Goal: Task Accomplishment & Management: Manage account settings

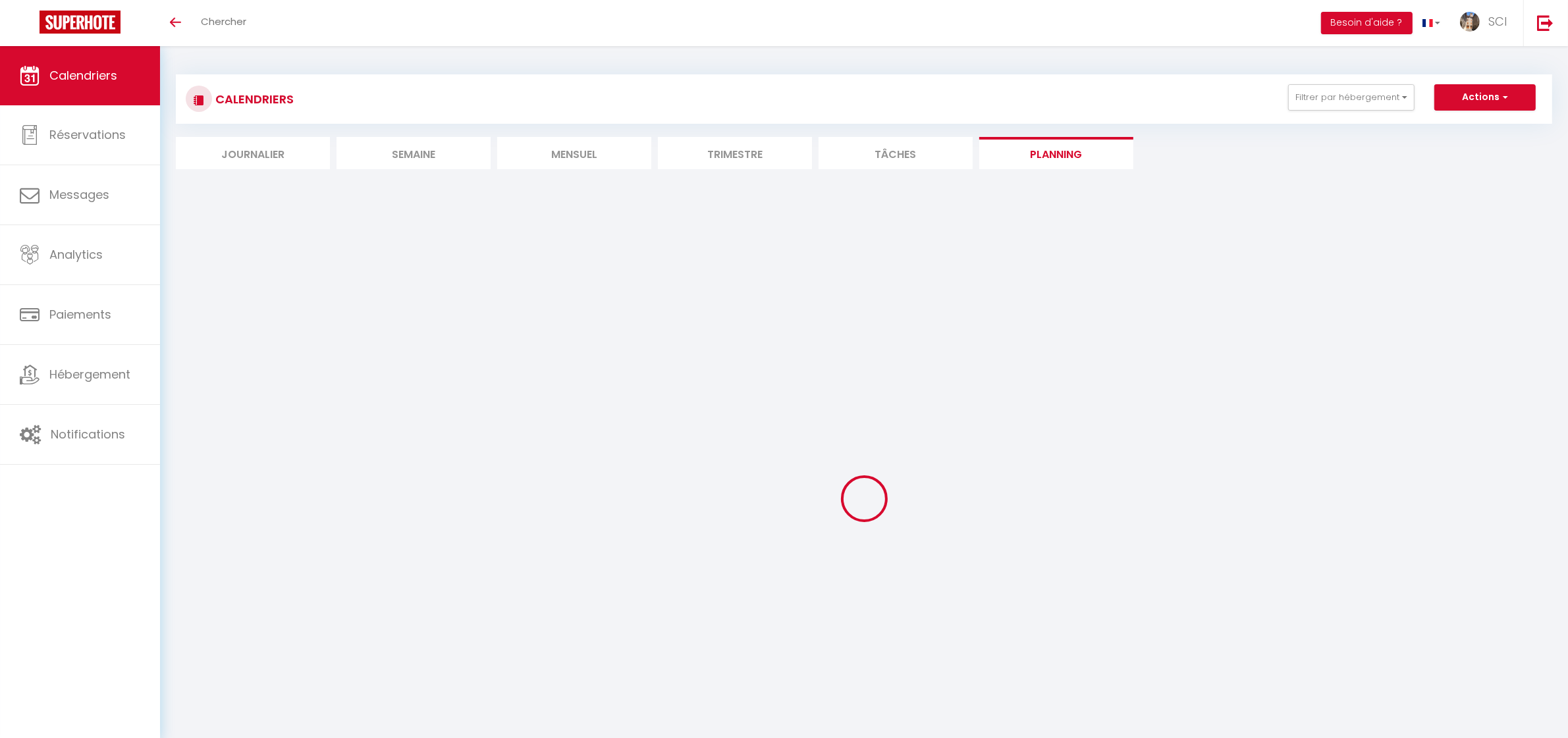
select select
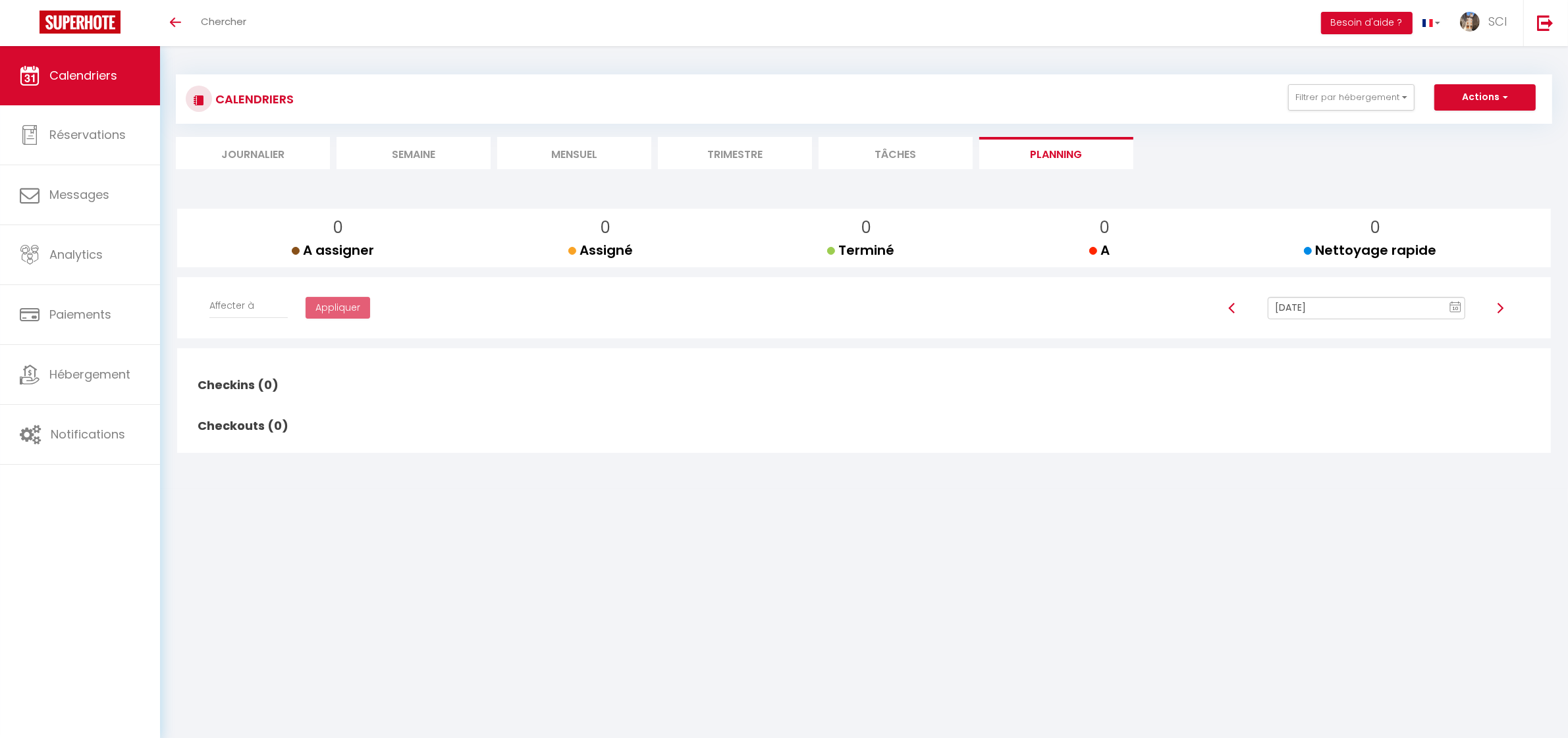
select select
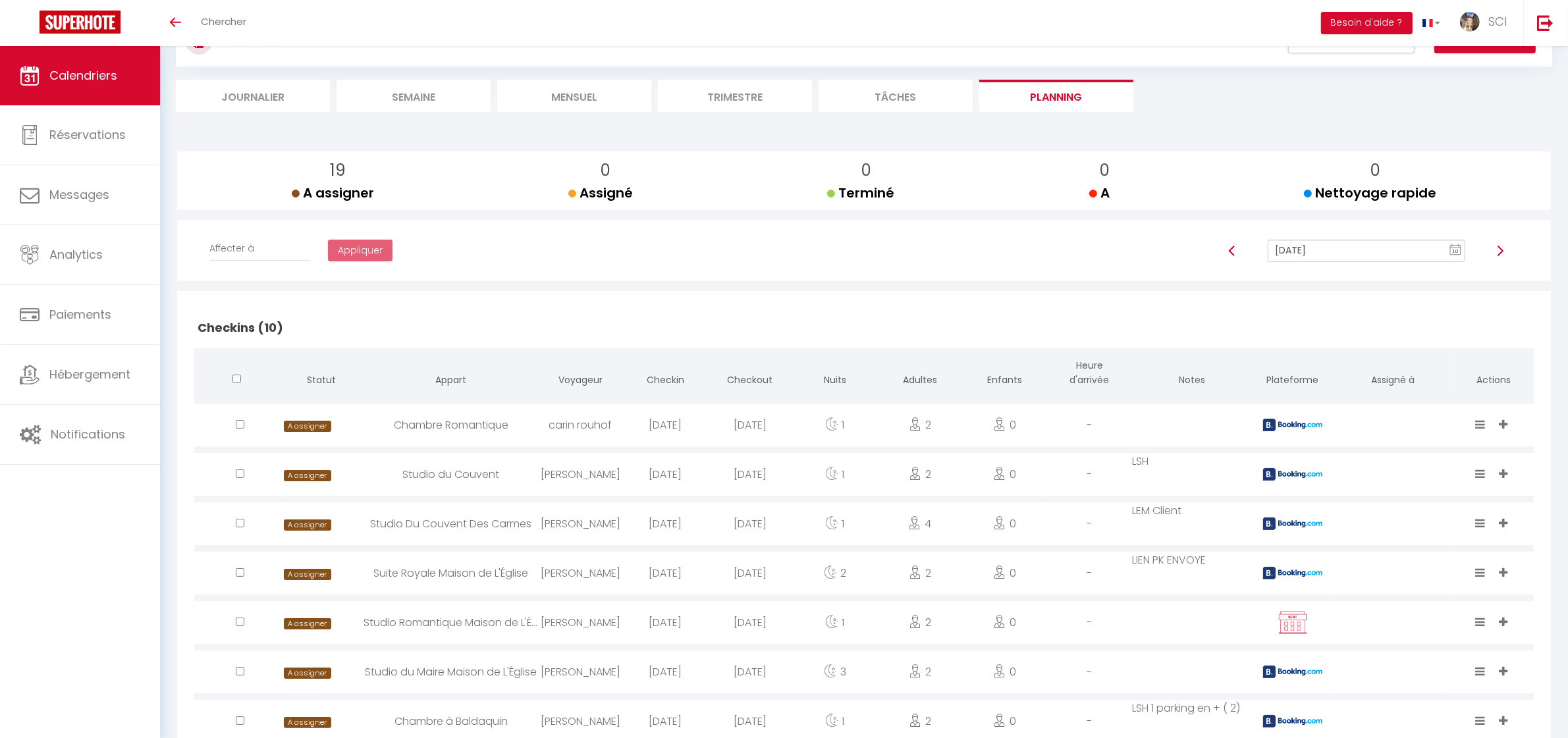
scroll to position [61, 0]
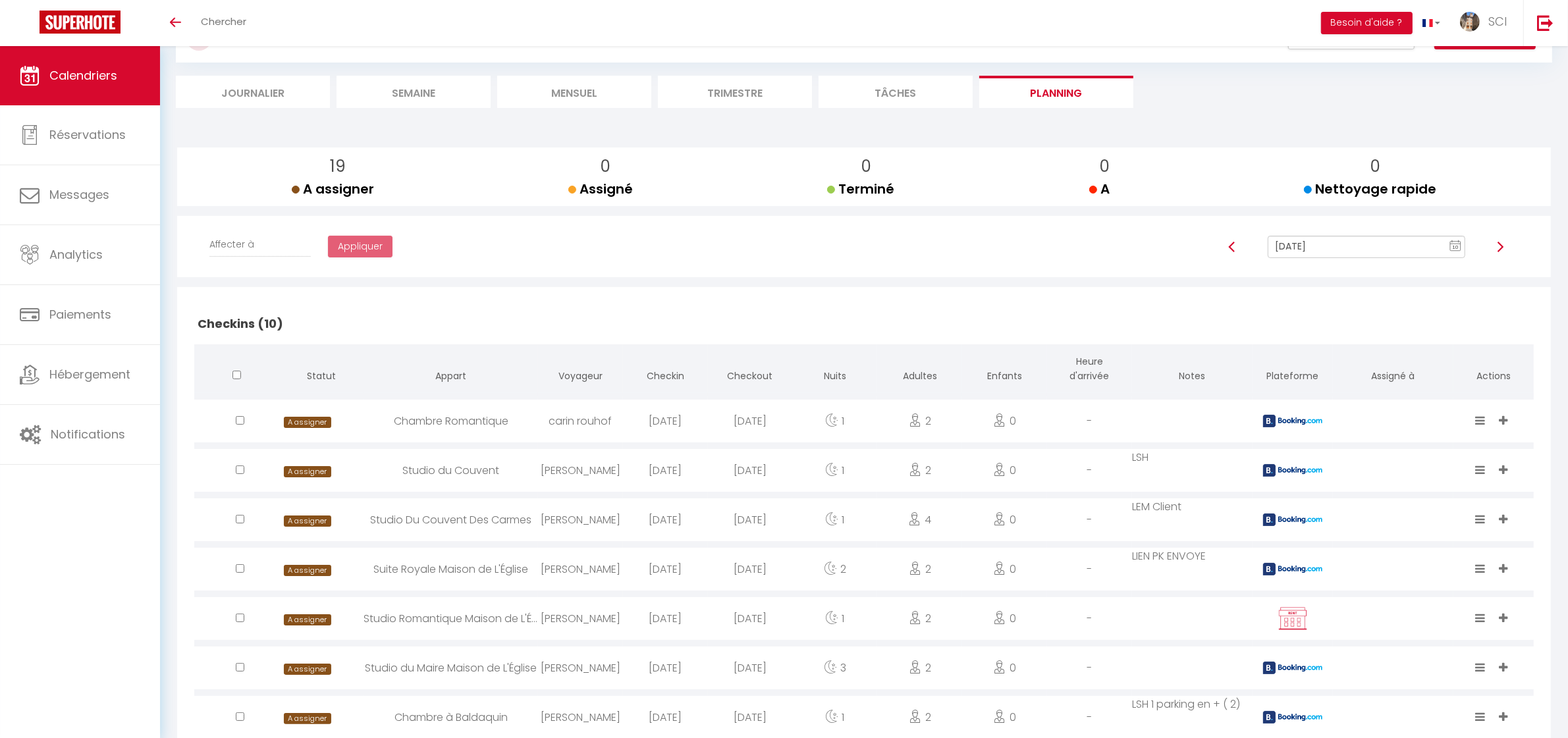
click at [1348, 245] on input "[DATE]" at bounding box center [1367, 247] width 197 height 23
click at [1313, 360] on td "14" at bounding box center [1320, 359] width 21 height 21
type input "[DATE]"
select select
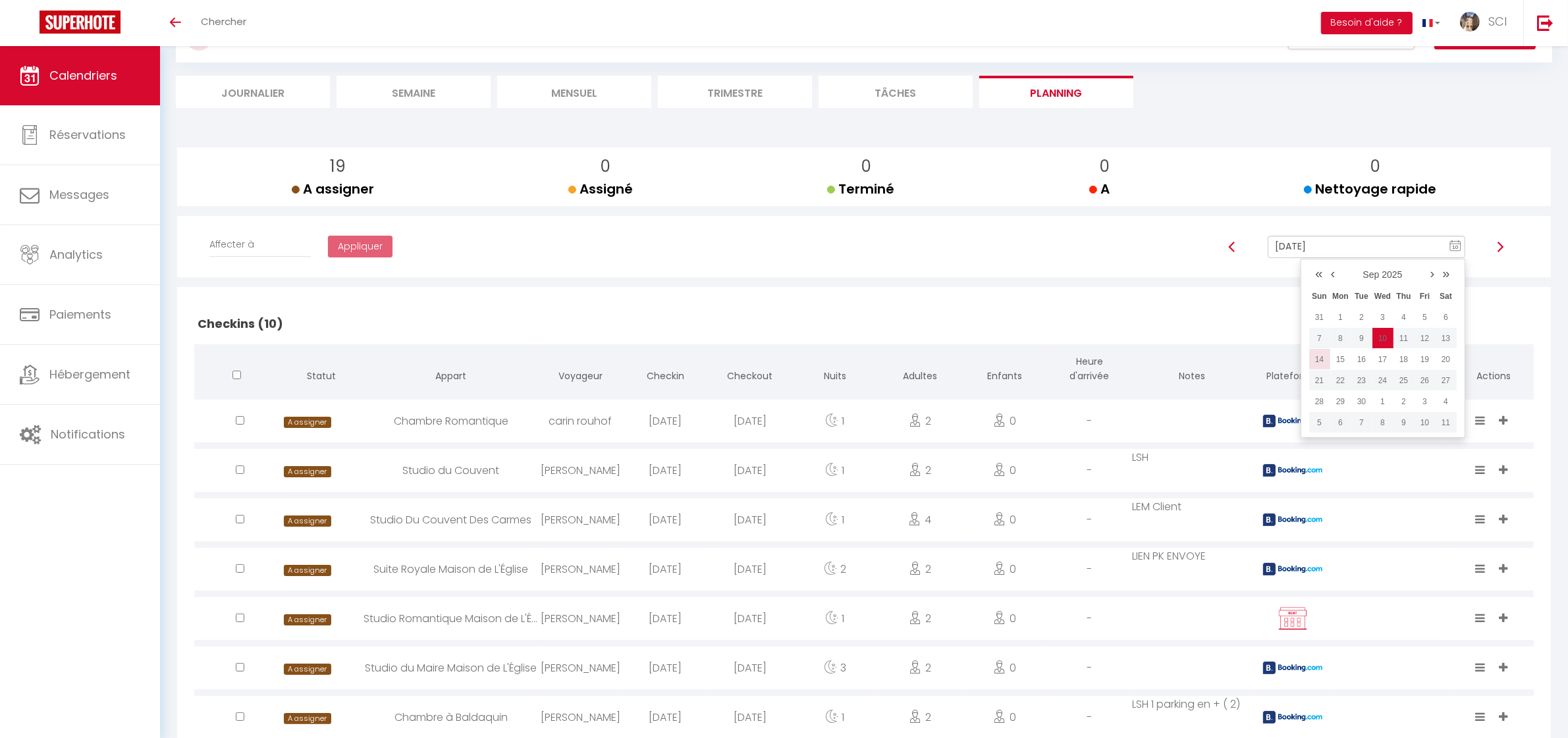
select select
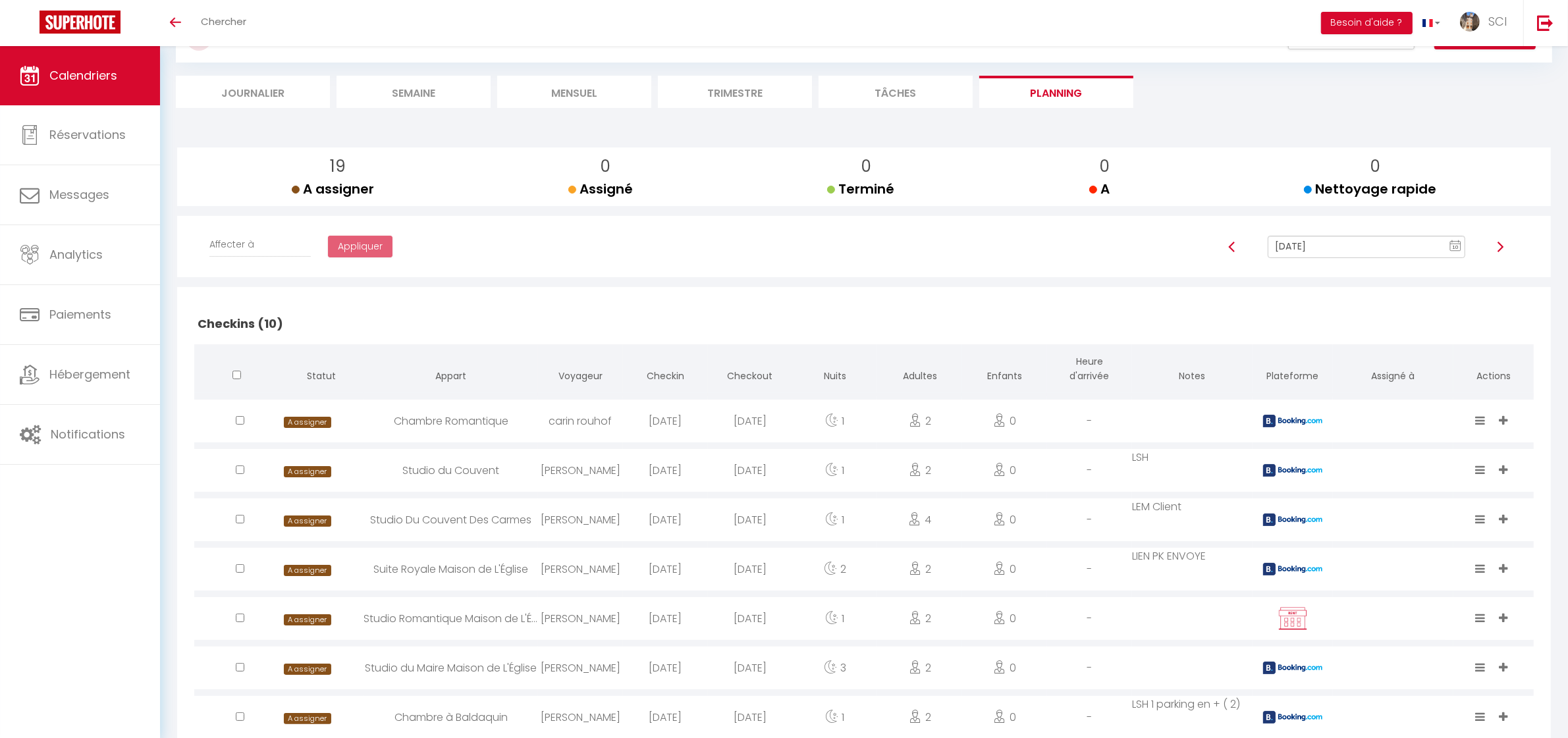
select select
click at [488, 415] on div "Chambre Romantique" at bounding box center [451, 421] width 174 height 43
select select "0"
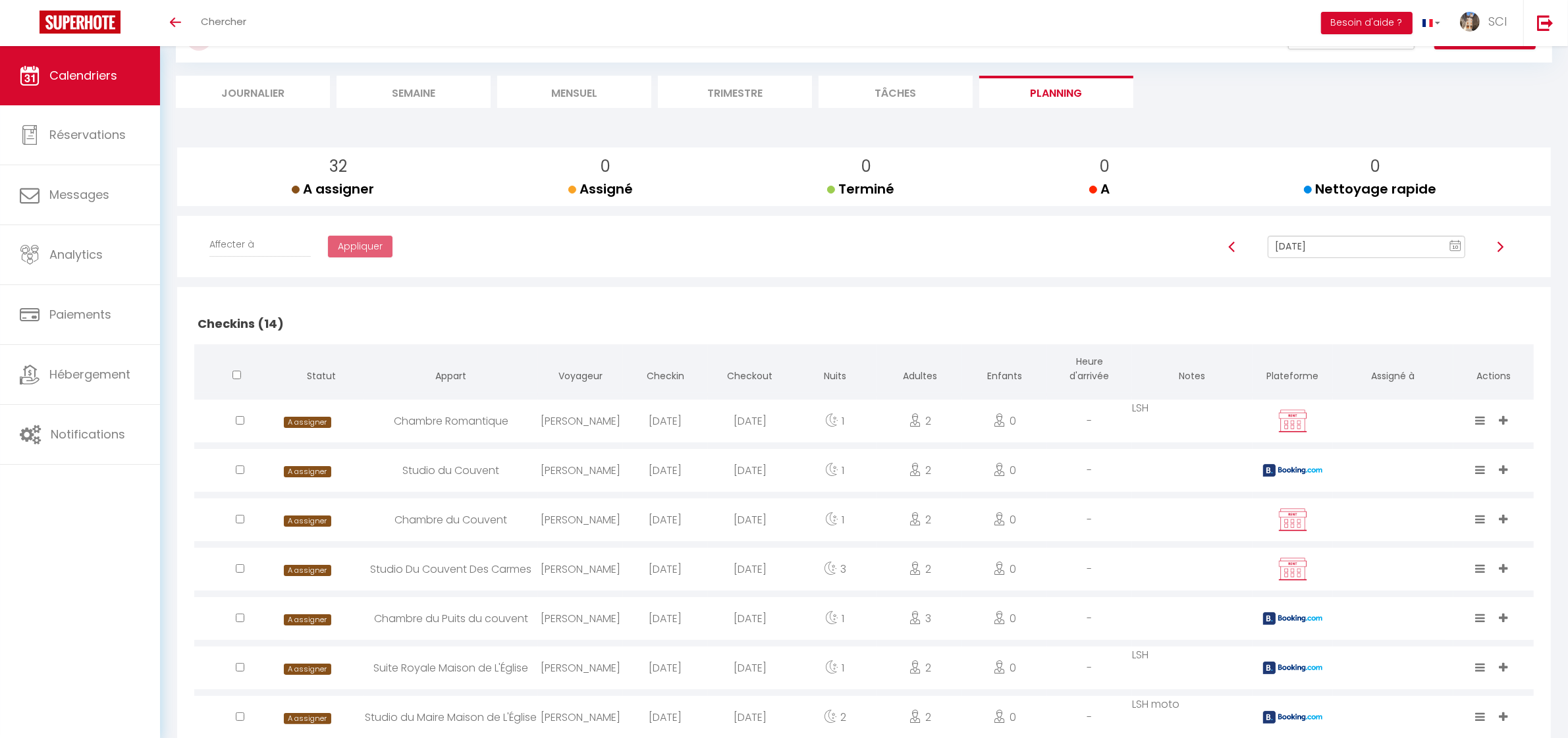
select select "0"
select select "1"
select select
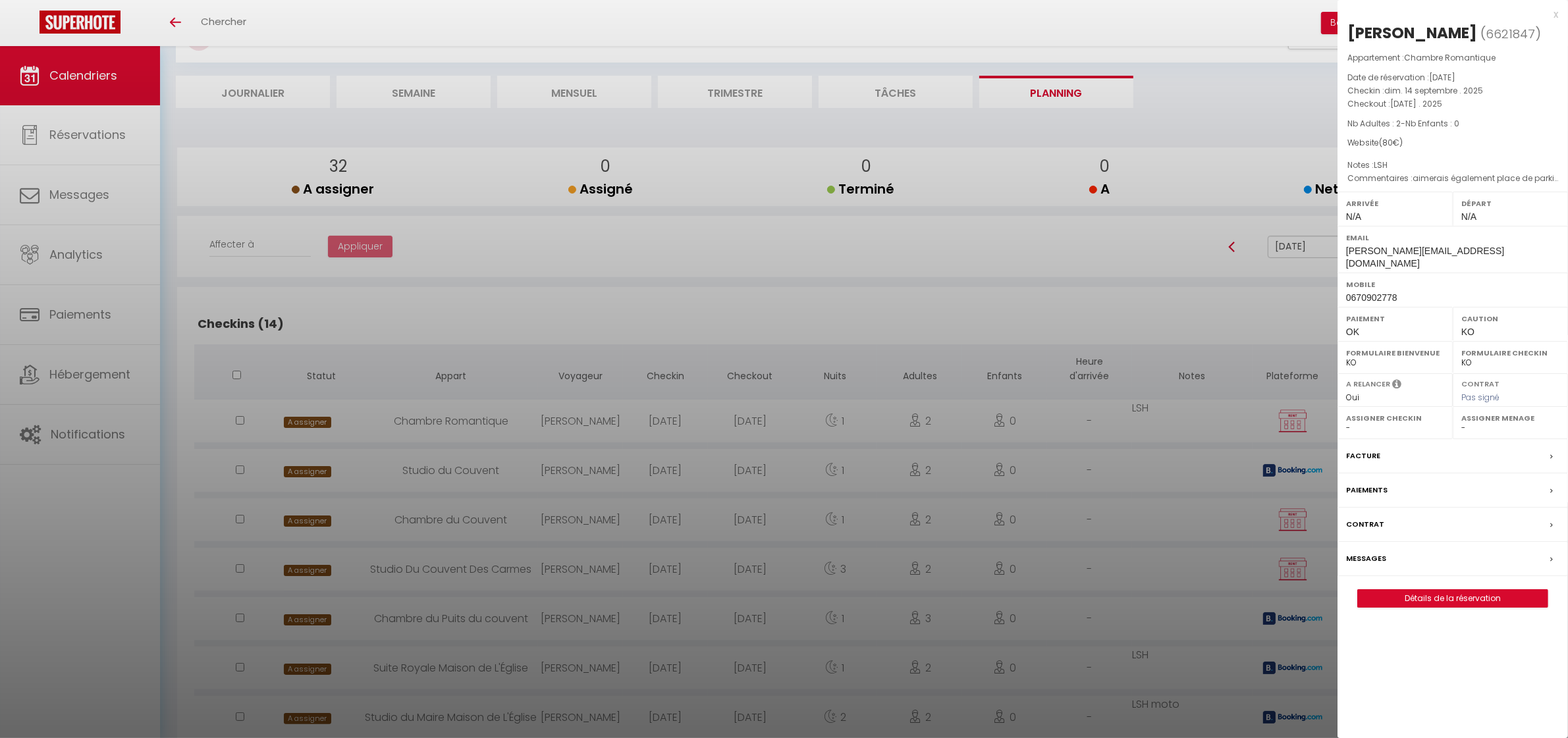
click at [723, 314] on div at bounding box center [784, 369] width 1568 height 738
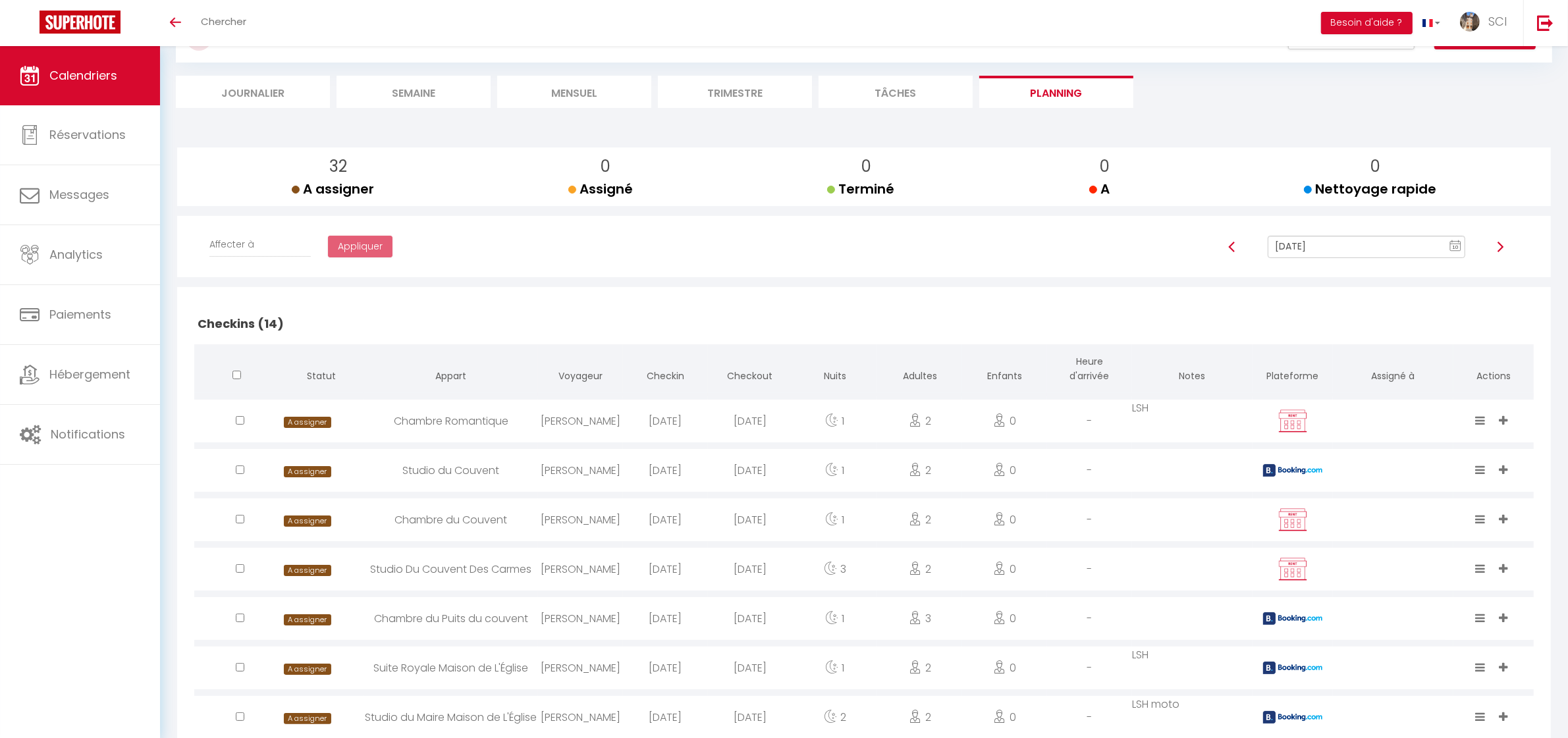
click at [564, 466] on div "[PERSON_NAME]" at bounding box center [580, 470] width 85 height 43
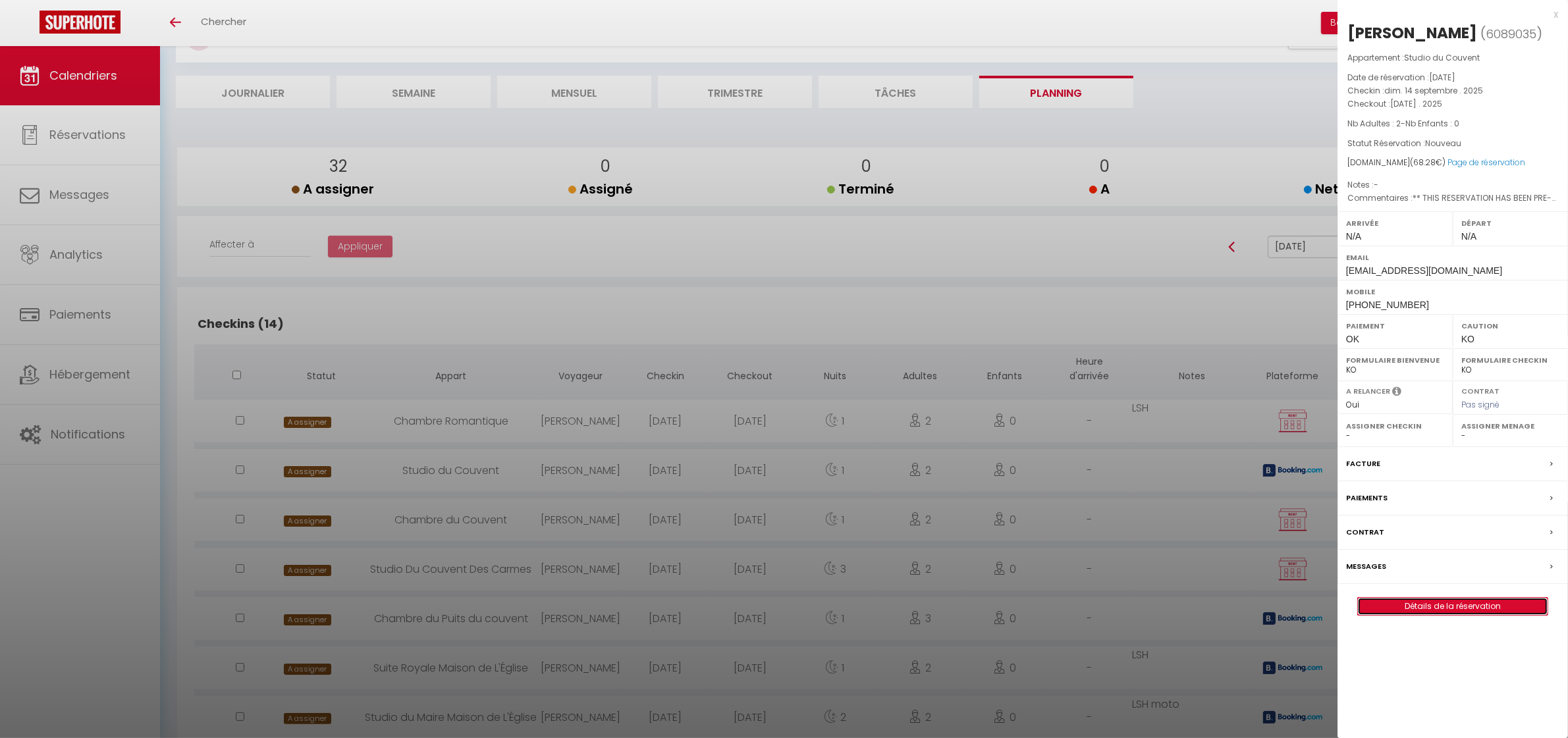
click at [1410, 610] on link "Détails de la réservation" at bounding box center [1453, 606] width 190 height 17
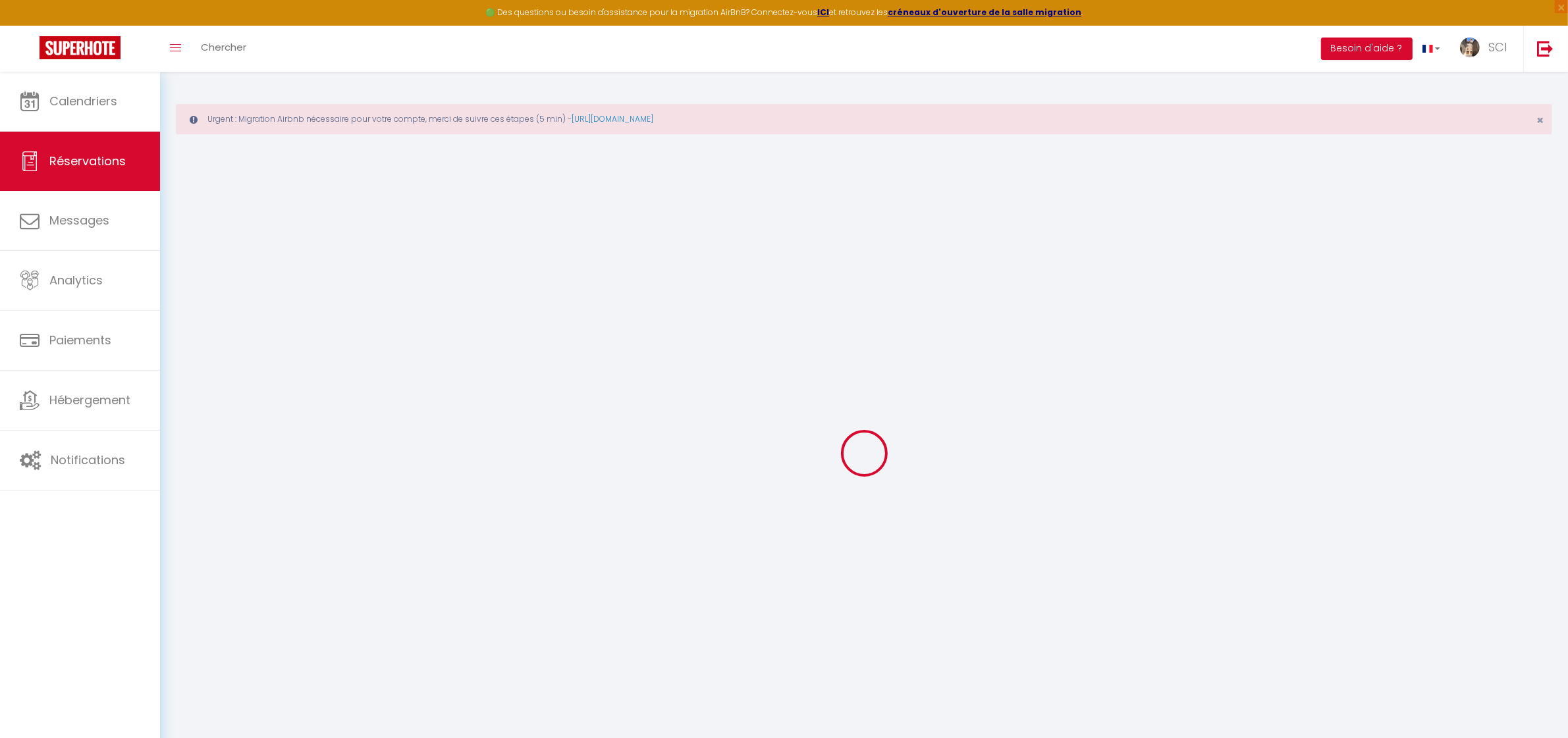
select select
checkbox input "false"
select select
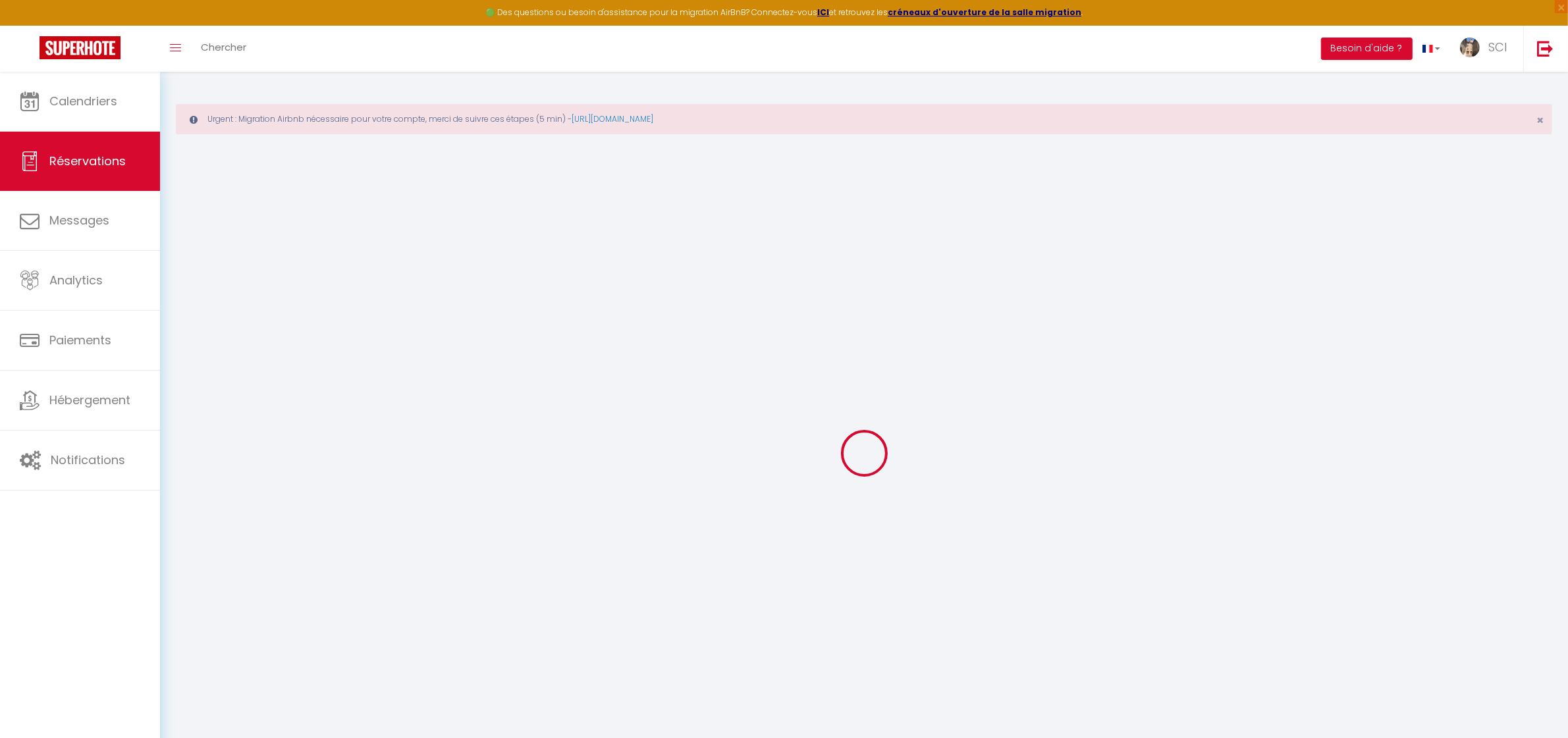
checkbox input "false"
select select
checkbox input "false"
type textarea "** THIS RESERVATION HAS BEEN PRE-PAID ** BOOKING NOTE : Payment charge is EUR 0…"
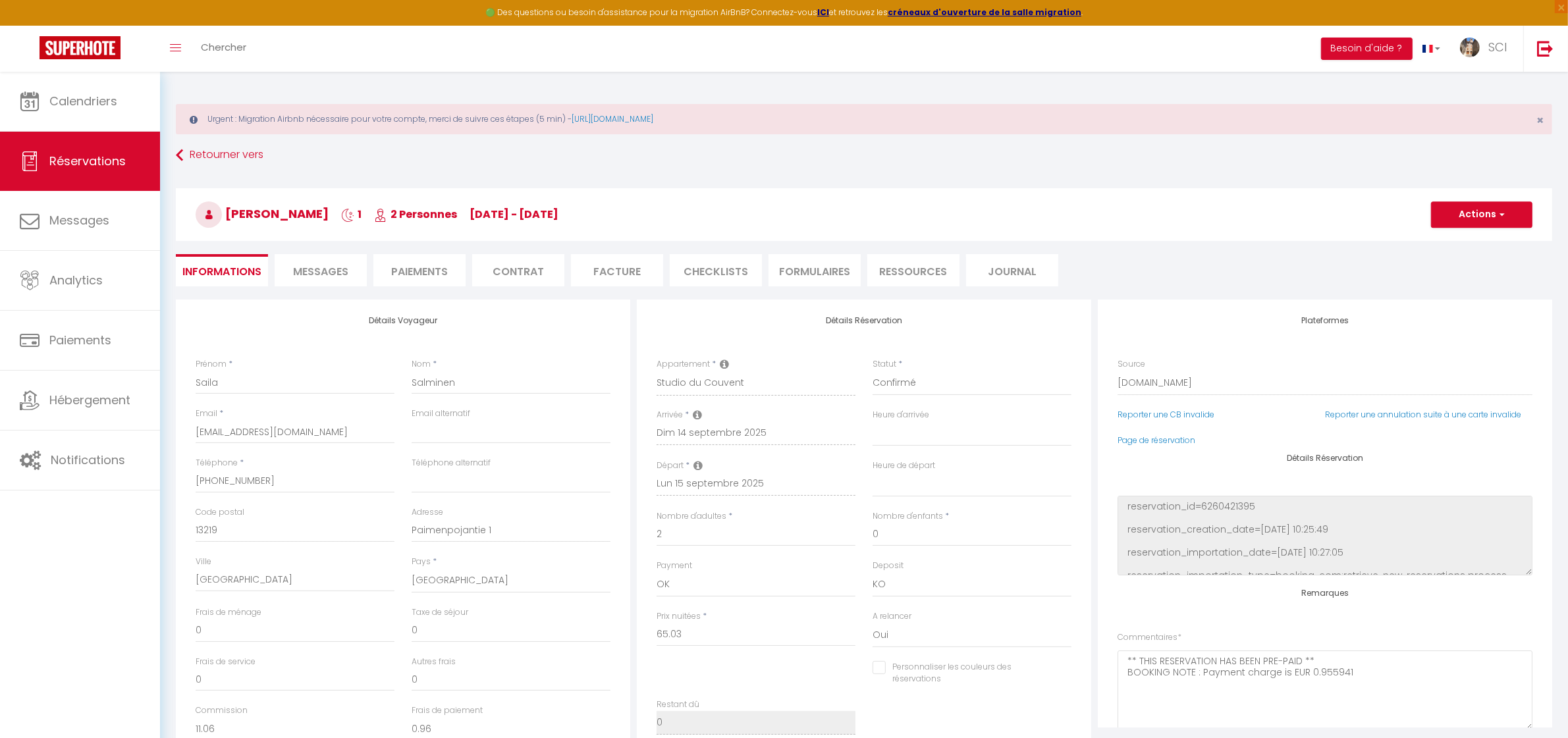
type input "3.25"
select select
checkbox input "false"
select select
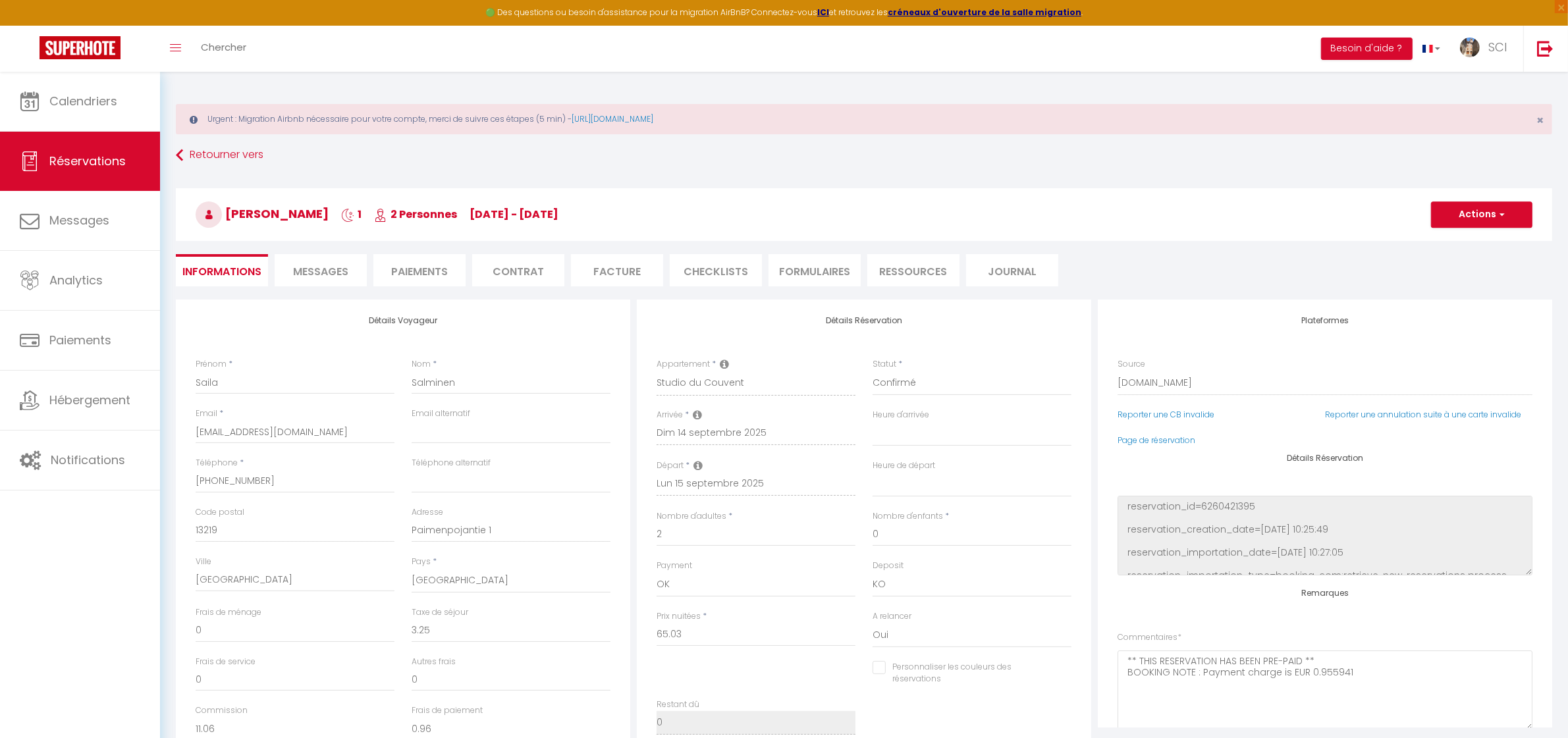
select select
click at [94, 112] on link "Calendriers" at bounding box center [80, 101] width 160 height 59
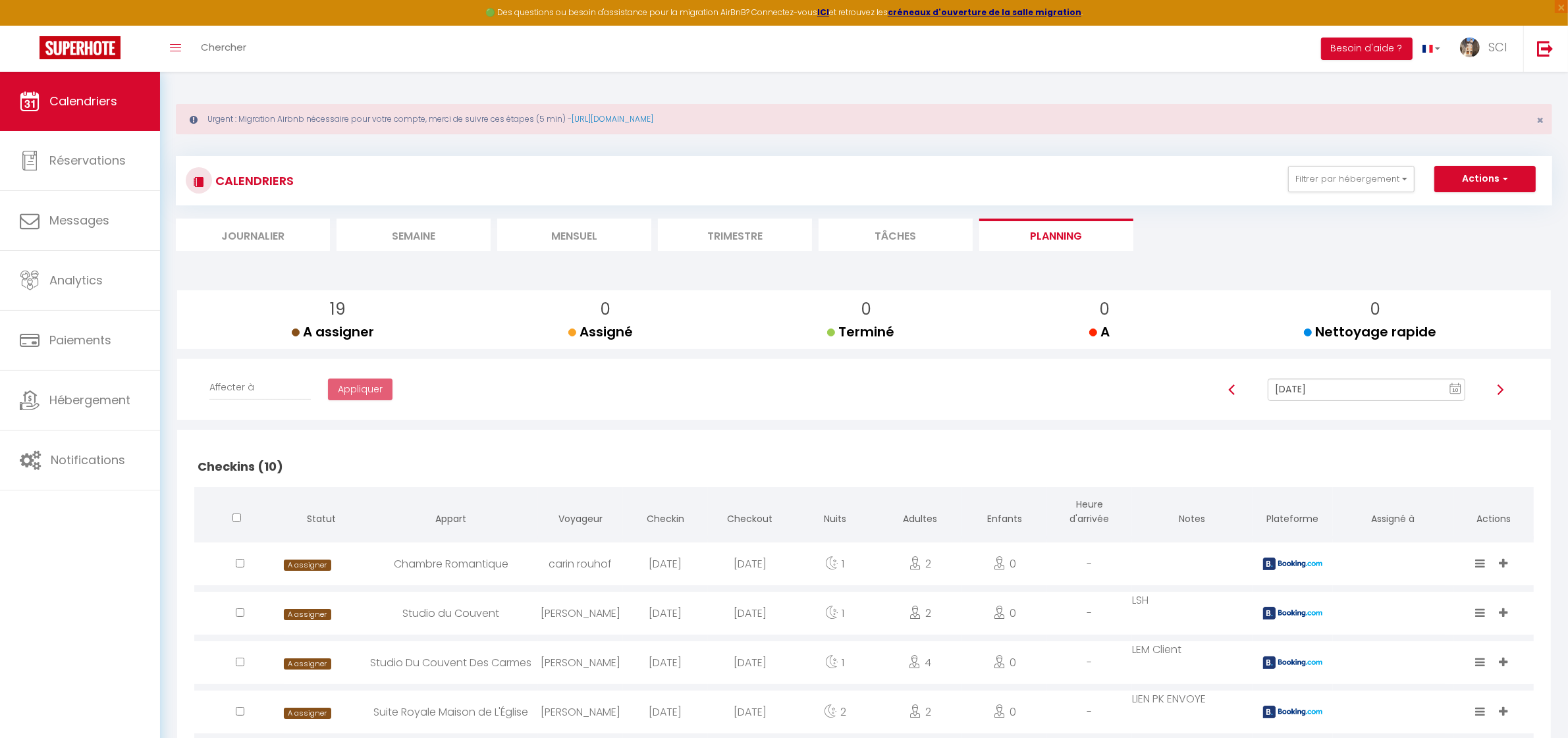
click at [1351, 389] on input "[DATE]" at bounding box center [1367, 390] width 197 height 23
click at [1318, 297] on td "14" at bounding box center [1320, 299] width 21 height 21
type input "[DATE]"
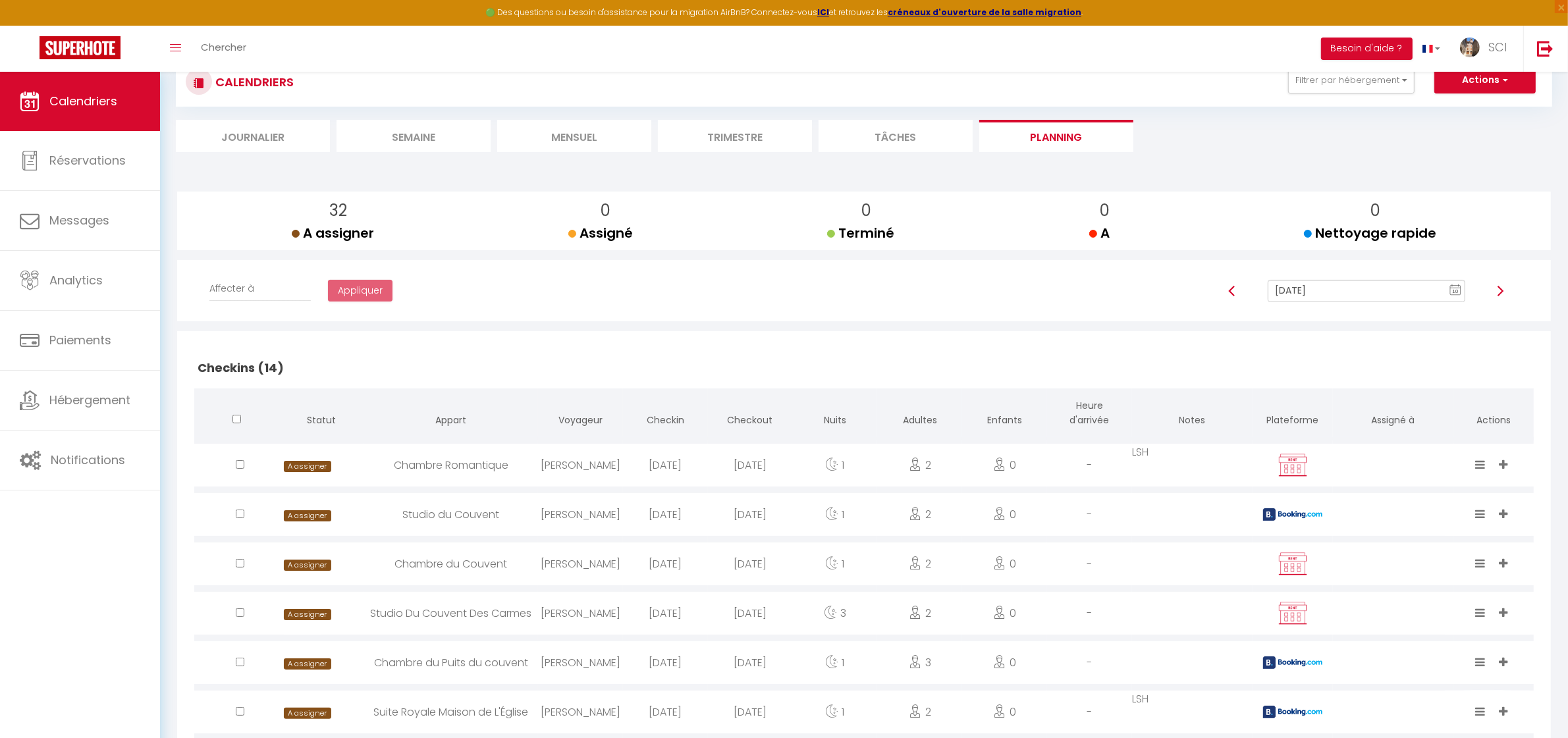
scroll to position [103, 0]
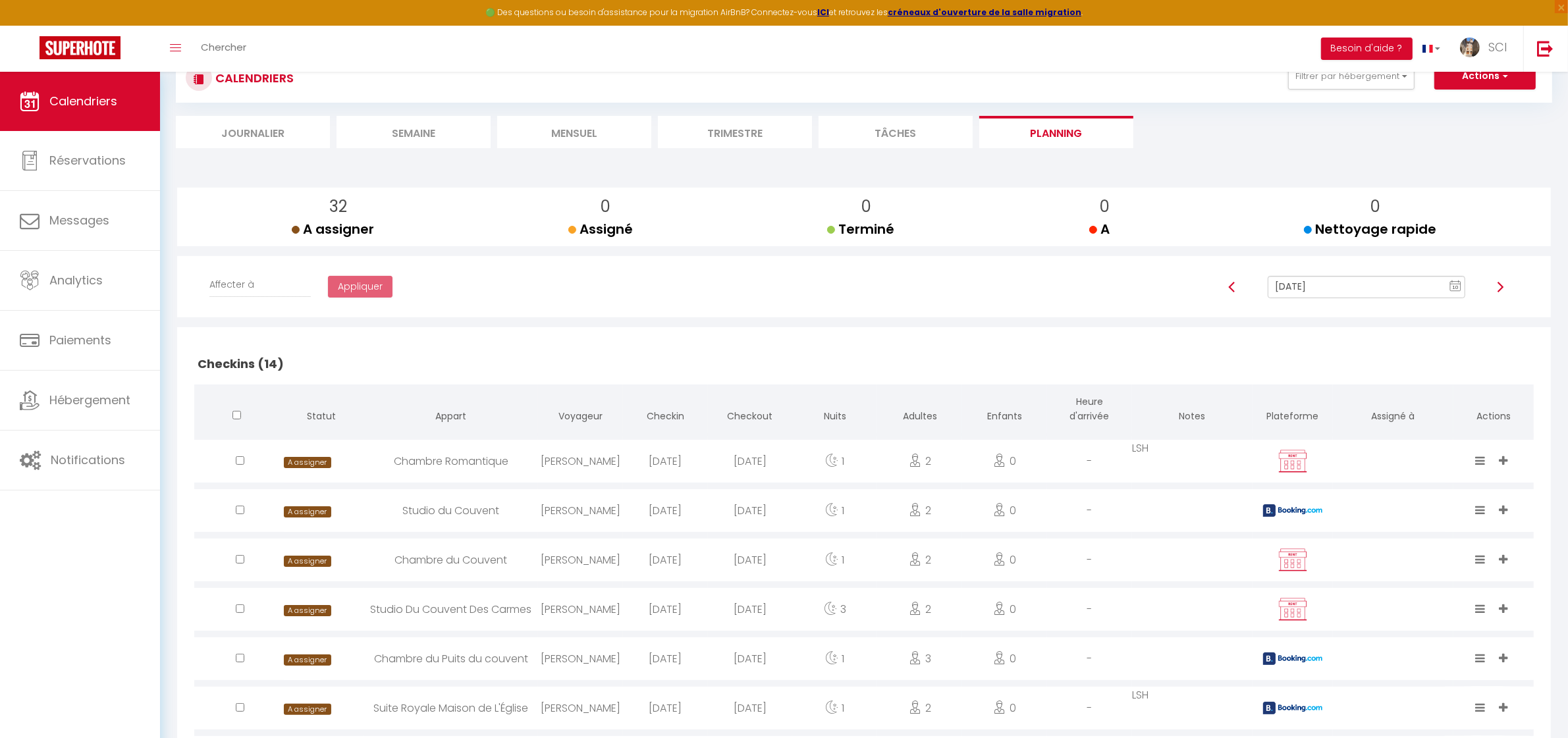
click at [436, 462] on div "Chambre Romantique" at bounding box center [451, 461] width 174 height 43
select select "0"
select select "1"
select select
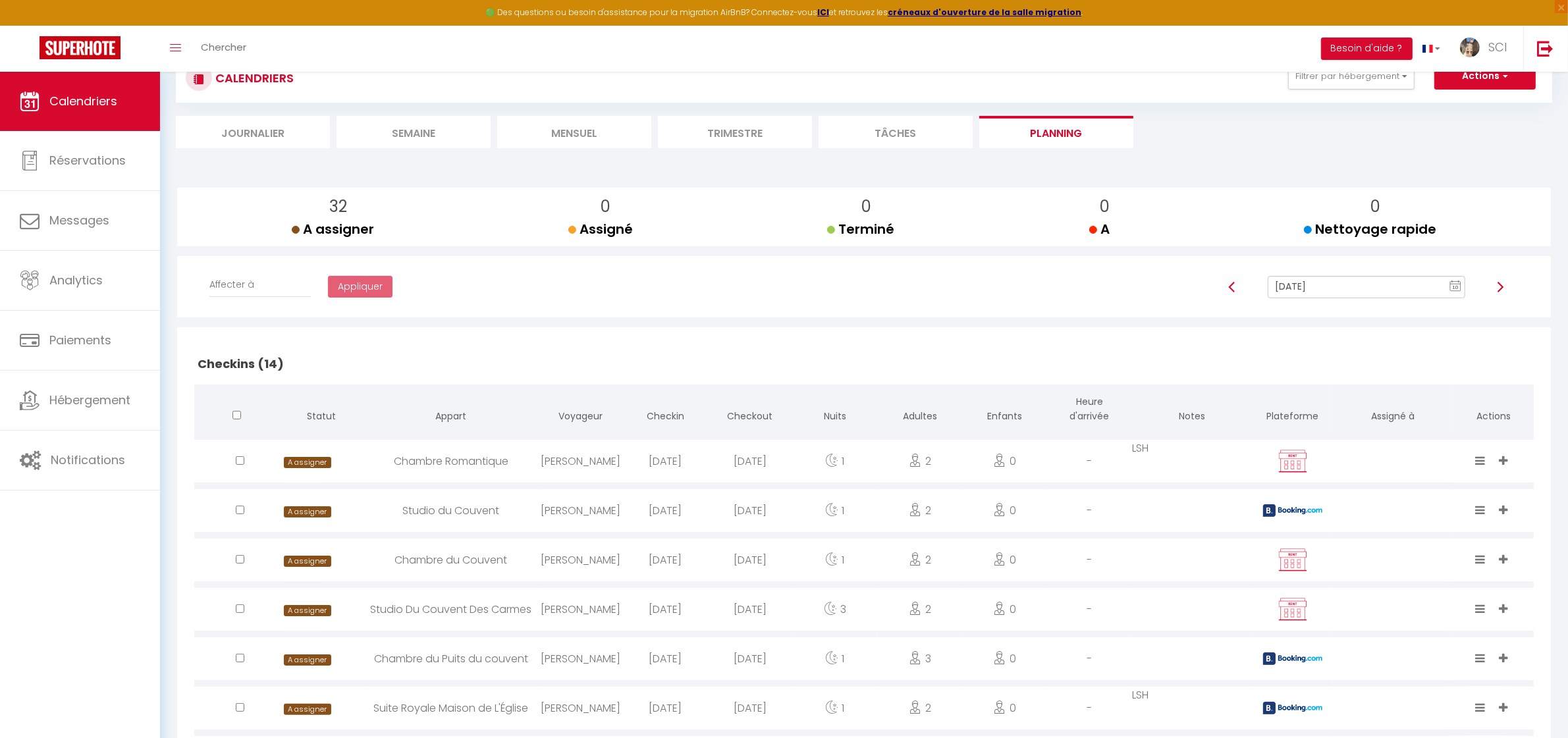
select select
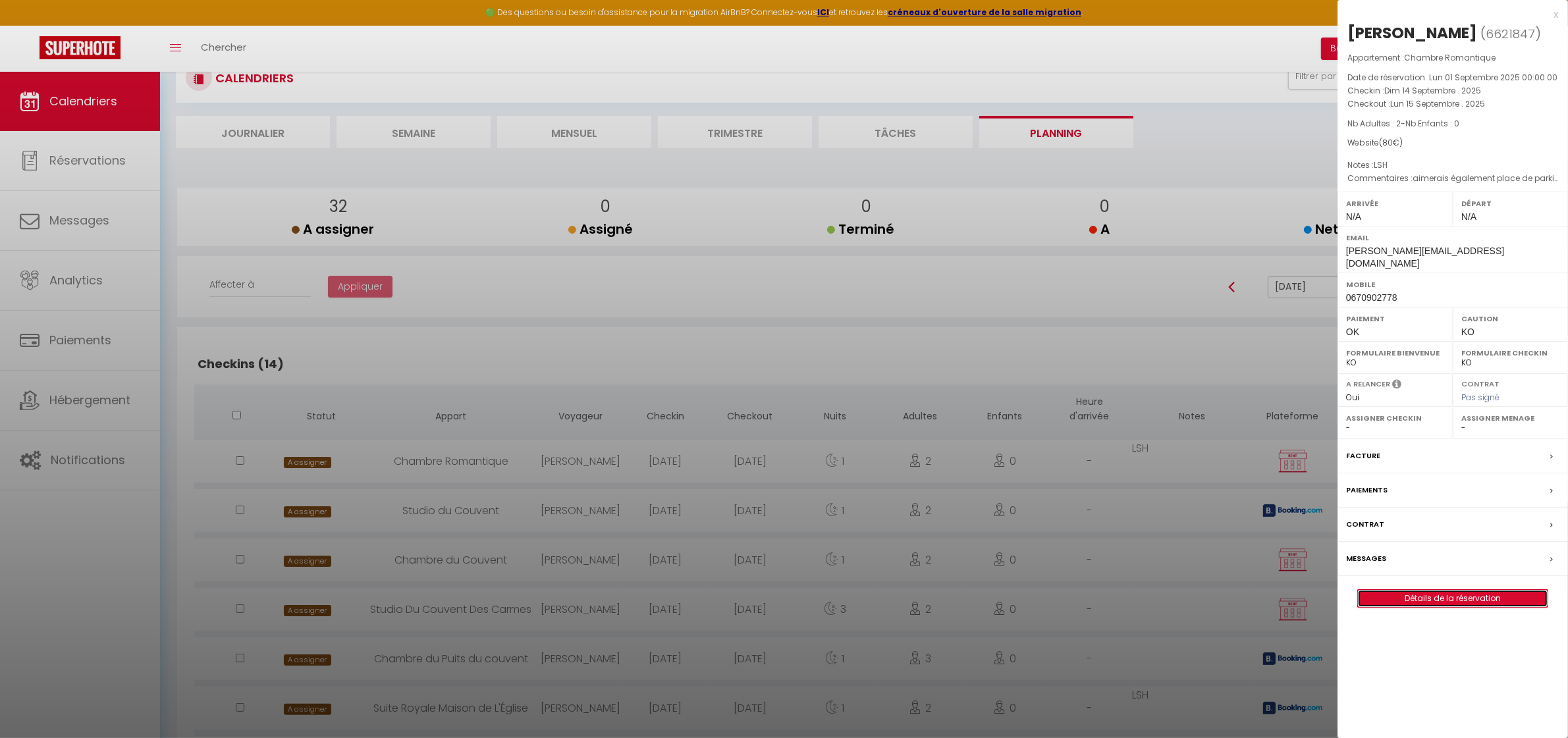
click at [1450, 590] on link "Détails de la réservation" at bounding box center [1453, 598] width 190 height 17
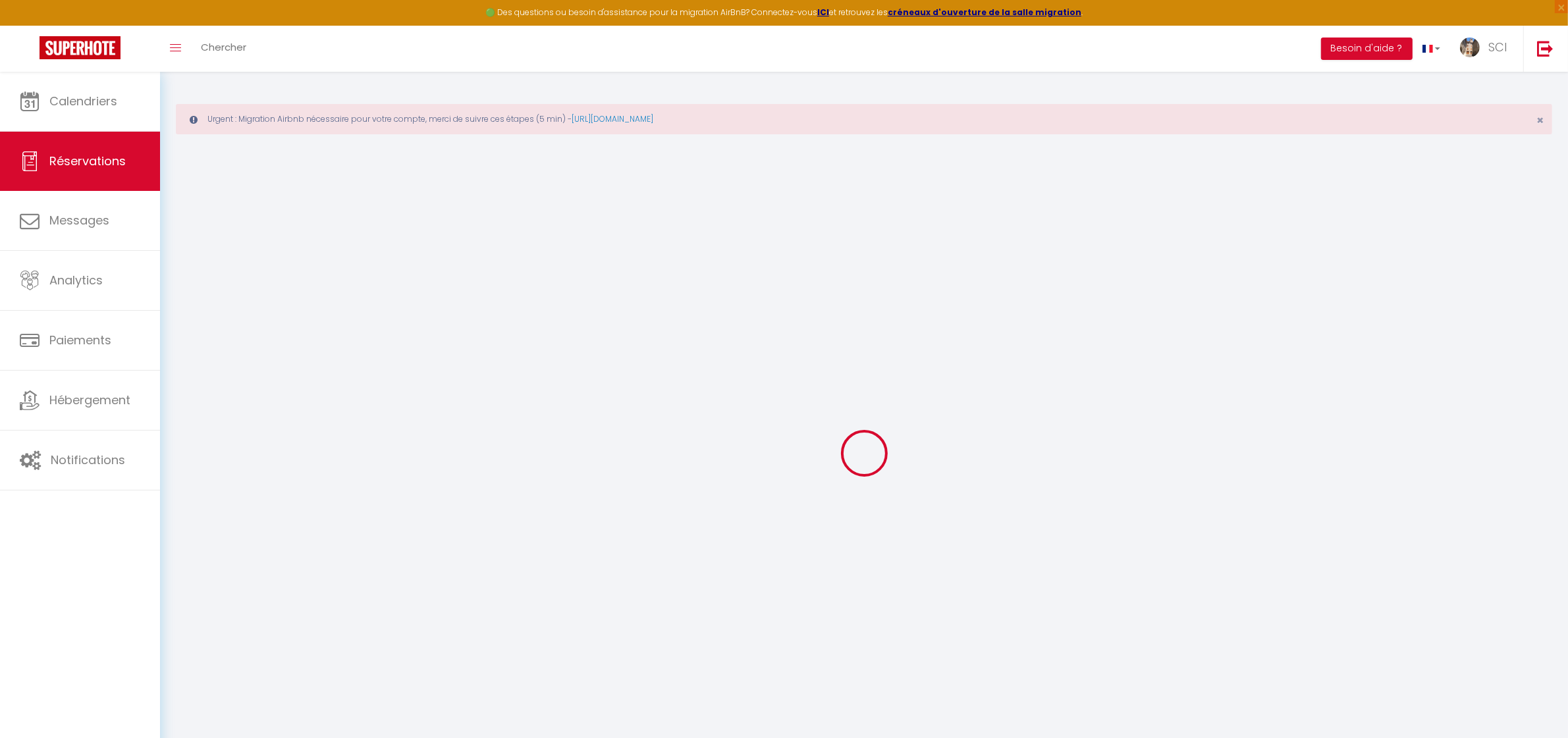
select select
select select "14"
checkbox input "false"
select select
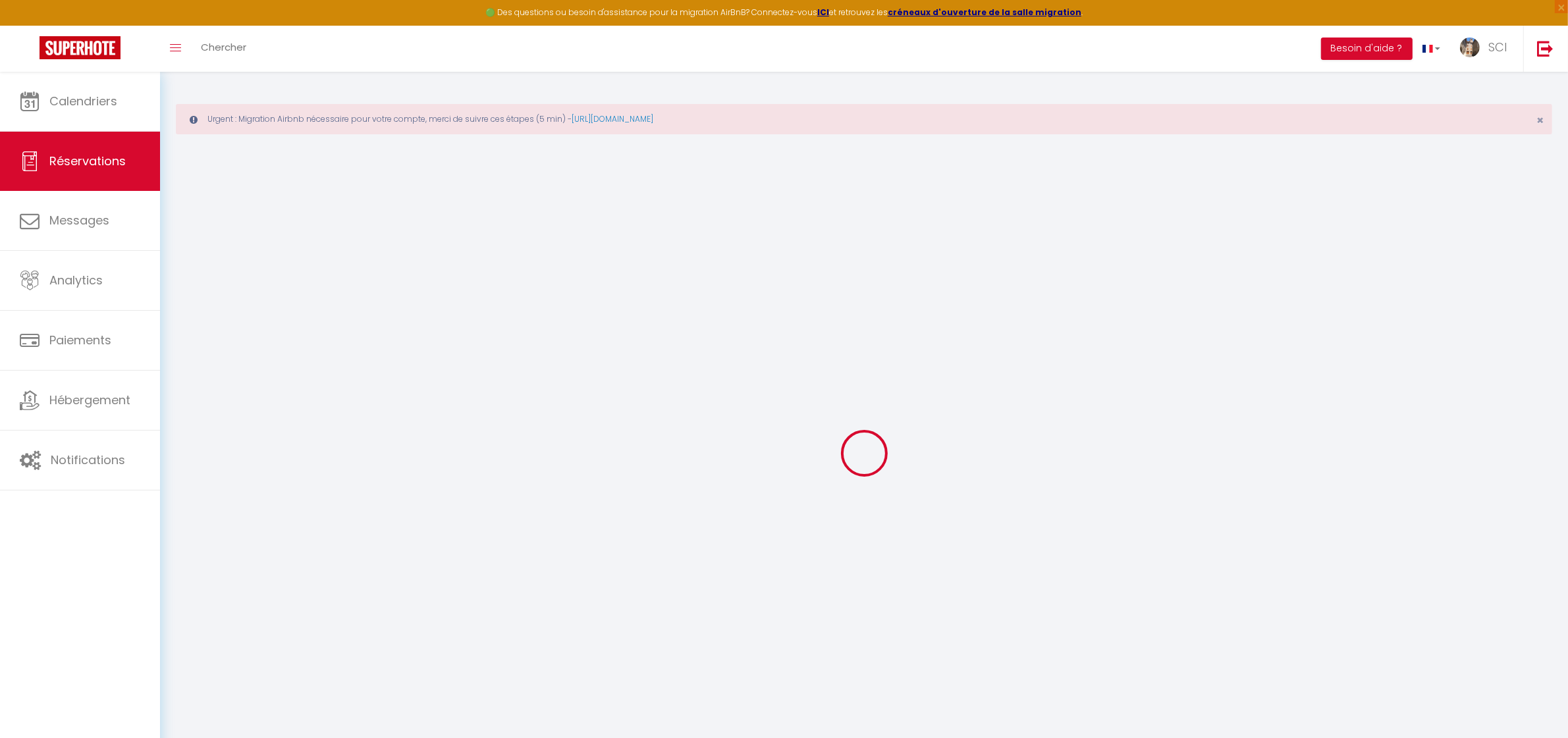
select select
checkbox input "false"
select select
checkbox input "false"
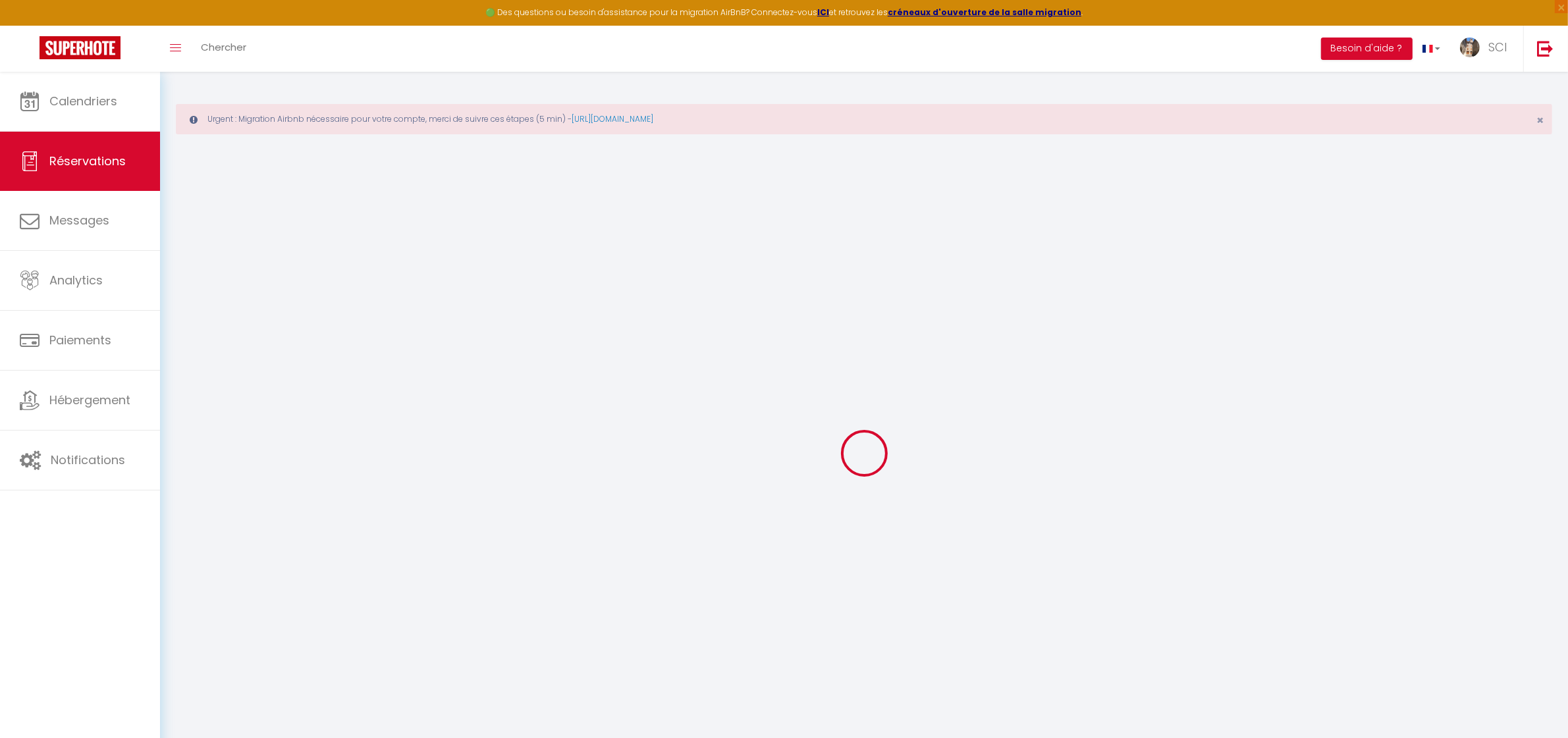
type textarea "aimerais également place de parking"
type textarea "LSH"
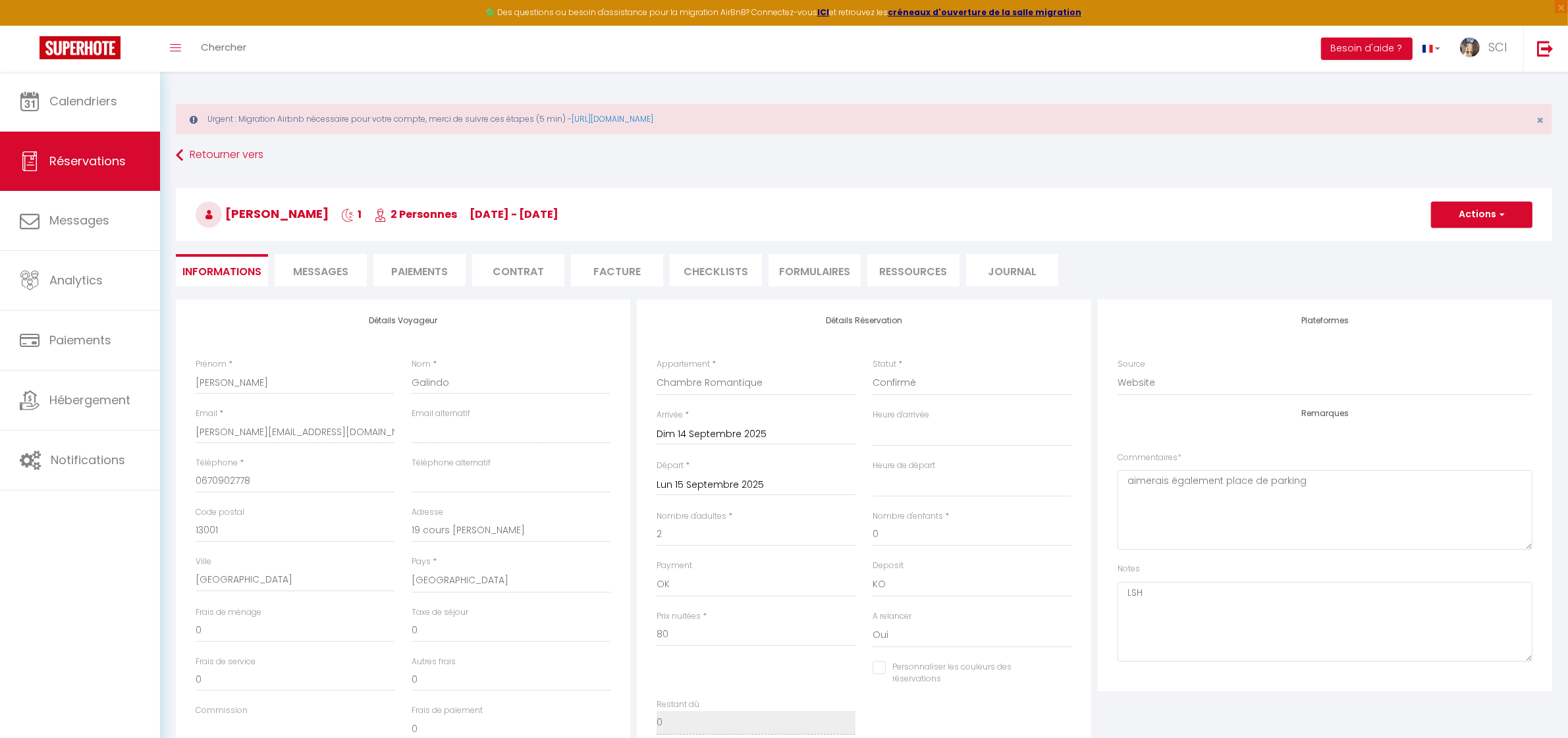
select select
checkbox input "false"
select select
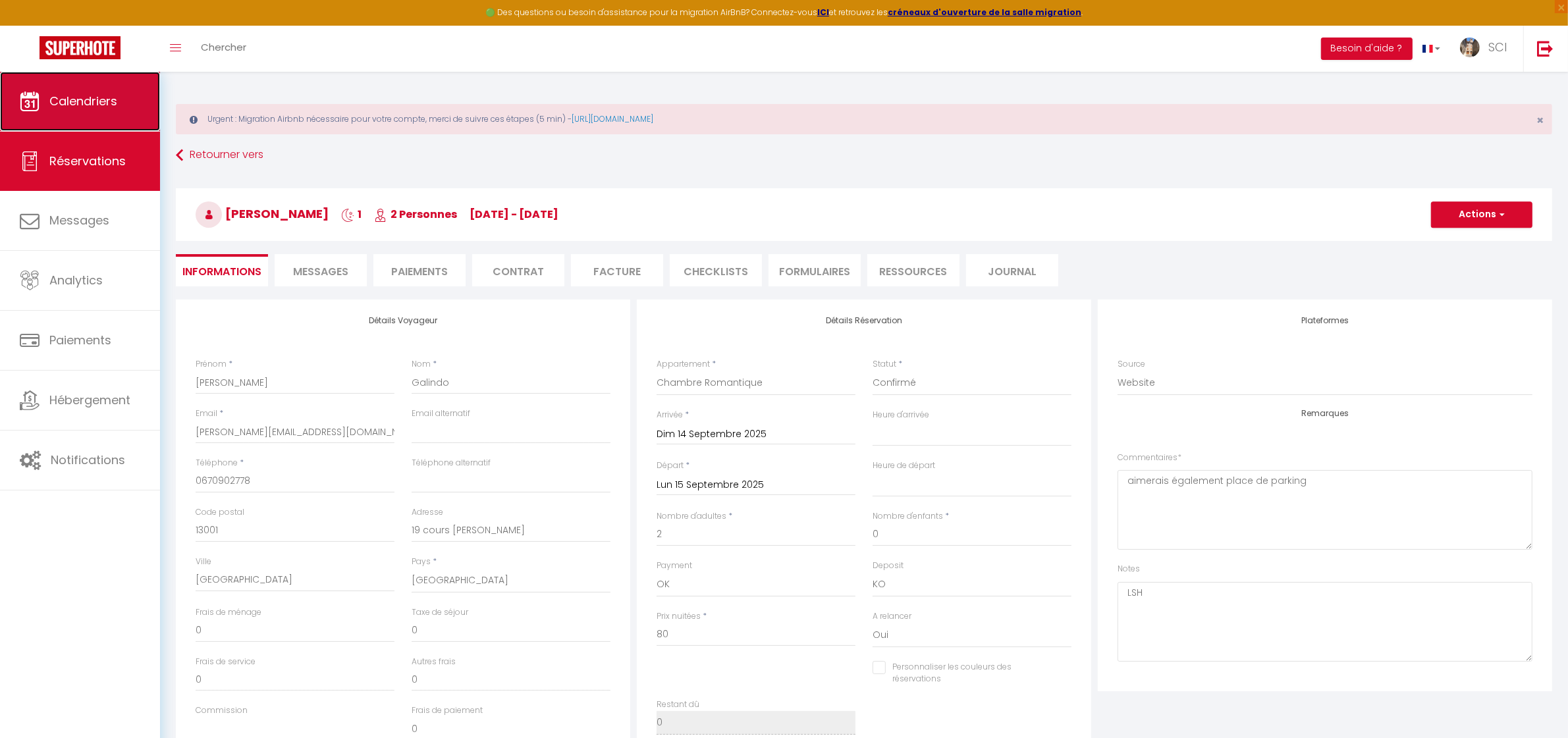
click at [93, 103] on span "Calendriers" at bounding box center [83, 101] width 68 height 17
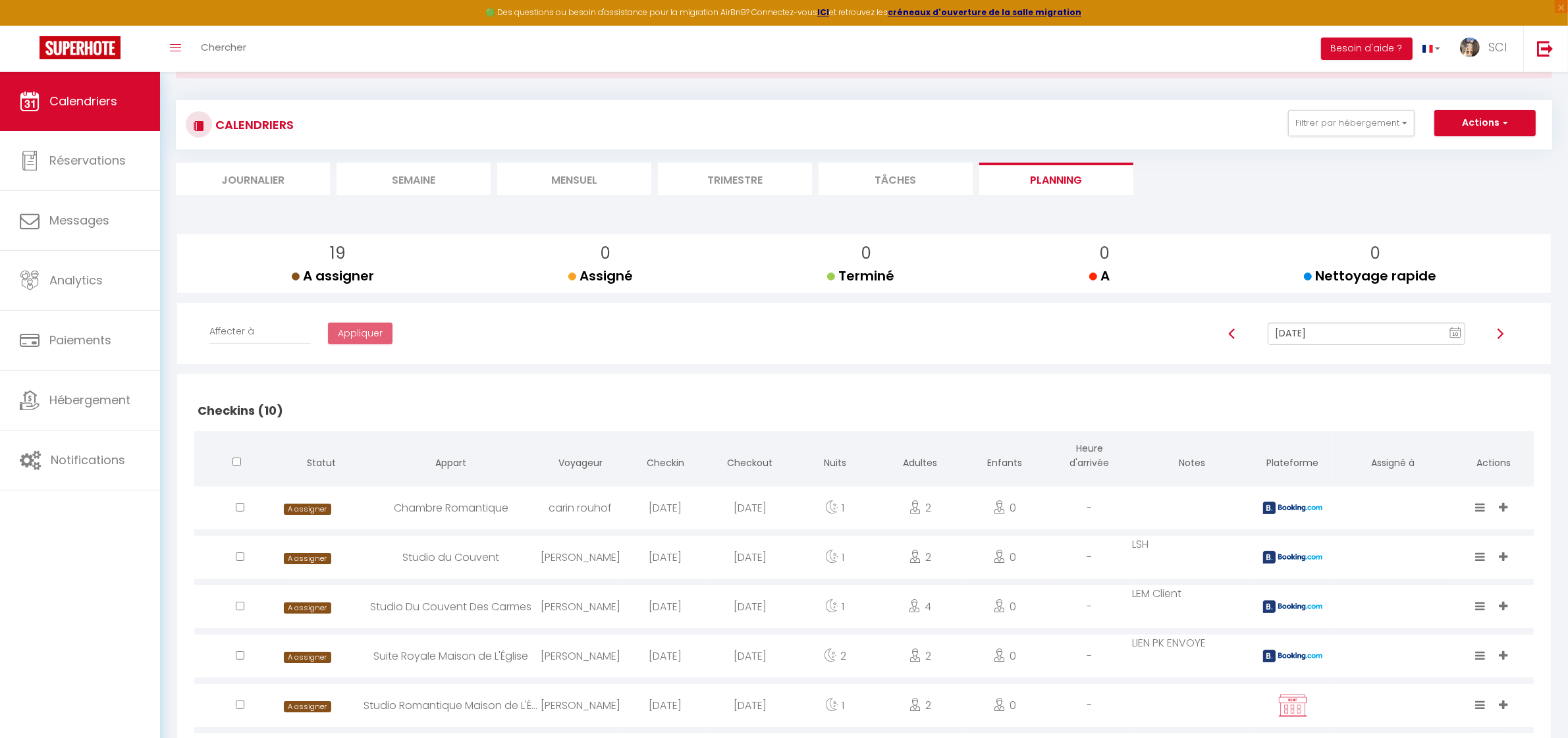
scroll to position [123, 0]
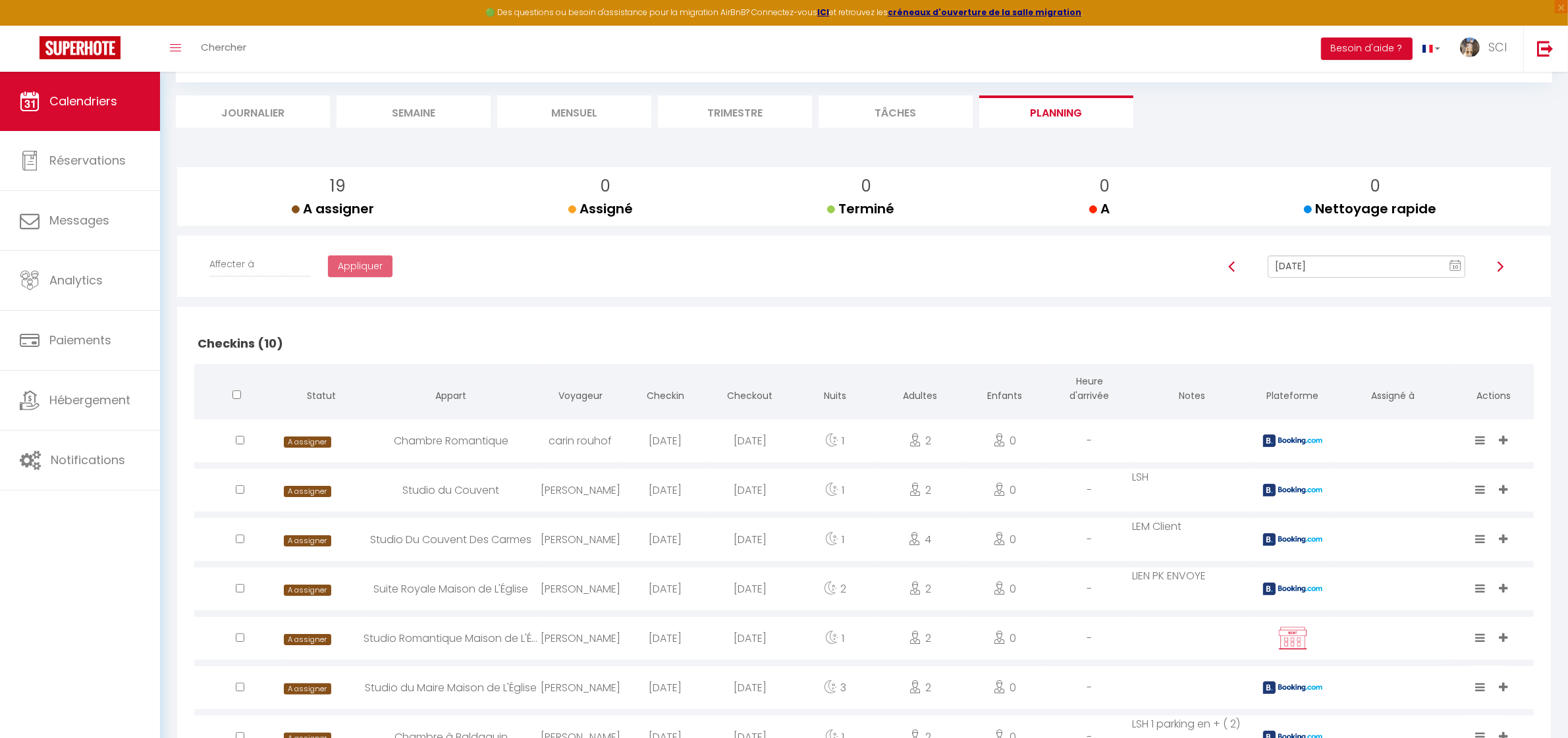
click at [1364, 268] on input "[DATE]" at bounding box center [1367, 266] width 197 height 23
click at [1318, 380] on td "14" at bounding box center [1320, 379] width 21 height 21
type input "[DATE]"
click at [445, 540] on div "Chambre du Couvent" at bounding box center [451, 539] width 174 height 43
select select "0"
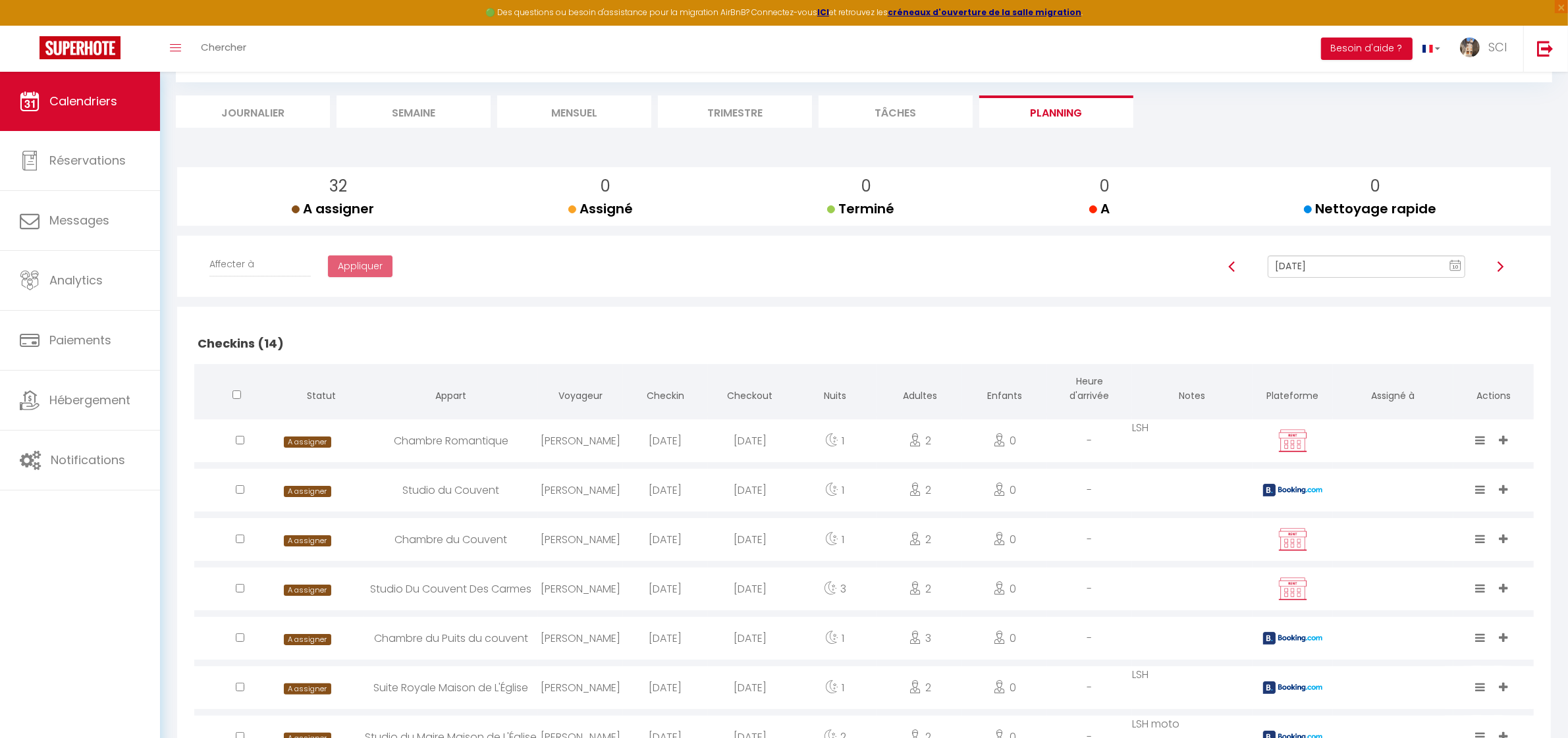
select select "0"
select select "1"
select select
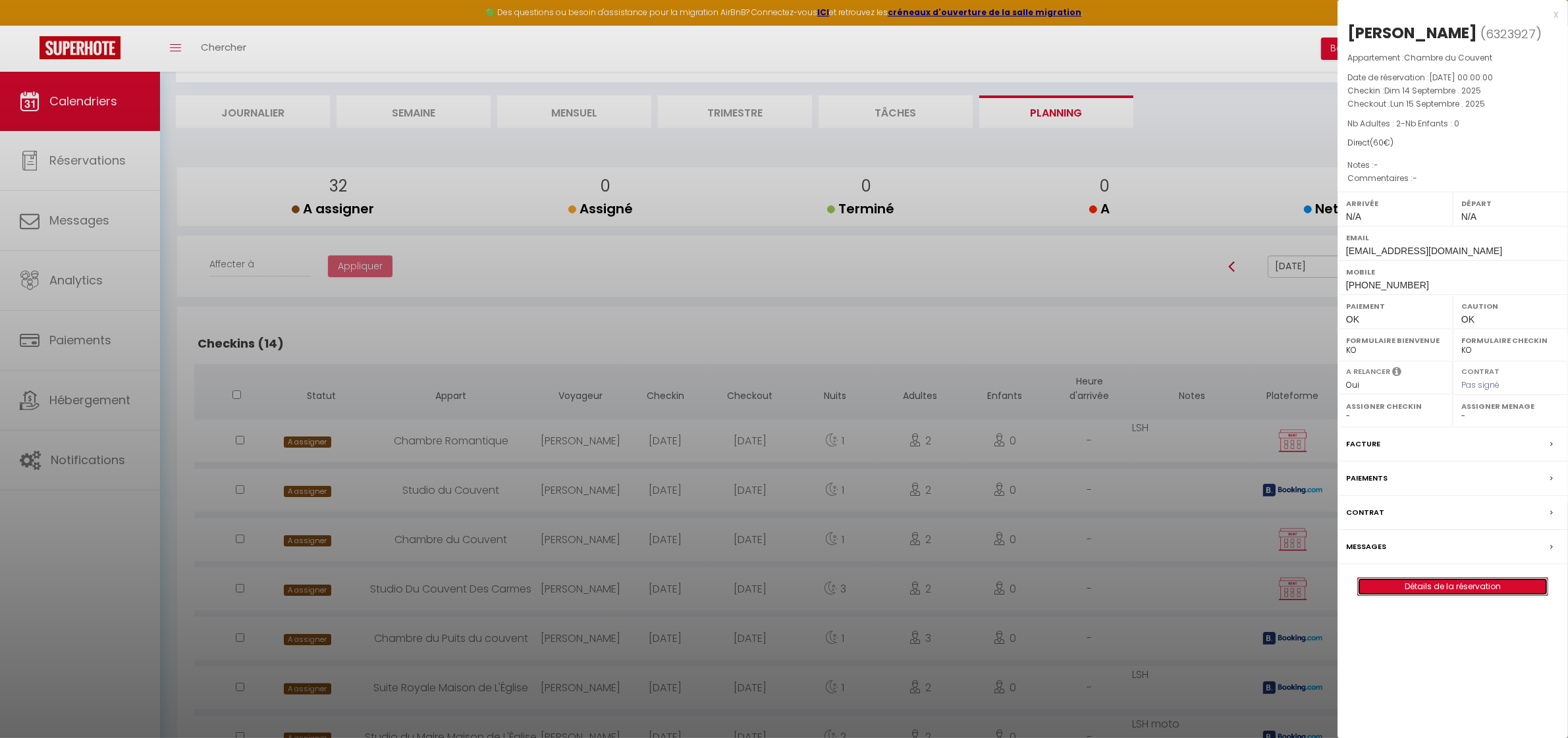
click at [1459, 590] on link "Détails de la réservation" at bounding box center [1453, 586] width 190 height 17
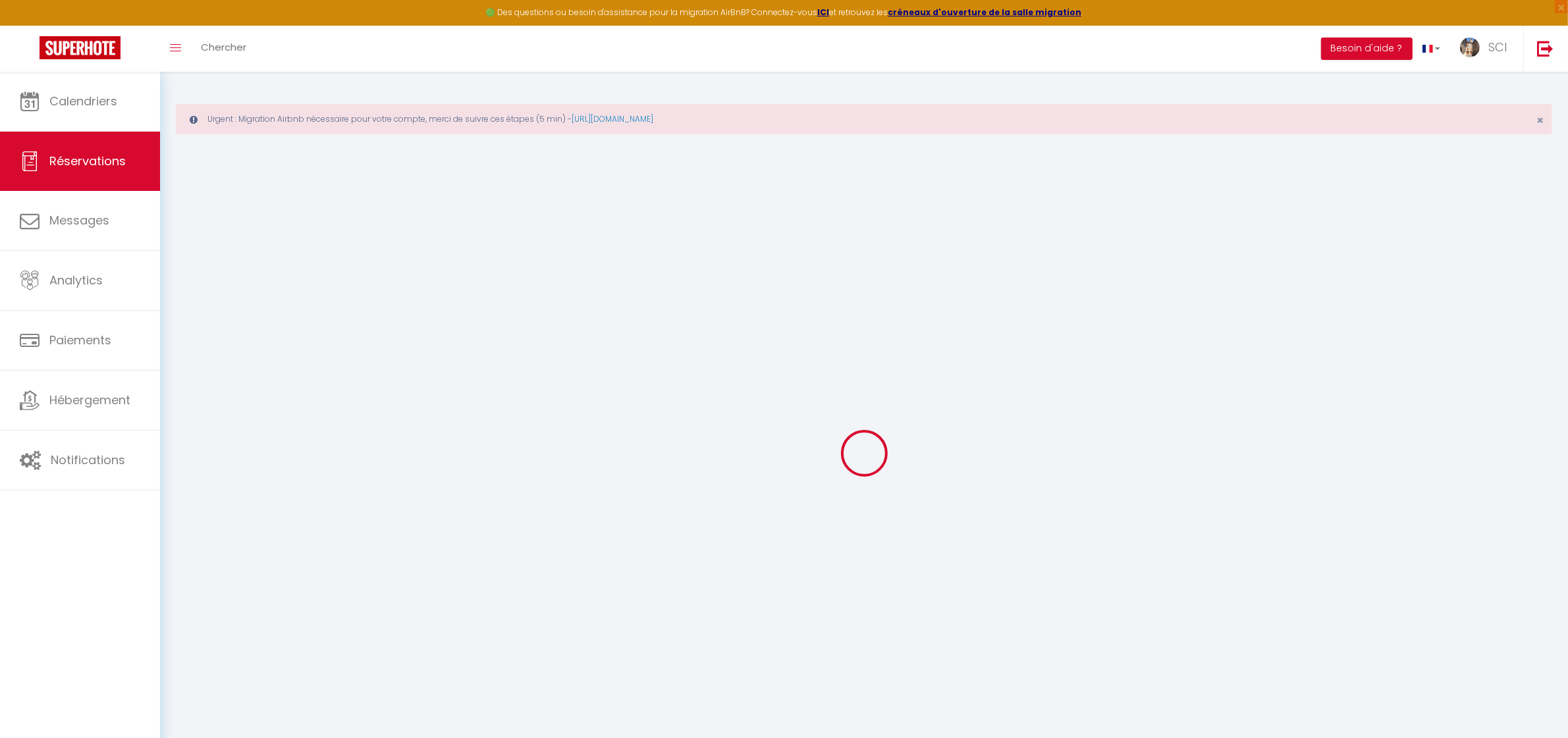
select select
checkbox input "false"
select select
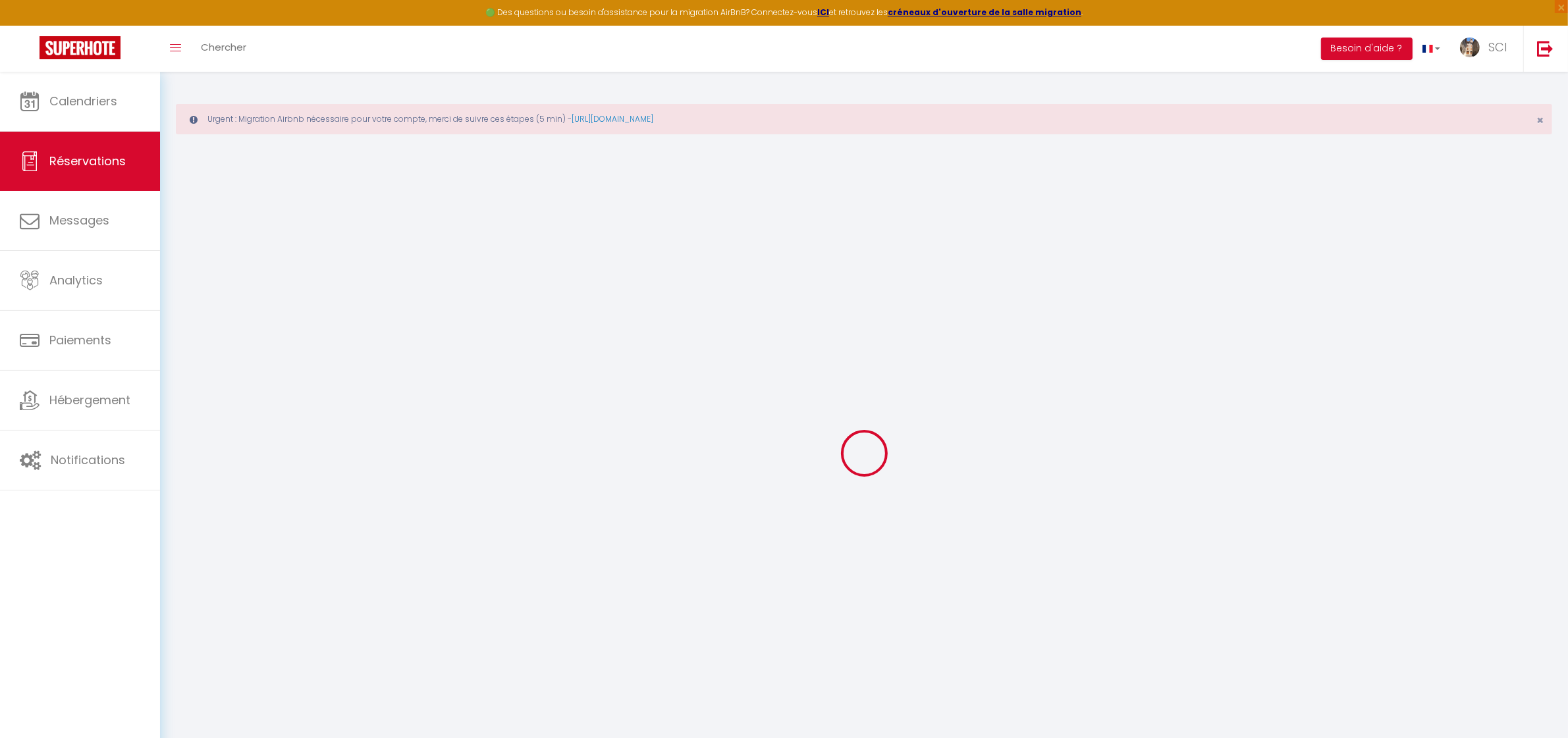
checkbox input "false"
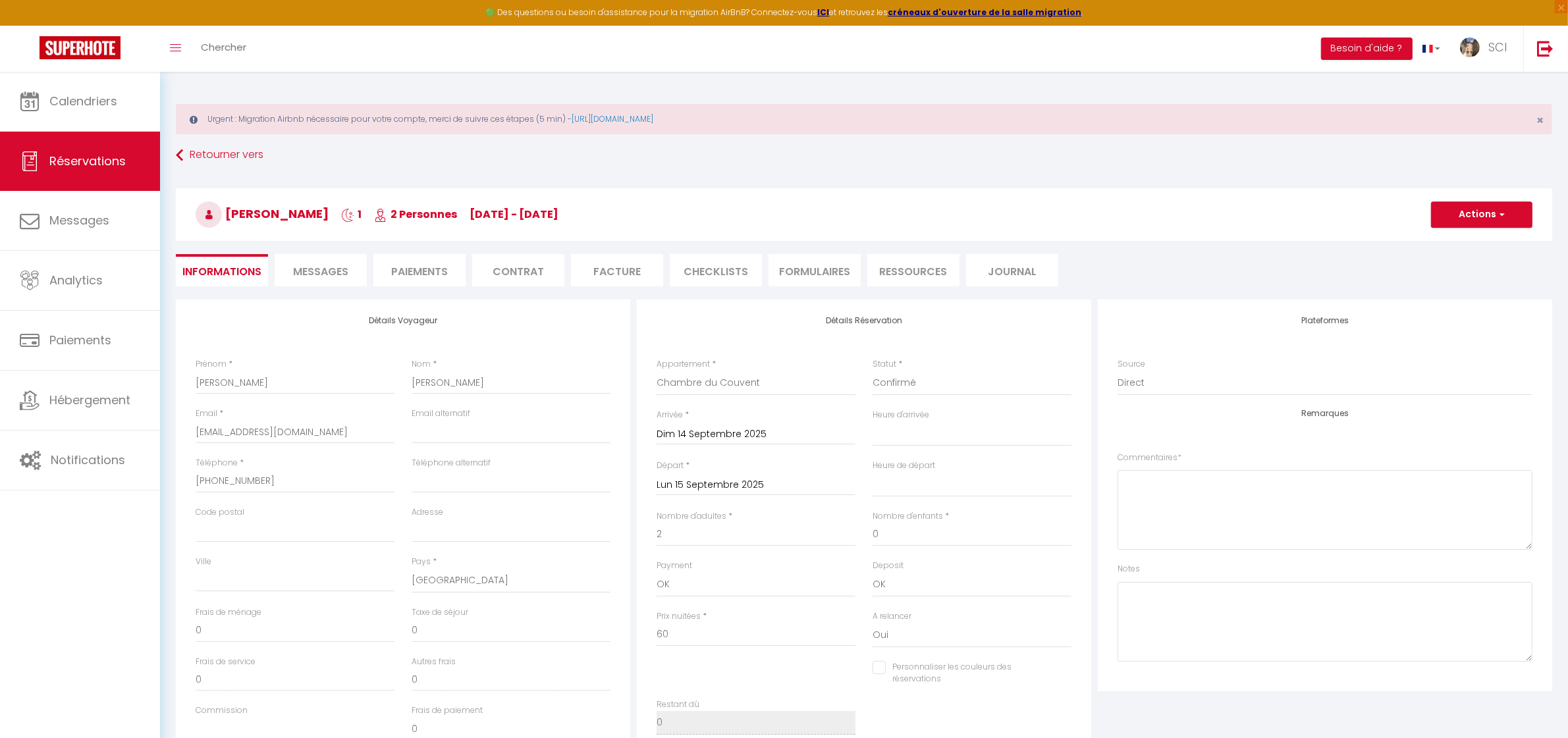
select select
checkbox input "false"
select select
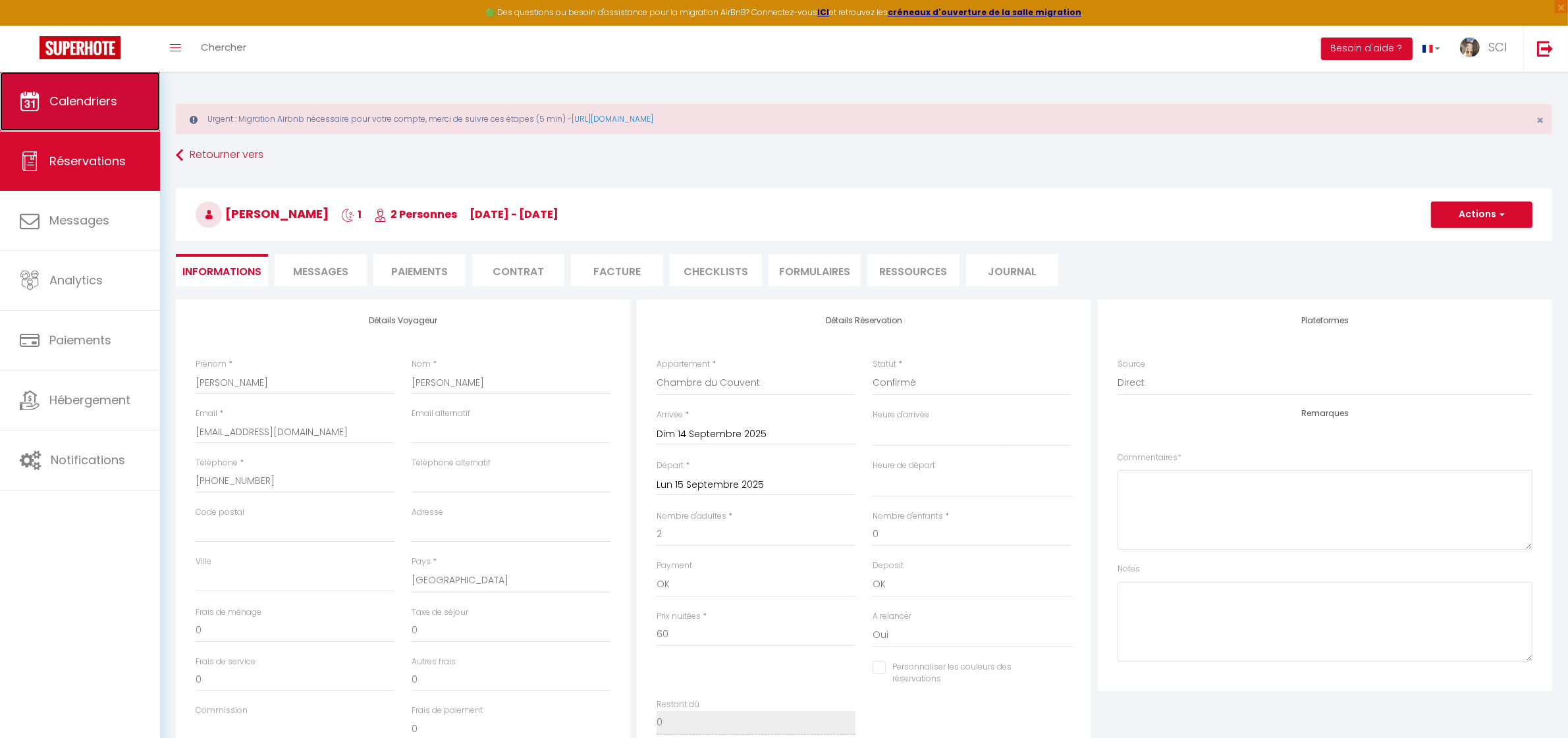
click at [71, 98] on span "Calendriers" at bounding box center [83, 101] width 68 height 17
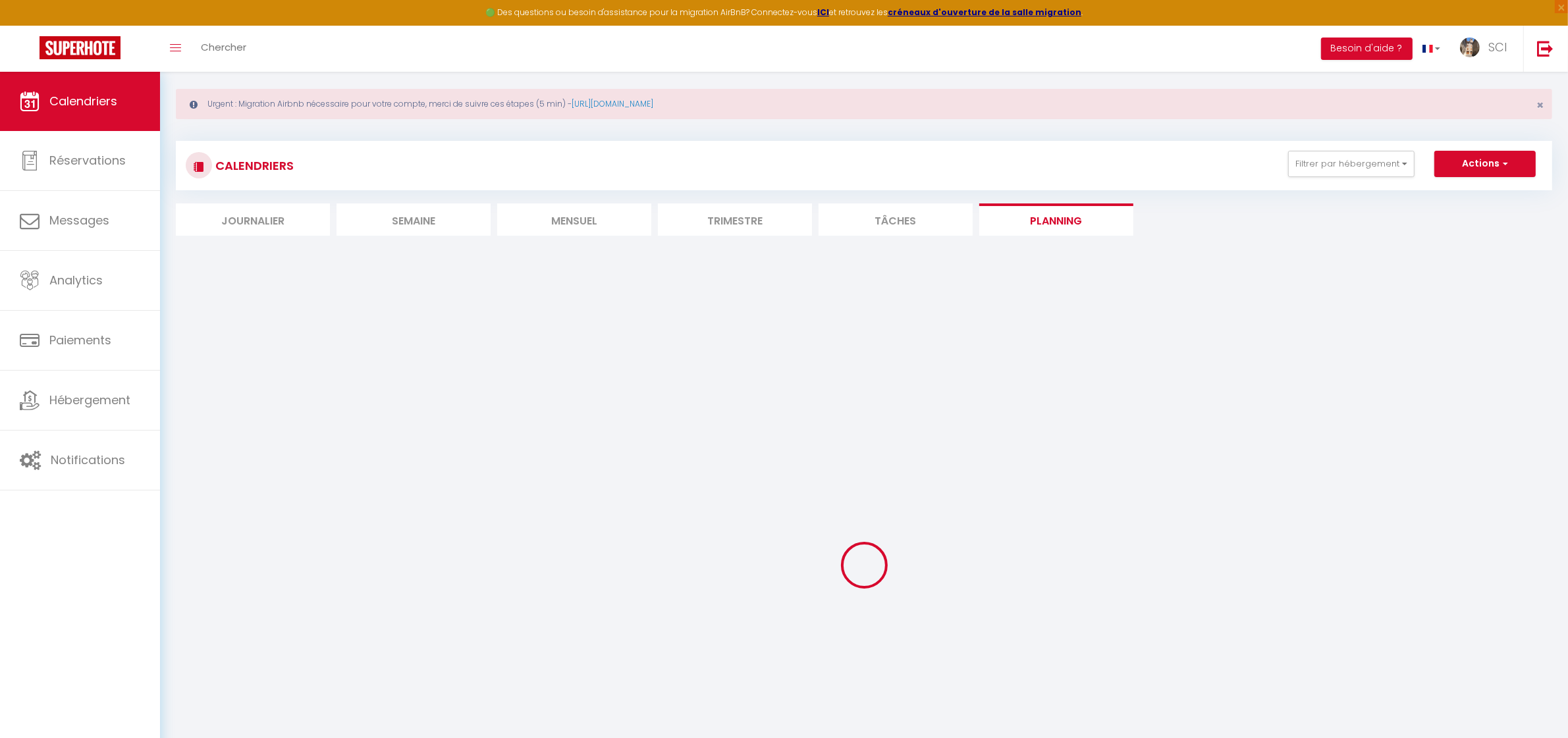
scroll to position [20, 0]
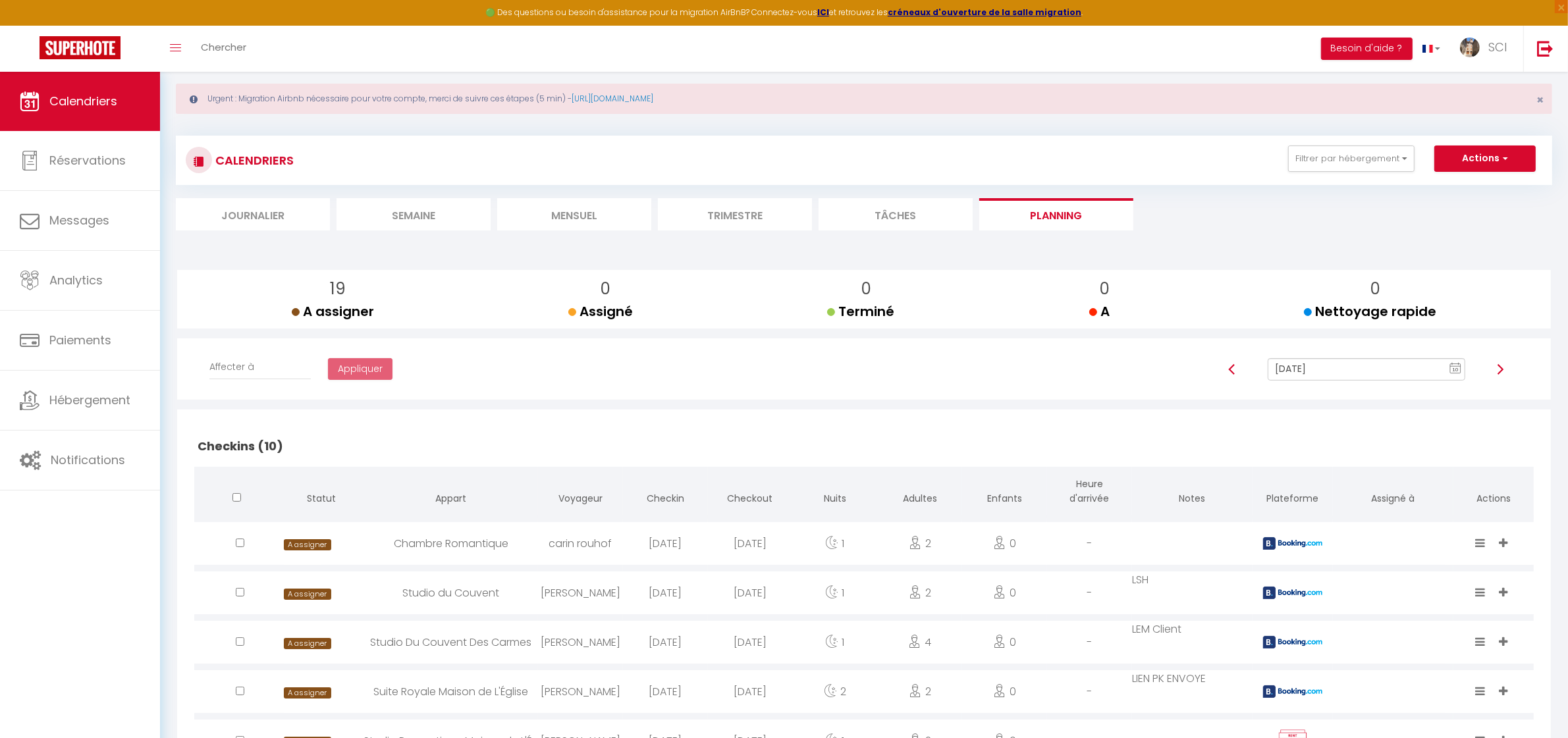
click at [1387, 374] on input "[DATE]" at bounding box center [1367, 369] width 197 height 23
click at [1319, 275] on td "14" at bounding box center [1320, 279] width 21 height 21
type input "[DATE]"
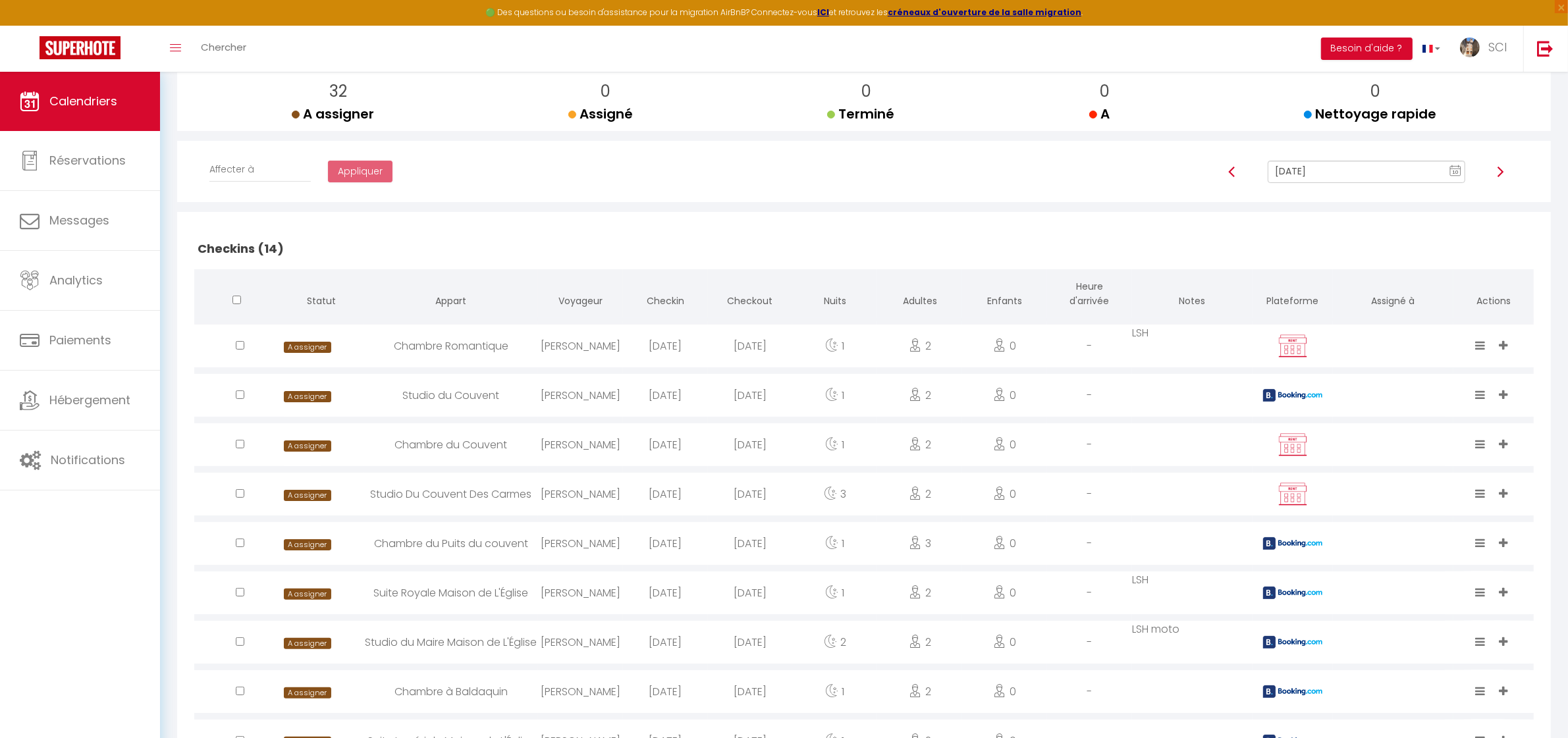
scroll to position [288, 0]
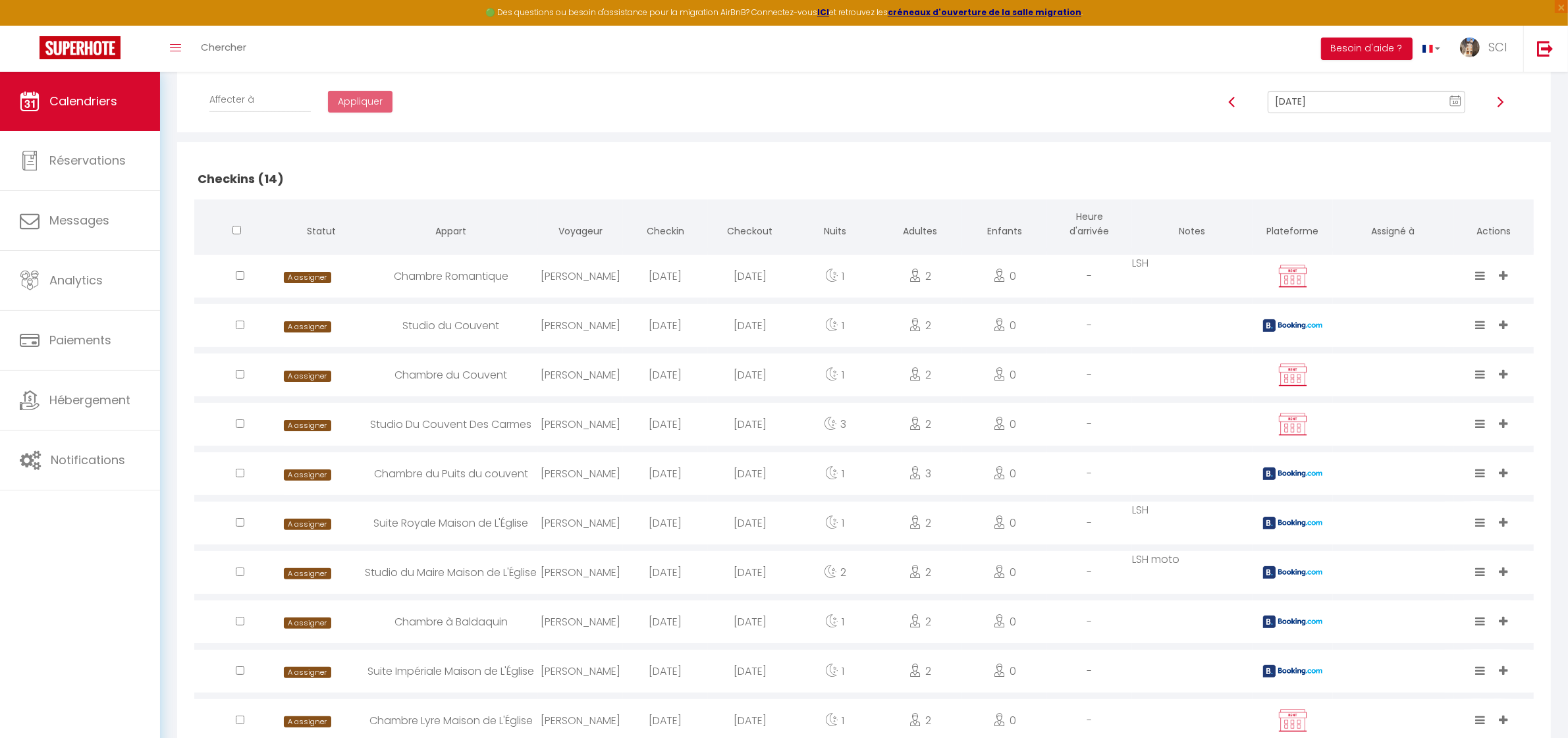
click at [443, 426] on div "Studio Du Couvent Des Carmes" at bounding box center [451, 424] width 174 height 43
select select "0"
select select "1"
select select
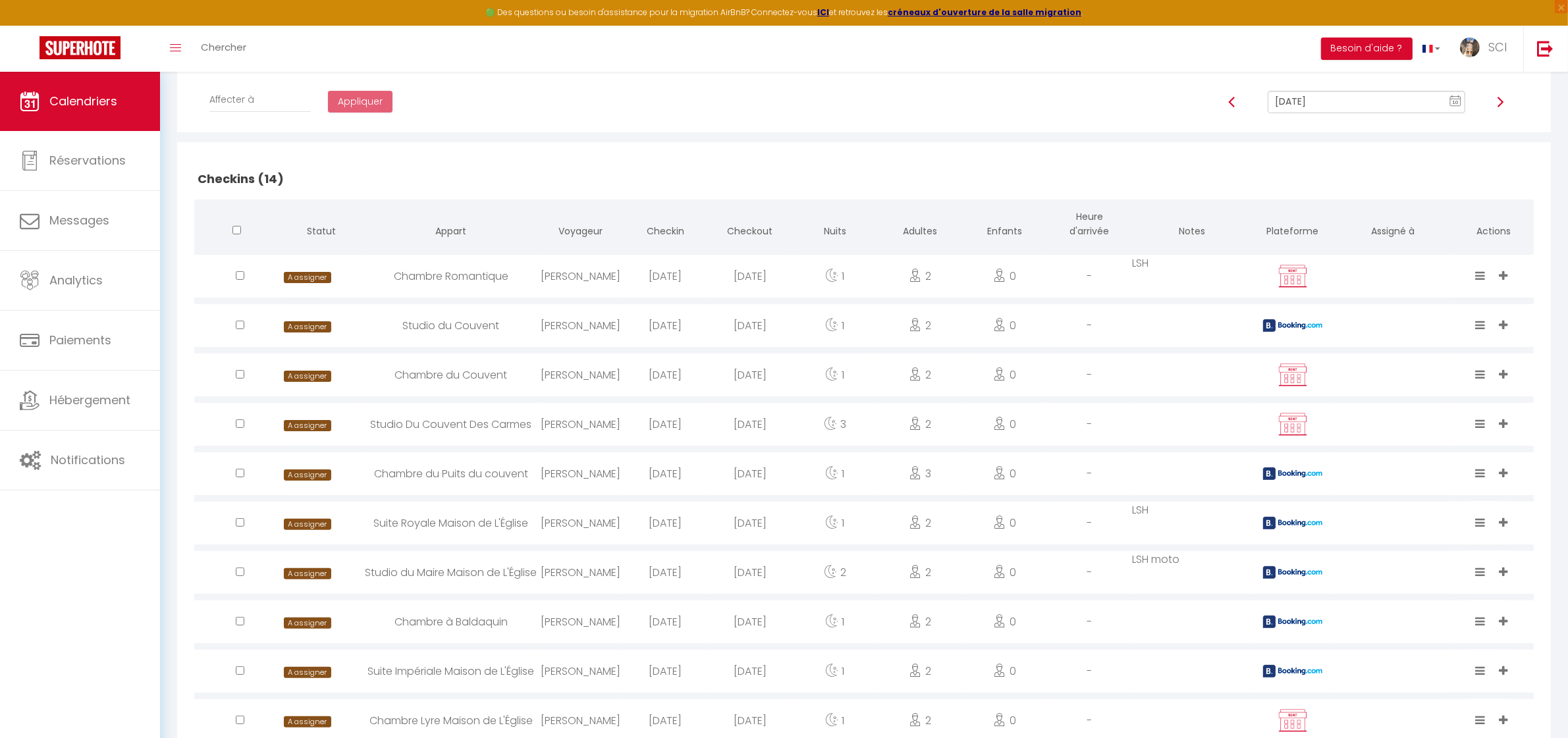
select select
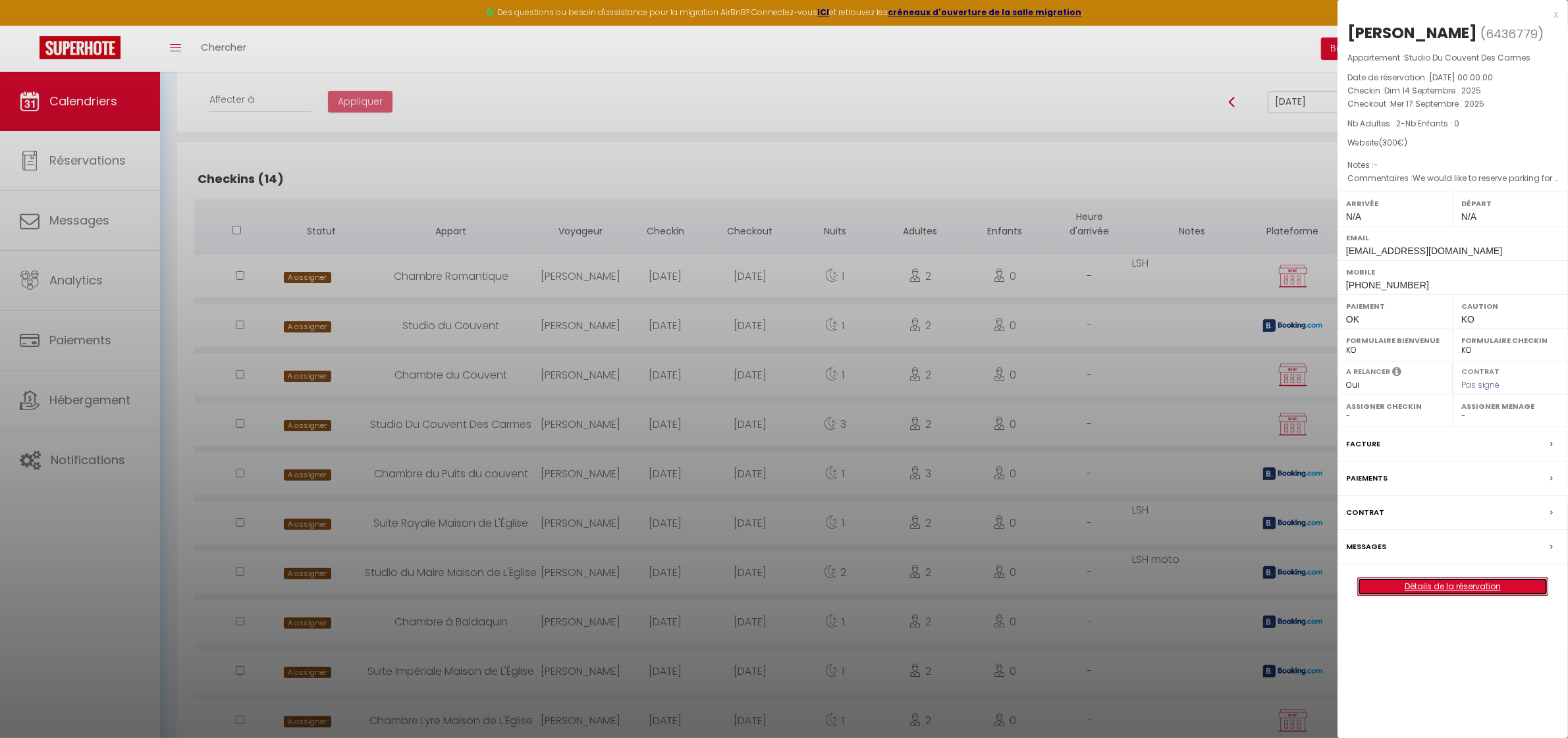
click at [1460, 591] on link "Détails de la réservation" at bounding box center [1453, 586] width 190 height 17
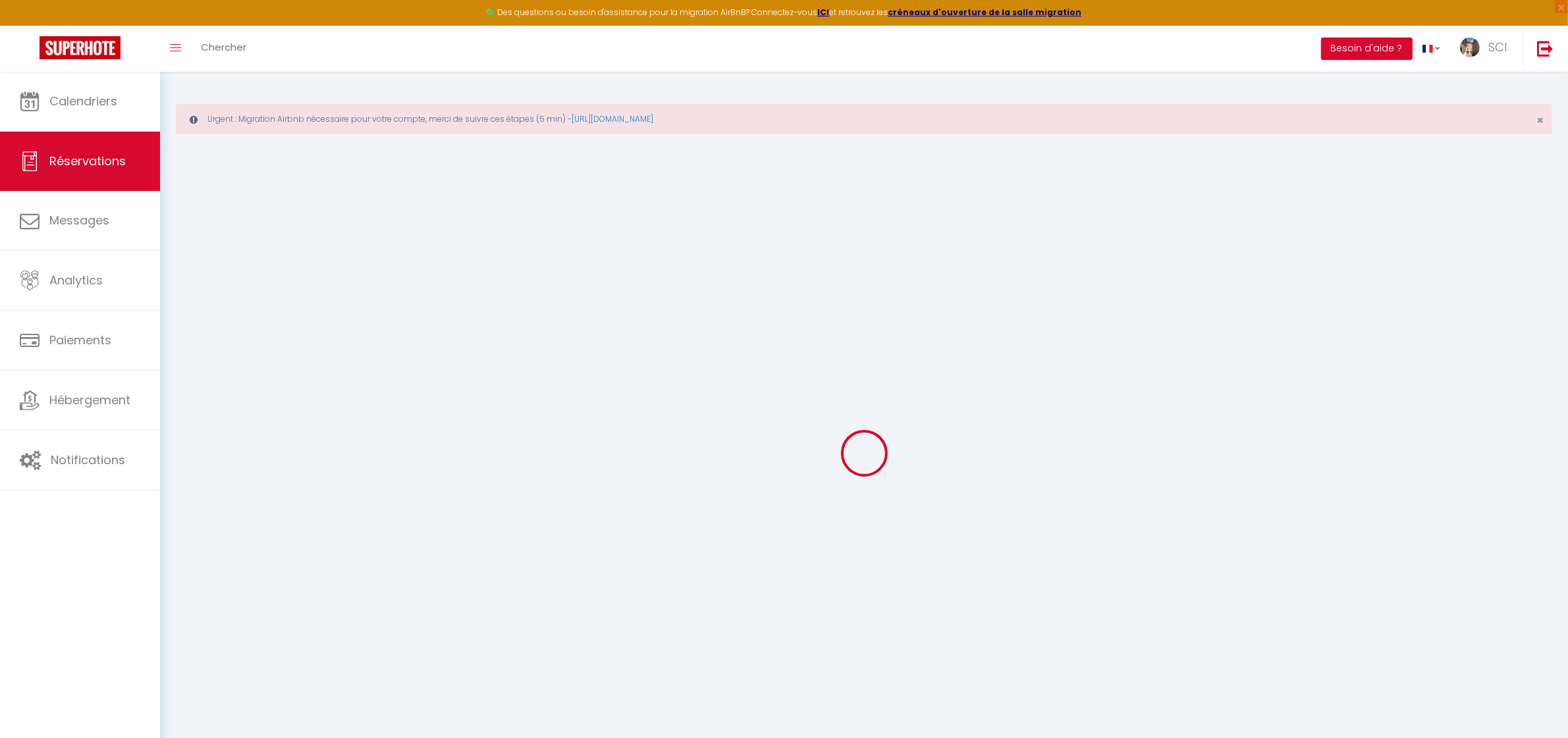
type input "[PERSON_NAME]"
type input "Kershaw"
type input "[EMAIL_ADDRESS][DOMAIN_NAME]"
type input "[PHONE_NUMBER]"
type input "YO60 6SE"
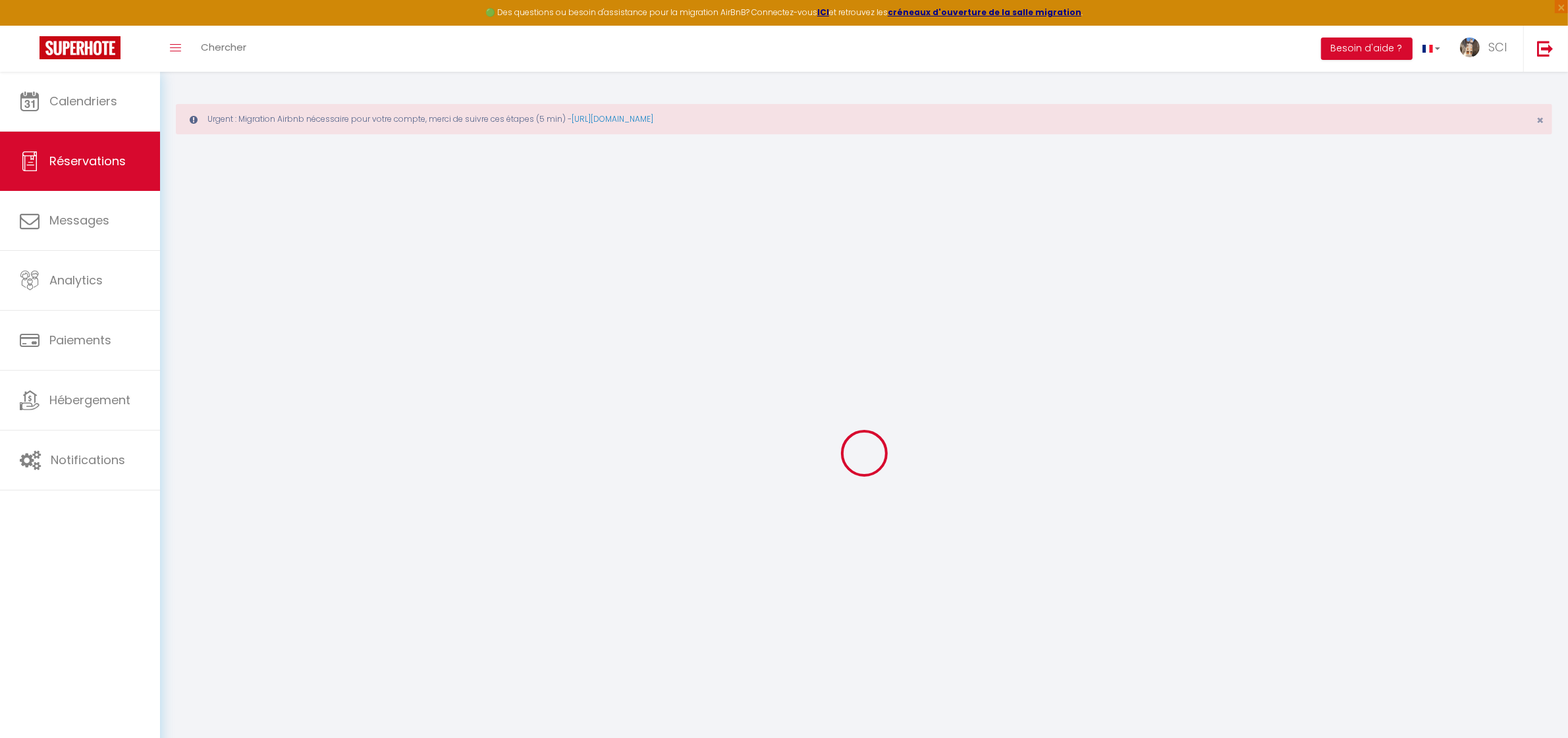
type input "6 Laurels [PERSON_NAME] [PERSON_NAME]"
type input "[GEOGRAPHIC_DATA]"
select select "GB"
select select "11989"
select select "1"
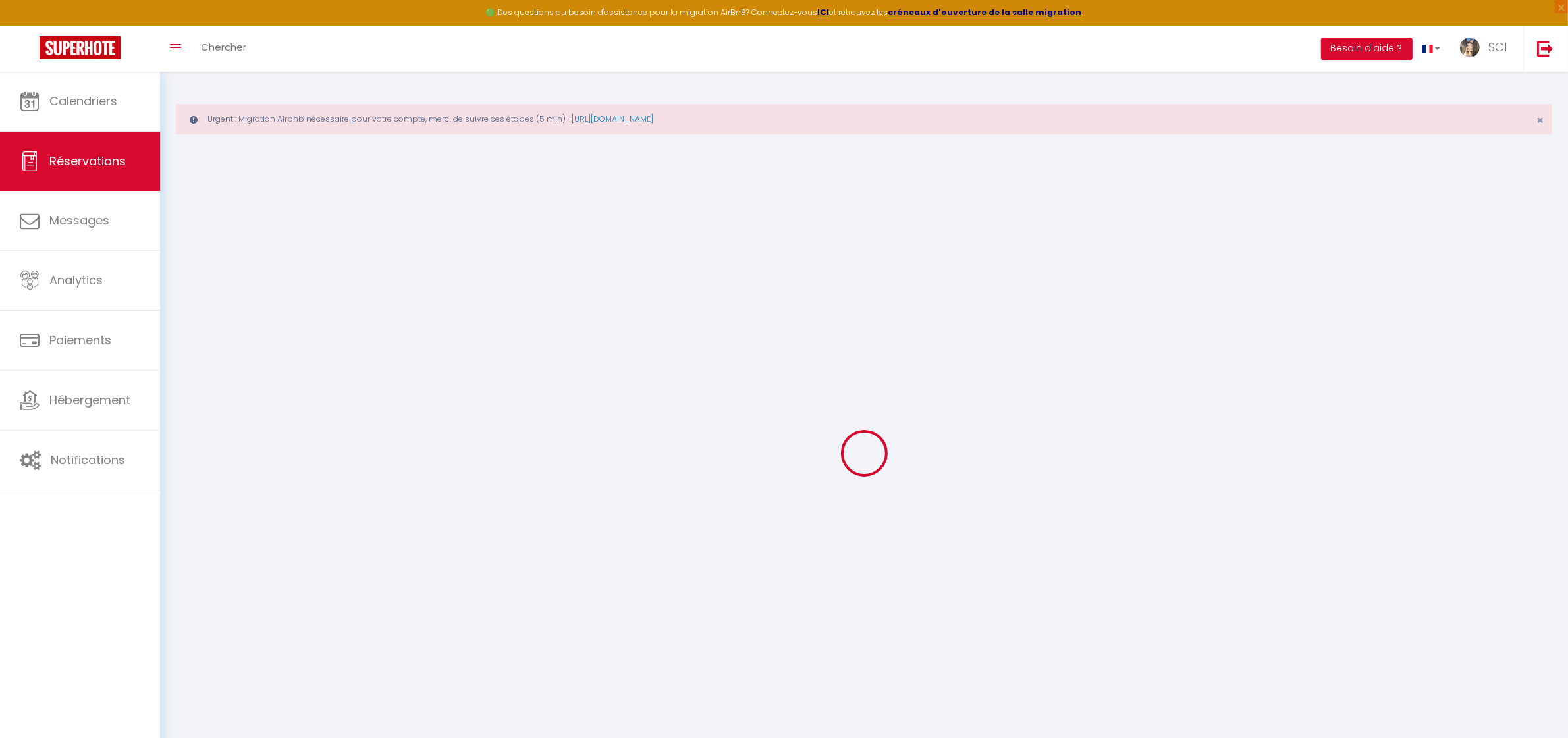
type input "Dim 14 Septembre 2025"
select select
type input "Mer 17 Septembre 2025"
select select
type input "2"
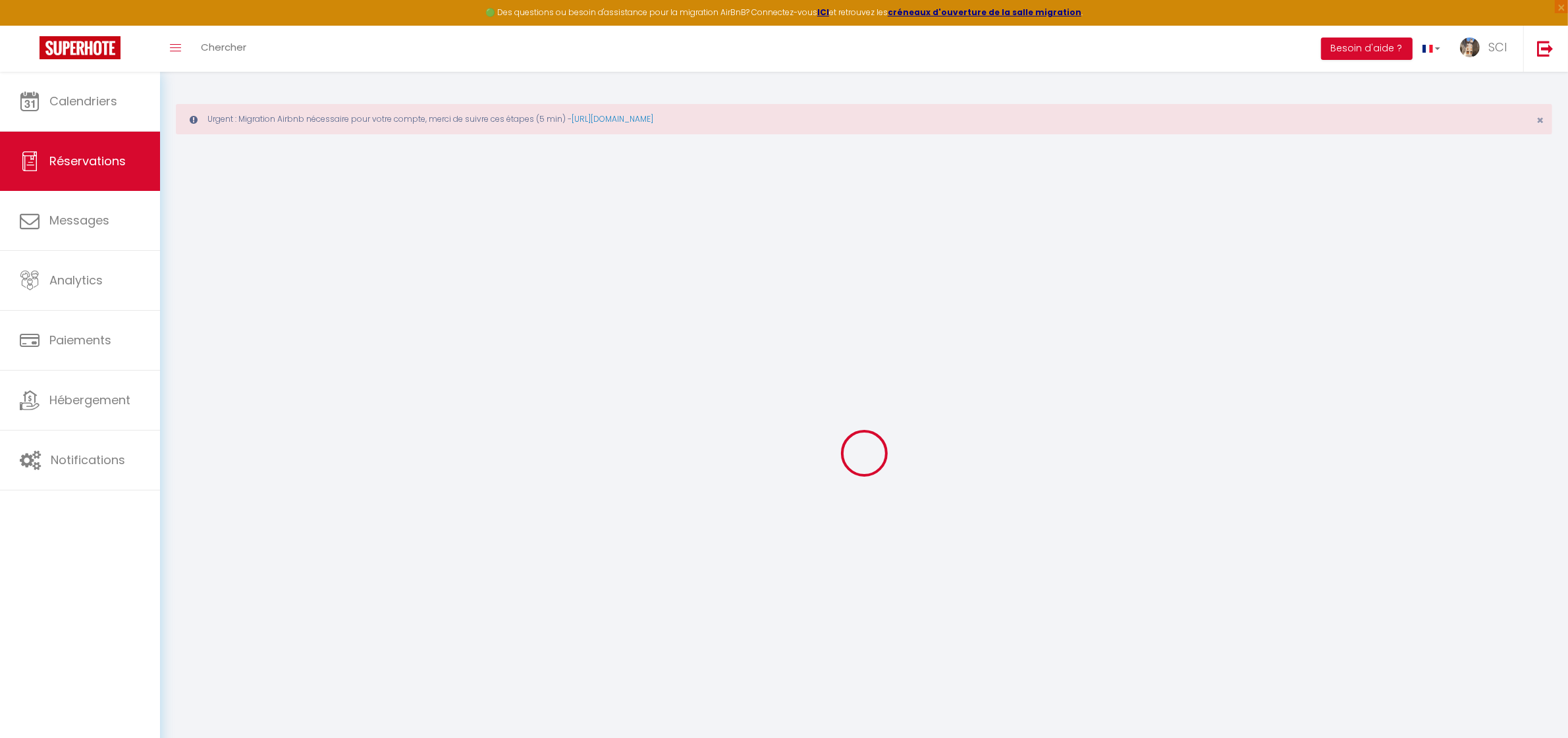
select select "12"
select select
type input "300"
checkbox input "false"
type input "0"
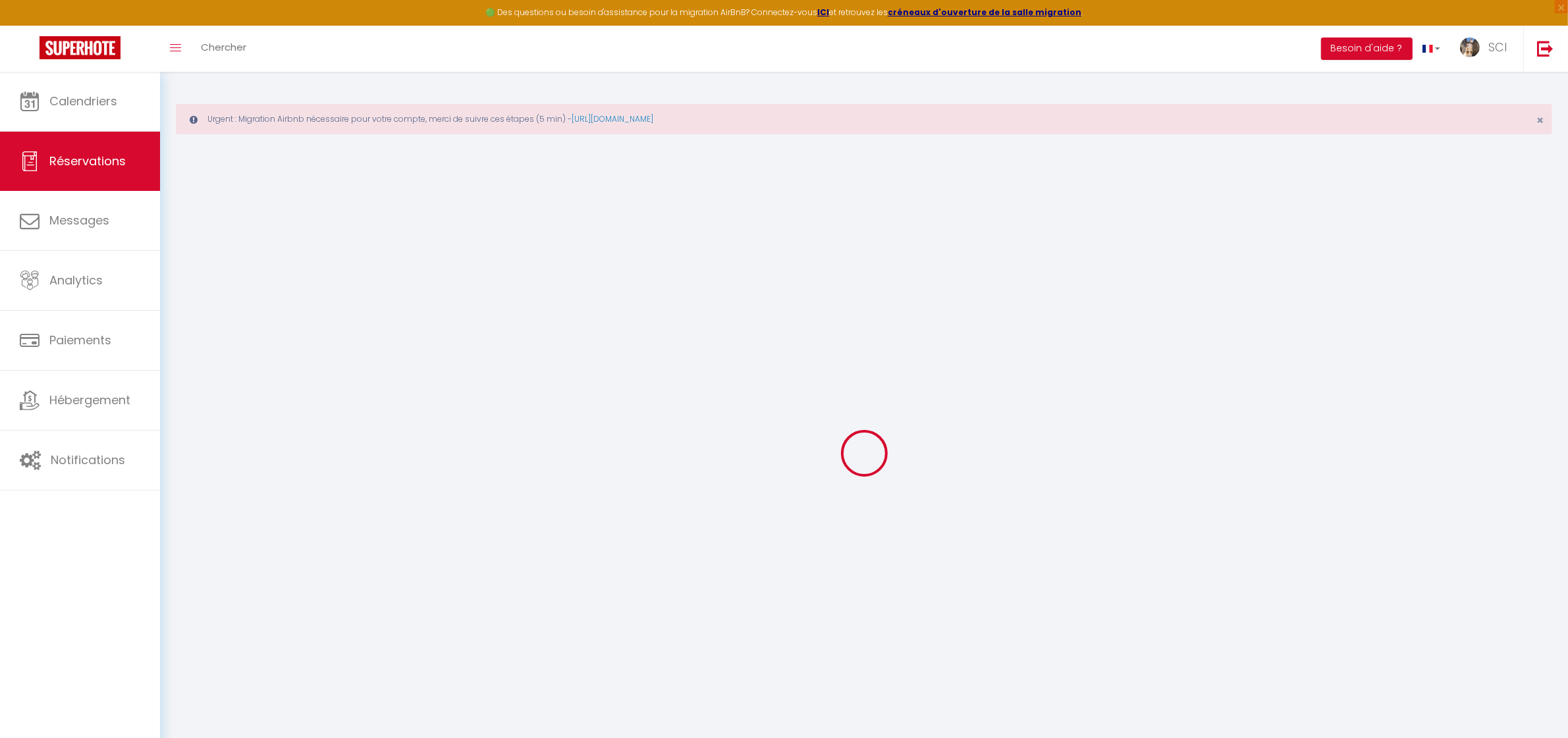
select select "69"
type input "0"
select select
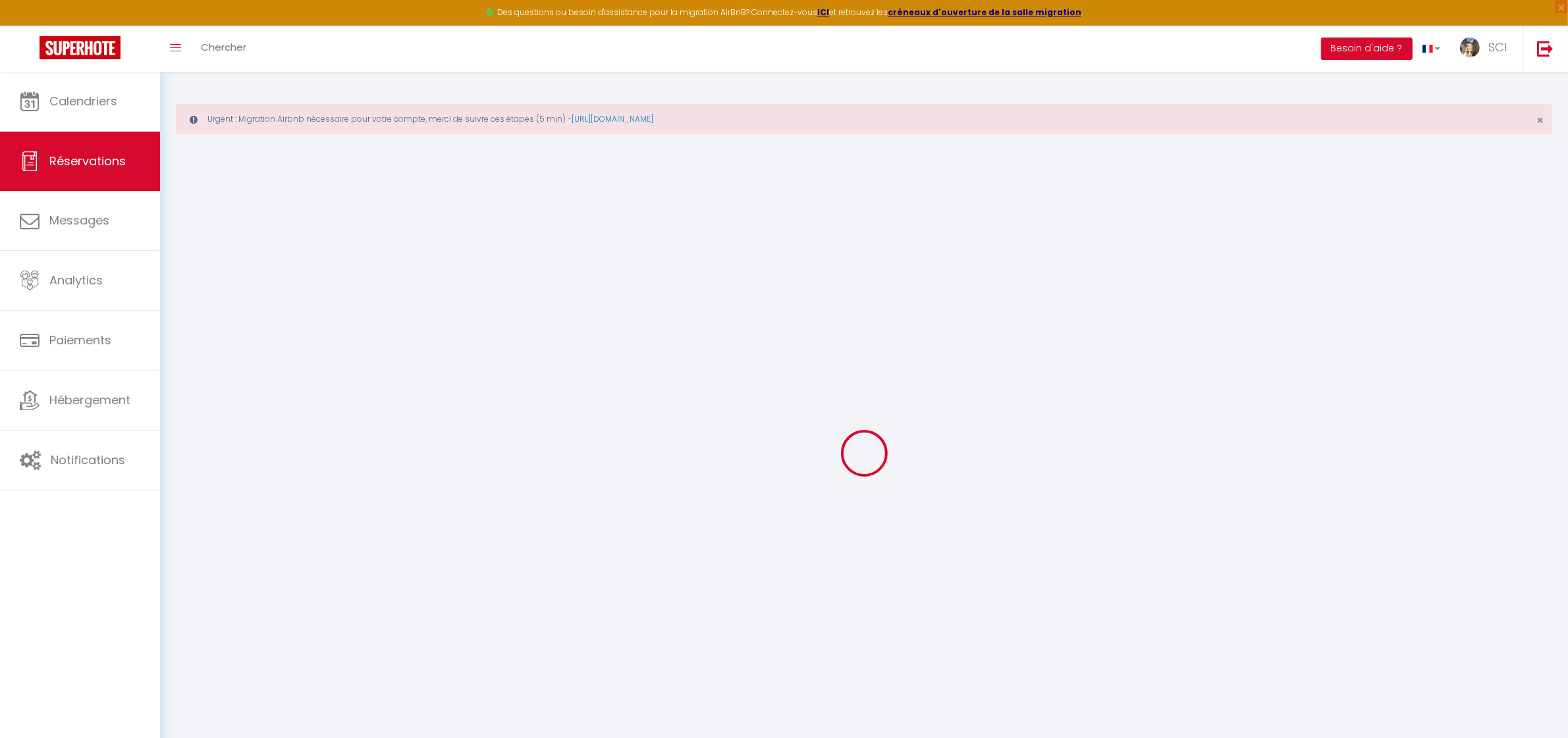
select select
select select "14"
checkbox input "false"
select select
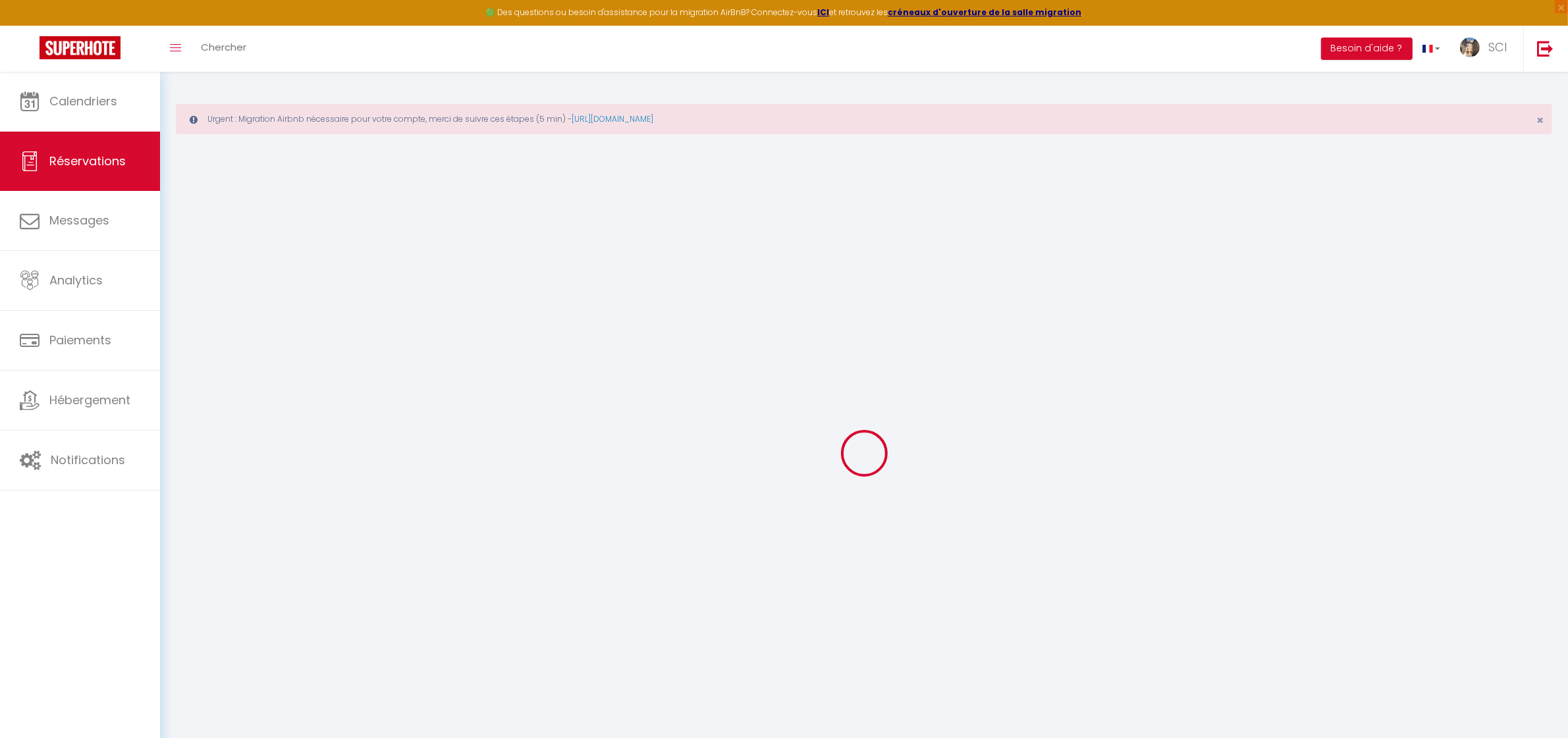
checkbox input "false"
select select
checkbox input "false"
select select
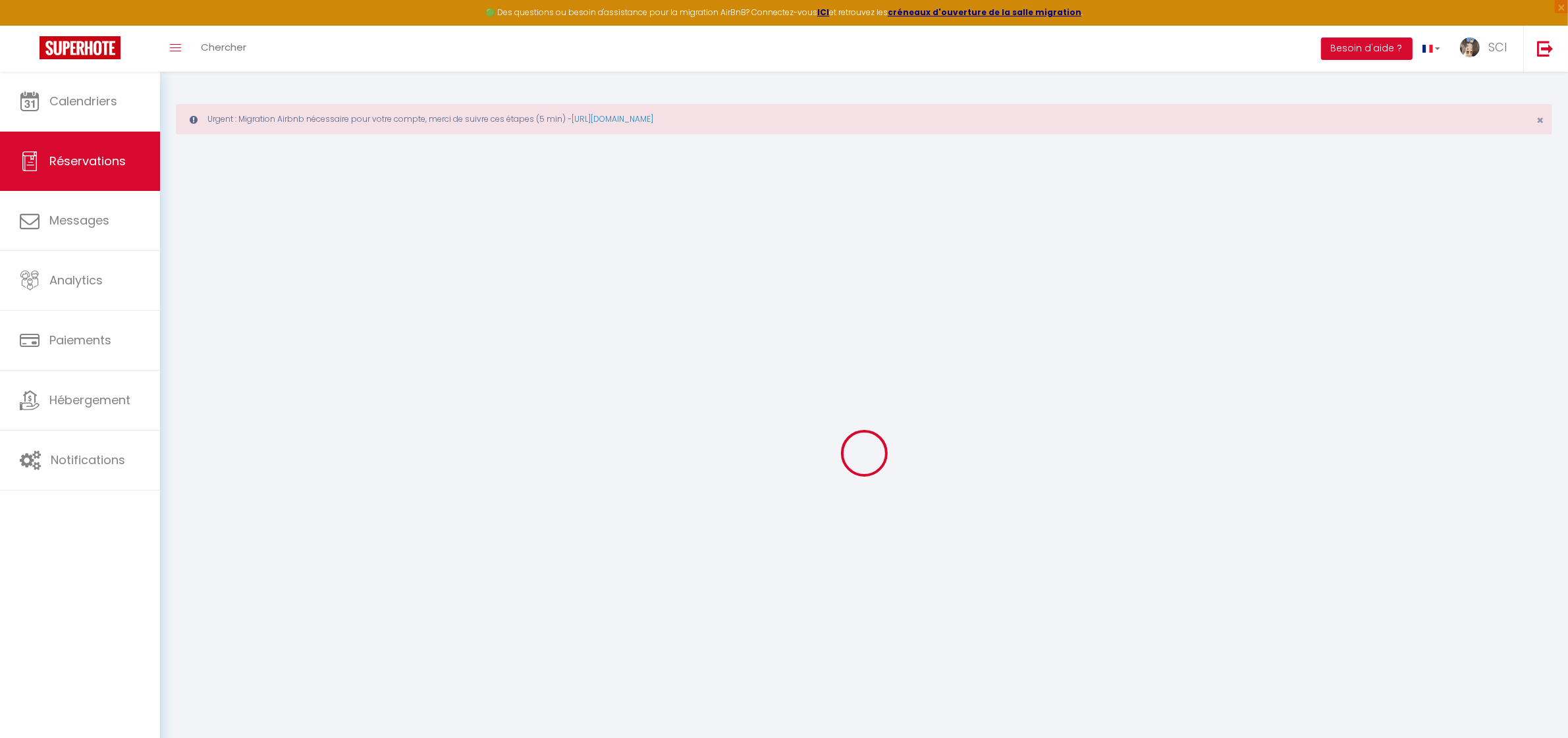
select select
checkbox input "false"
type textarea "We would like to reserve parking for all our stay. Nous souhaiterions réserver …"
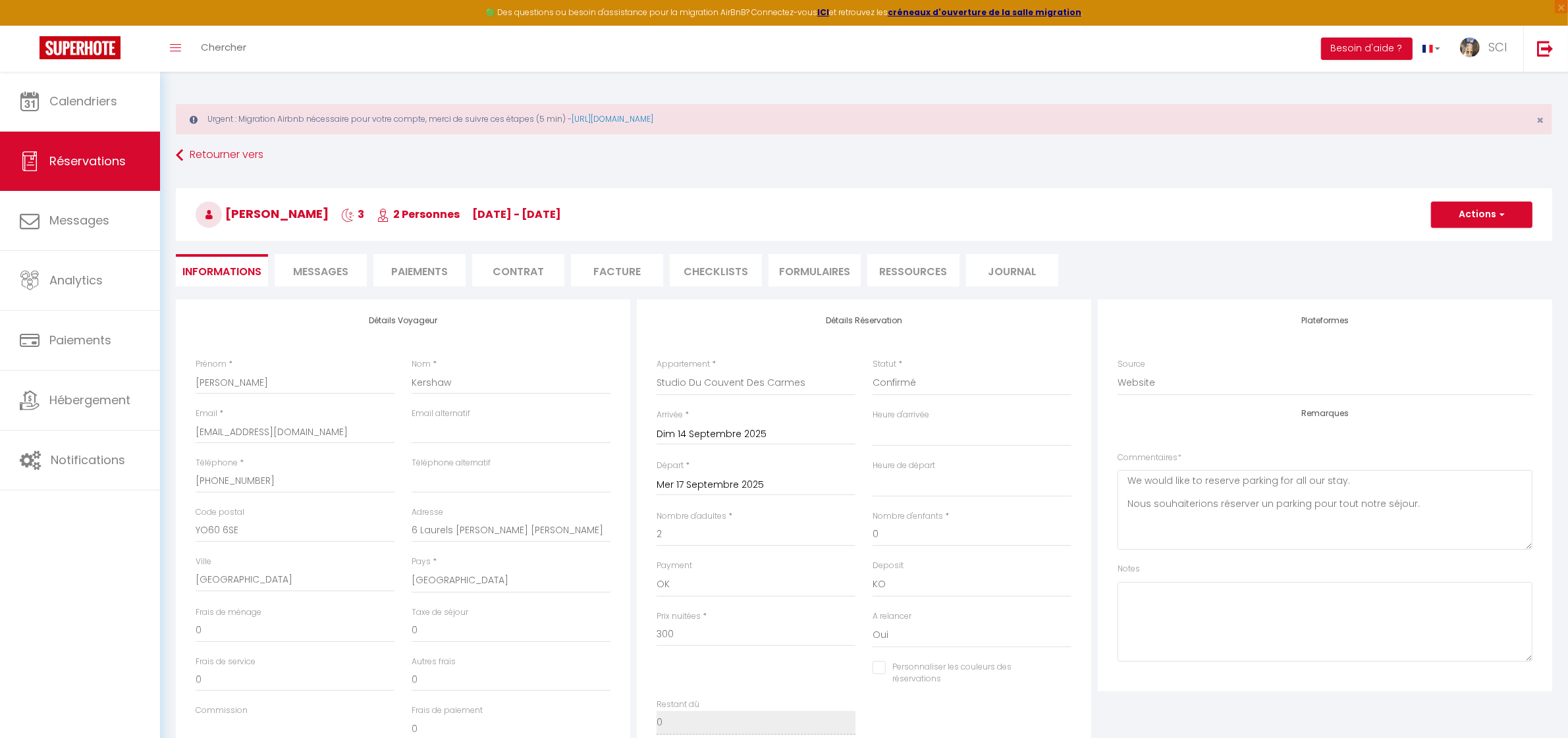
select select
checkbox input "false"
select select
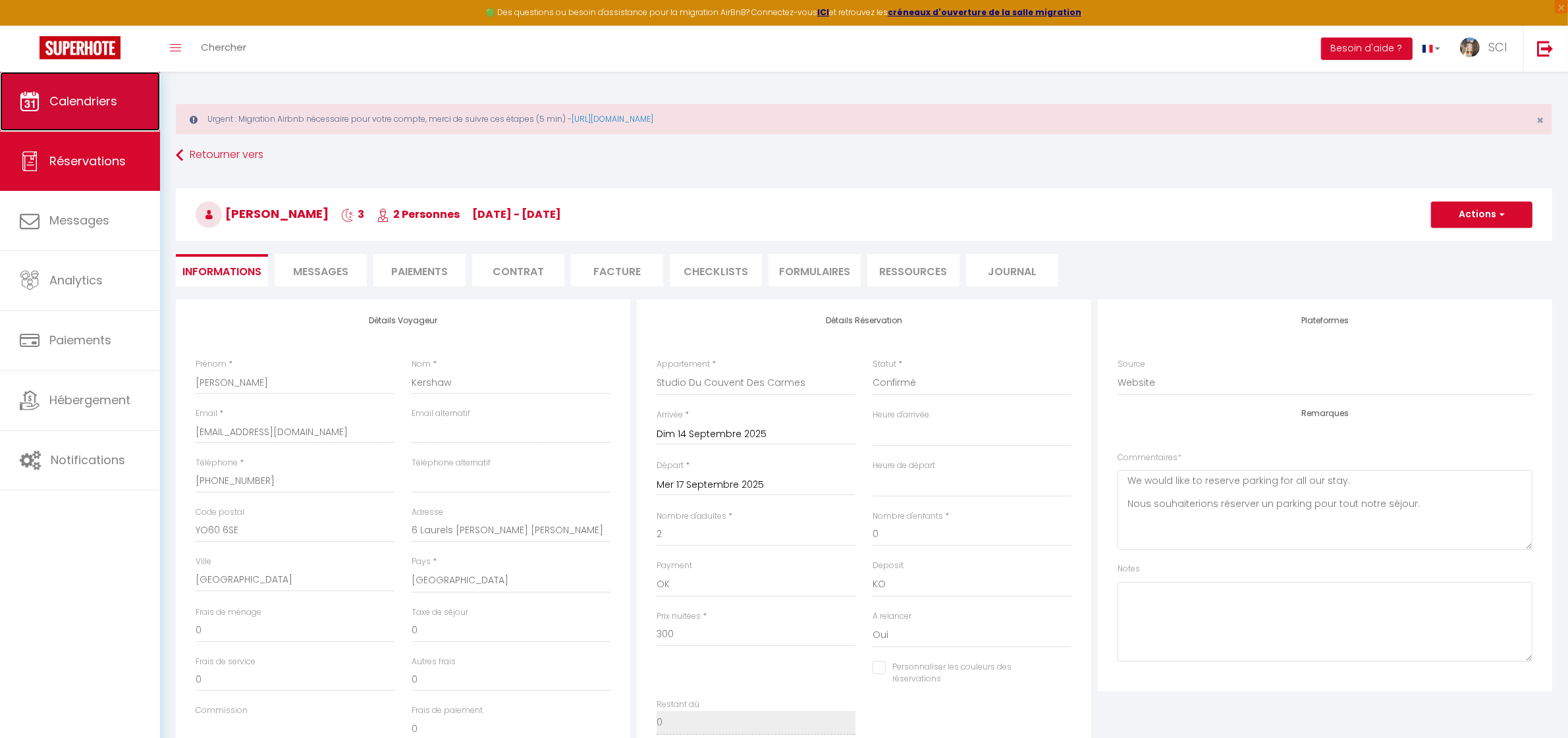
click at [74, 96] on span "Calendriers" at bounding box center [83, 101] width 68 height 17
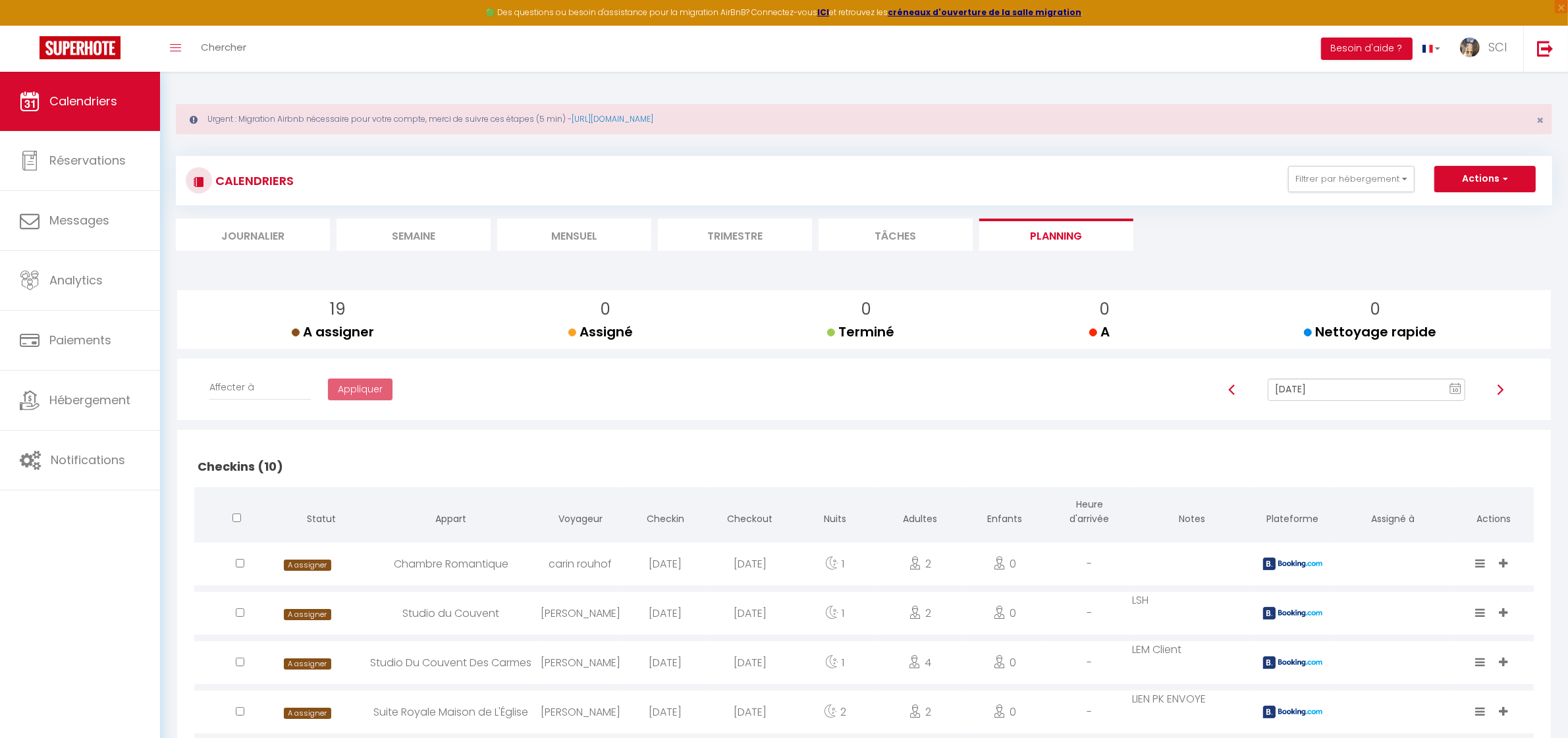
click at [1315, 389] on input "[DATE]" at bounding box center [1367, 390] width 197 height 23
click at [1318, 298] on td "14" at bounding box center [1320, 299] width 21 height 21
type input "[DATE]"
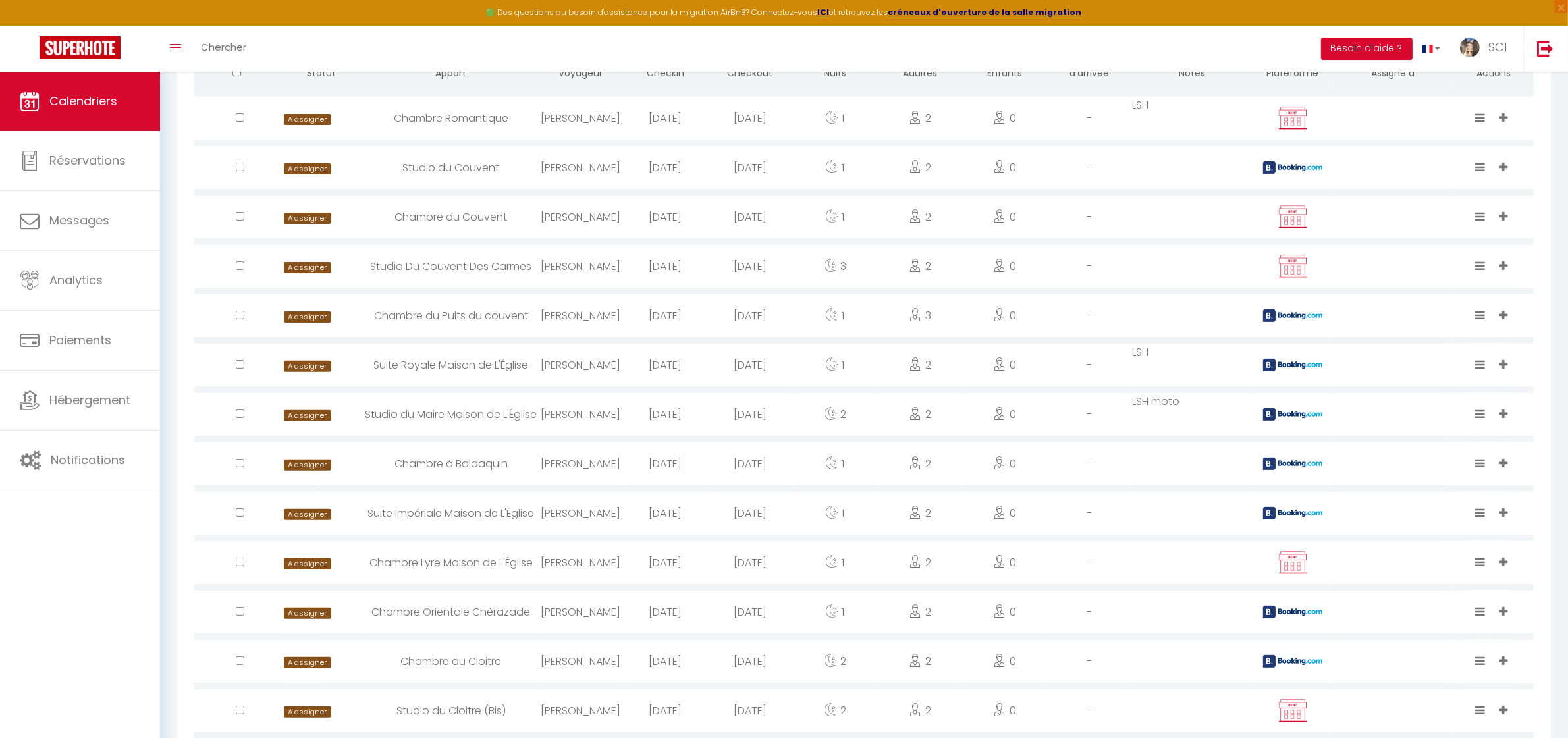
scroll to position [453, 0]
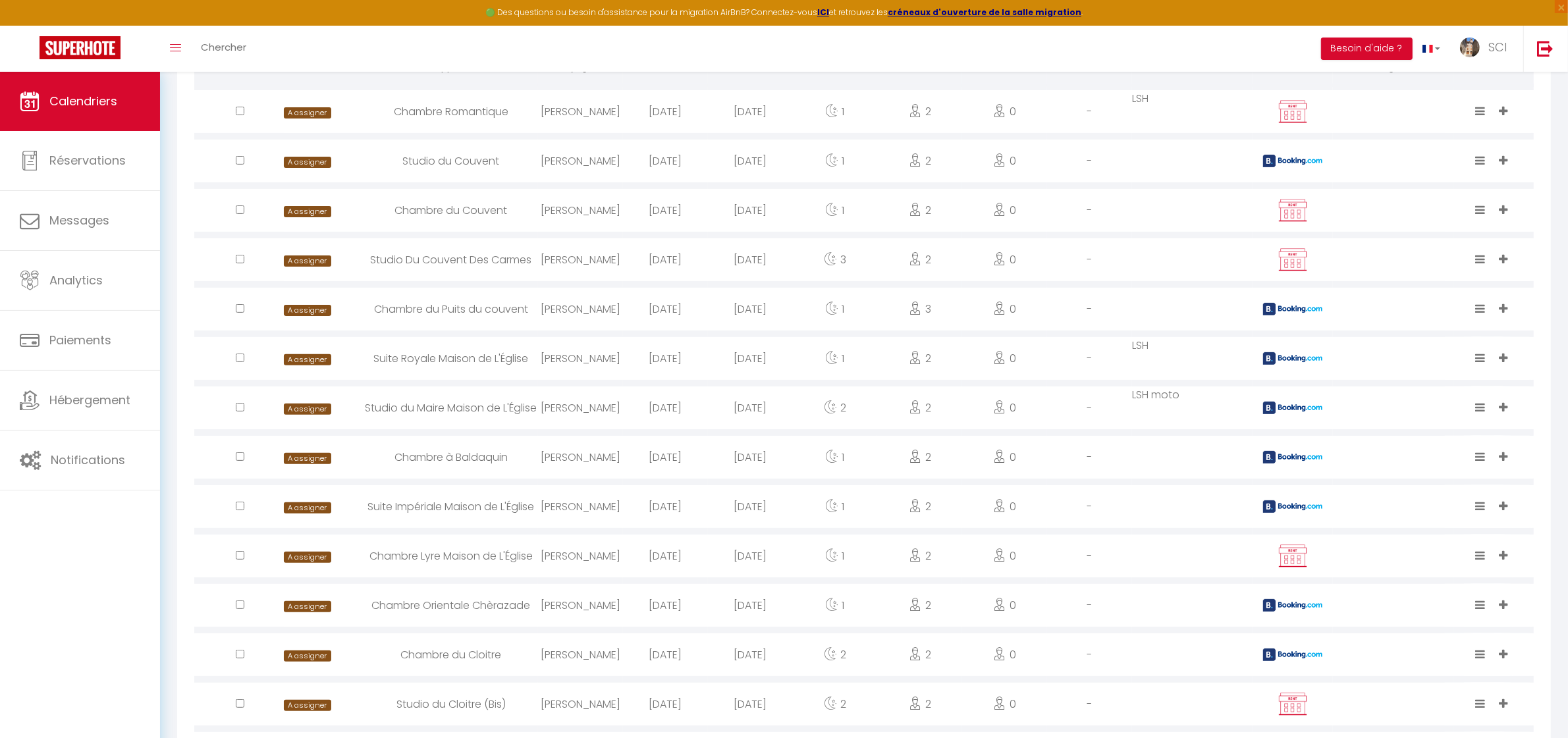
click at [450, 311] on div "Chambre du Puits du couvent" at bounding box center [451, 309] width 174 height 43
select select "0"
select select "1"
select select
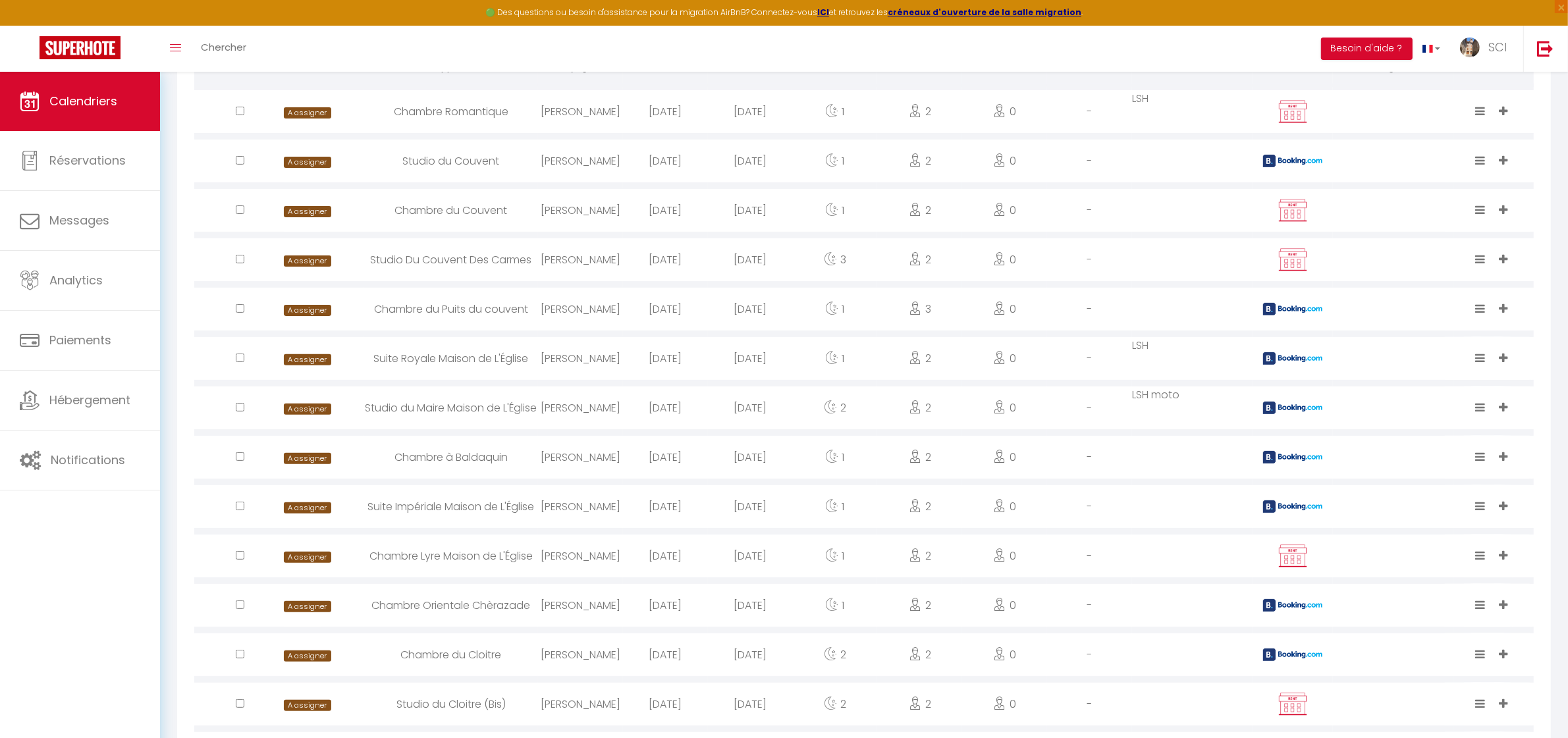
select select
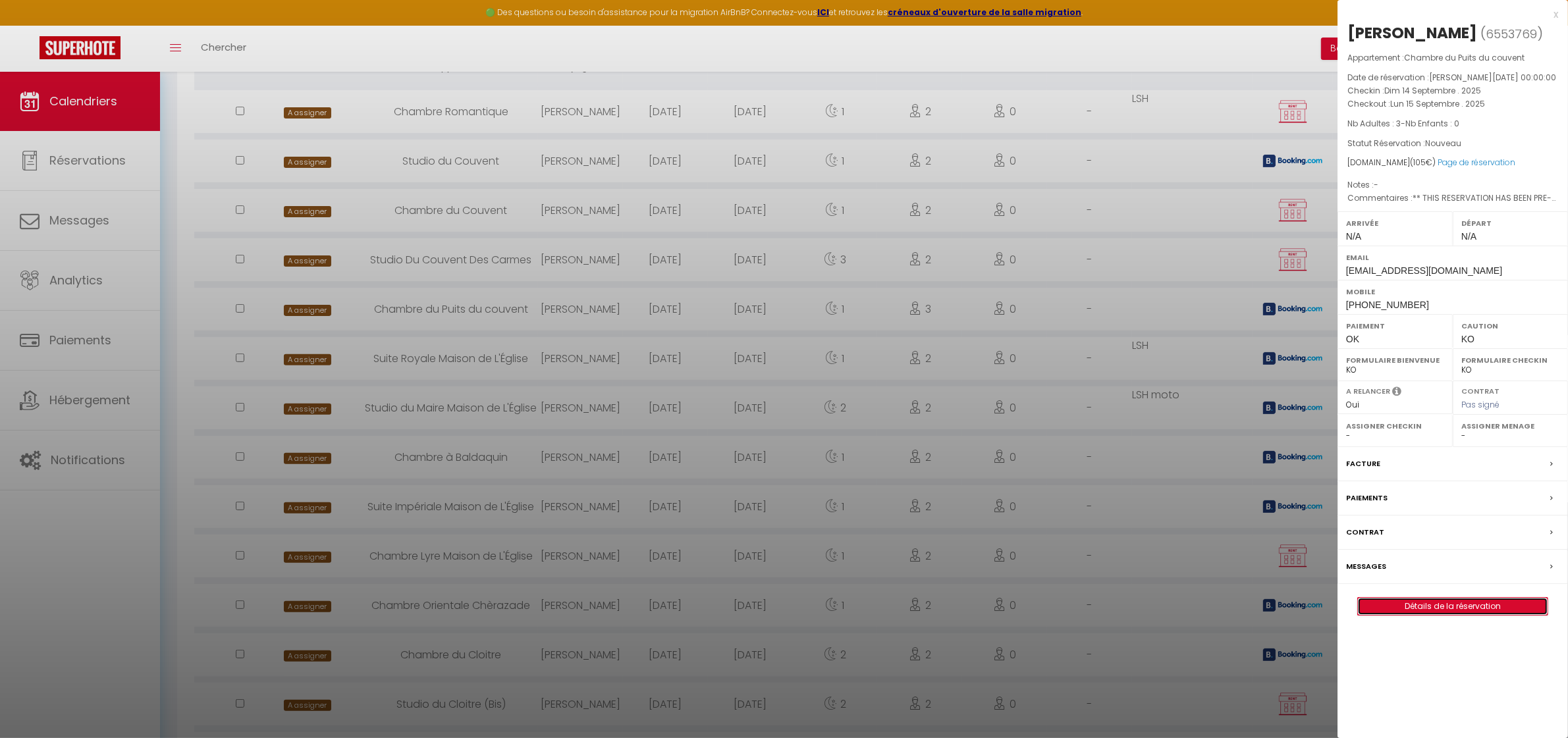
click at [1449, 610] on link "Détails de la réservation" at bounding box center [1453, 606] width 190 height 17
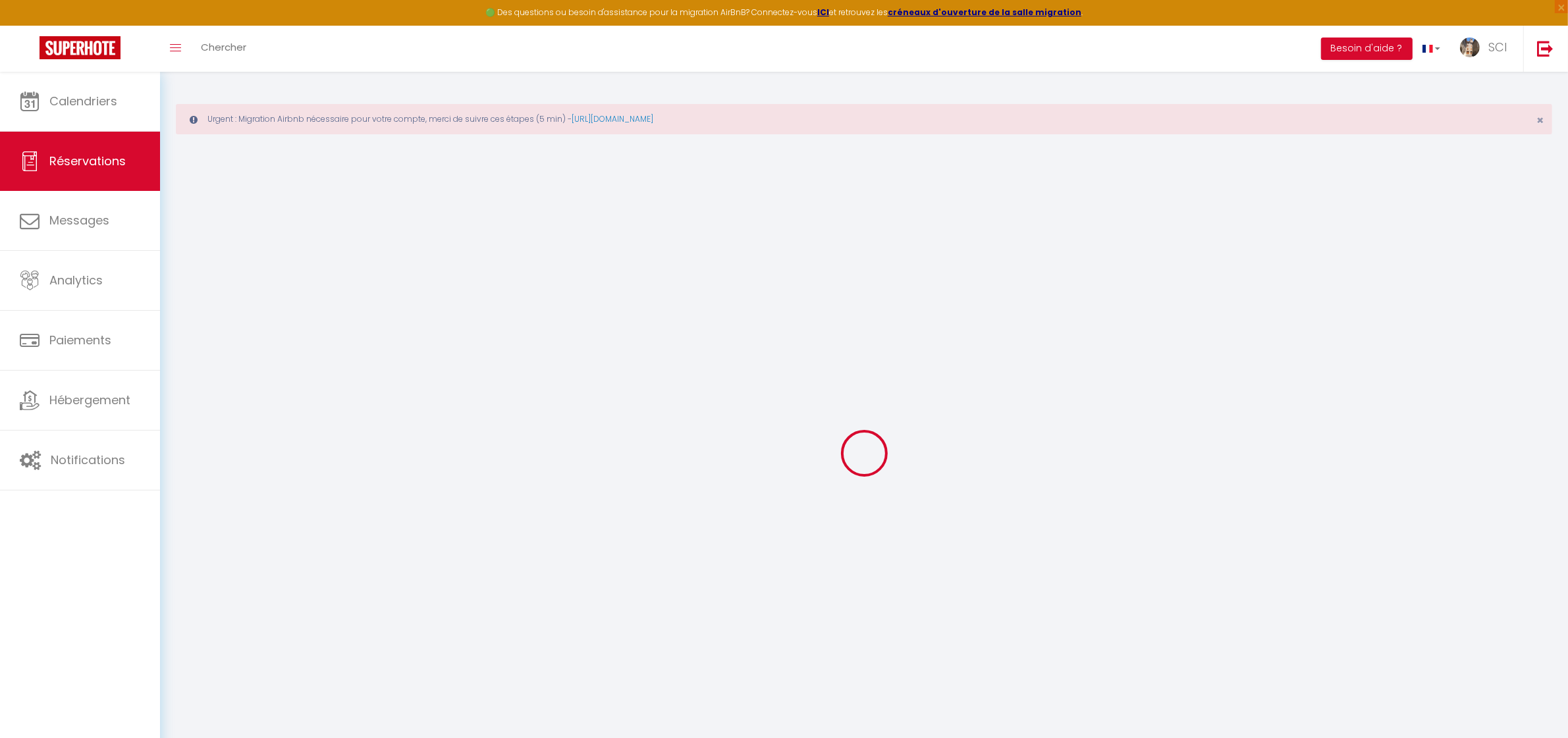
select select
select select "14"
checkbox input "false"
select select
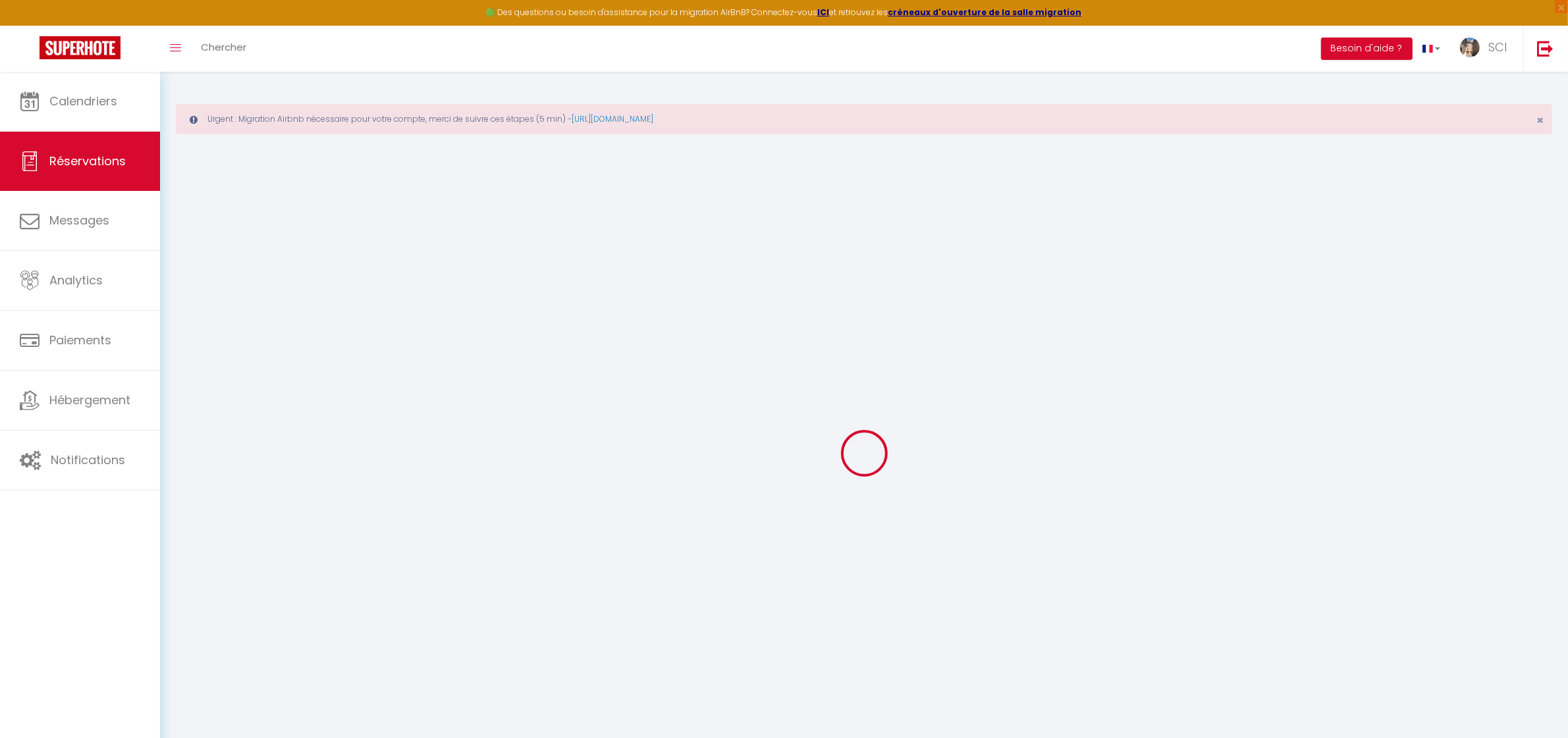
select select
checkbox input "false"
select select
checkbox input "false"
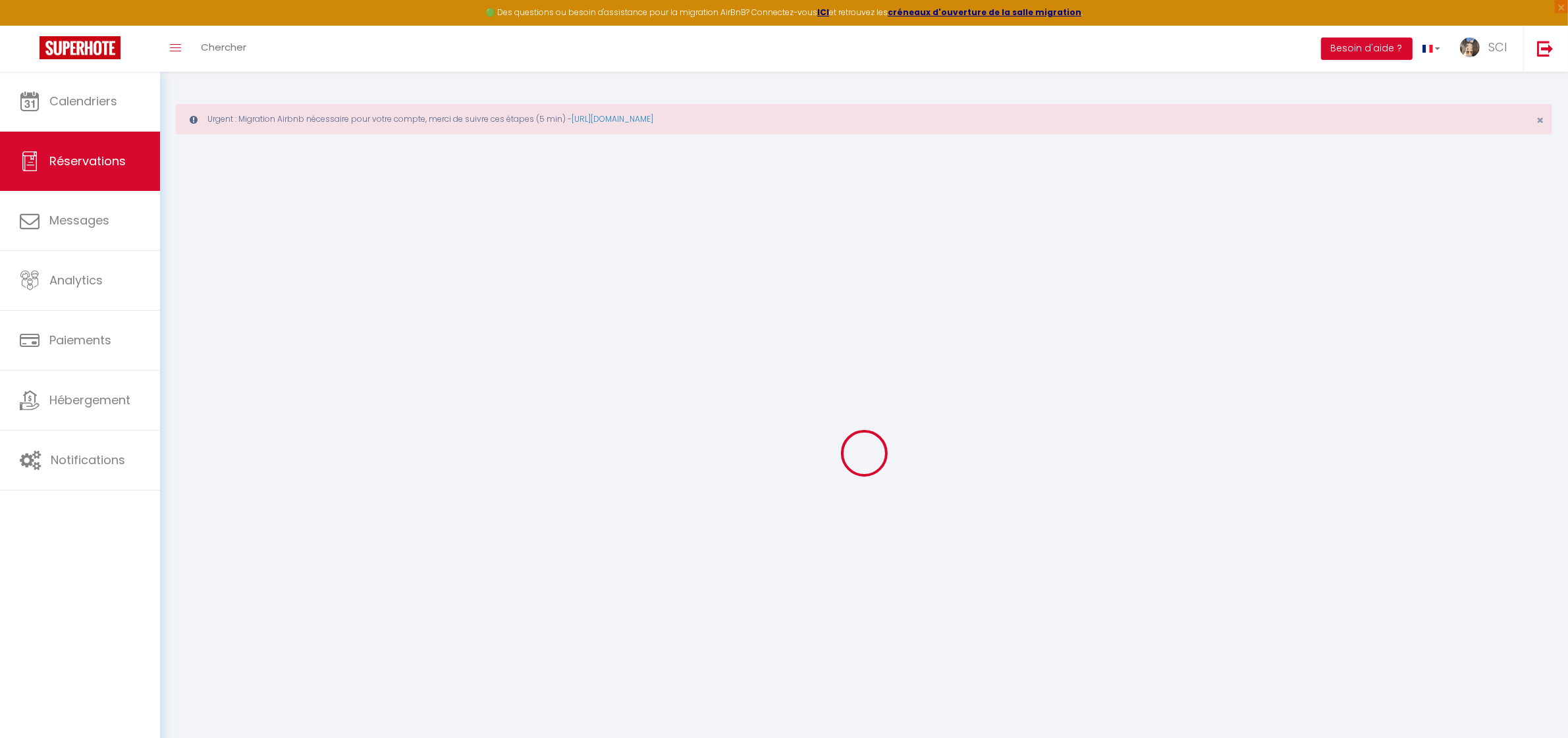
select select
checkbox input "false"
type textarea "** THIS RESERVATION HAS BEEN PRE-PAID ** Reservation has a cancellation grace p…"
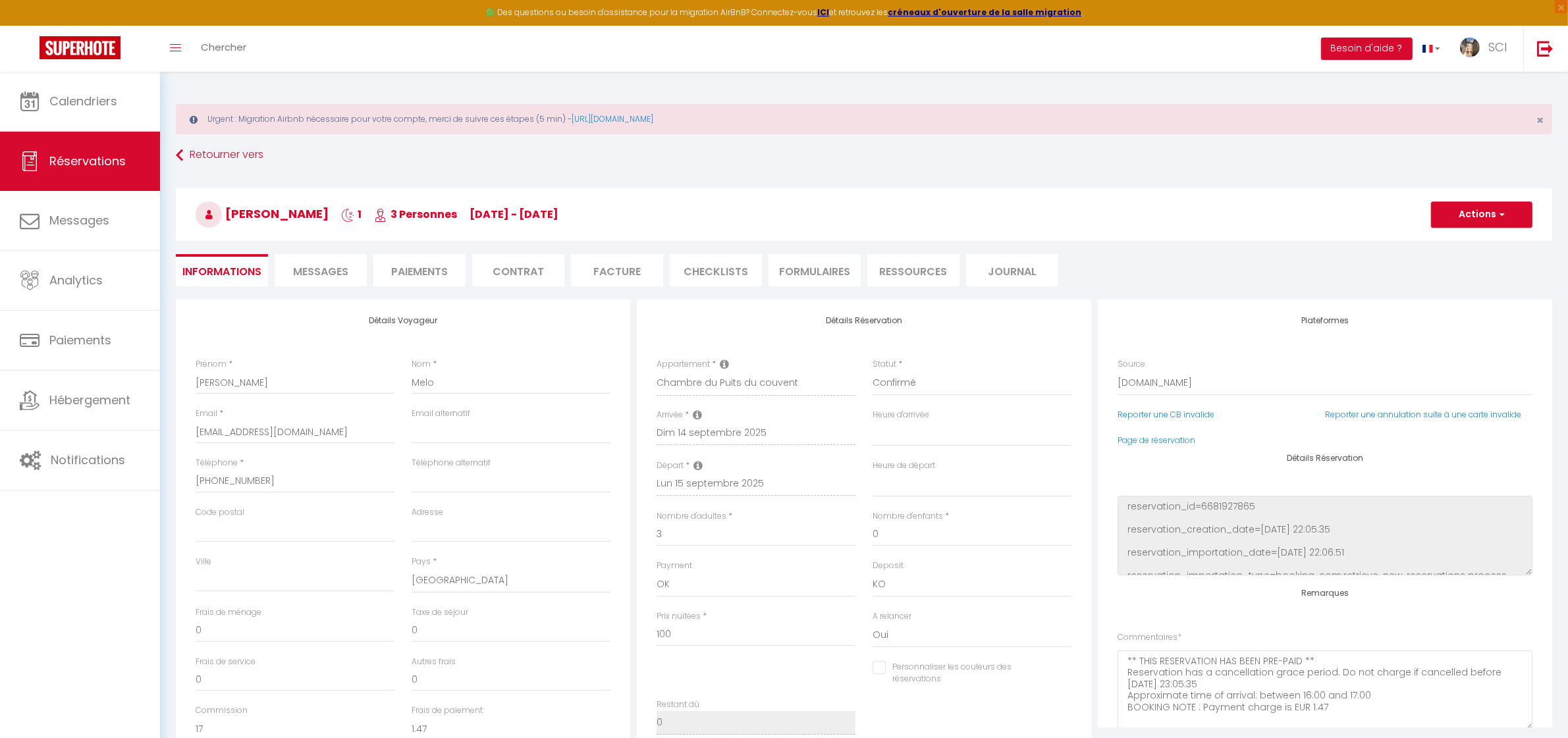
type input "5"
select select
checkbox input "false"
select select
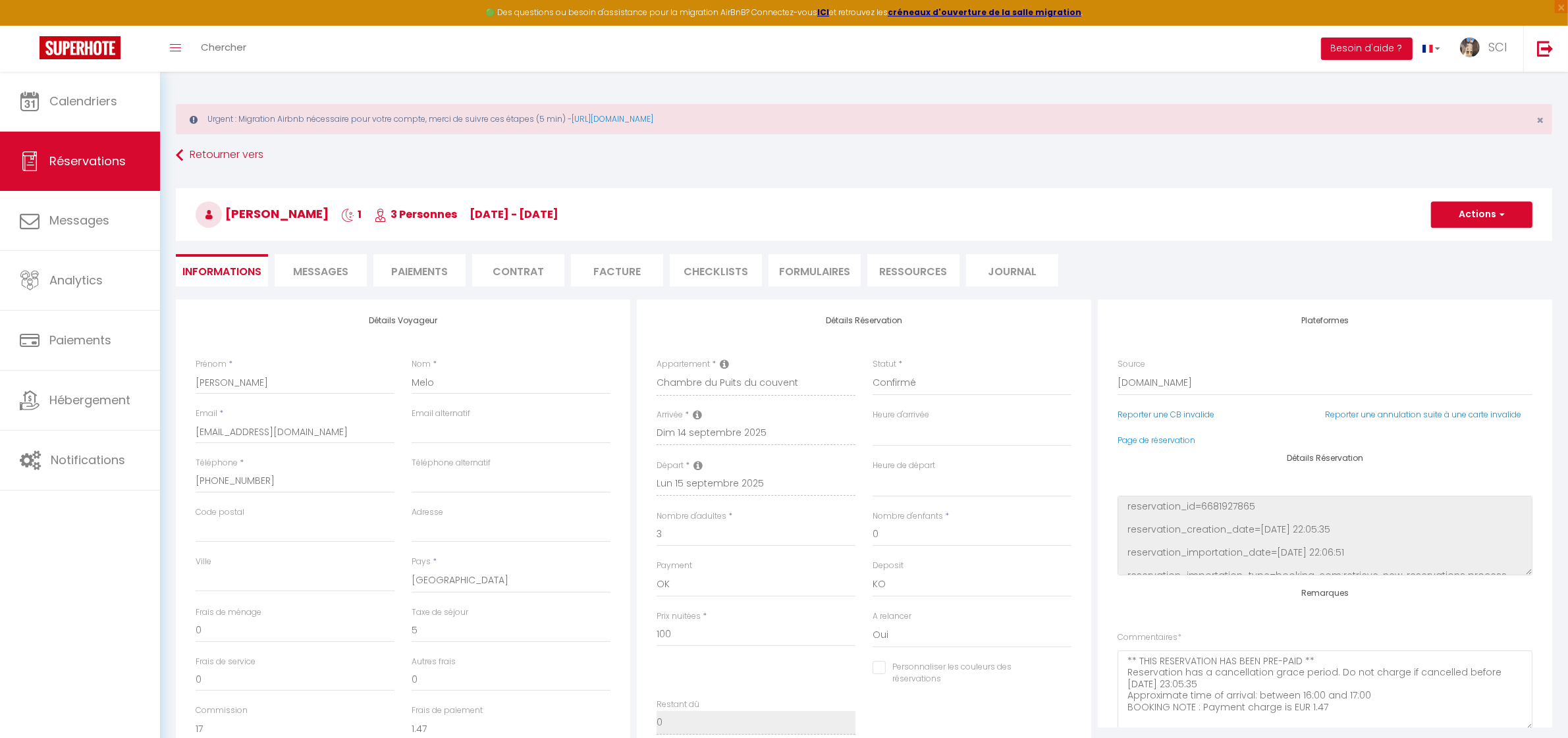
select select
click at [71, 109] on link "Calendriers" at bounding box center [80, 101] width 160 height 59
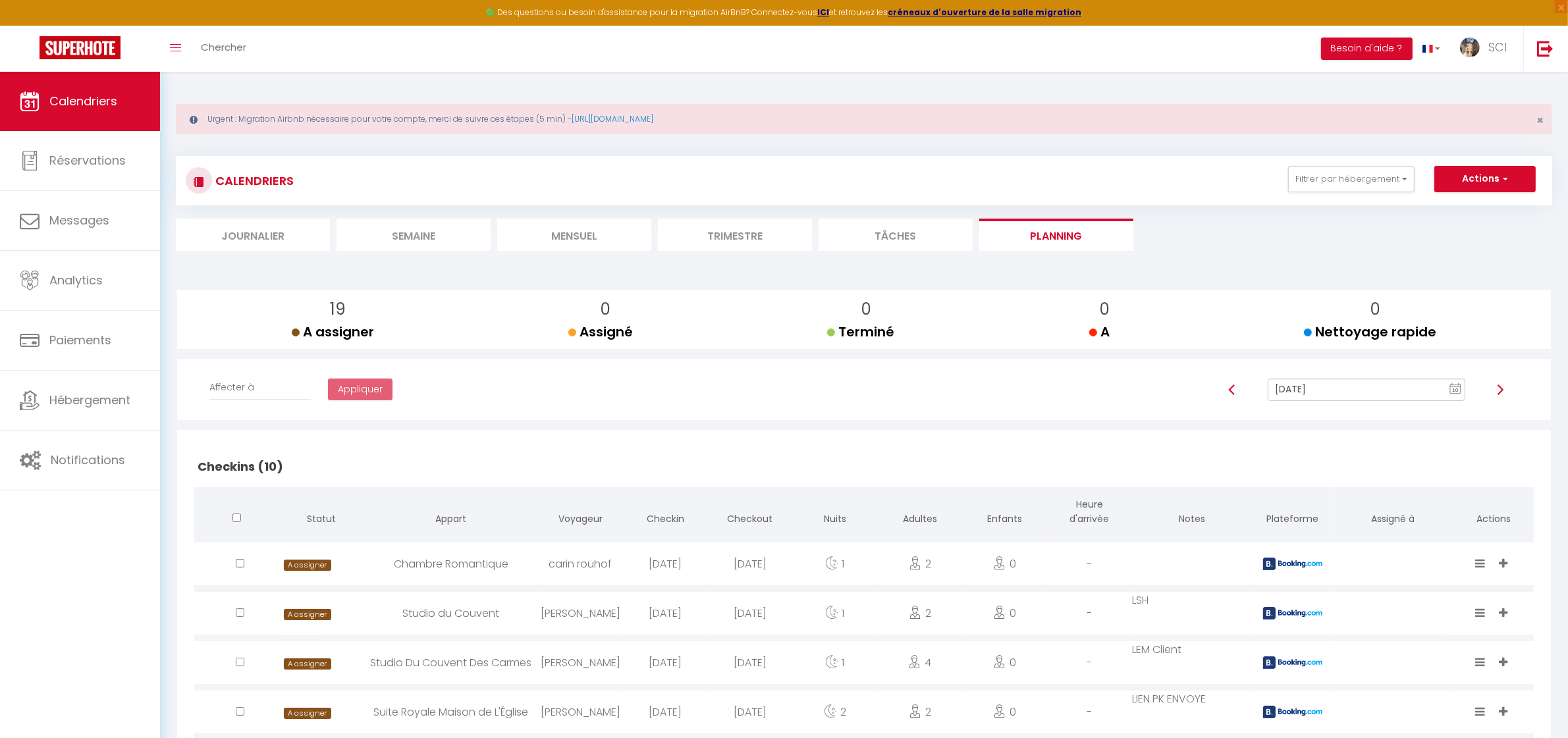
click at [1318, 389] on input "[DATE]" at bounding box center [1367, 390] width 197 height 23
click at [1318, 297] on td "14" at bounding box center [1320, 299] width 21 height 21
type input "[DATE]"
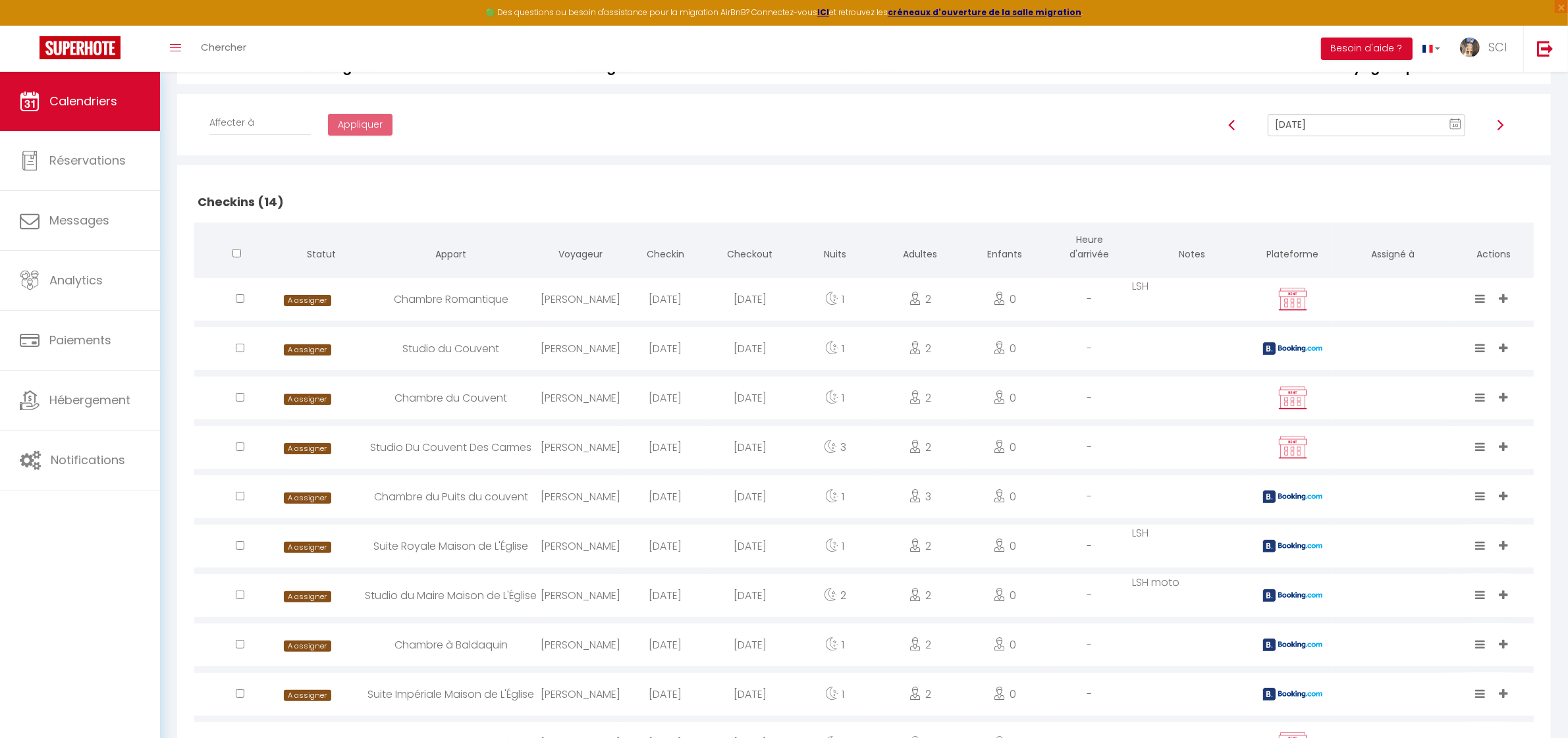
scroll to position [267, 0]
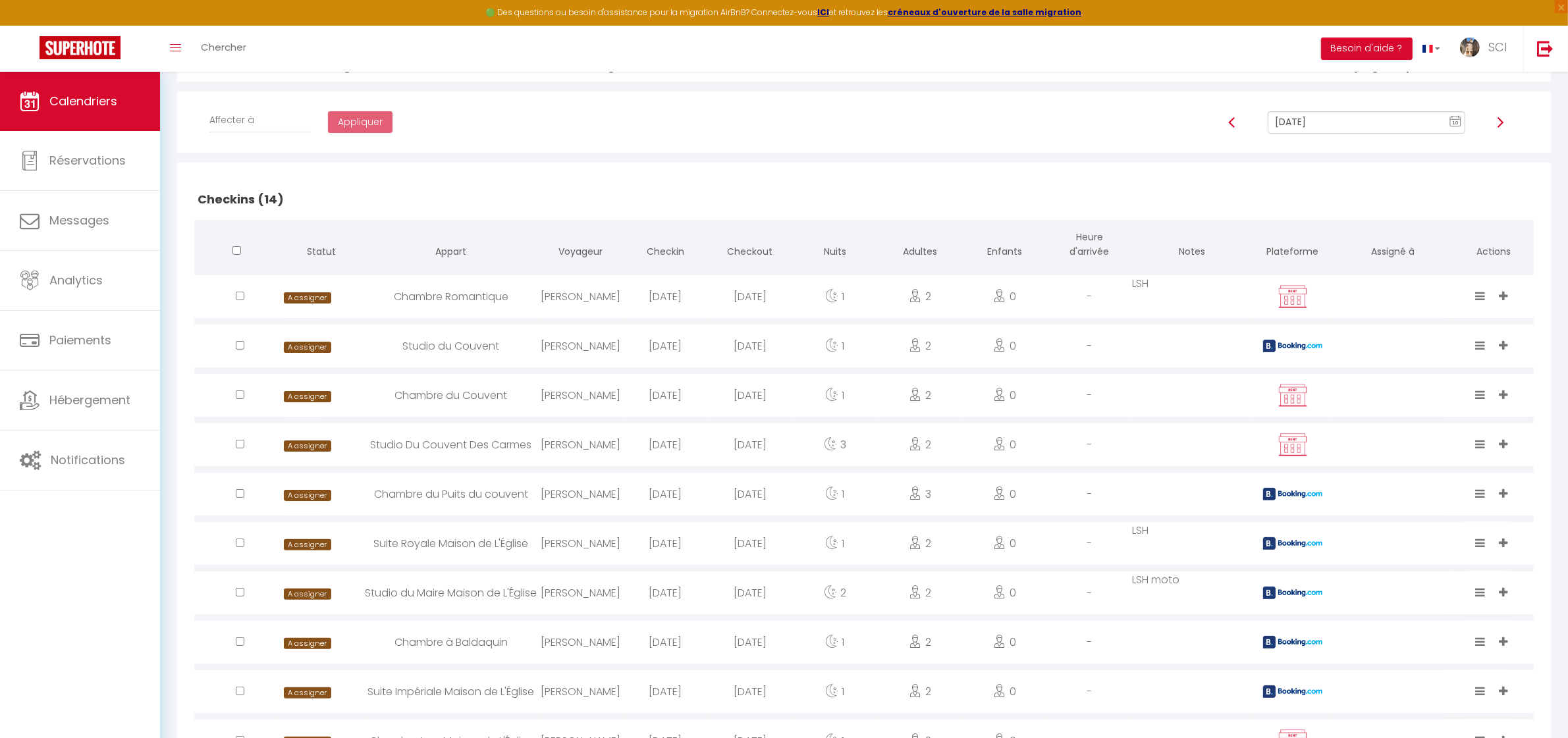
click at [412, 548] on div "Suite Royale Maison de L'Église" at bounding box center [451, 543] width 174 height 43
select select "0"
select select "1"
select select
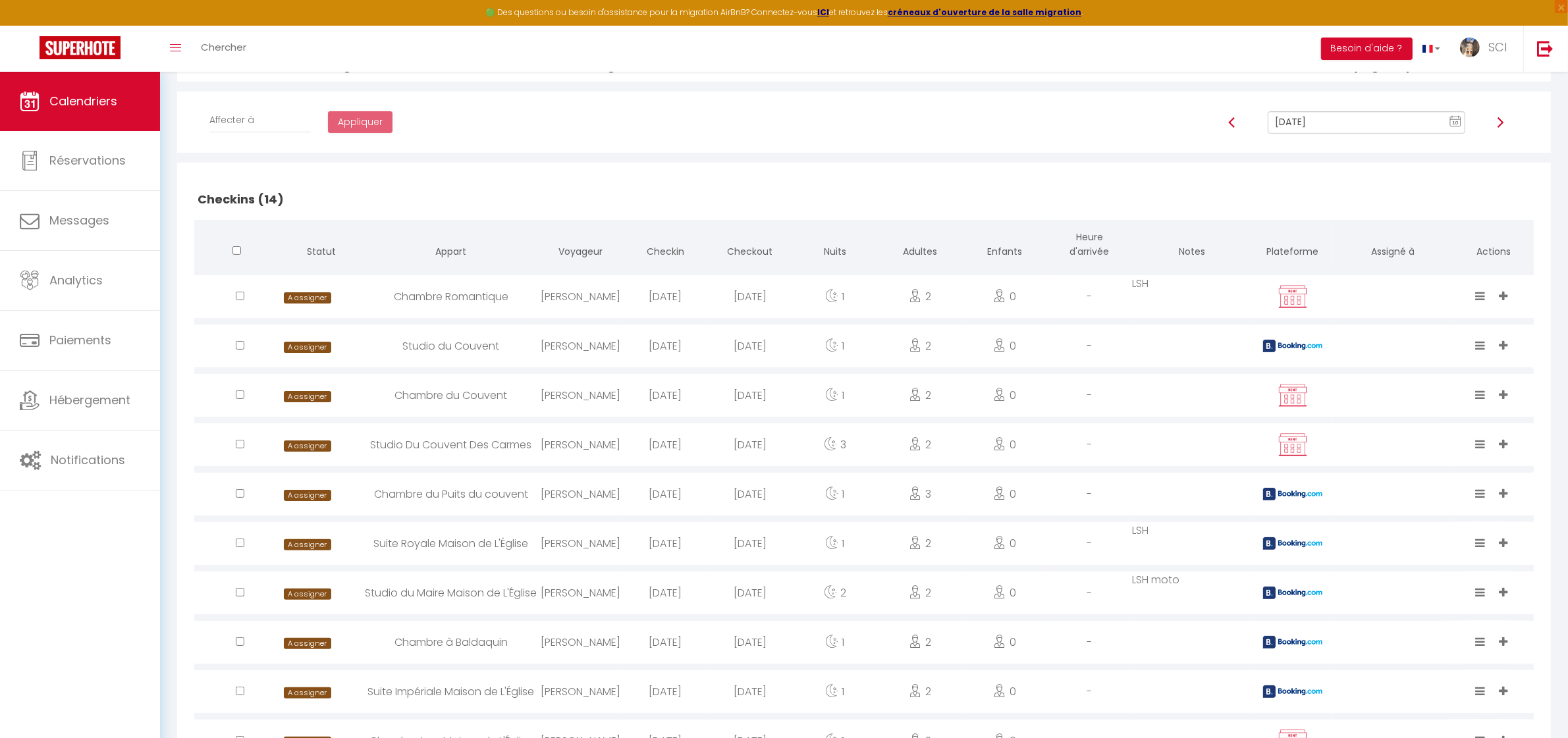
select select
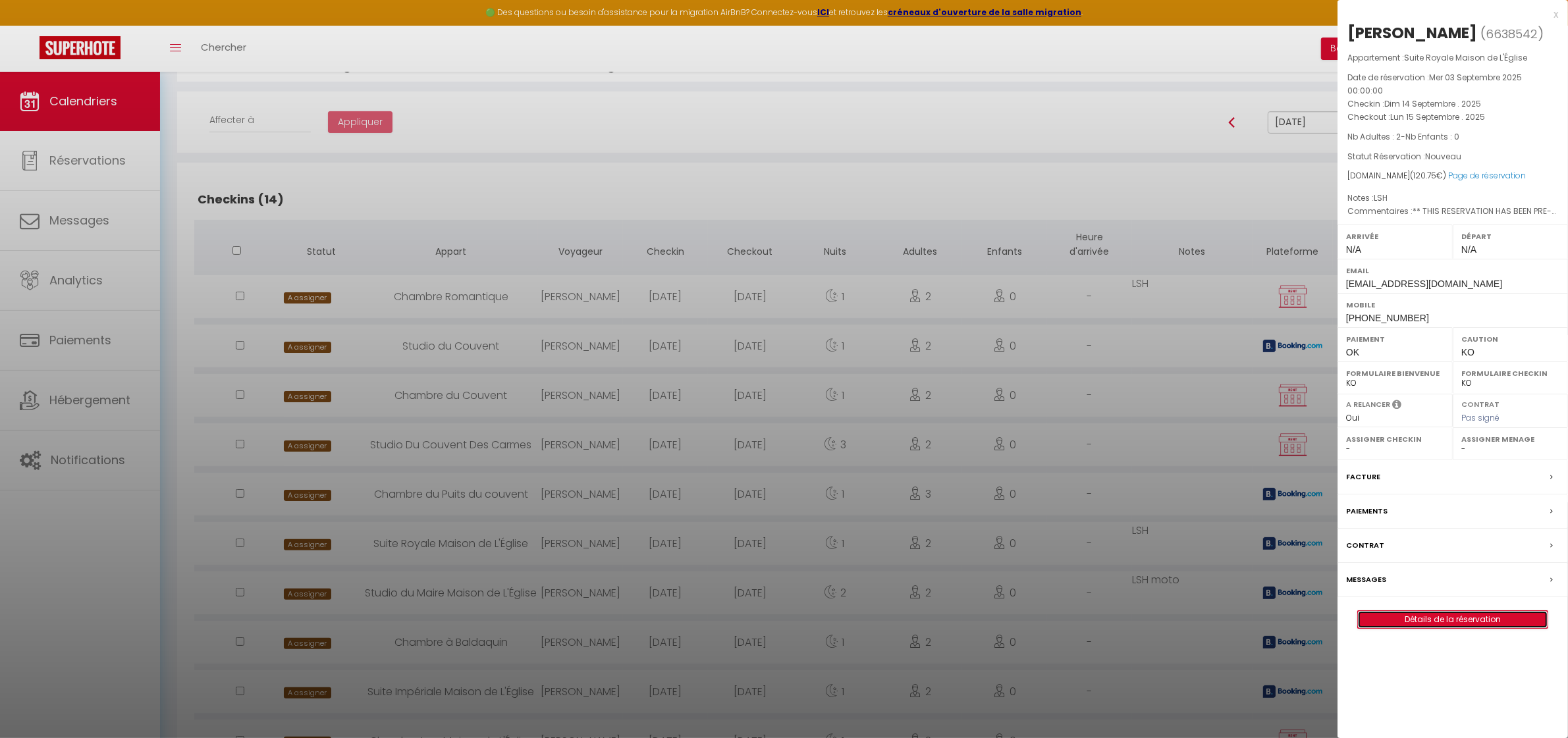
click at [1466, 623] on link "Détails de la réservation" at bounding box center [1453, 619] width 190 height 17
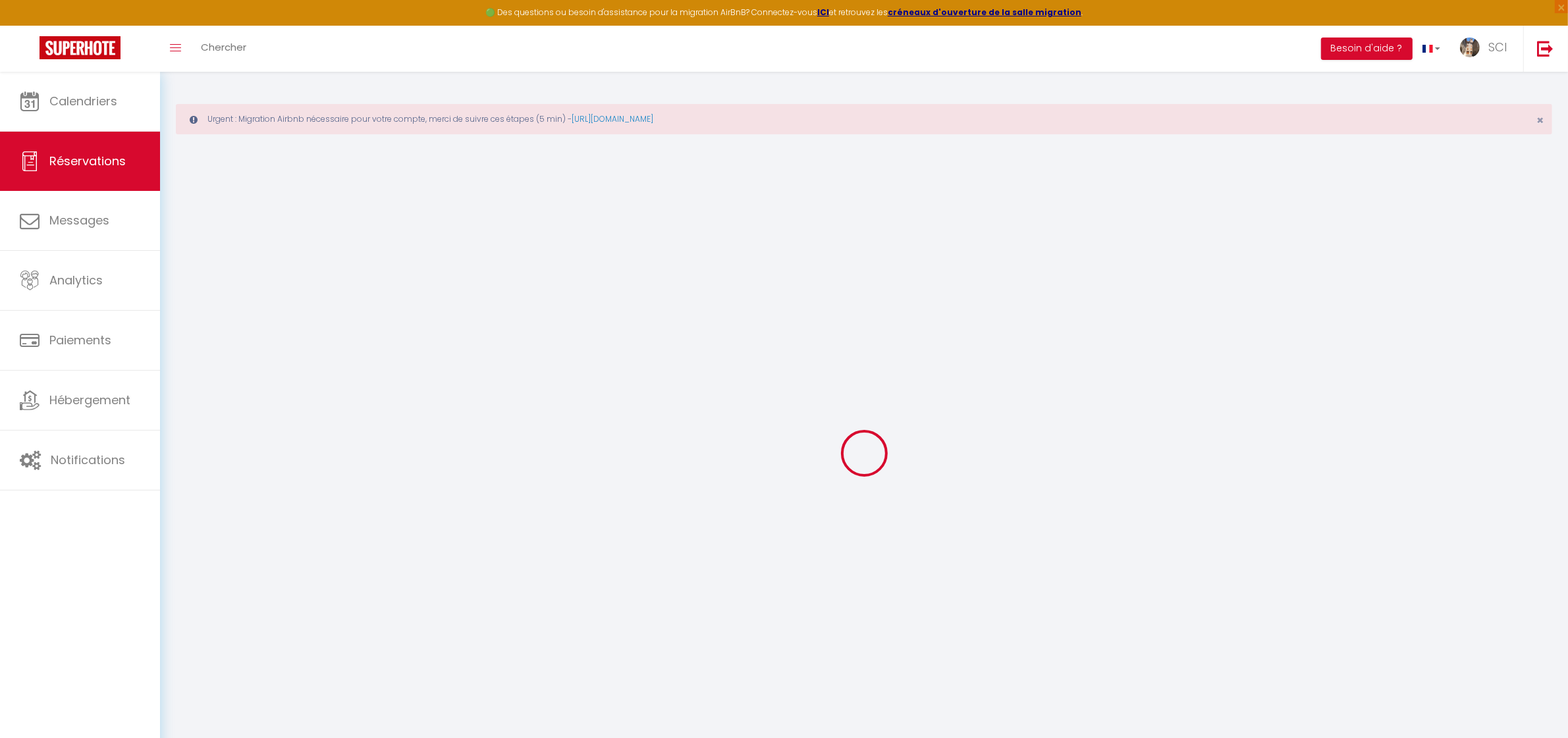
select select
checkbox input "false"
select select
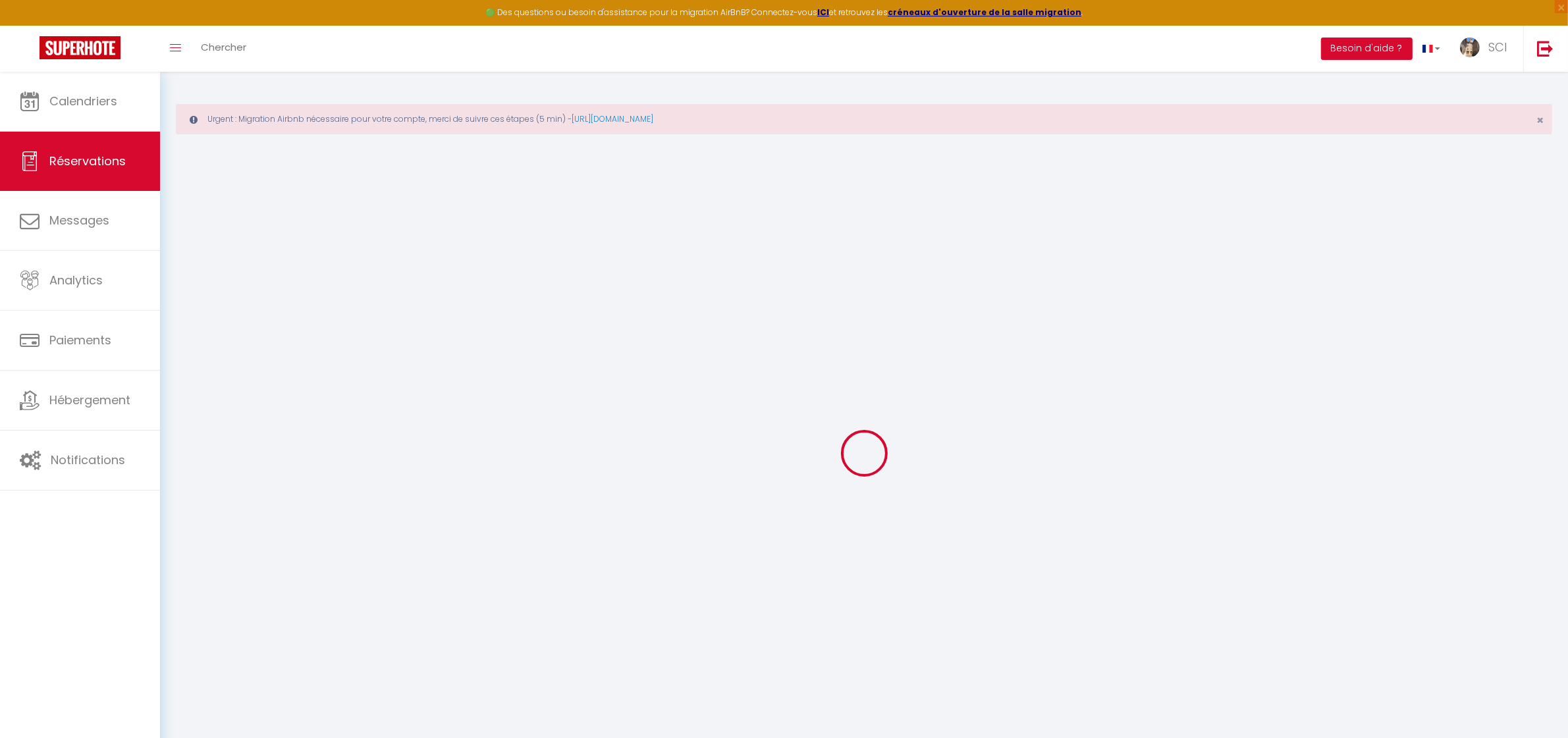
checkbox input "false"
type textarea "** THIS RESERVATION HAS BEEN PRE-PAID ** Reservation has a cancellation grace p…"
type textarea "LSH"
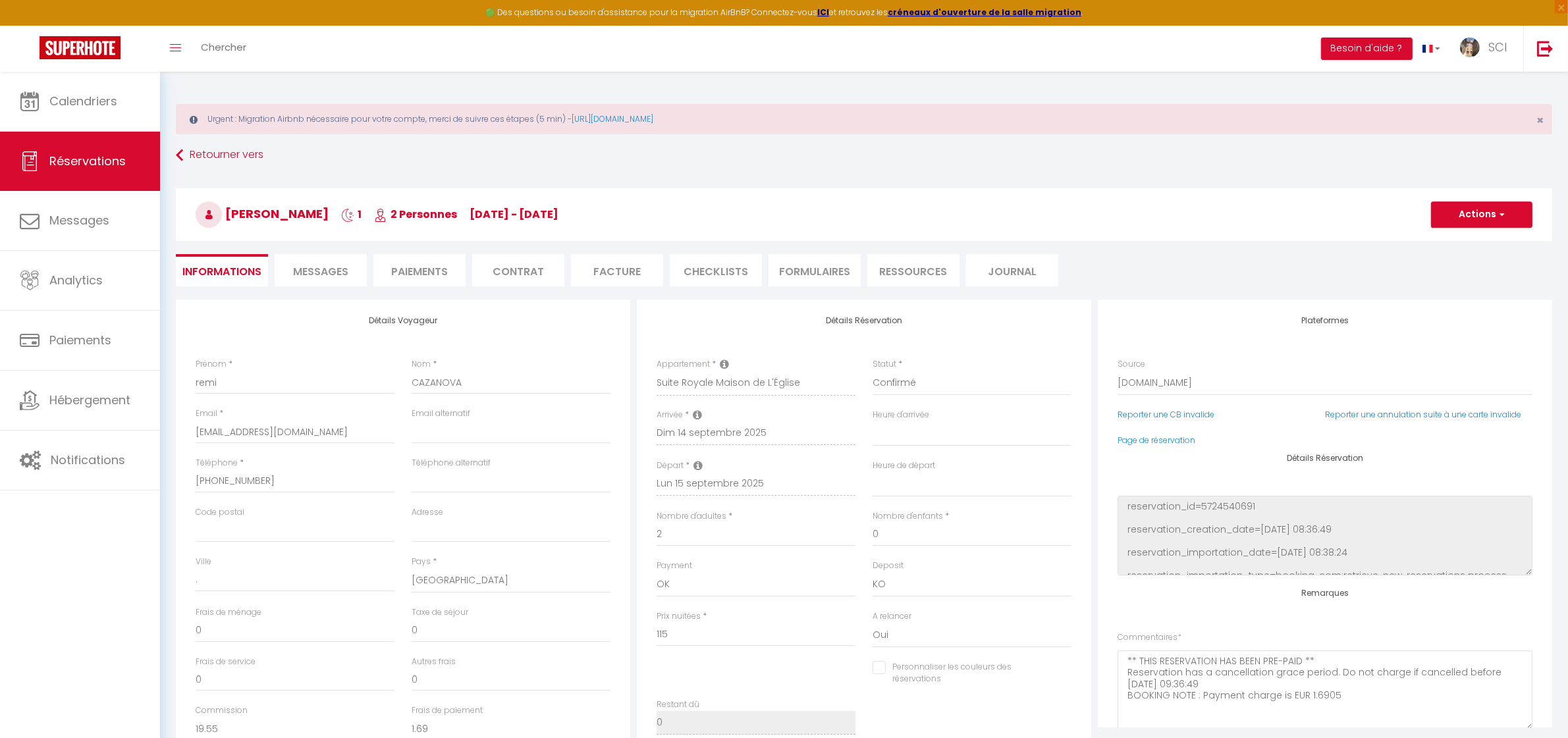
type input "5.75"
select select
checkbox input "false"
select select
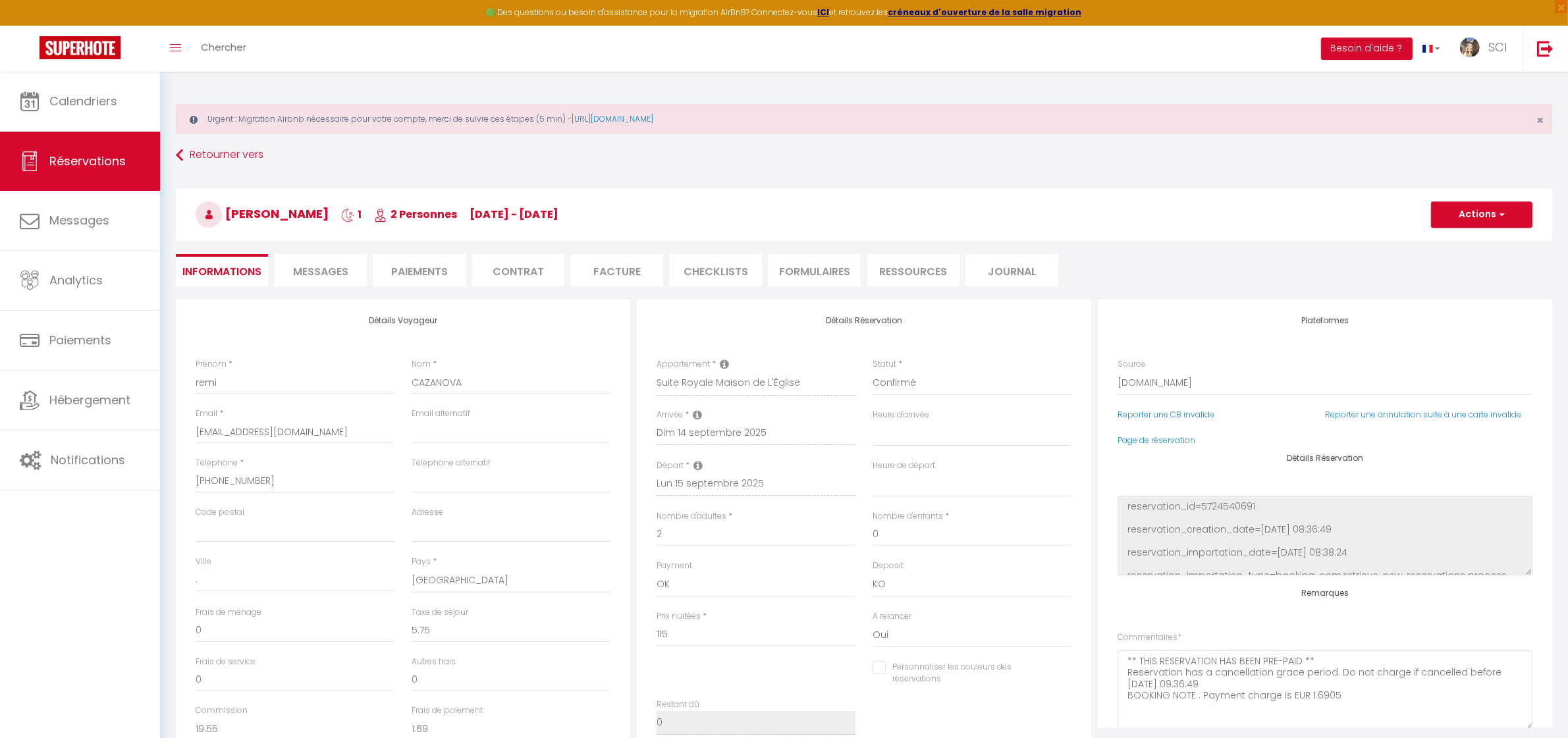
select select
click at [77, 110] on link "Calendriers" at bounding box center [80, 101] width 160 height 59
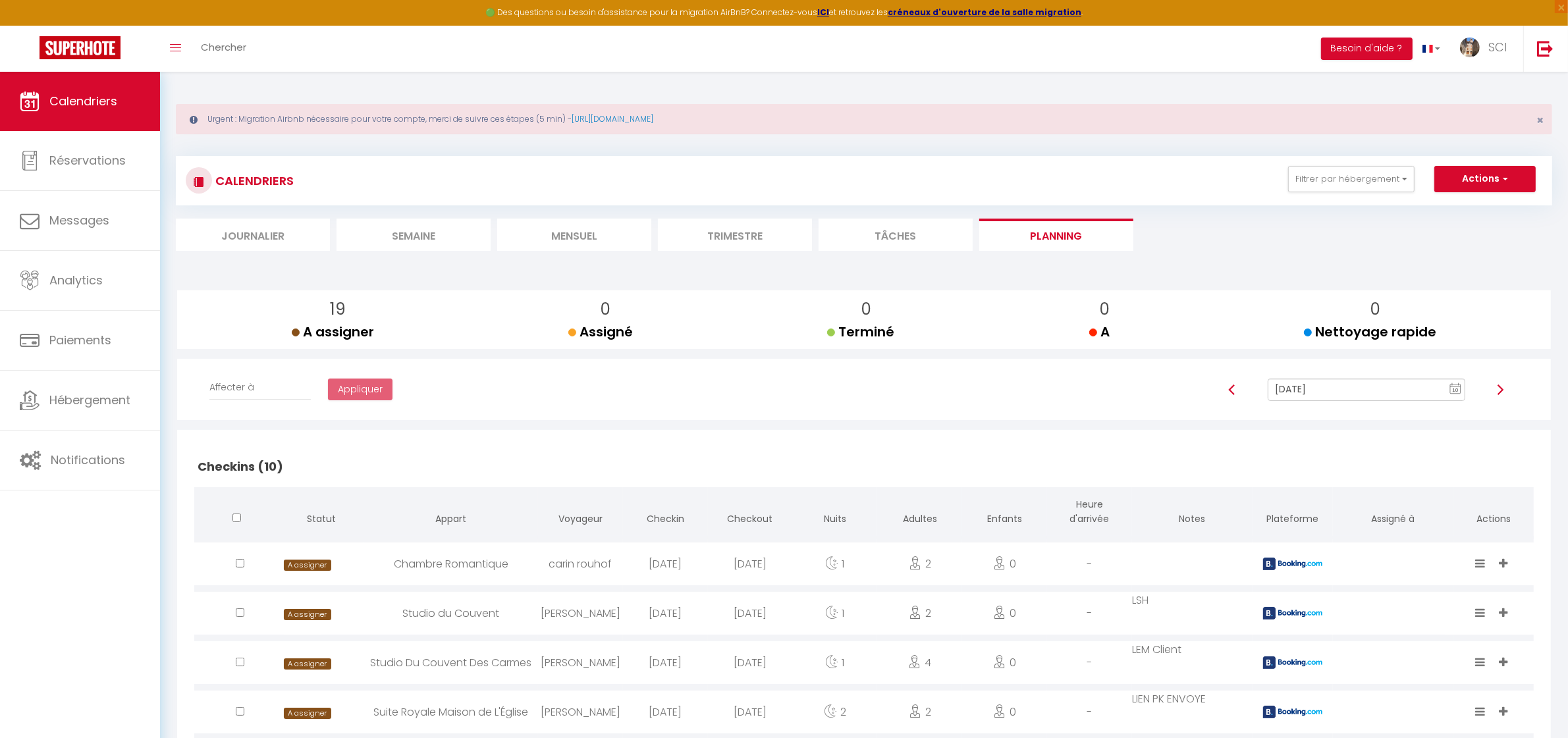
click at [1368, 388] on input "[DATE]" at bounding box center [1367, 390] width 197 height 23
click at [1318, 298] on td "14" at bounding box center [1320, 299] width 21 height 21
type input "[DATE]"
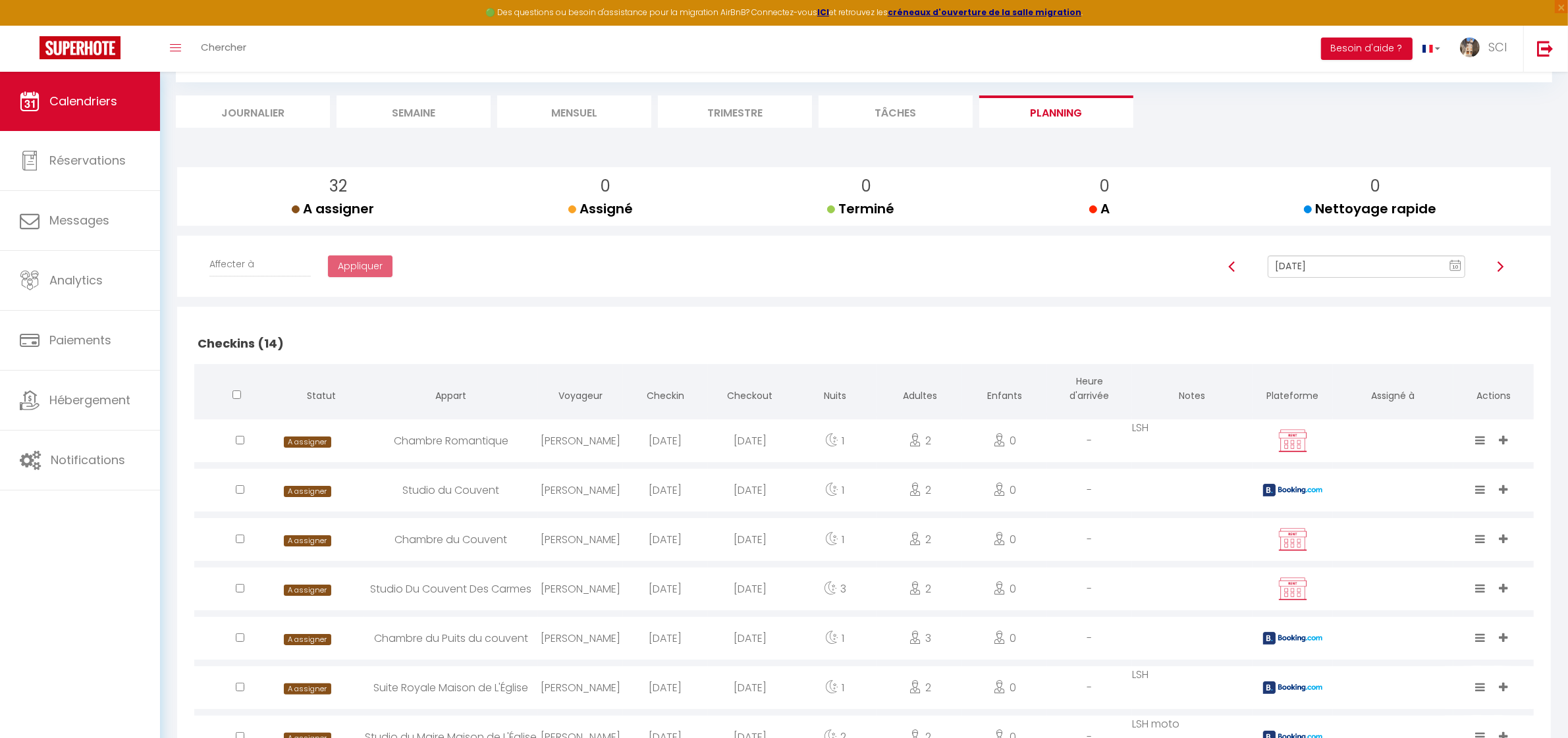
scroll to position [432, 0]
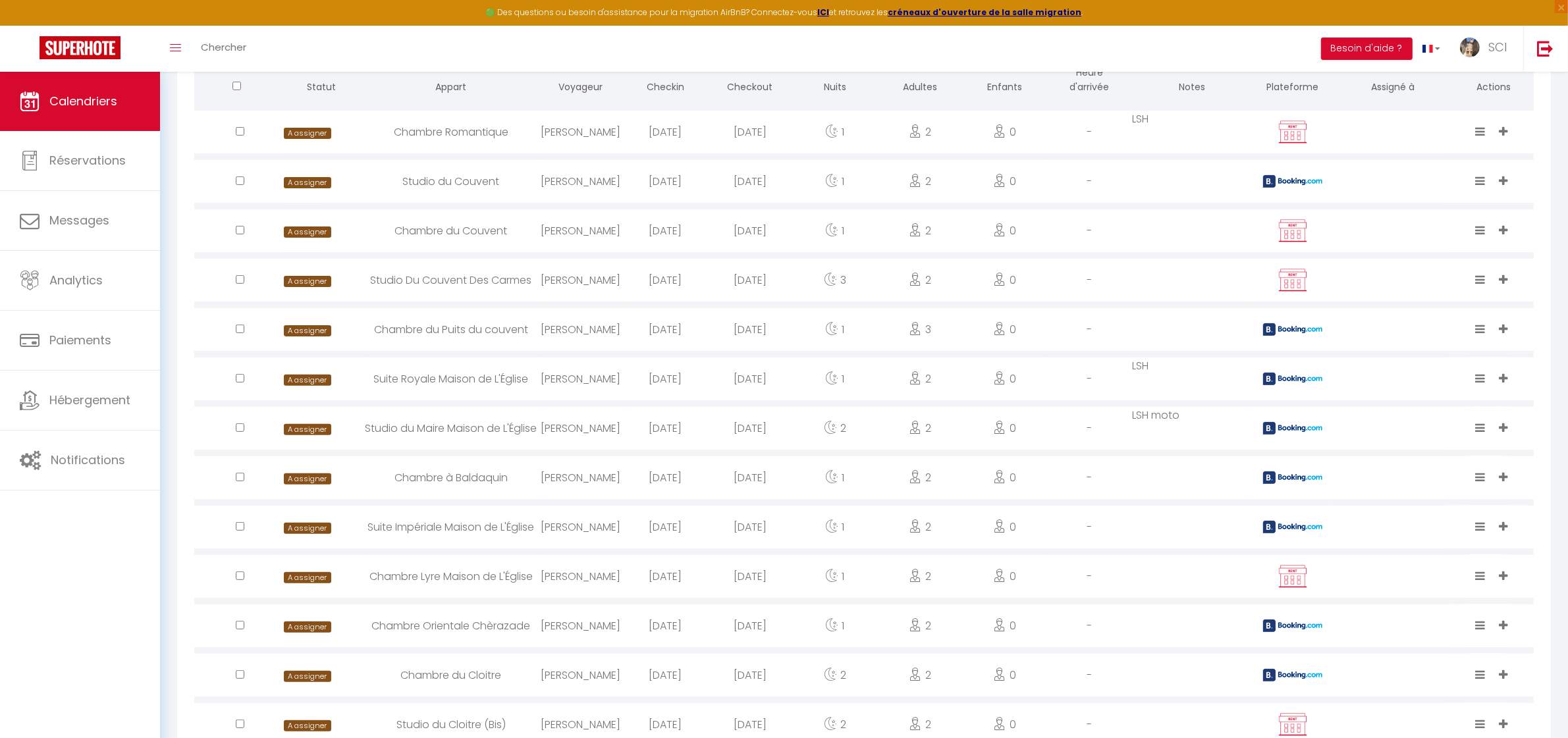
click at [429, 433] on div "Studio du Maire Maison de L'Église" at bounding box center [451, 428] width 174 height 43
select select "0"
select select "1"
select select
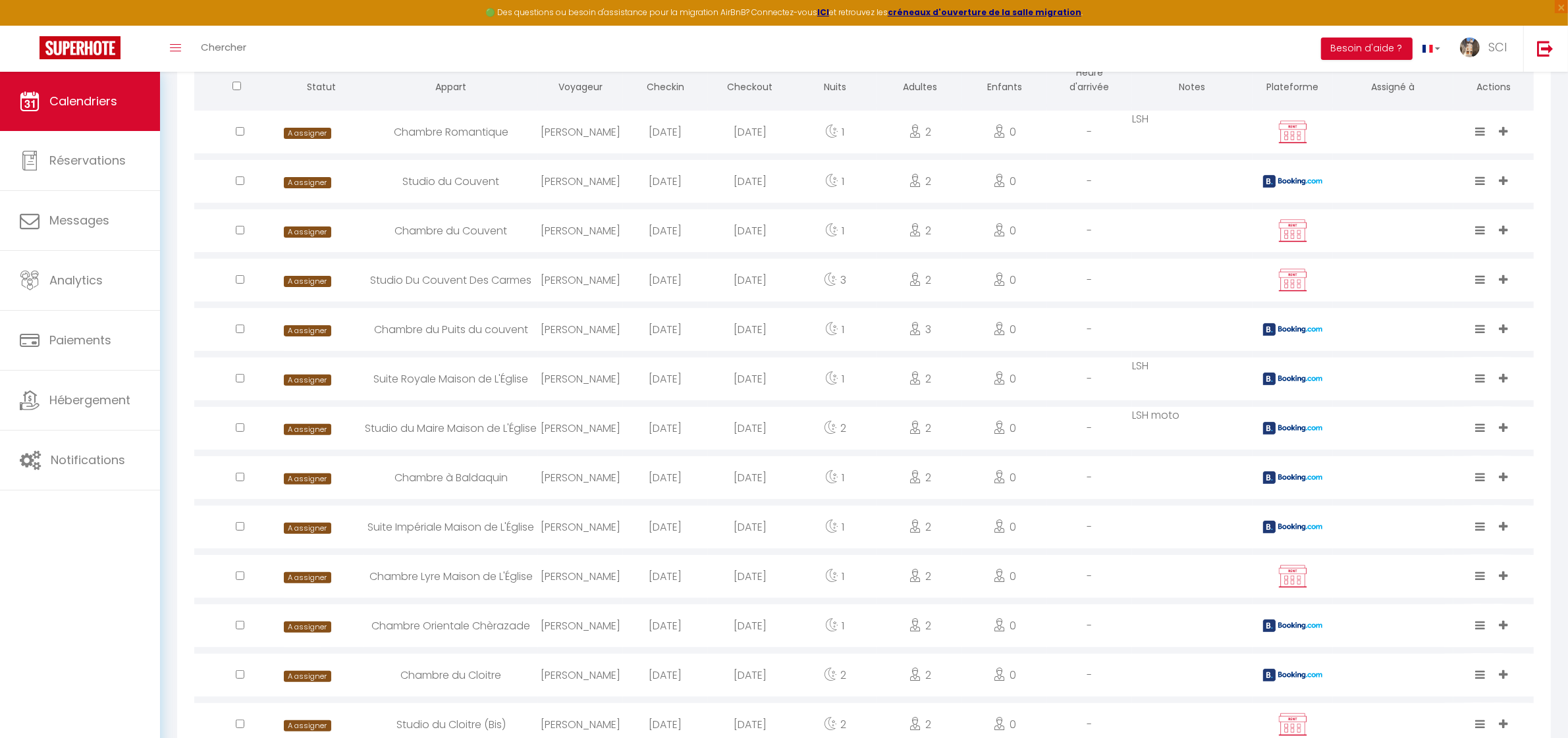
select select
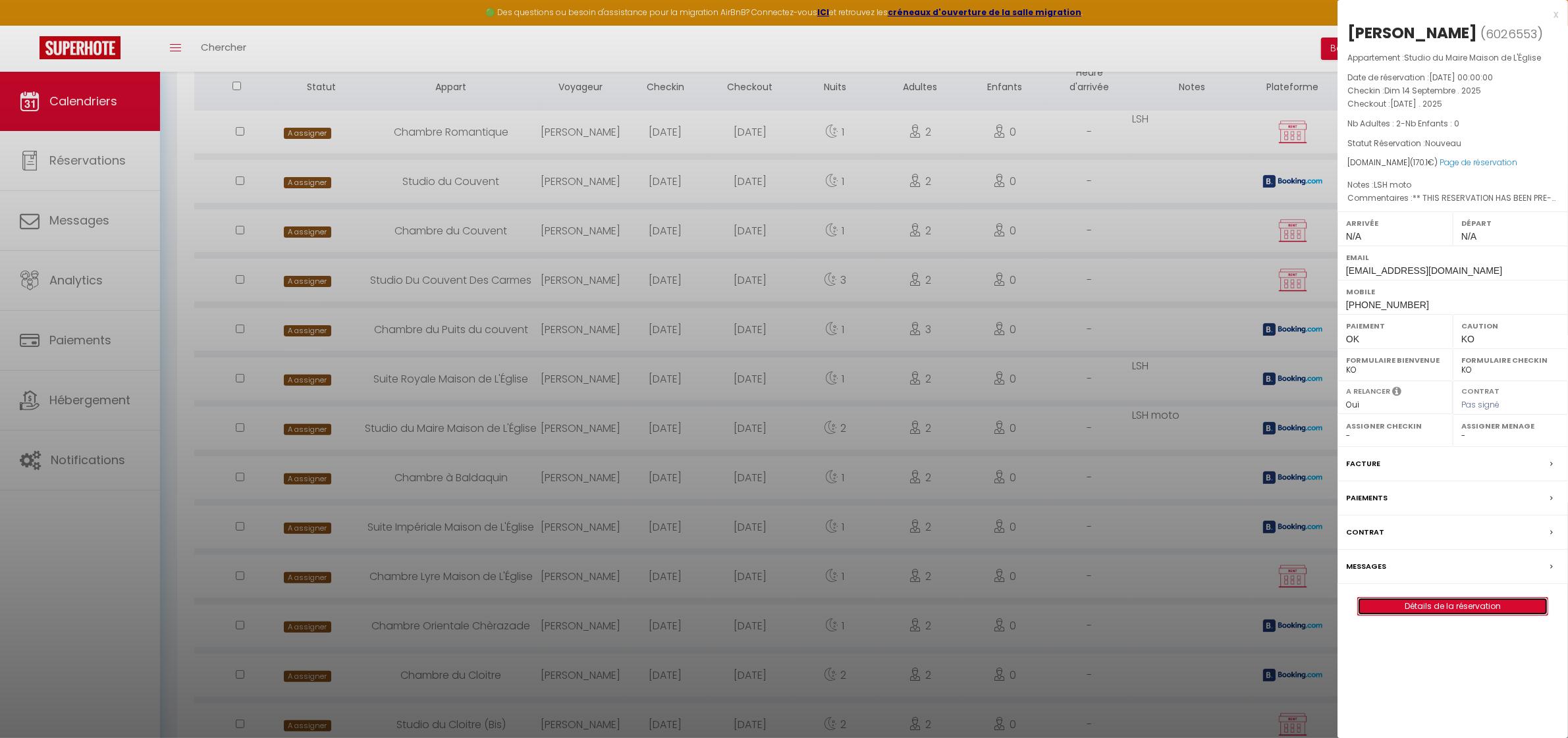
click at [1450, 607] on link "Détails de la réservation" at bounding box center [1453, 606] width 190 height 17
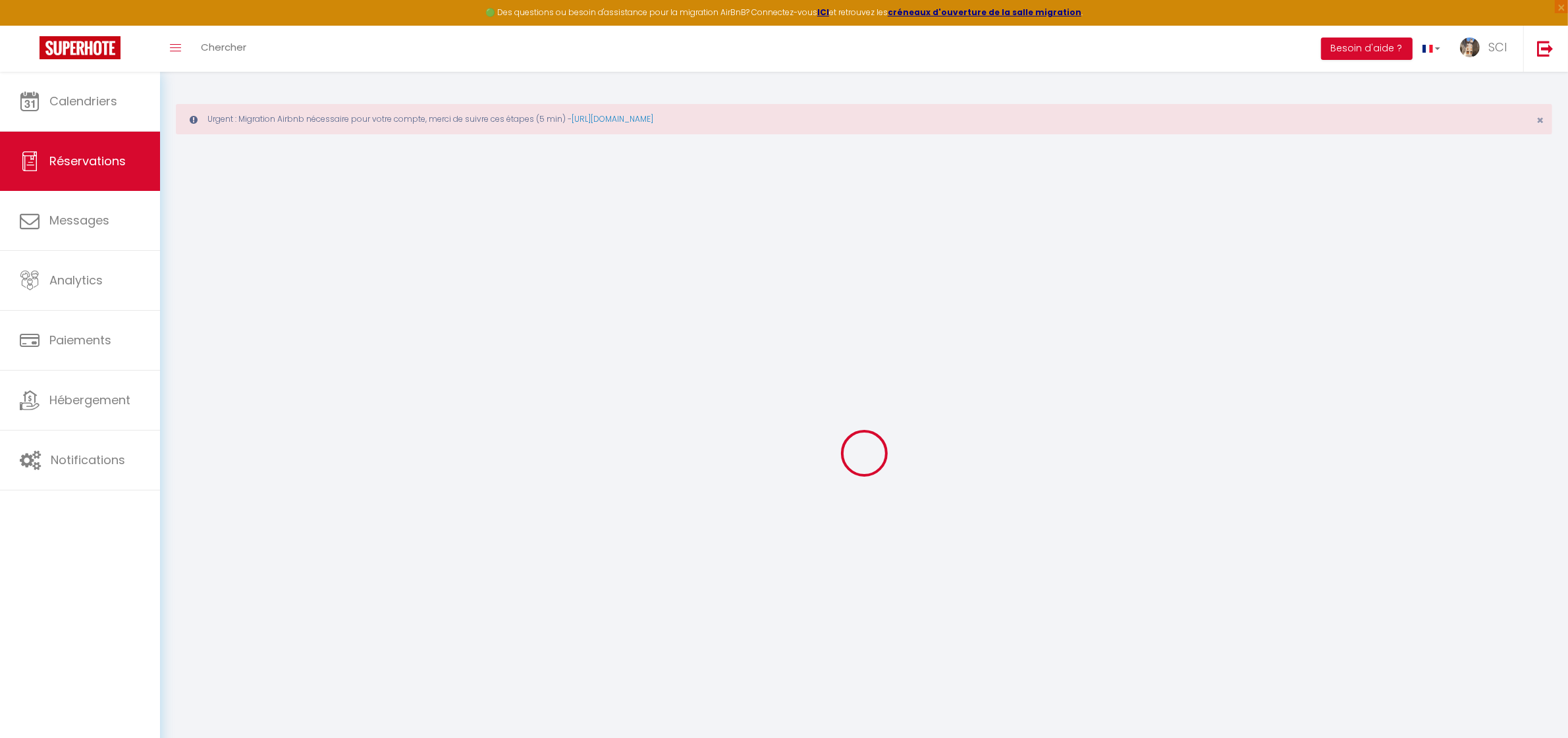
type input "Puri"
type input "Jerez"
type input "[EMAIL_ADDRESS][DOMAIN_NAME]"
type input "[PHONE_NUMBER]"
type input "."
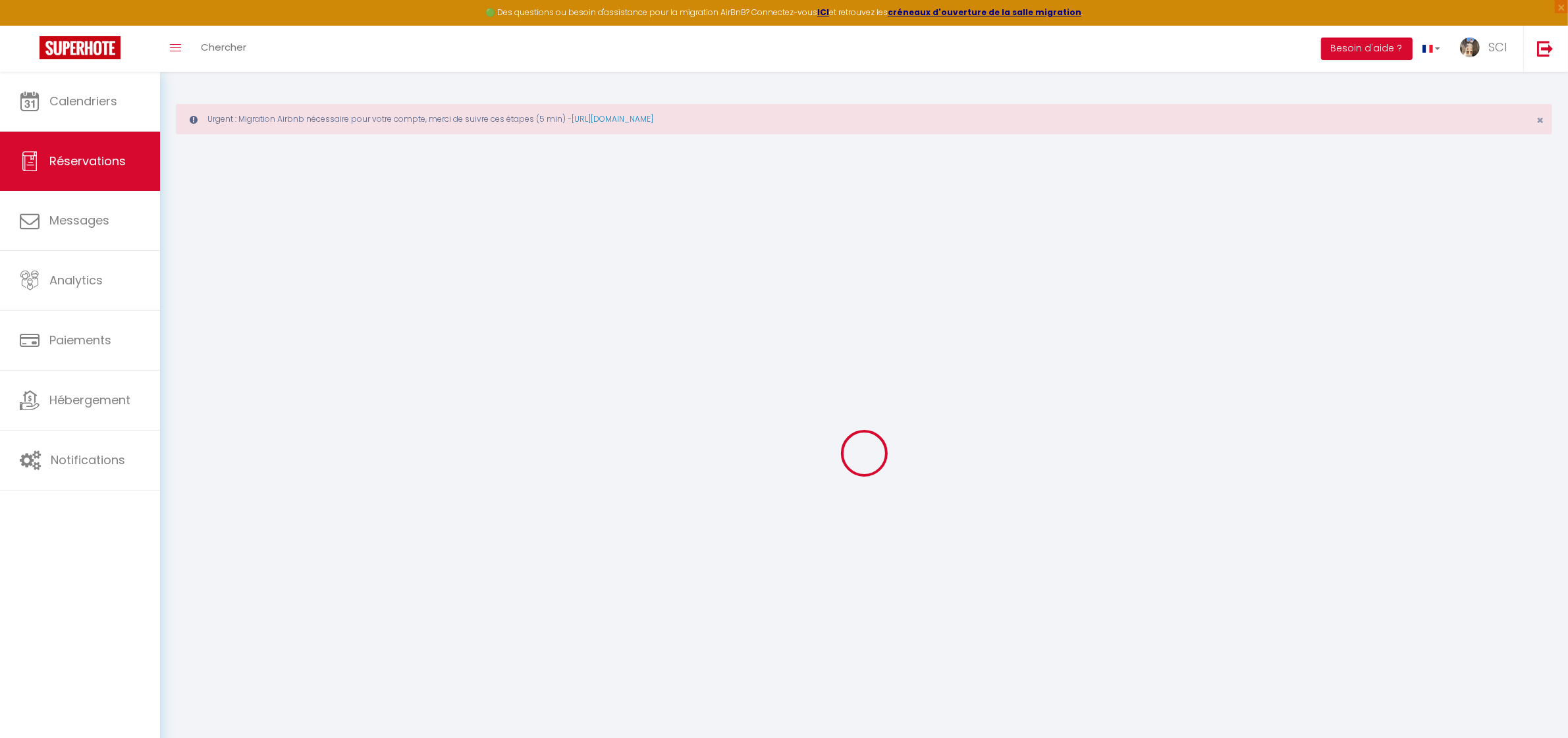
select select "ES"
type input "27.54"
type input "2.38"
select select "12002"
select select "1"
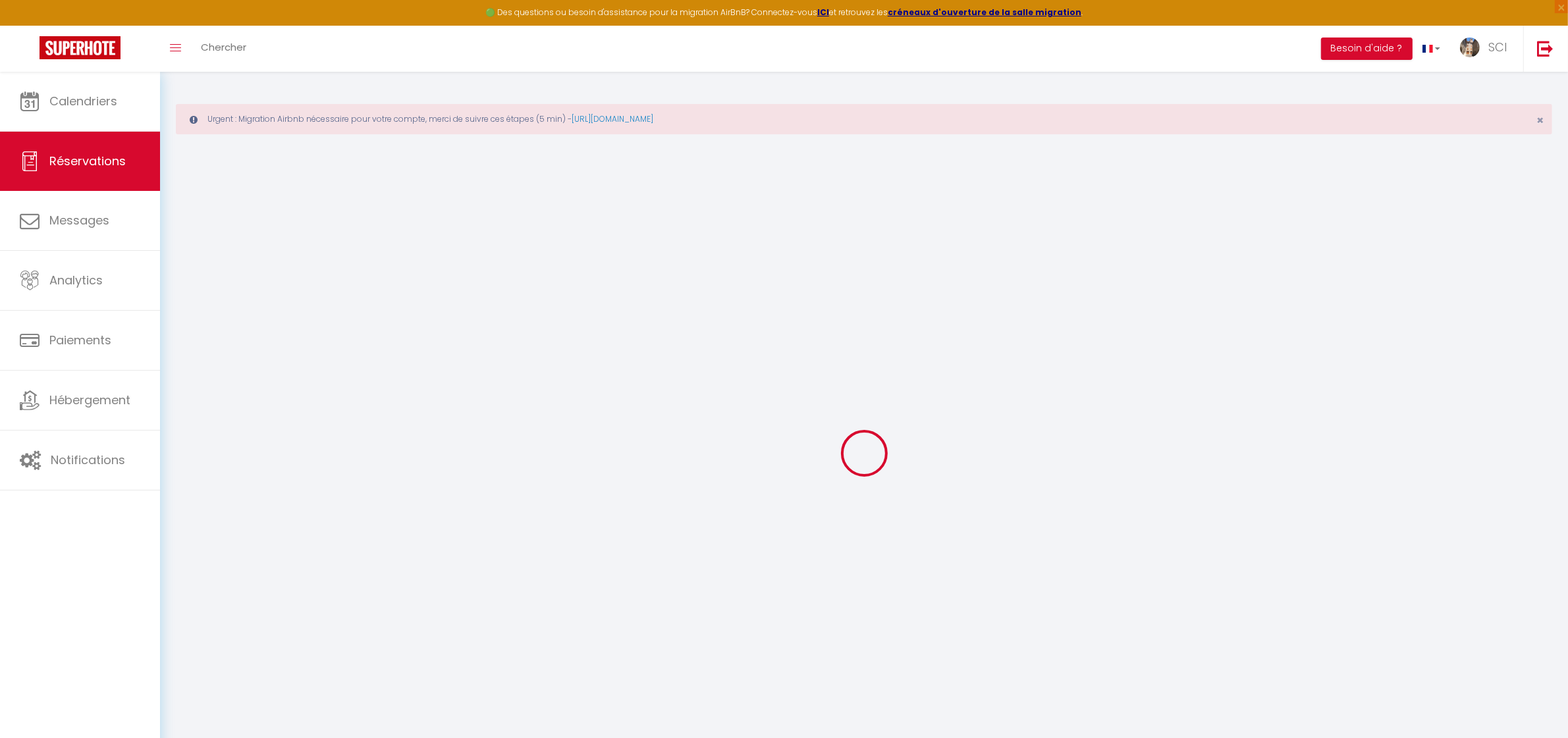
select select
type input "2"
select select "12"
select select
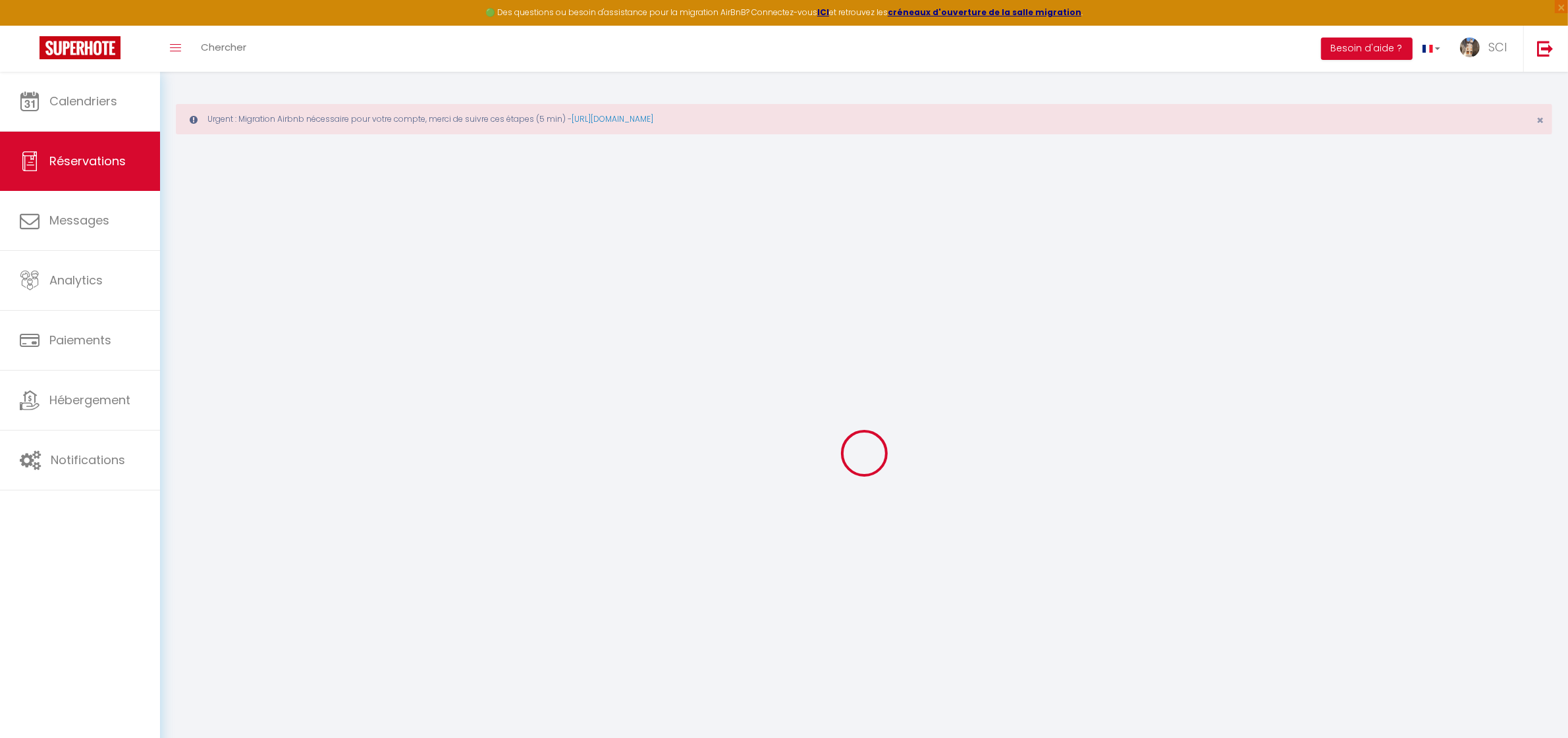
type input "162"
checkbox input "false"
type input "0"
select select "2"
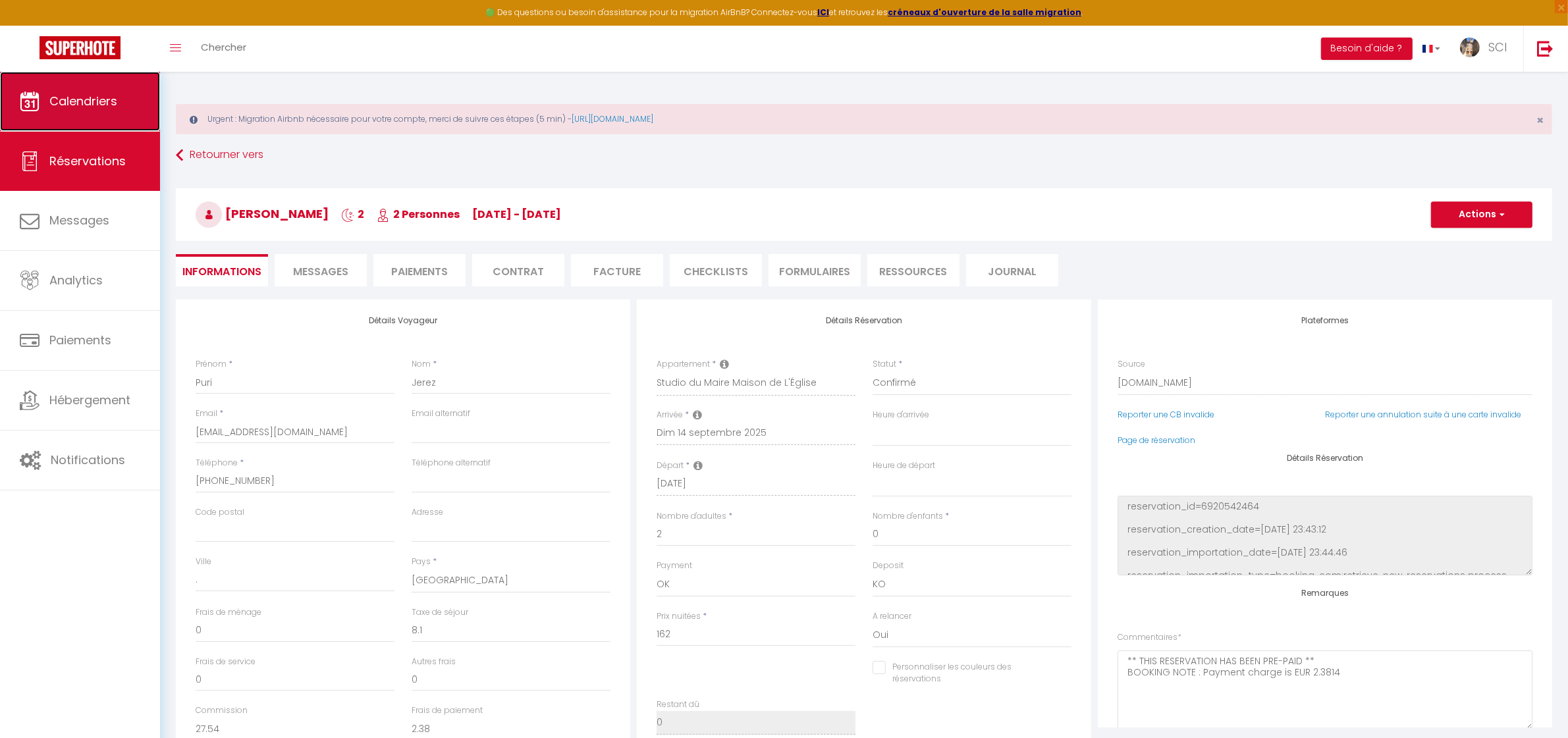
click at [73, 104] on span "Calendriers" at bounding box center [83, 101] width 68 height 17
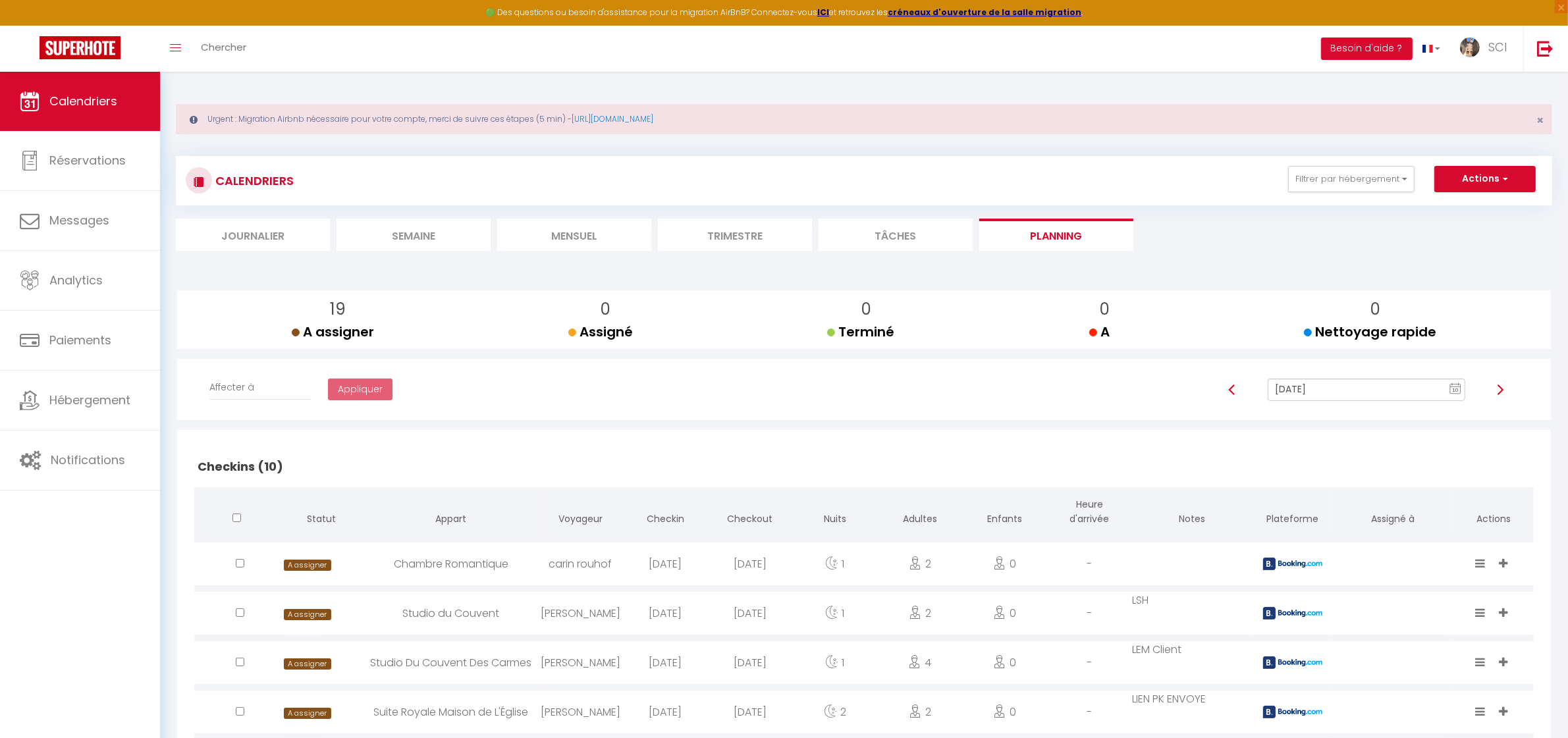
click at [1358, 390] on input "[DATE]" at bounding box center [1367, 390] width 197 height 23
click at [1315, 293] on td "14" at bounding box center [1320, 299] width 21 height 21
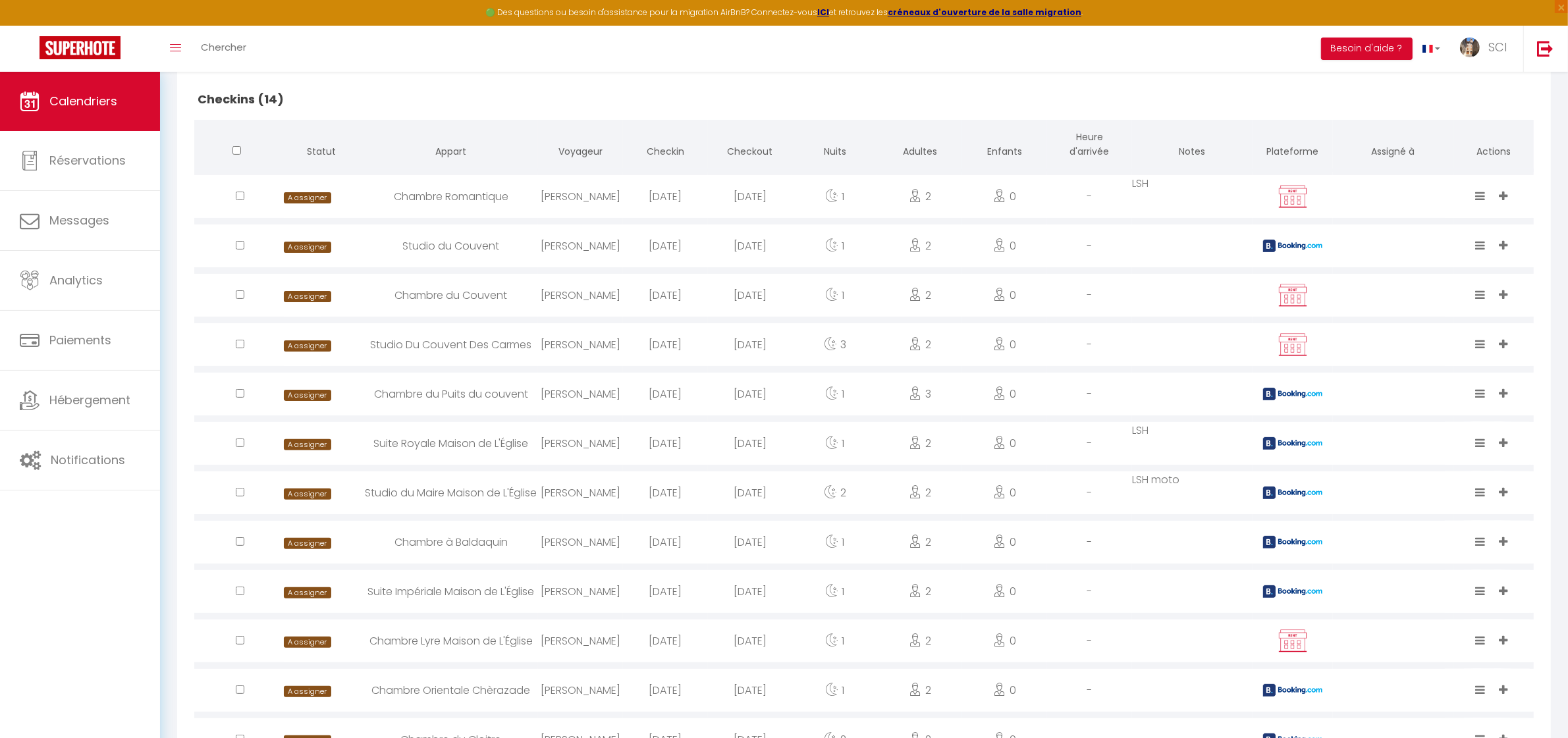
scroll to position [370, 0]
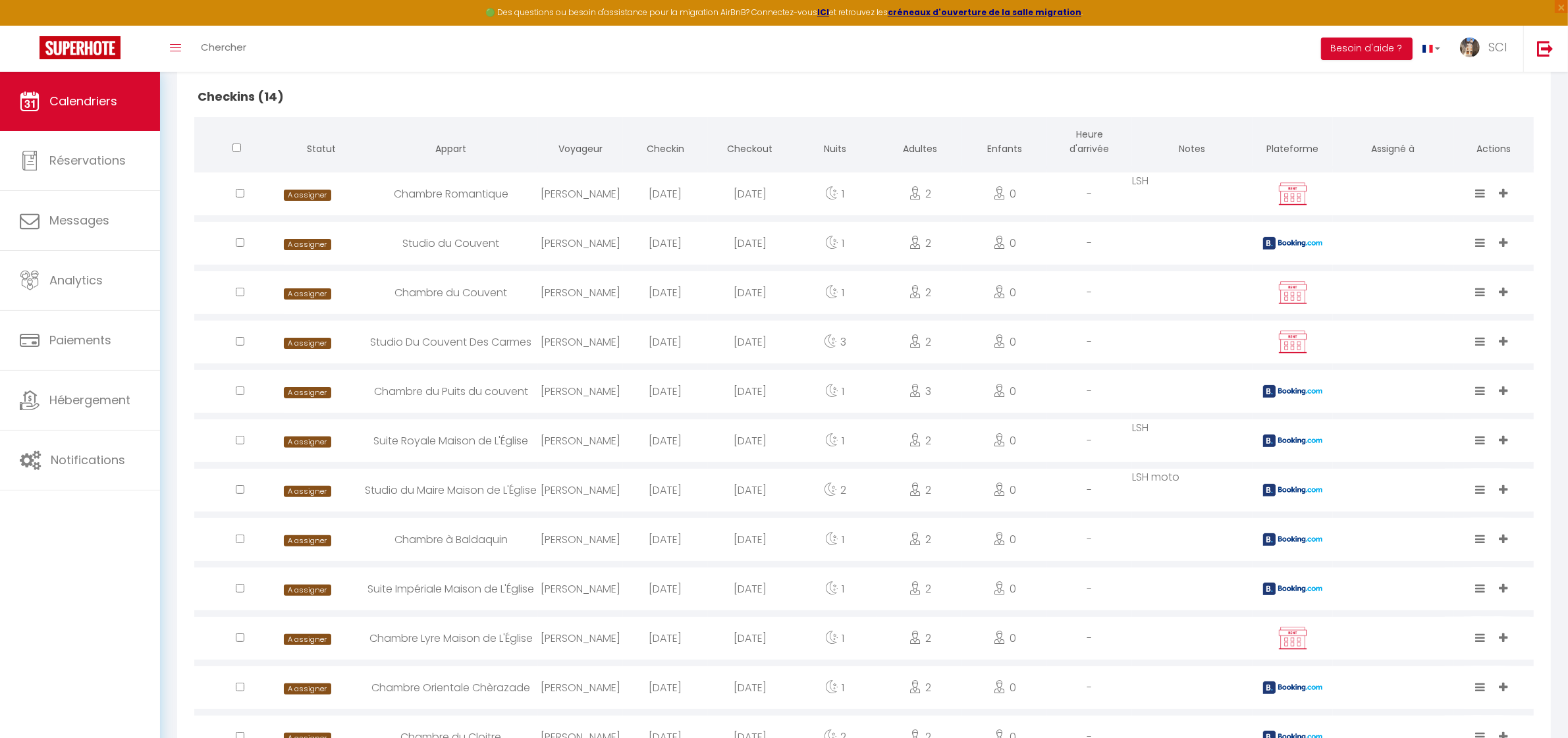
click at [469, 543] on div "Chambre à Baldaquin" at bounding box center [451, 539] width 174 height 43
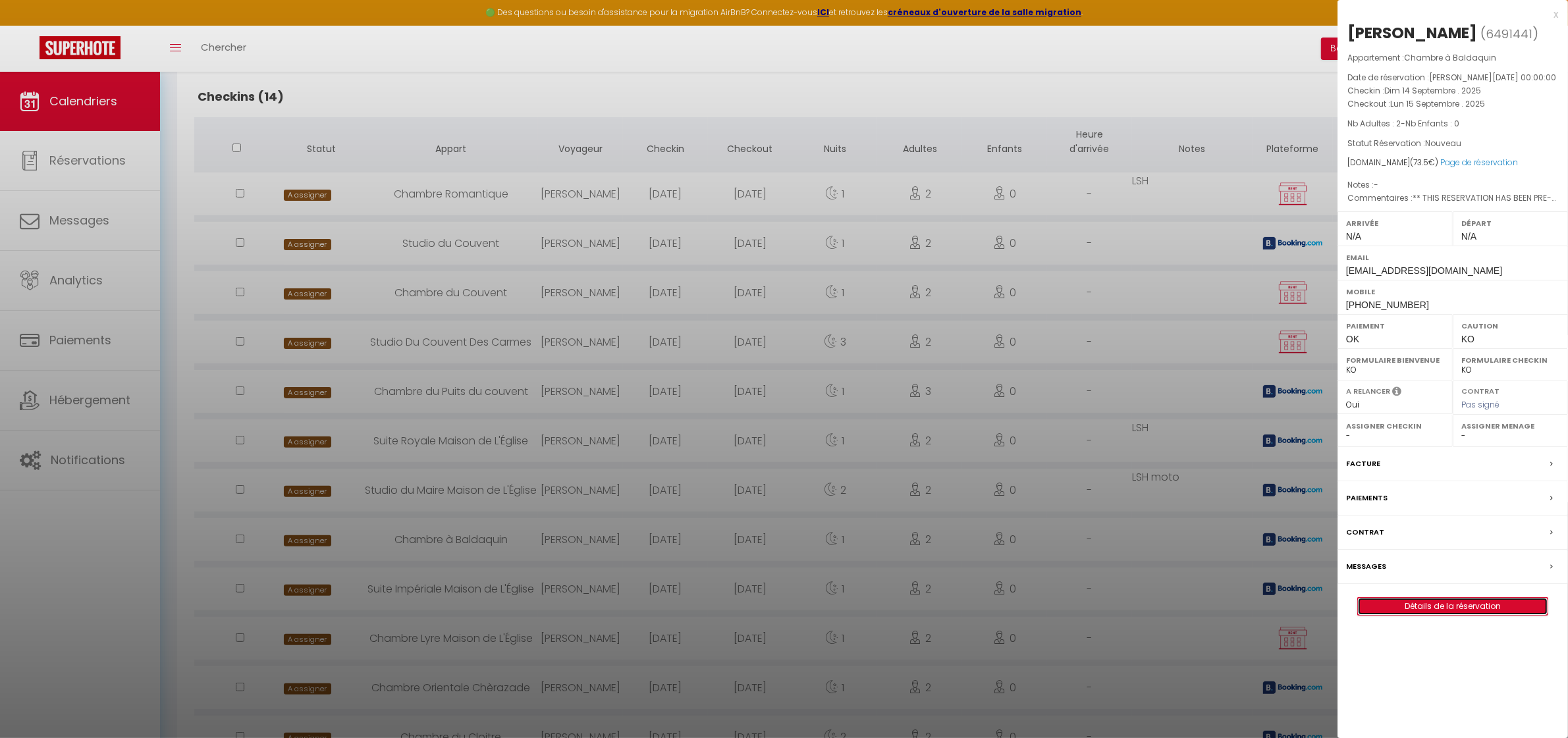
click at [1467, 607] on link "Détails de la réservation" at bounding box center [1453, 606] width 190 height 17
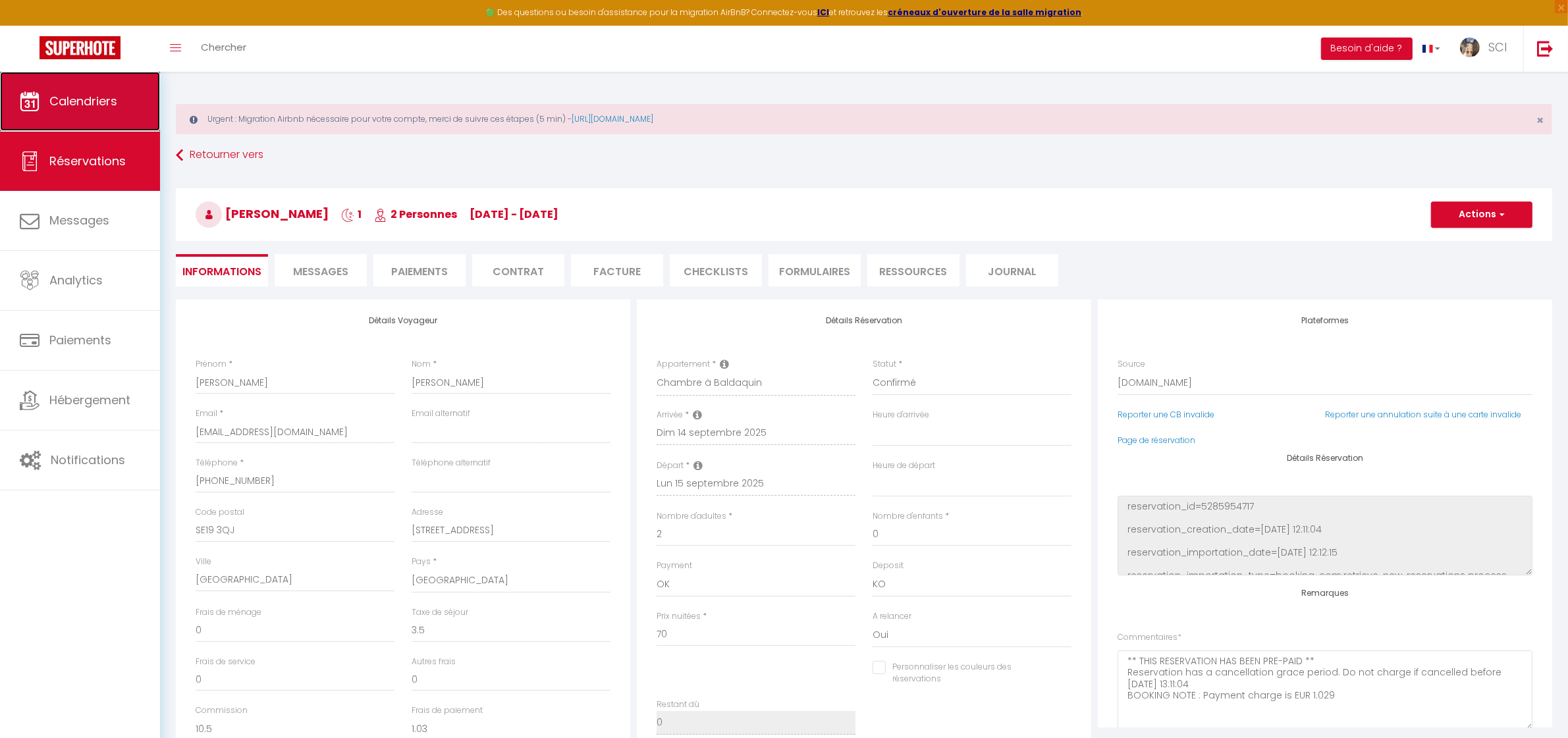
click at [97, 100] on span "Calendriers" at bounding box center [83, 101] width 68 height 17
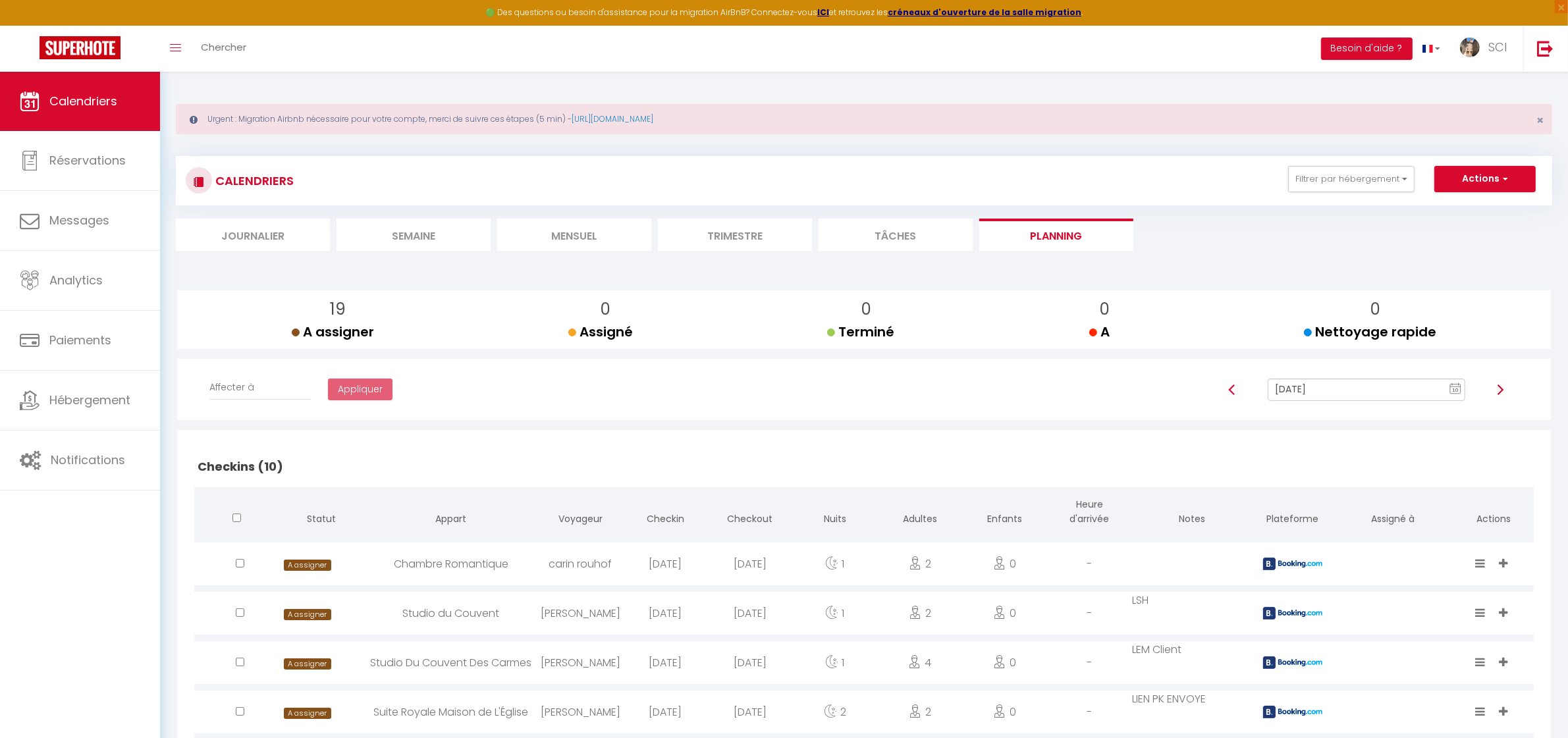
click at [1339, 389] on input "[DATE]" at bounding box center [1367, 390] width 197 height 23
click at [1316, 295] on td "14" at bounding box center [1320, 299] width 21 height 21
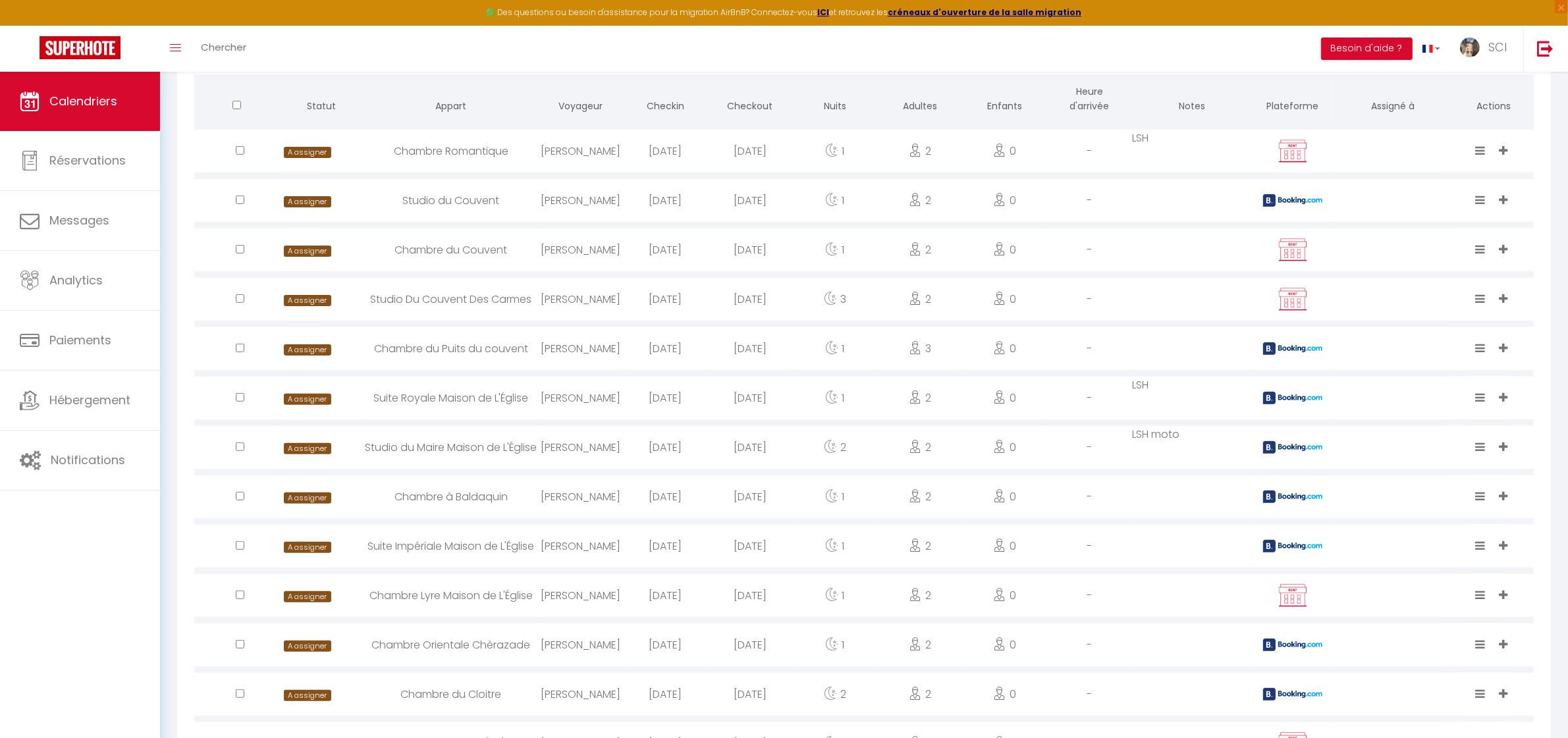
scroll to position [473, 0]
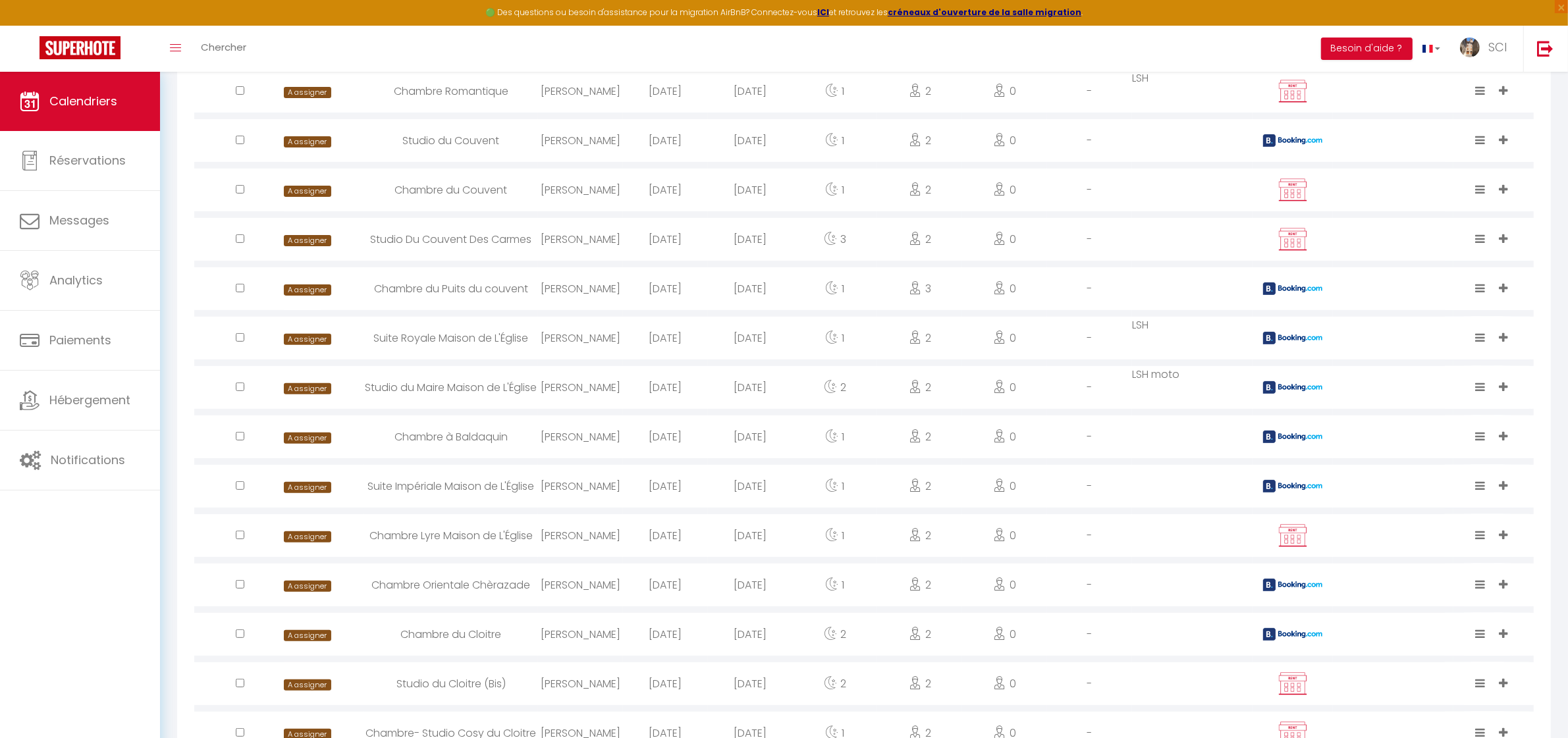
click at [456, 492] on div "Suite Impériale Maison de L'Église" at bounding box center [451, 486] width 174 height 43
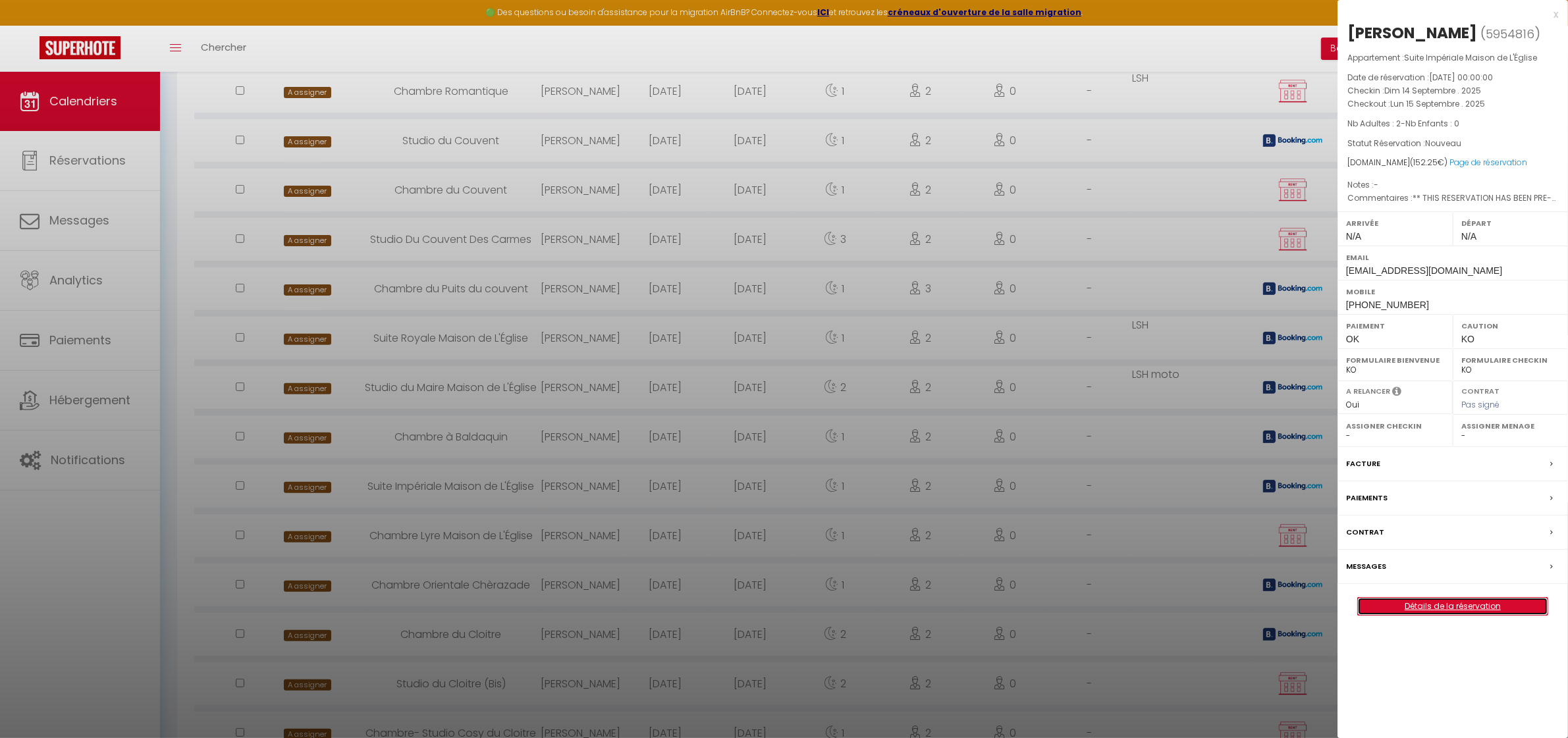
click at [1464, 608] on link "Détails de la réservation" at bounding box center [1453, 606] width 190 height 17
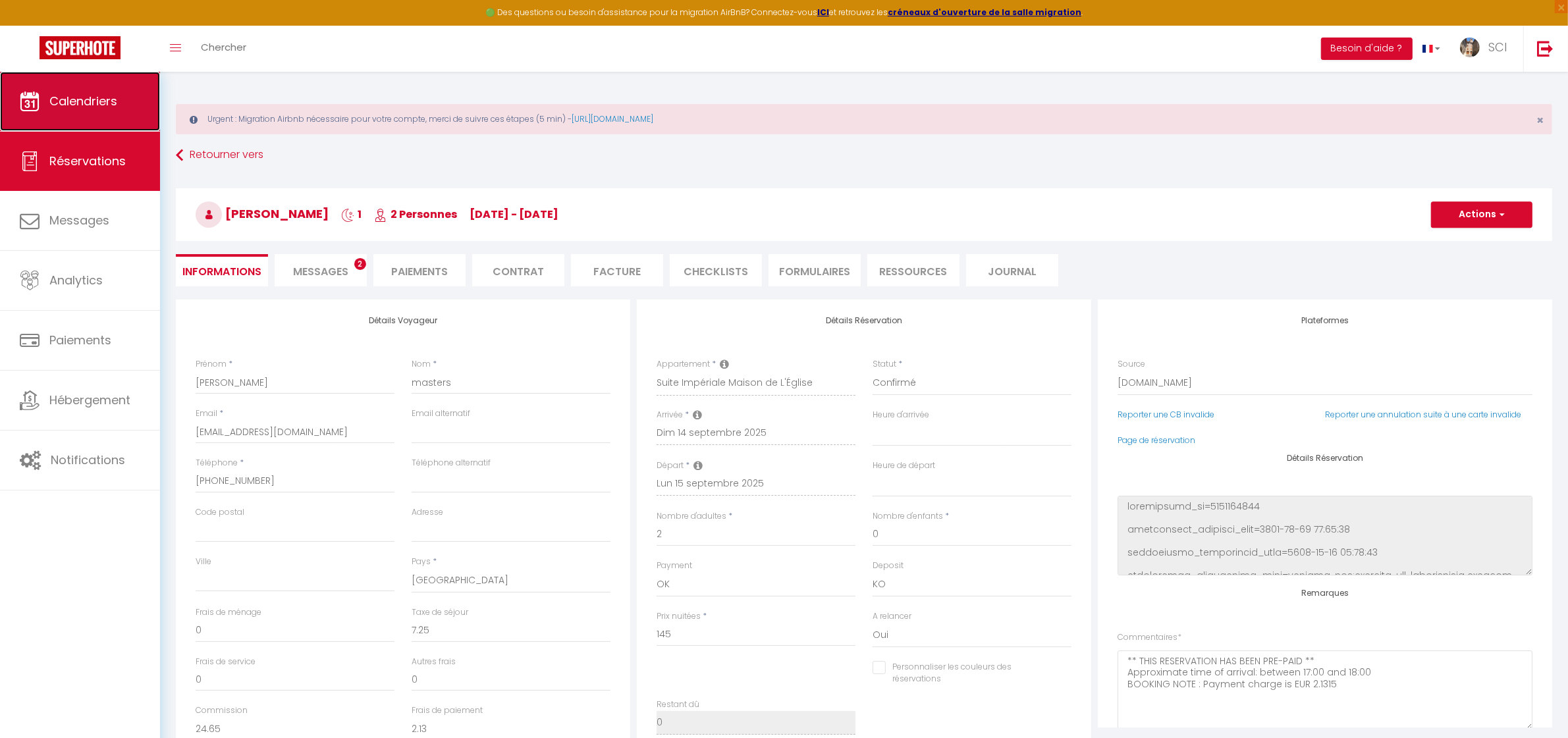
click at [82, 104] on span "Calendriers" at bounding box center [83, 101] width 68 height 17
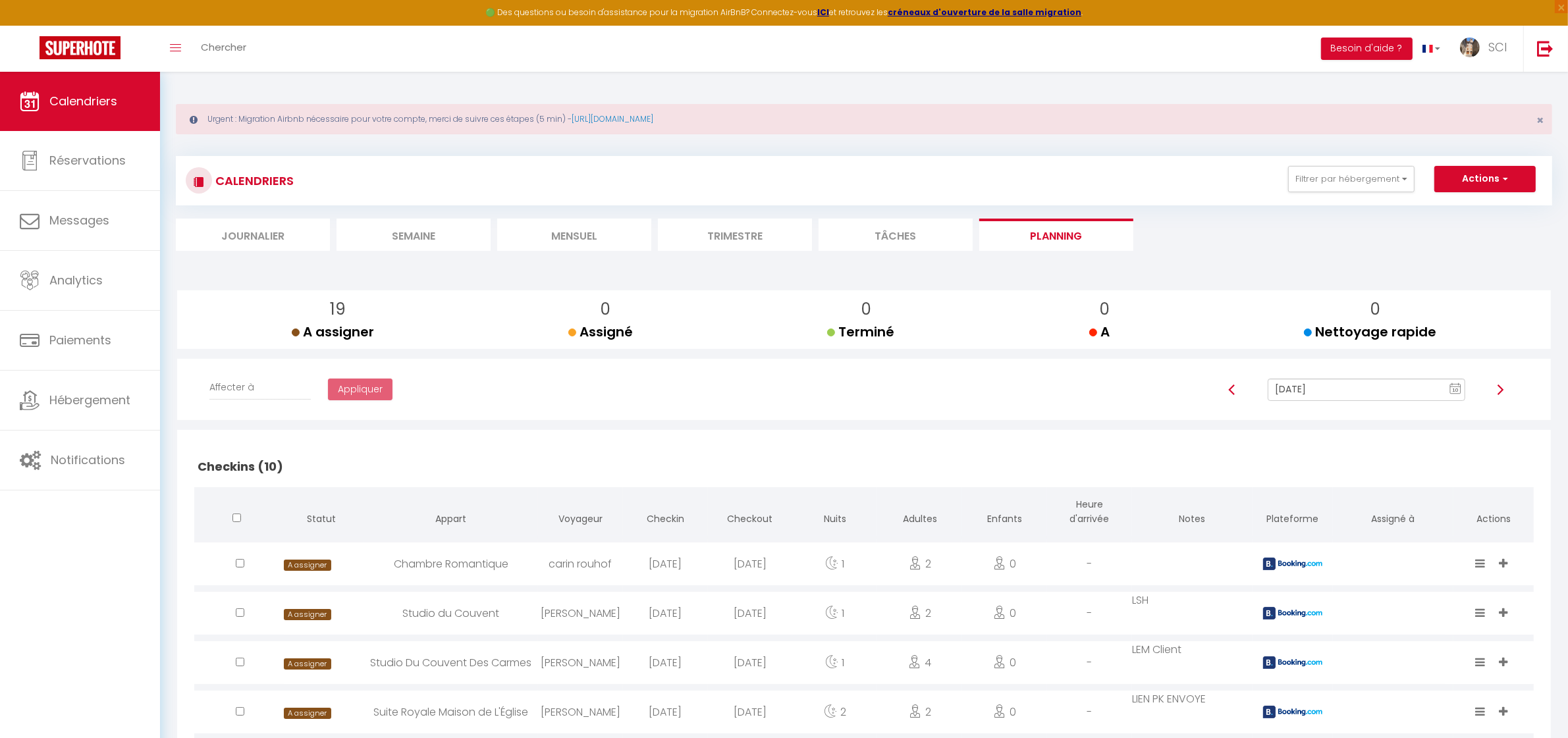
click at [1334, 391] on input "[DATE]" at bounding box center [1367, 390] width 197 height 23
click at [1321, 301] on td "14" at bounding box center [1320, 299] width 21 height 21
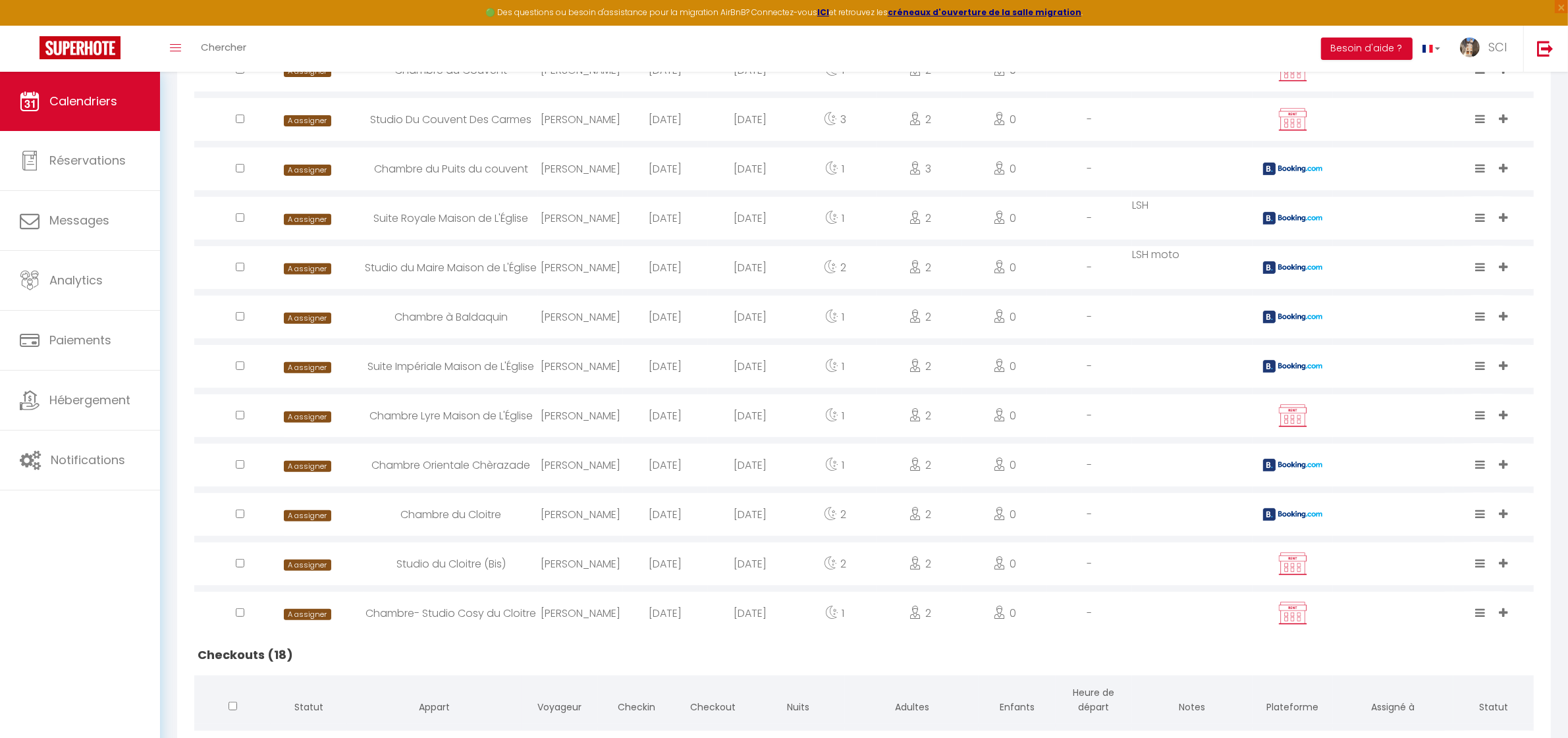
scroll to position [637, 0]
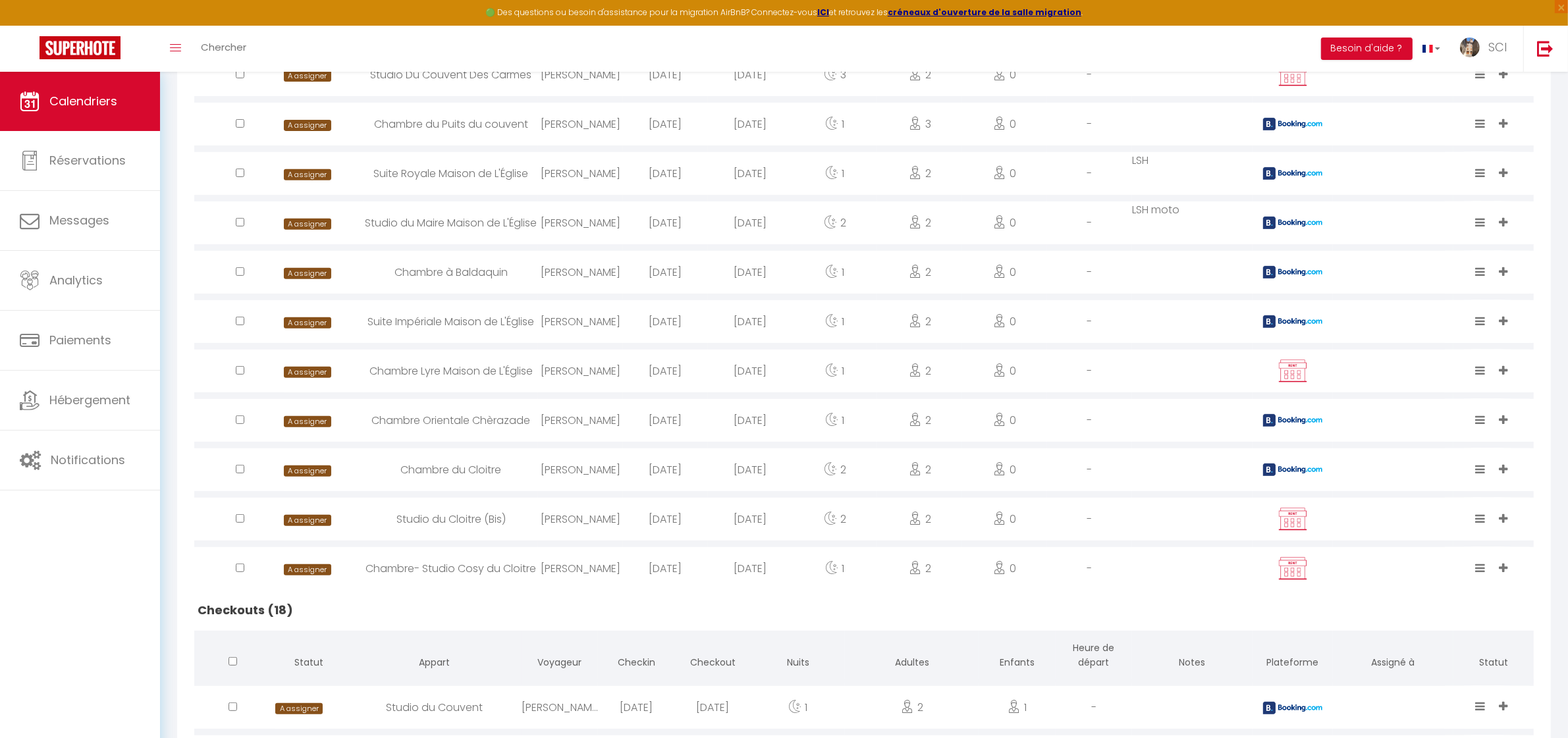
click at [441, 373] on div "Chambre Lyre Maison de L'Église" at bounding box center [451, 371] width 174 height 43
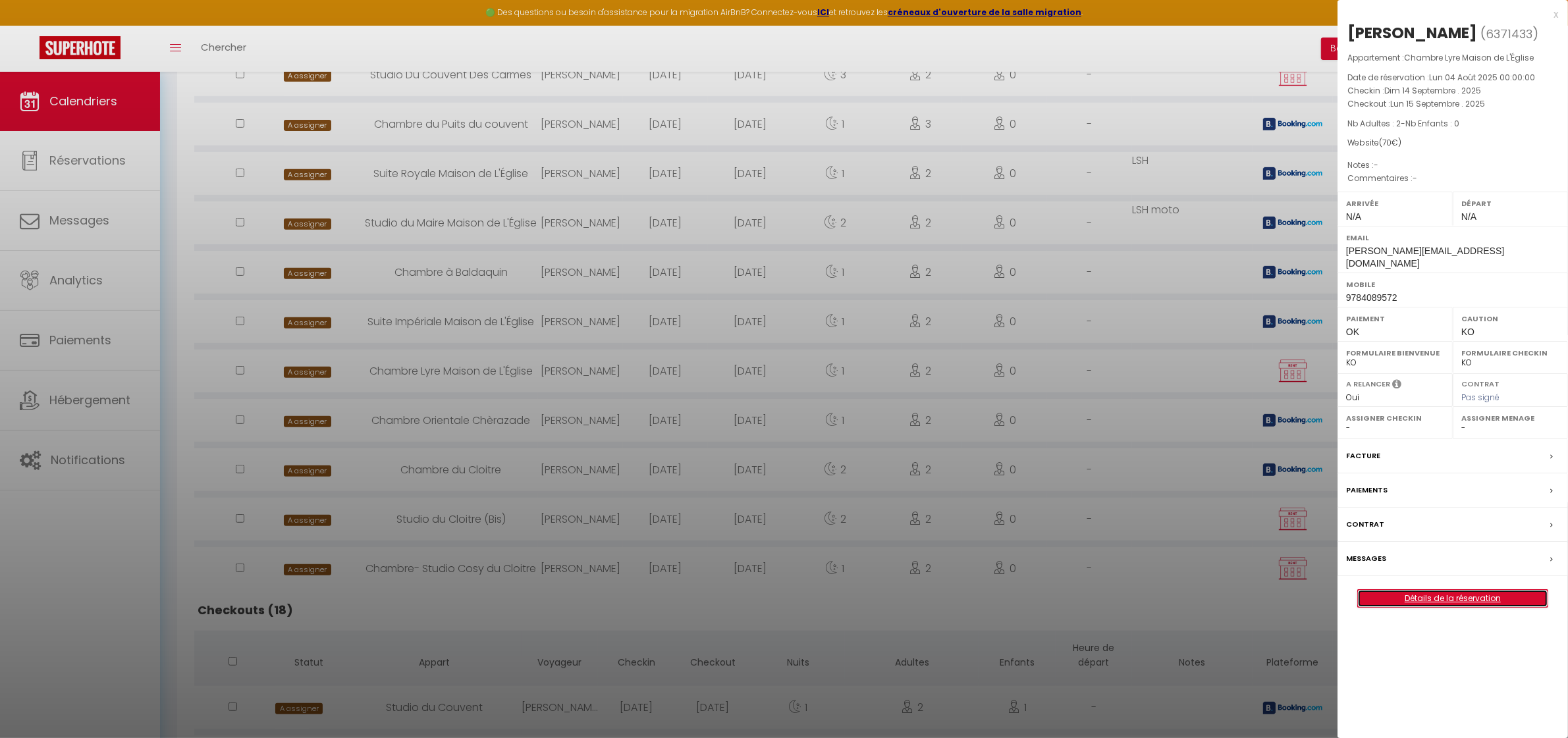
click at [1469, 590] on link "Détails de la réservation" at bounding box center [1453, 598] width 190 height 17
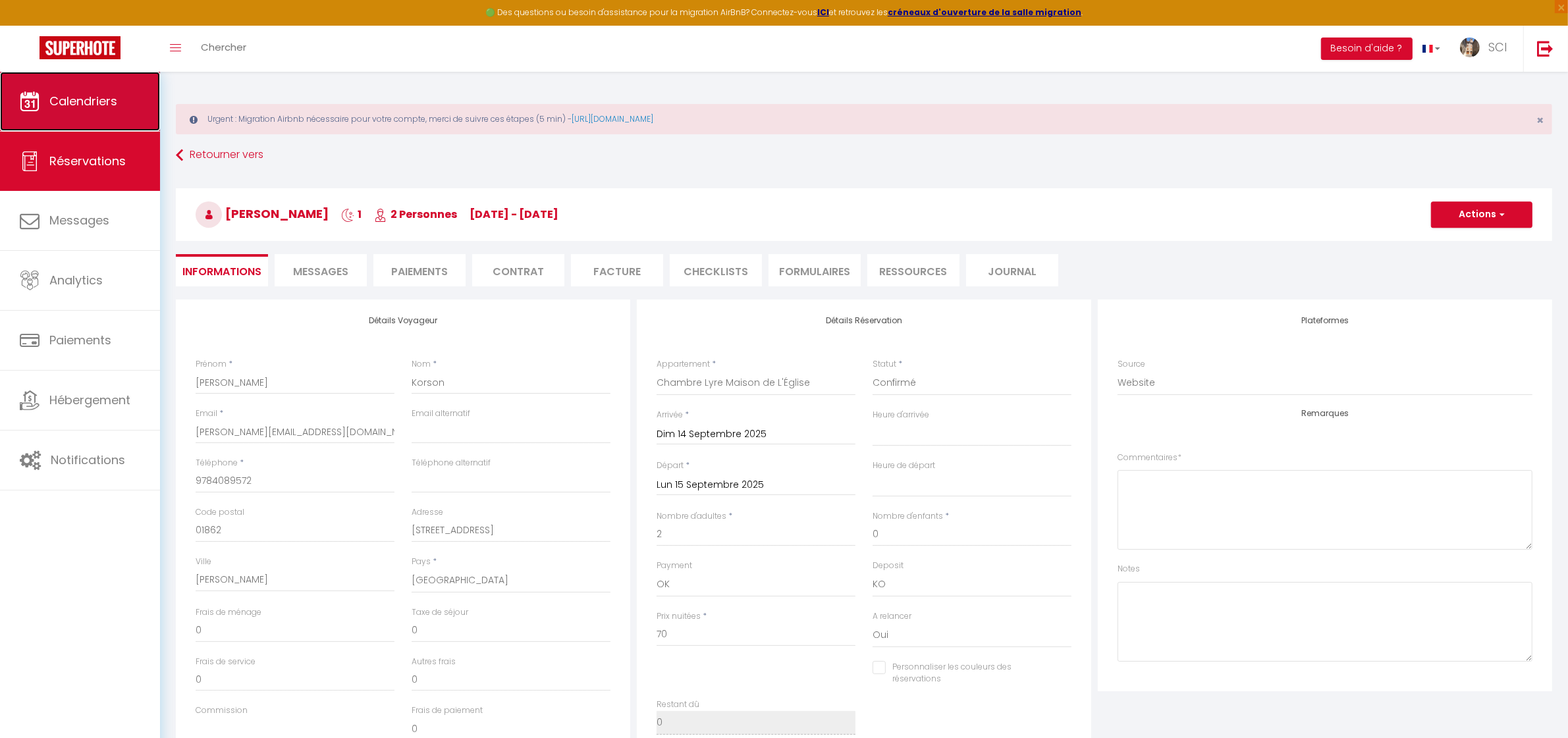
click at [81, 106] on span "Calendriers" at bounding box center [83, 101] width 68 height 17
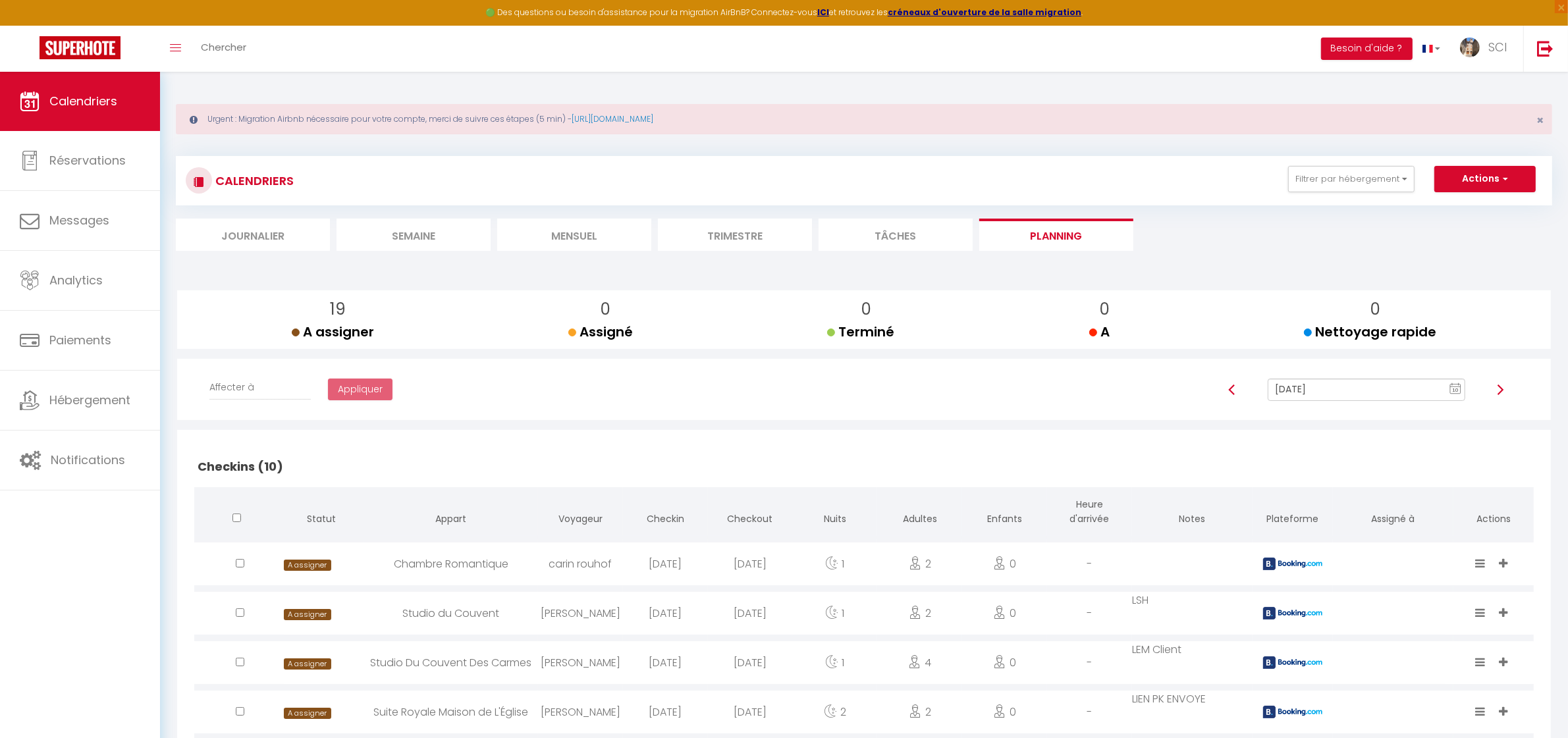
click at [1342, 389] on input "[DATE]" at bounding box center [1367, 390] width 197 height 23
click at [1318, 297] on td "14" at bounding box center [1320, 299] width 21 height 21
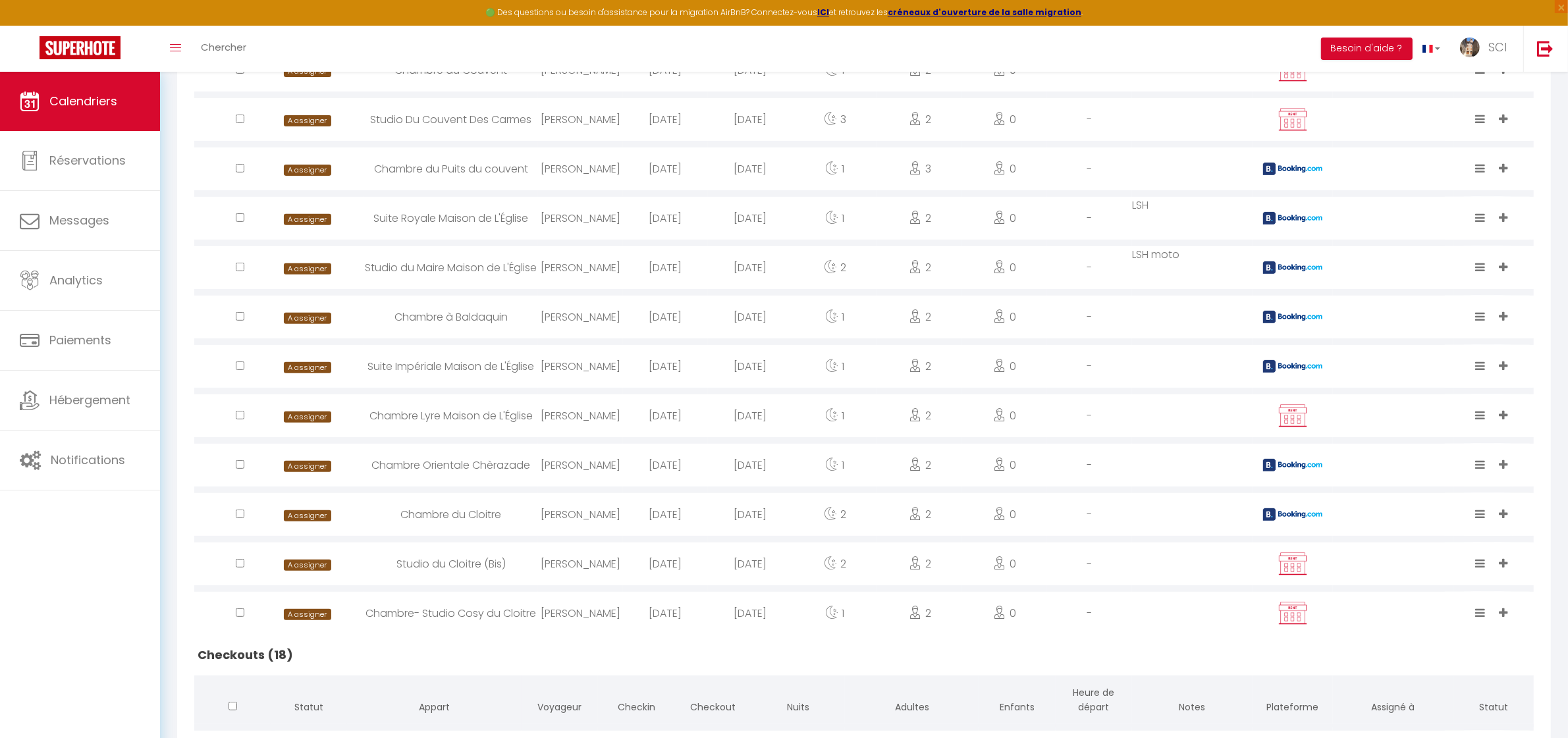
scroll to position [596, 0]
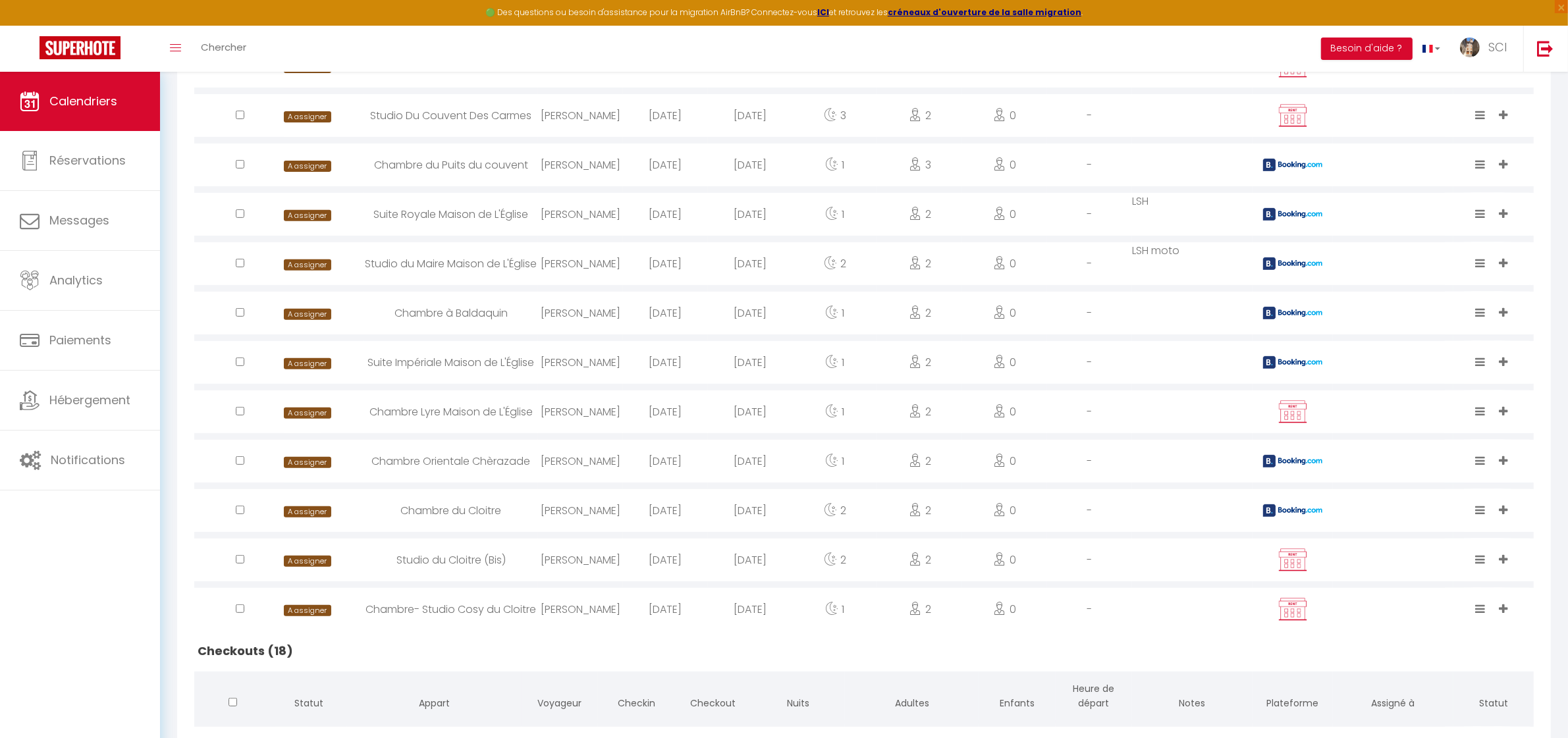
click at [441, 366] on div "Suite Impériale Maison de L'Église" at bounding box center [451, 362] width 174 height 43
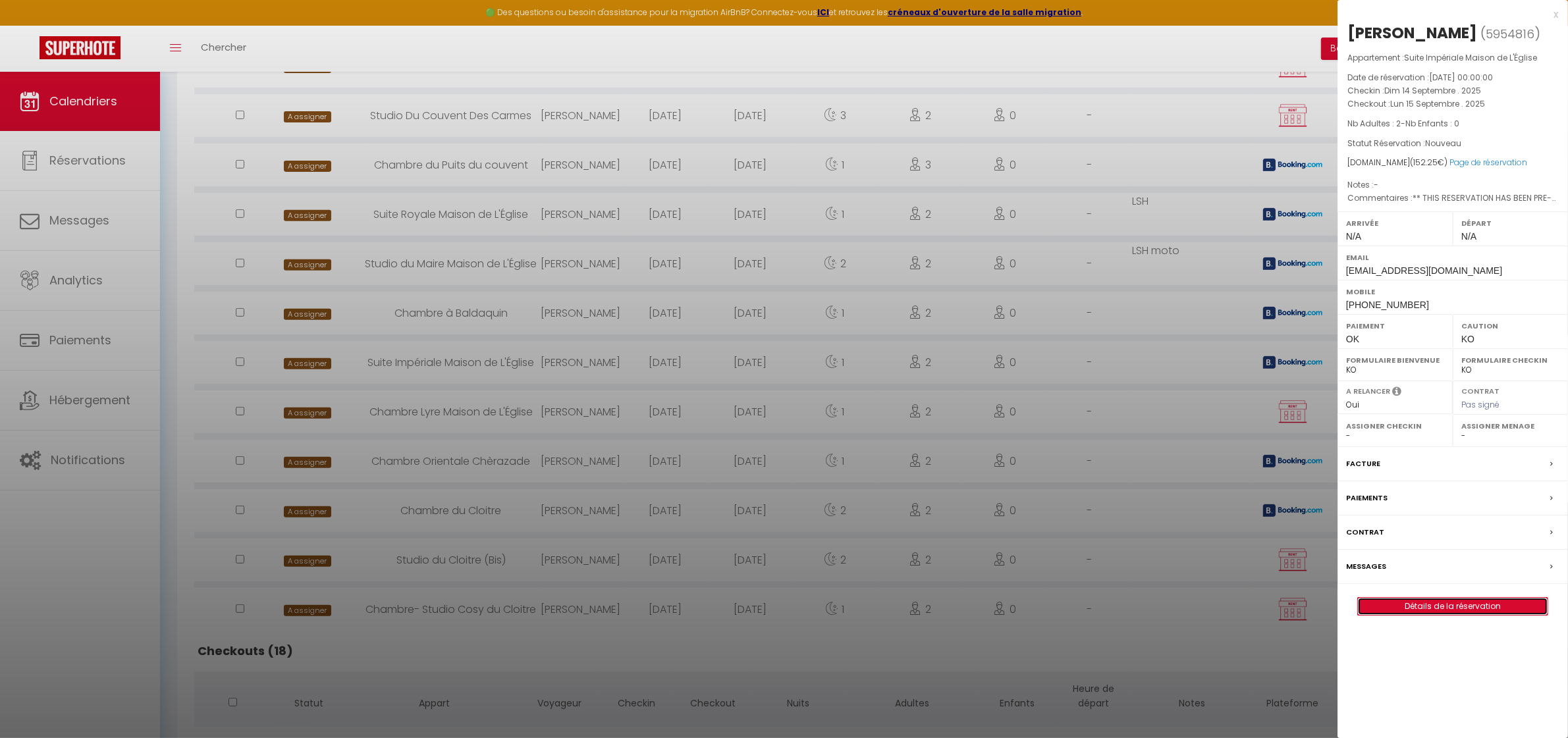
click at [1467, 606] on link "Détails de la réservation" at bounding box center [1453, 606] width 190 height 17
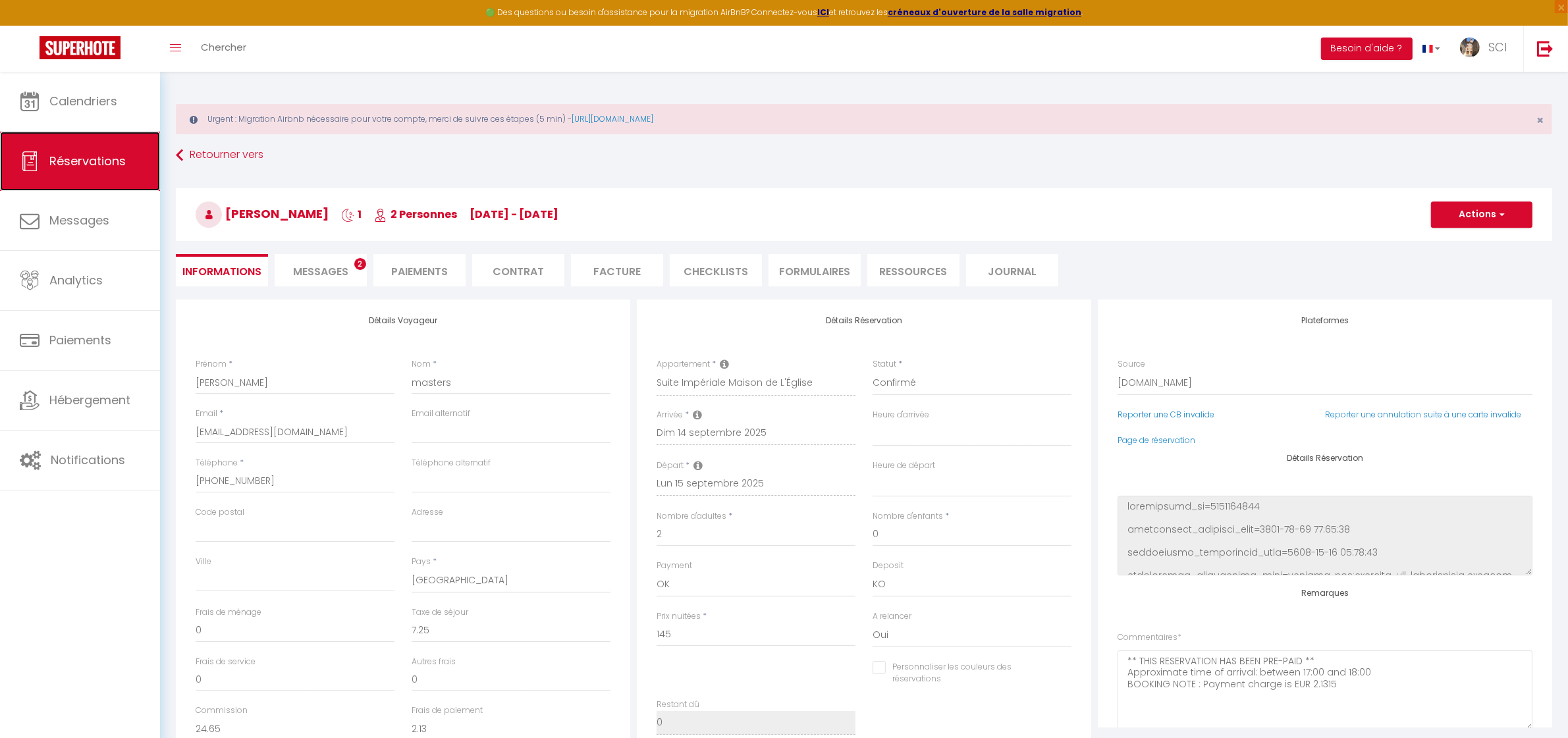
click at [93, 158] on span "Réservations" at bounding box center [88, 161] width 77 height 17
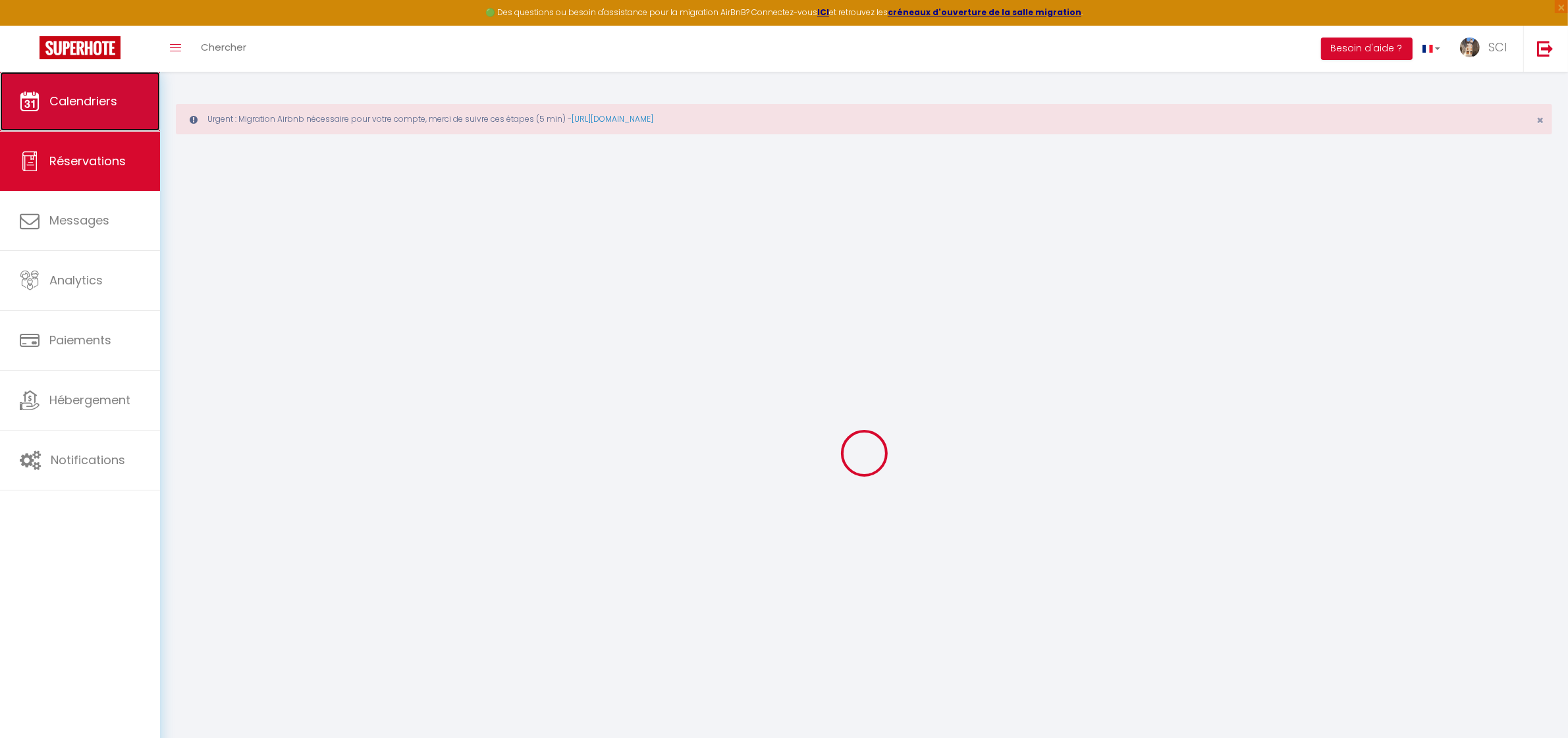
click at [76, 99] on span "Calendriers" at bounding box center [83, 101] width 68 height 17
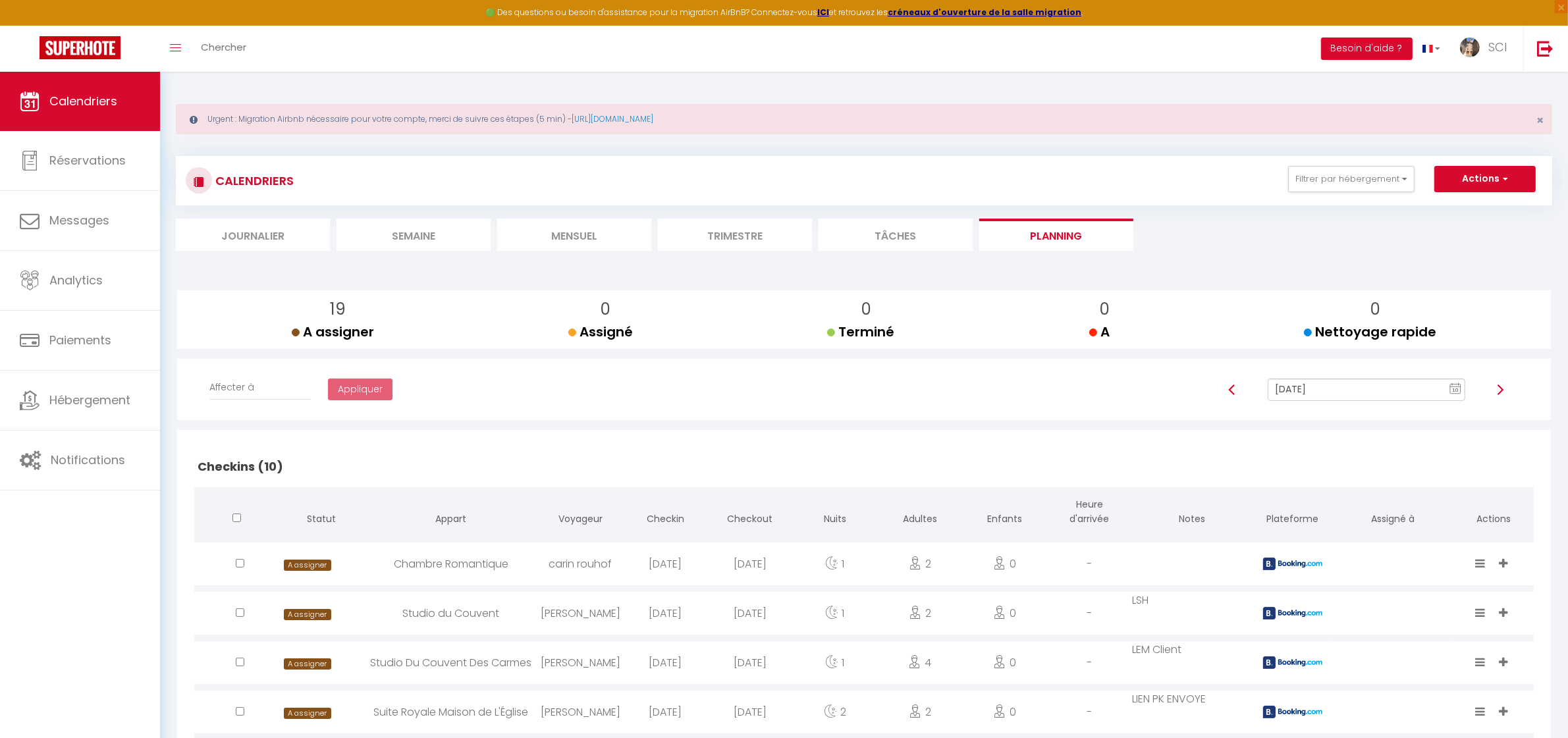
click at [1337, 394] on input "[DATE]" at bounding box center [1367, 390] width 197 height 23
click at [1318, 300] on td "14" at bounding box center [1320, 299] width 21 height 21
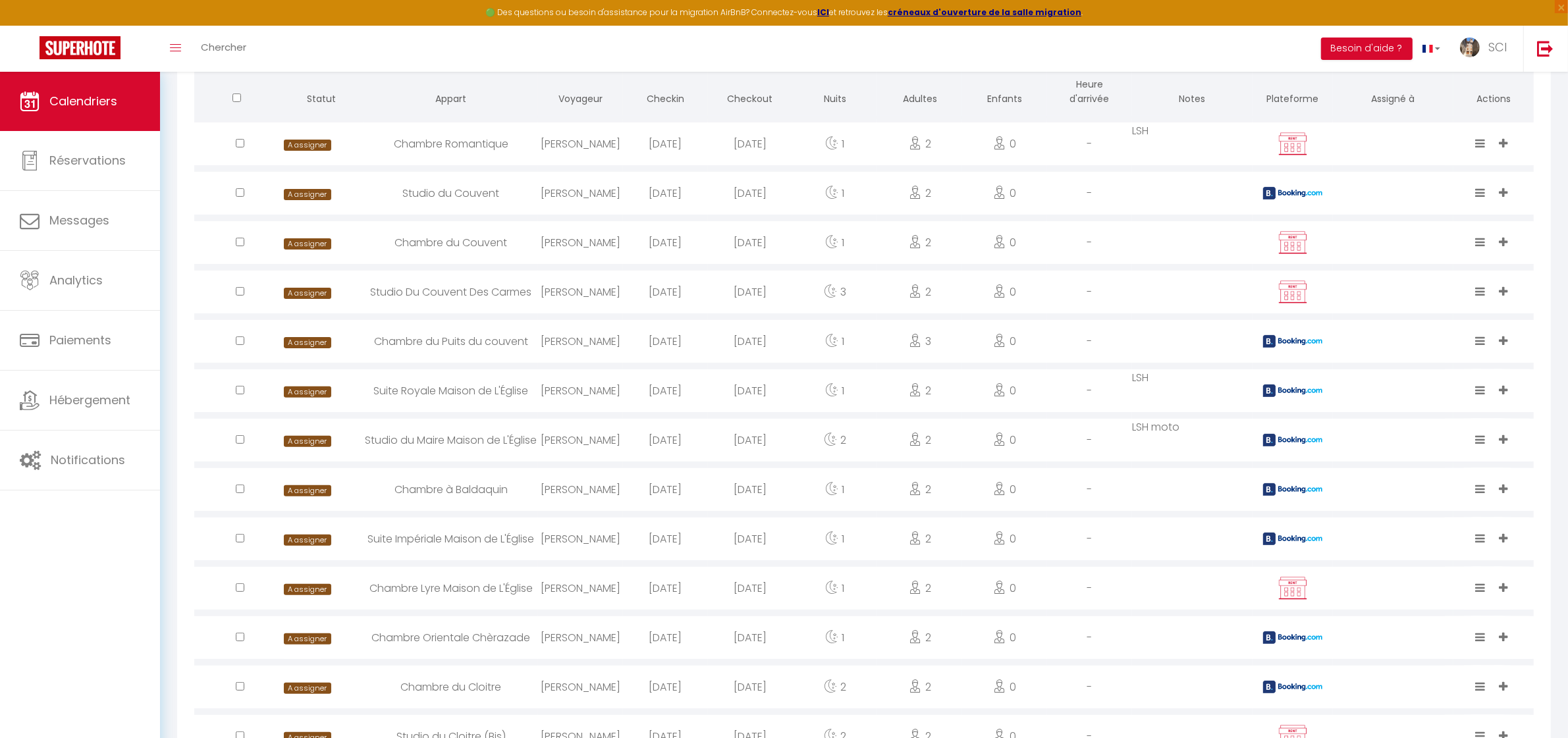
scroll to position [453, 0]
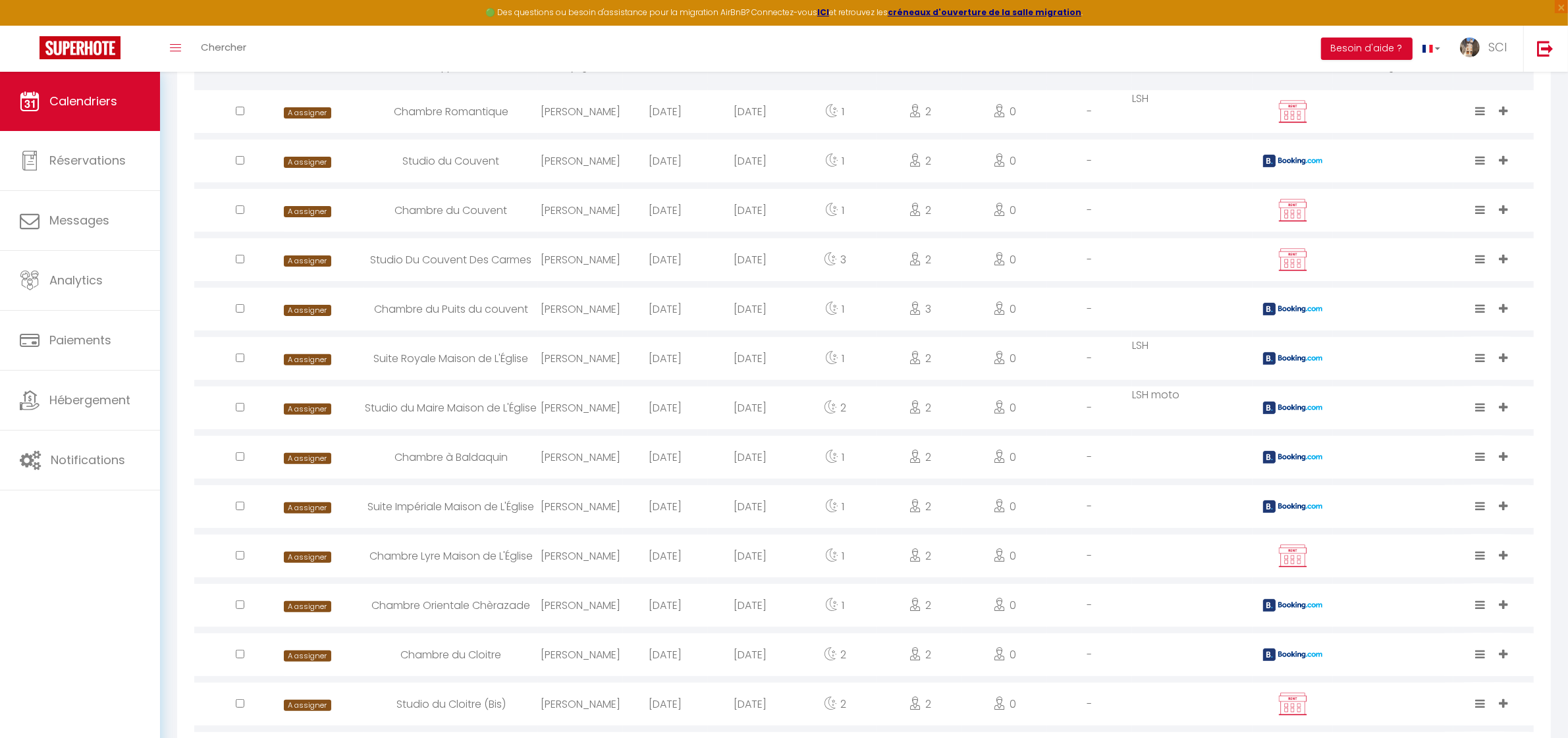
click at [451, 557] on div "Chambre Lyre Maison de L'Église" at bounding box center [451, 556] width 174 height 43
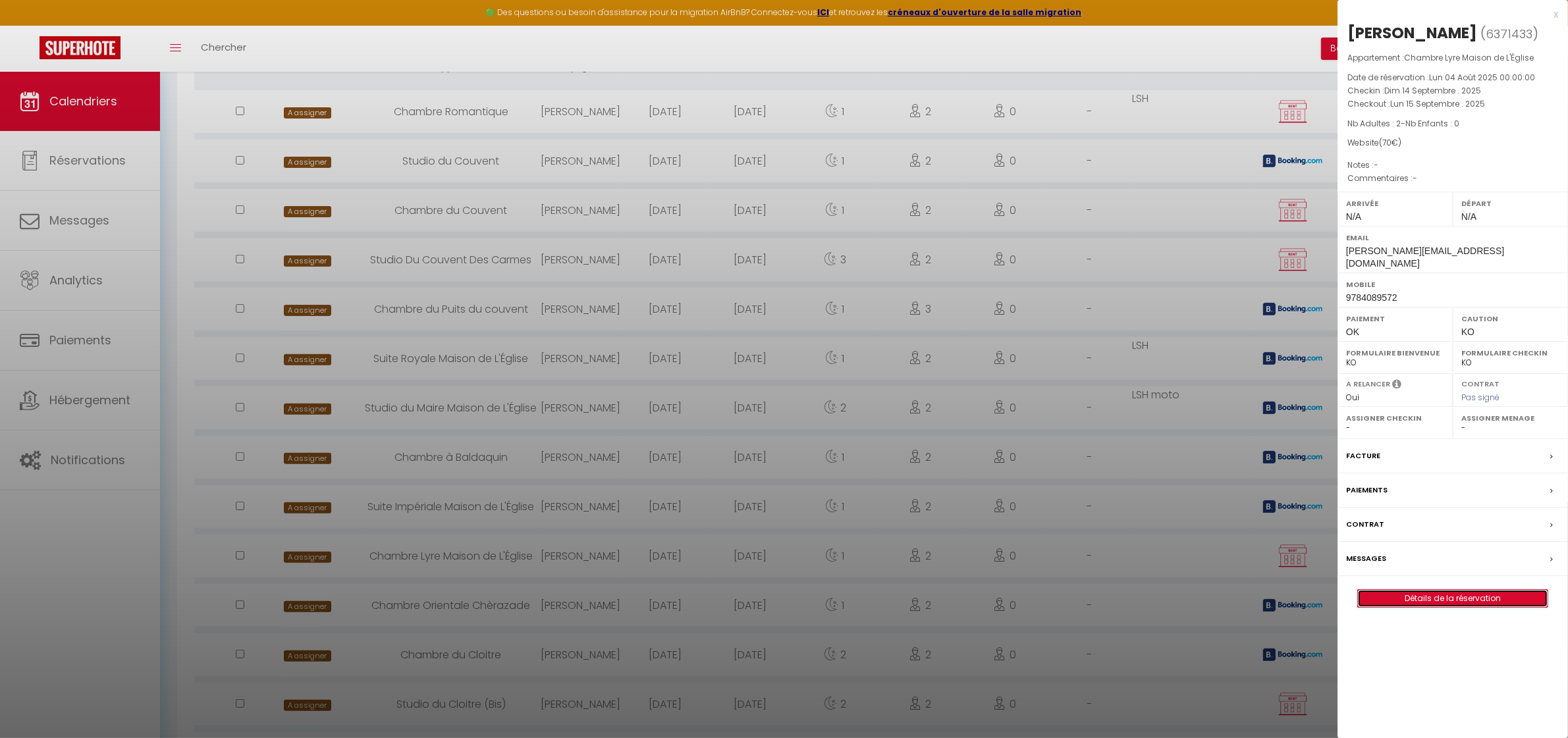
click at [1477, 593] on link "Détails de la réservation" at bounding box center [1453, 598] width 190 height 17
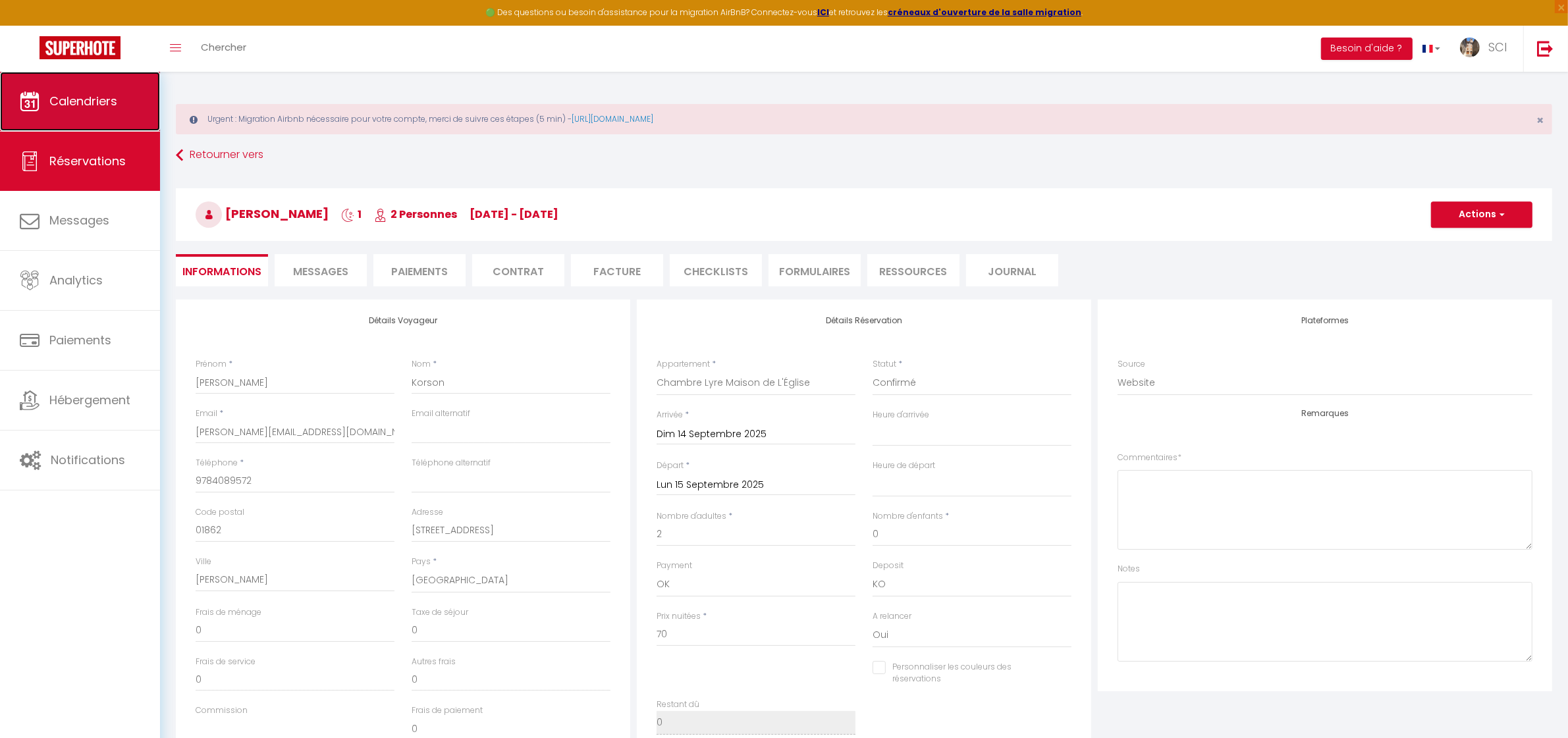
click at [76, 100] on span "Calendriers" at bounding box center [83, 101] width 68 height 17
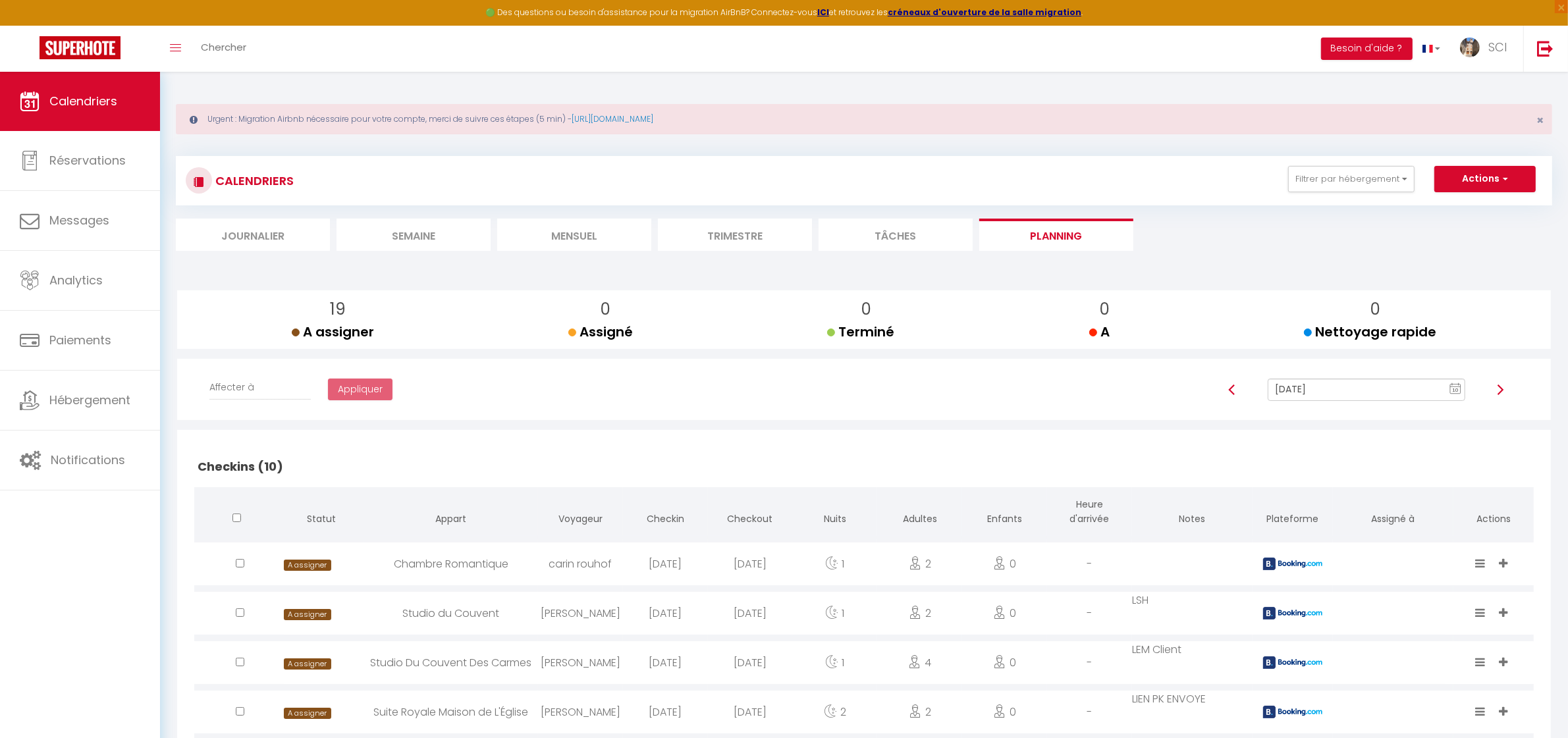
click at [1356, 393] on input "[DATE]" at bounding box center [1367, 390] width 197 height 23
click at [1315, 299] on td "14" at bounding box center [1320, 299] width 21 height 21
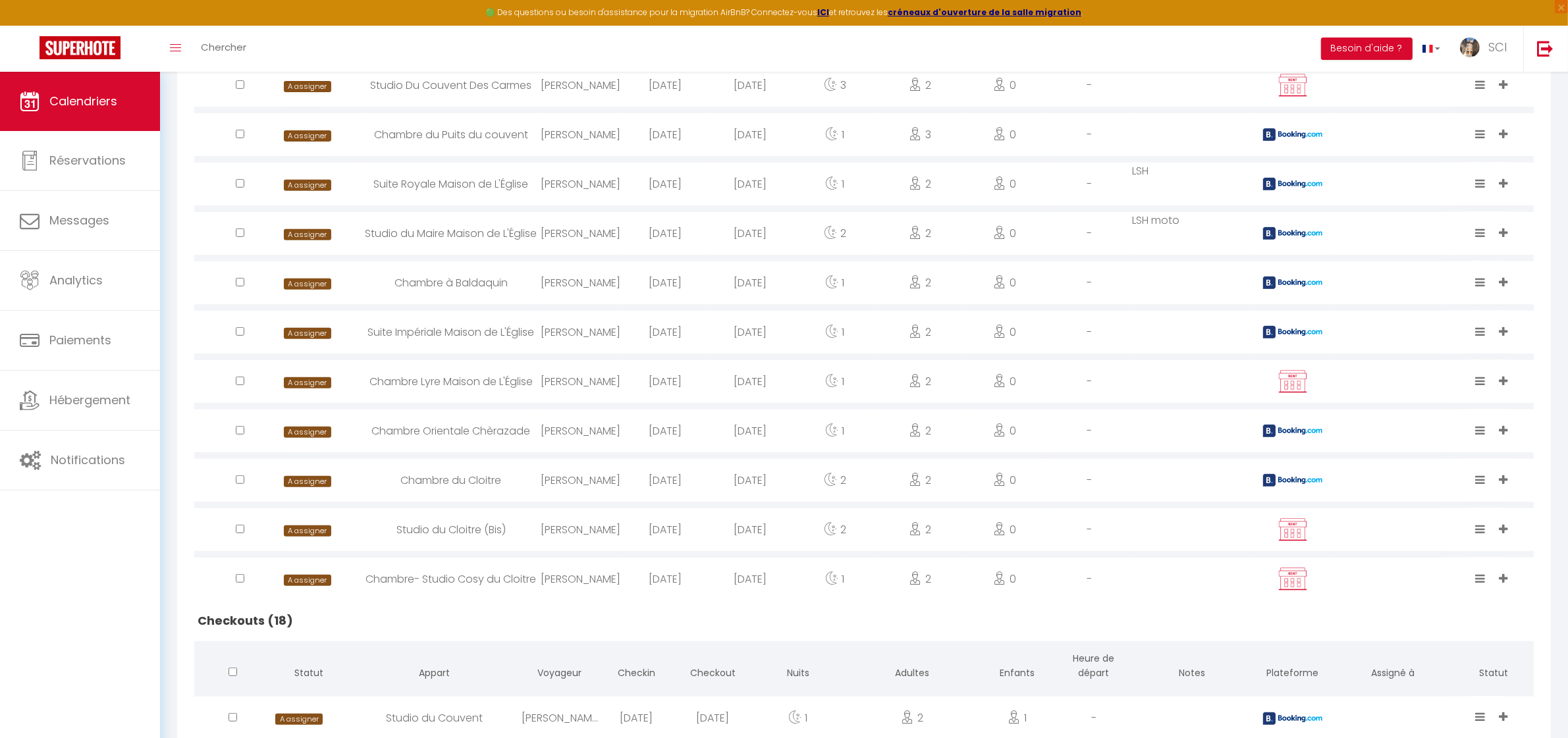
scroll to position [637, 0]
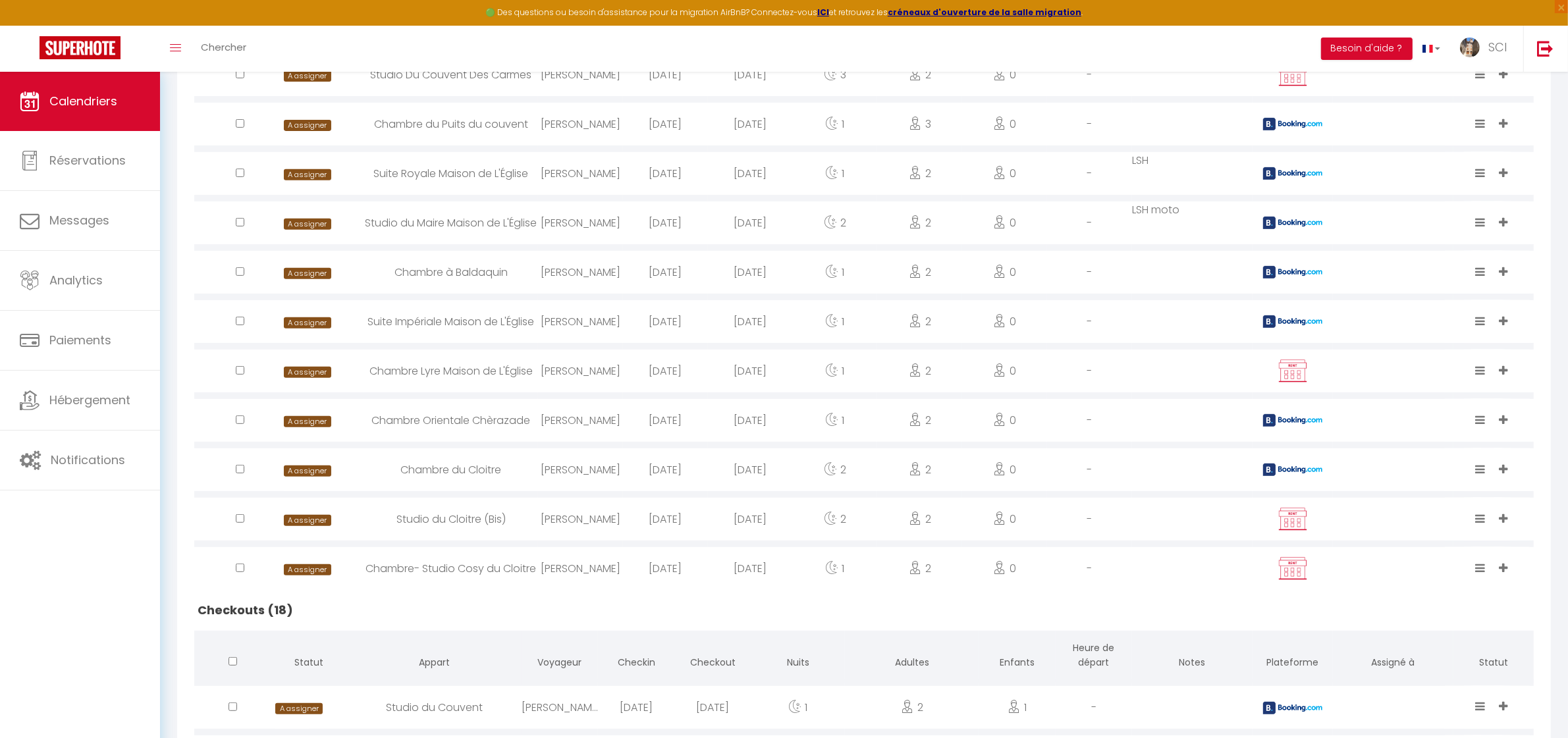
click at [442, 420] on div "Chambre Orientale Chèrazade" at bounding box center [451, 420] width 174 height 43
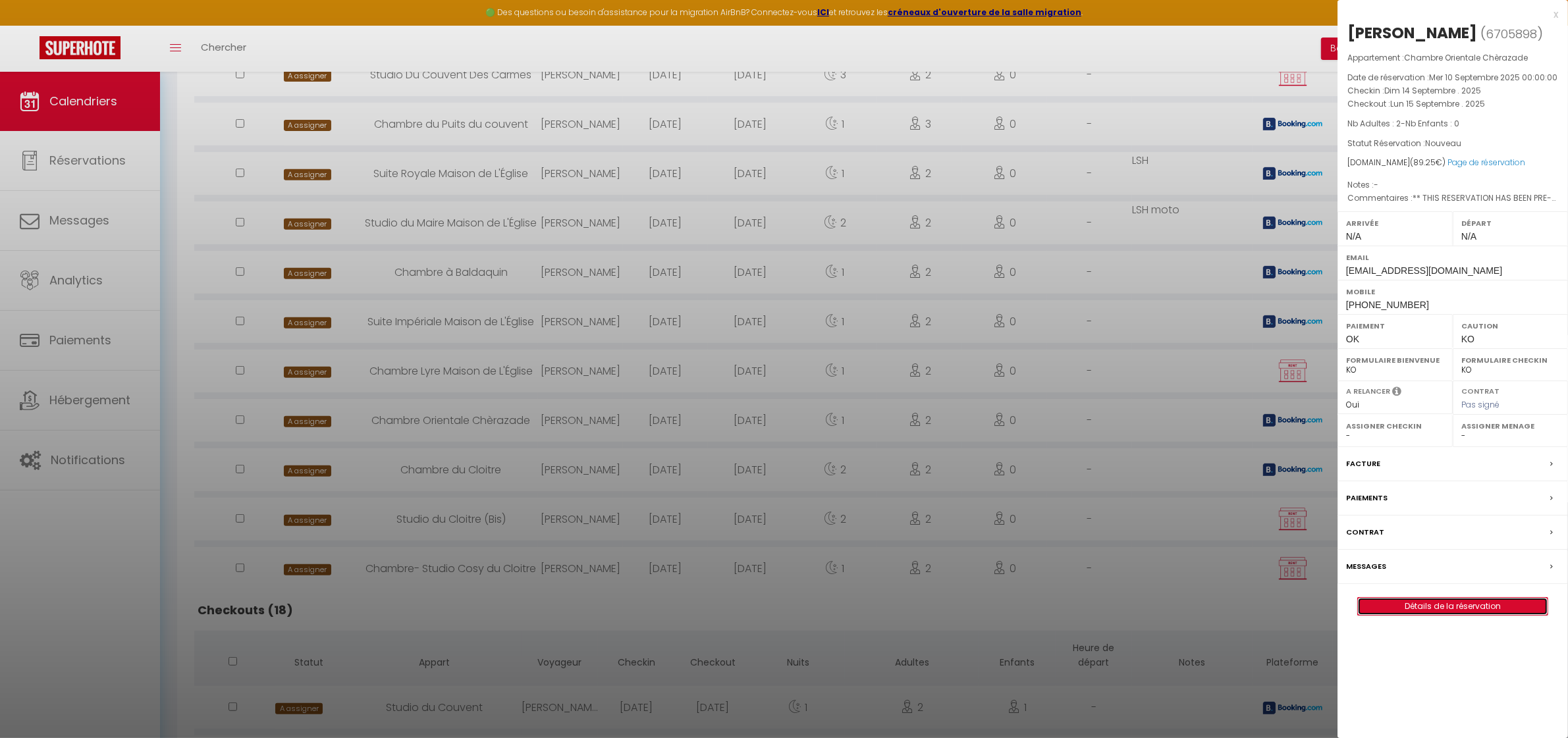
click at [1476, 610] on link "Détails de la réservation" at bounding box center [1453, 606] width 190 height 17
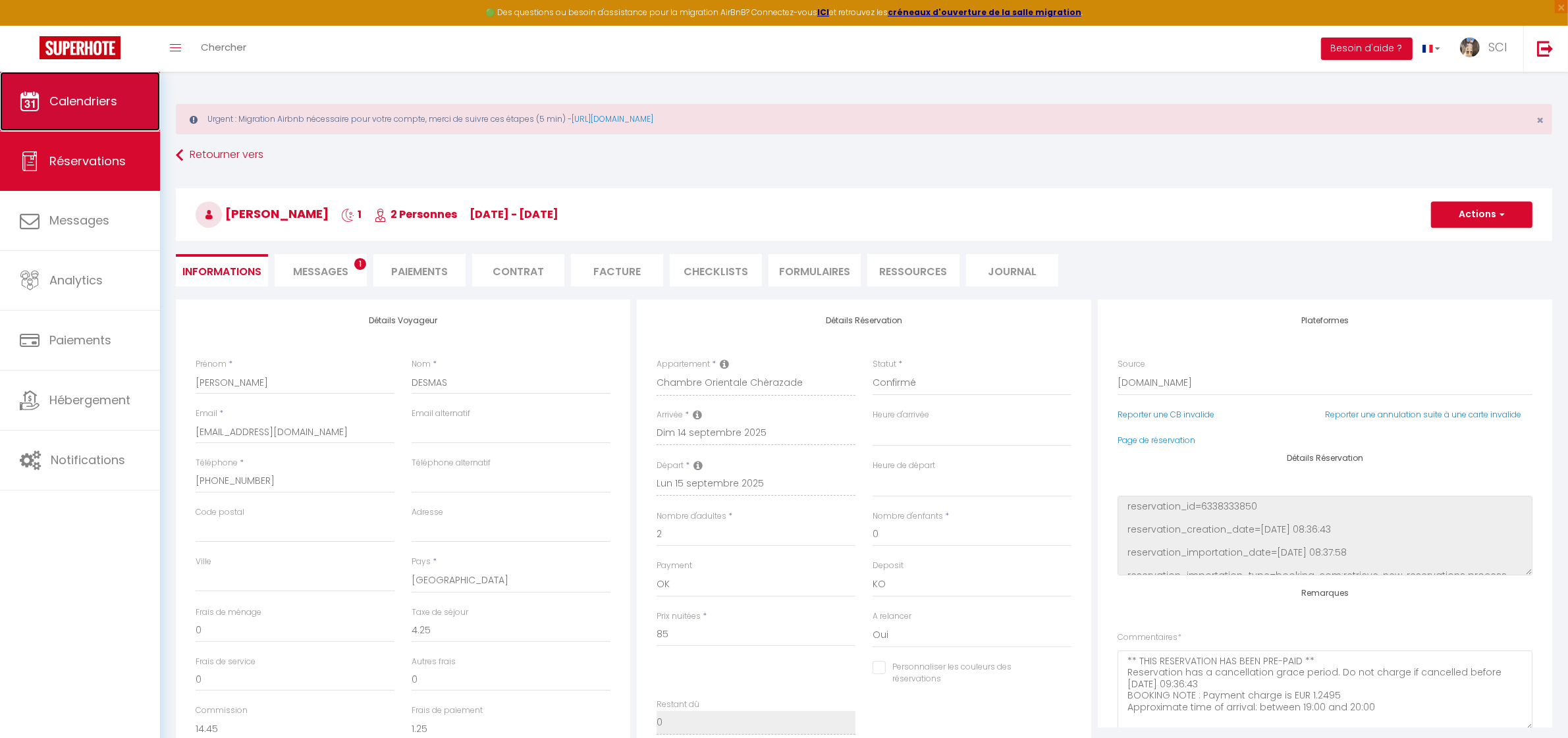
click at [70, 100] on span "Calendriers" at bounding box center [83, 101] width 68 height 17
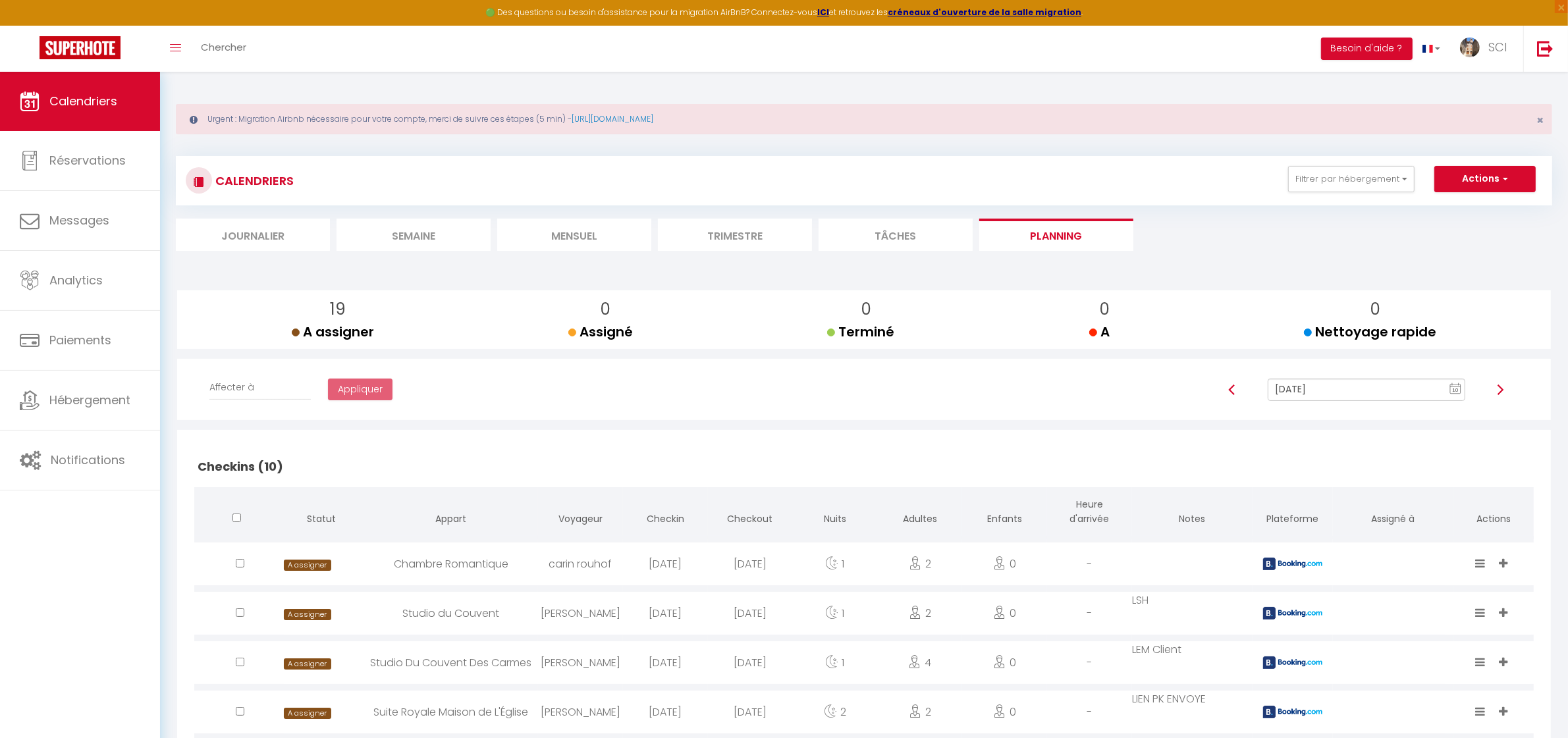
click at [1323, 396] on input "[DATE]" at bounding box center [1367, 390] width 197 height 23
click at [1317, 300] on td "14" at bounding box center [1320, 299] width 21 height 21
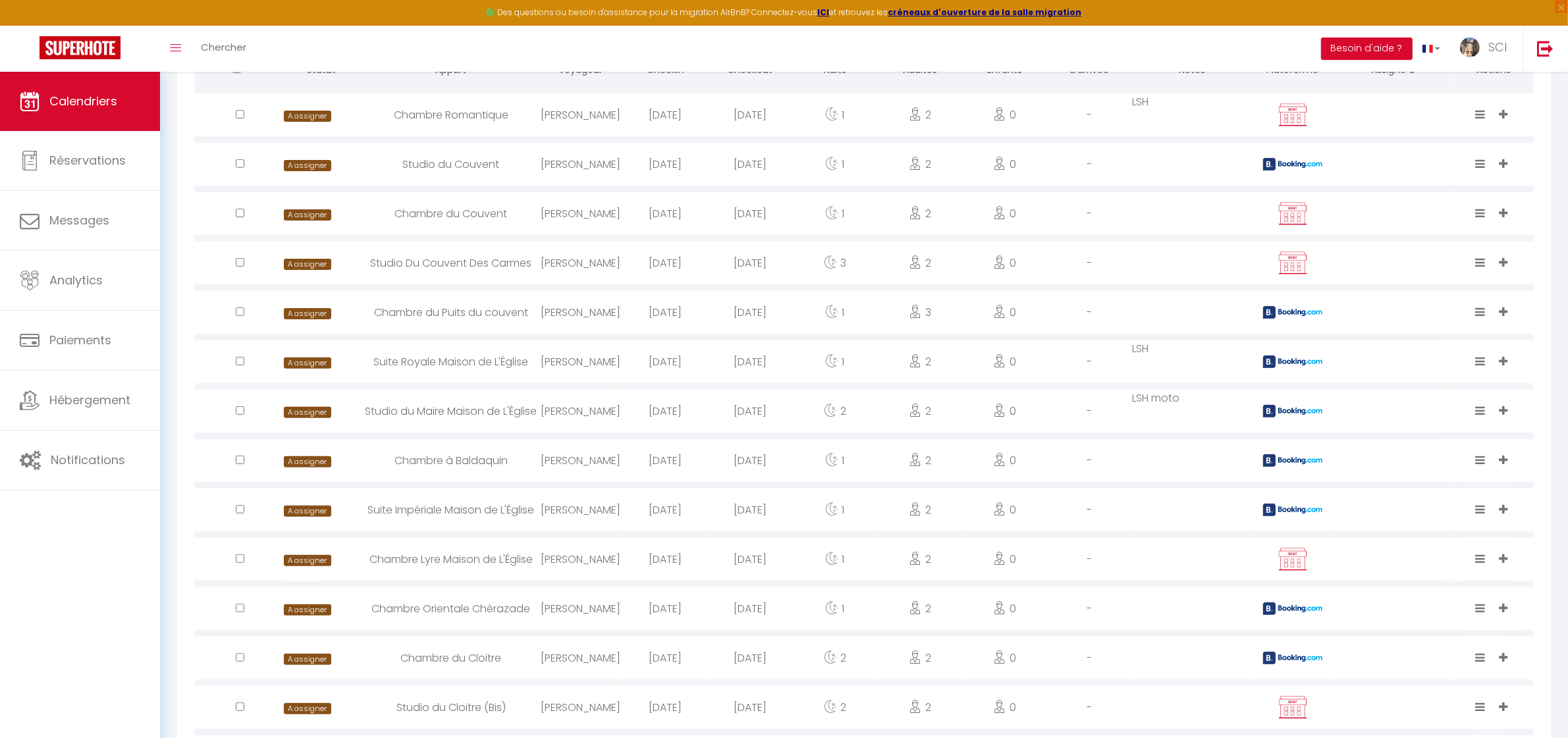
scroll to position [658, 0]
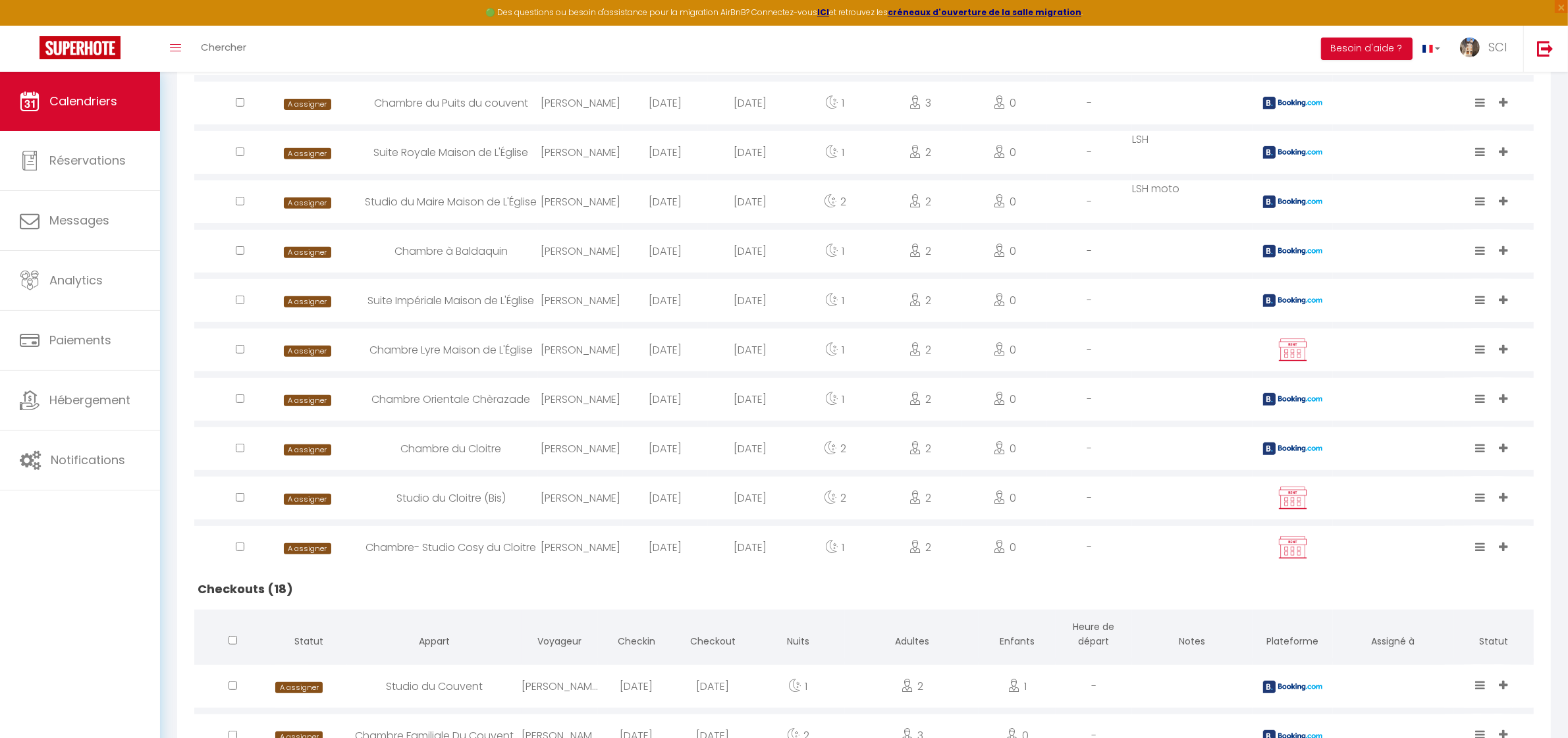
click at [428, 449] on div "Chambre du Cloitre" at bounding box center [451, 449] width 174 height 43
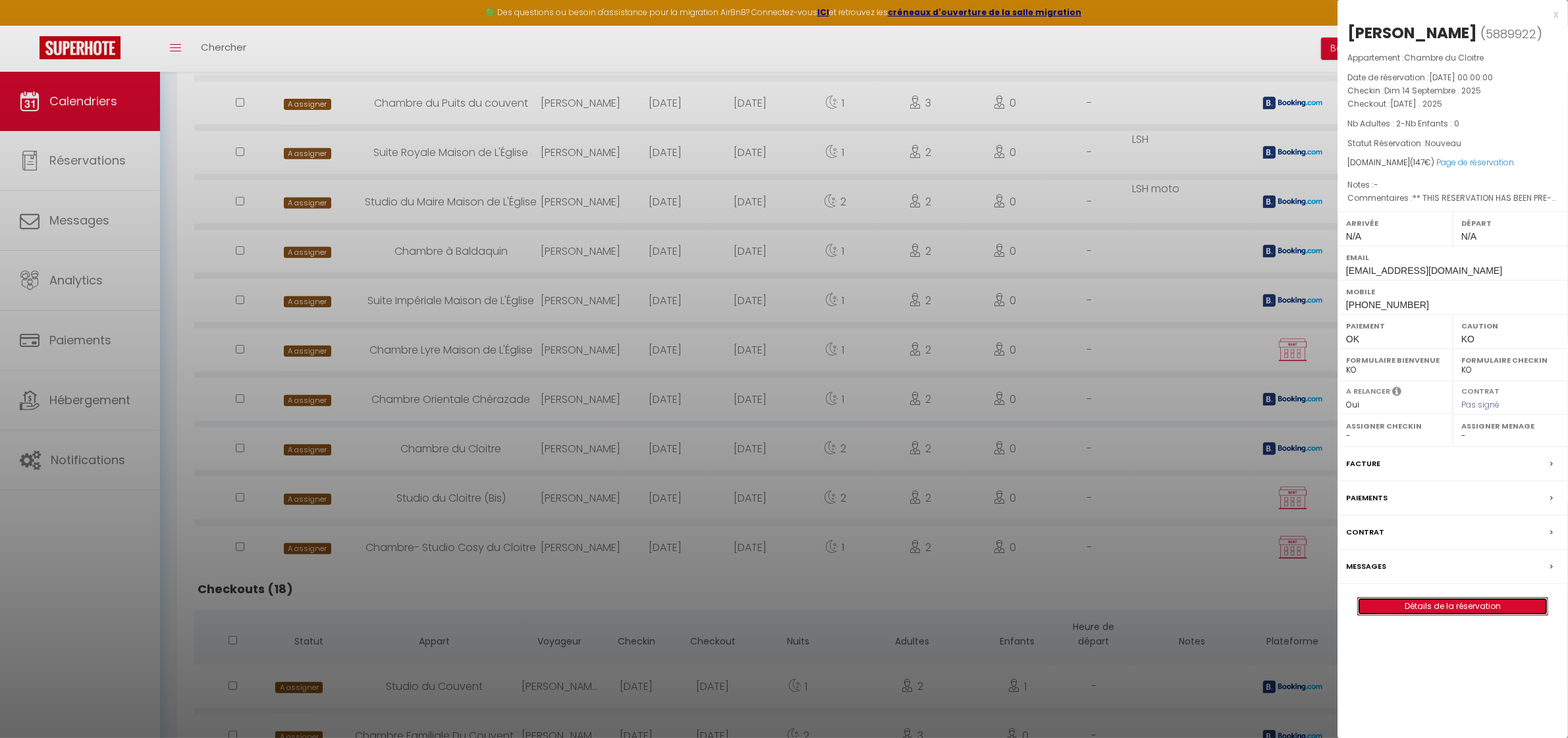
click at [1462, 610] on link "Détails de la réservation" at bounding box center [1453, 606] width 190 height 17
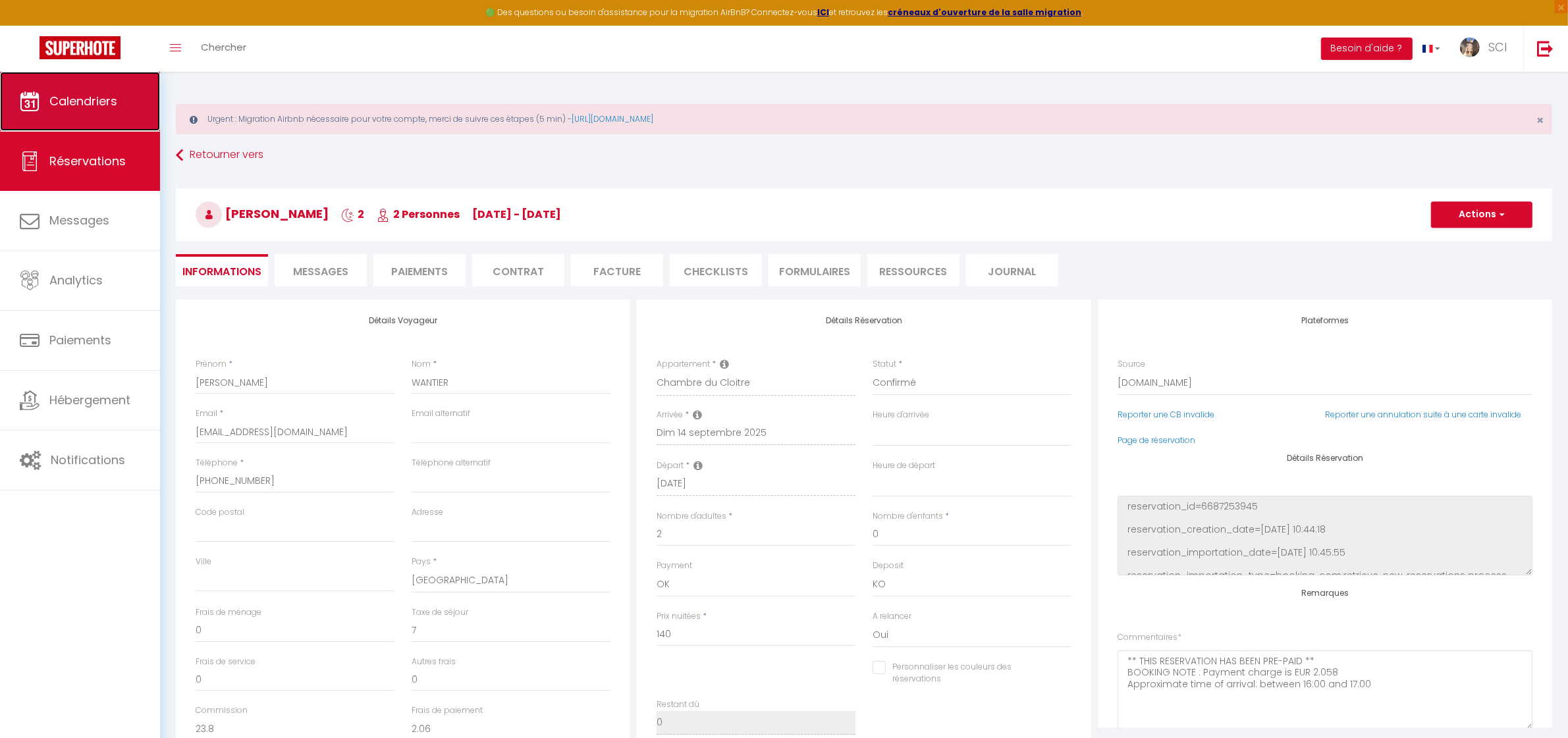
click at [82, 101] on span "Calendriers" at bounding box center [83, 101] width 68 height 17
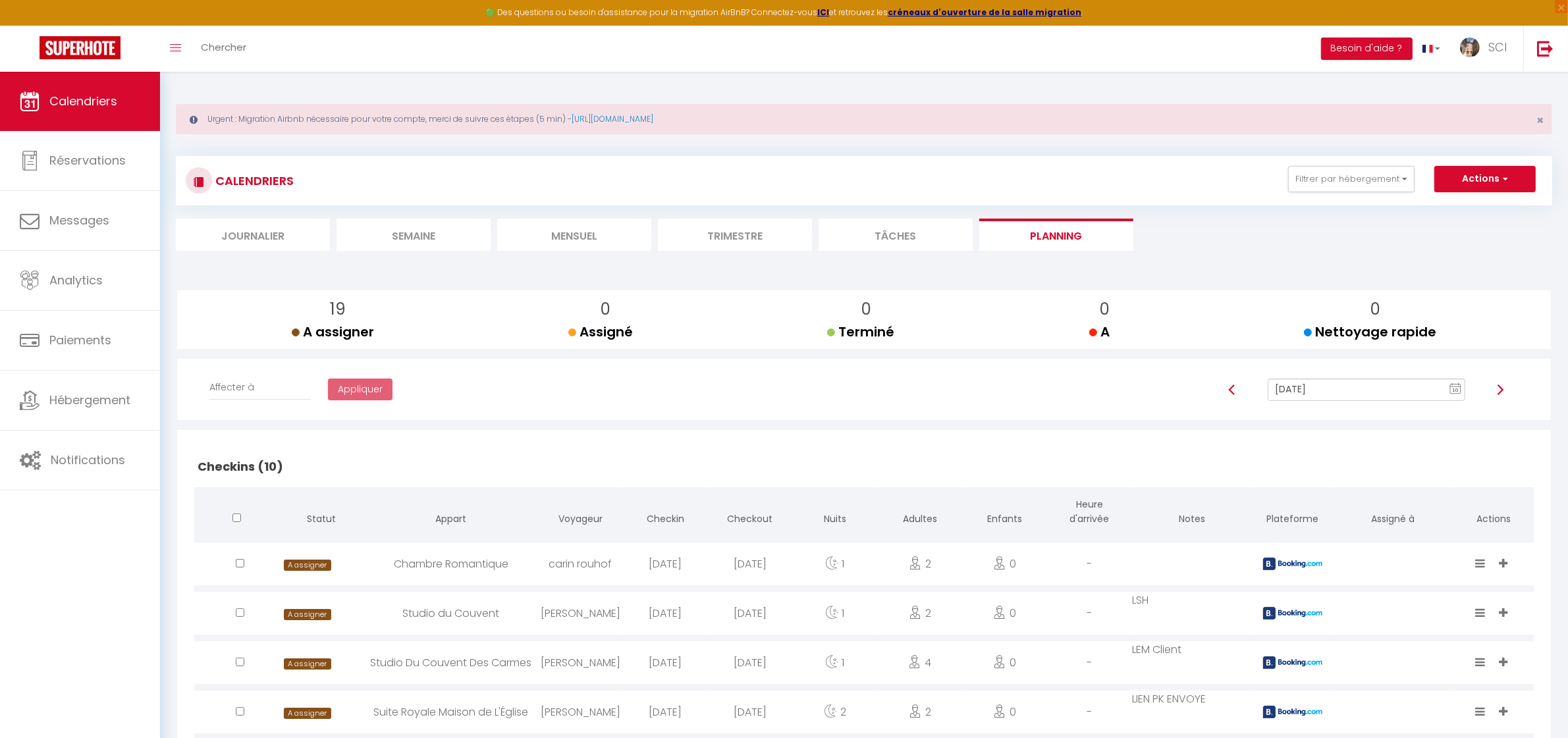
click at [1315, 387] on input "[DATE]" at bounding box center [1367, 390] width 197 height 23
click at [1321, 295] on td "14" at bounding box center [1320, 299] width 21 height 21
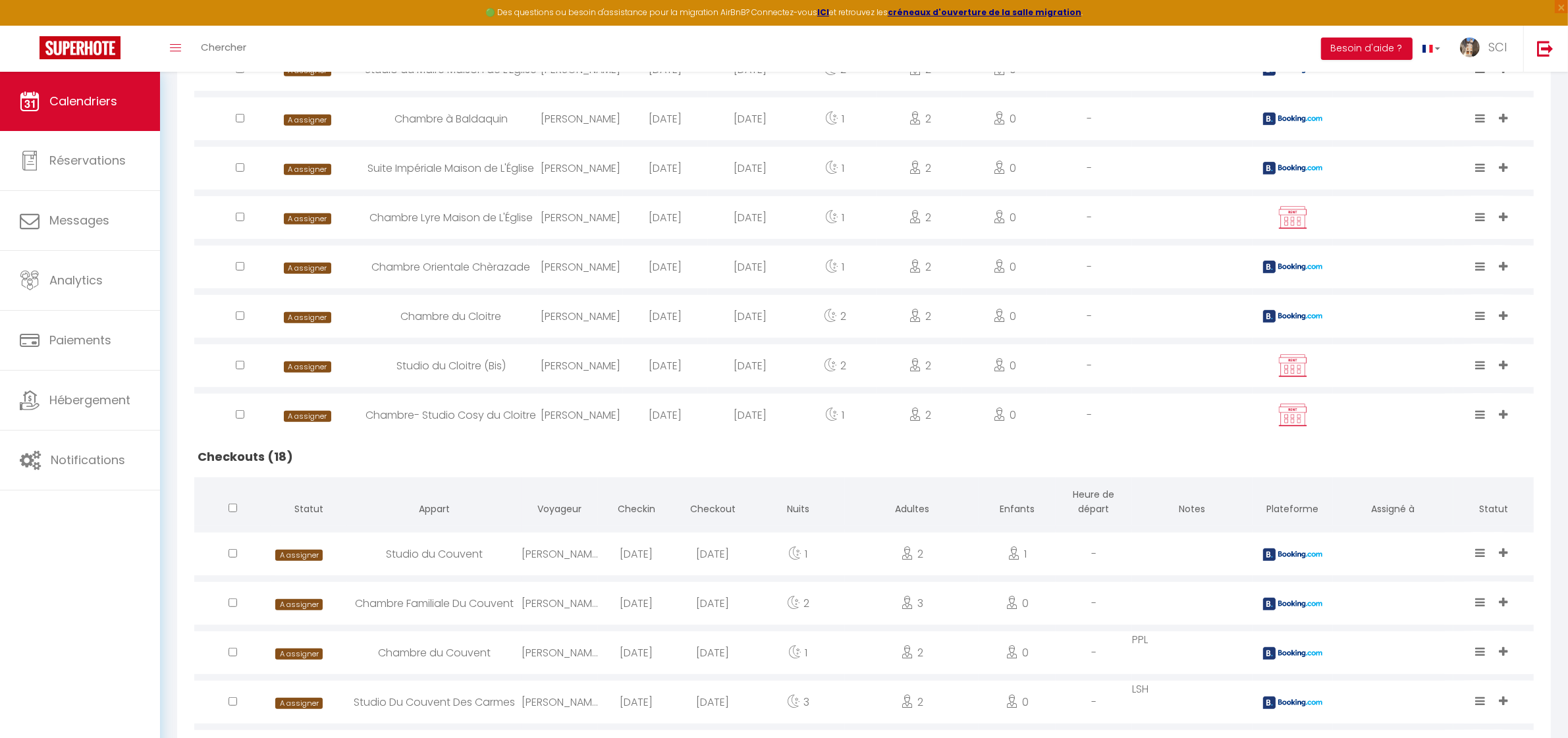
scroll to position [802, 0]
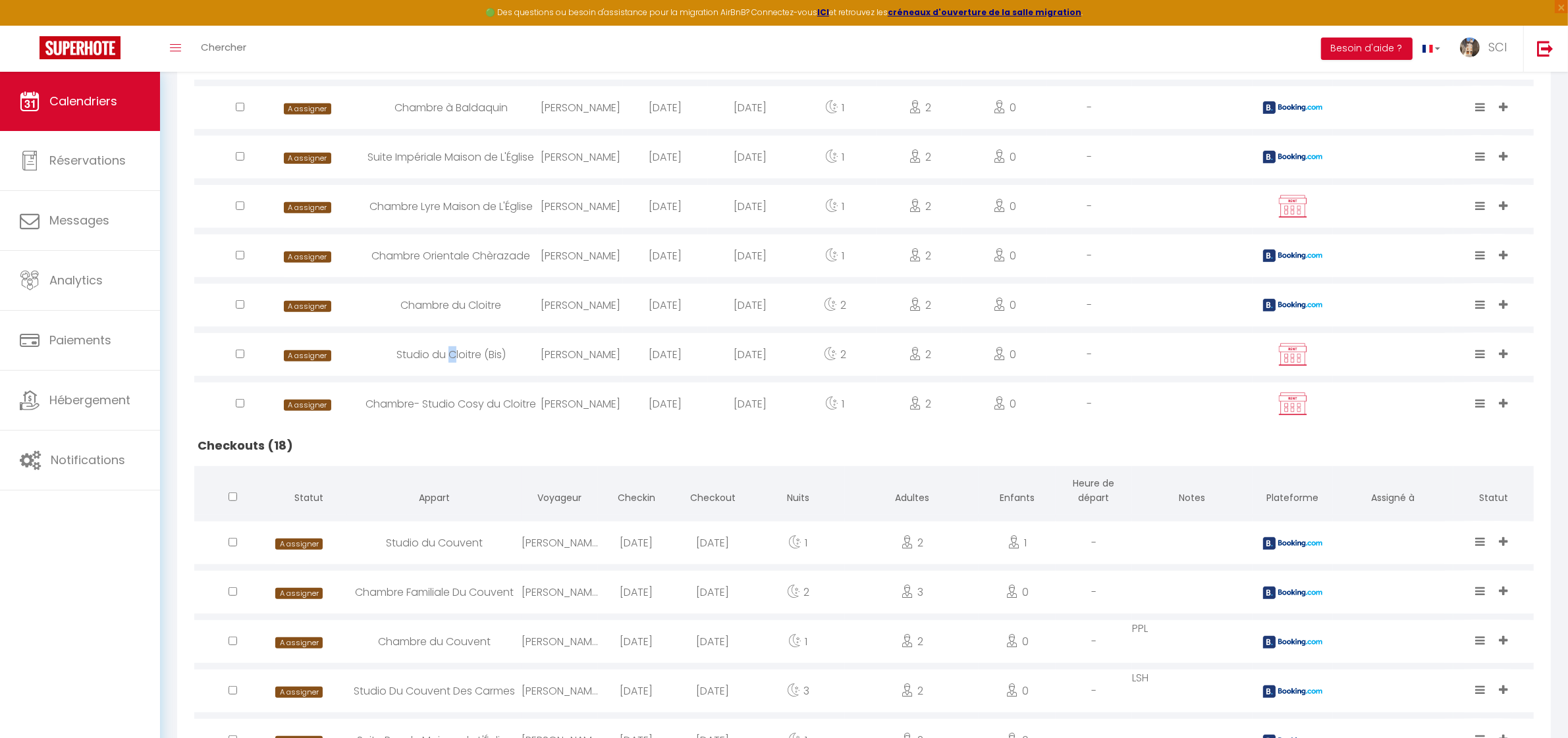
click at [455, 353] on div "Studio du Cloitre (Bis)" at bounding box center [451, 355] width 174 height 43
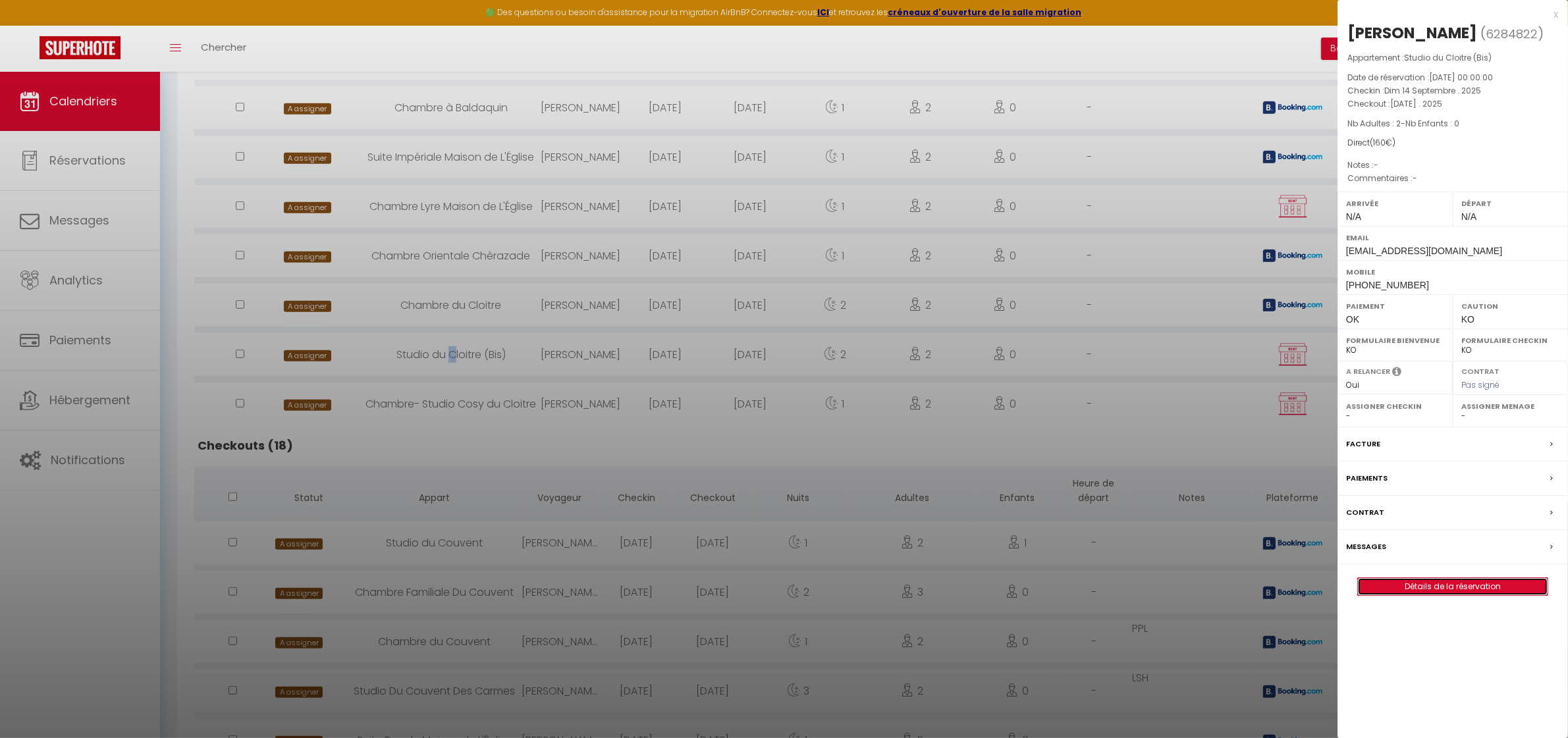
click at [1456, 591] on link "Détails de la réservation" at bounding box center [1453, 586] width 190 height 17
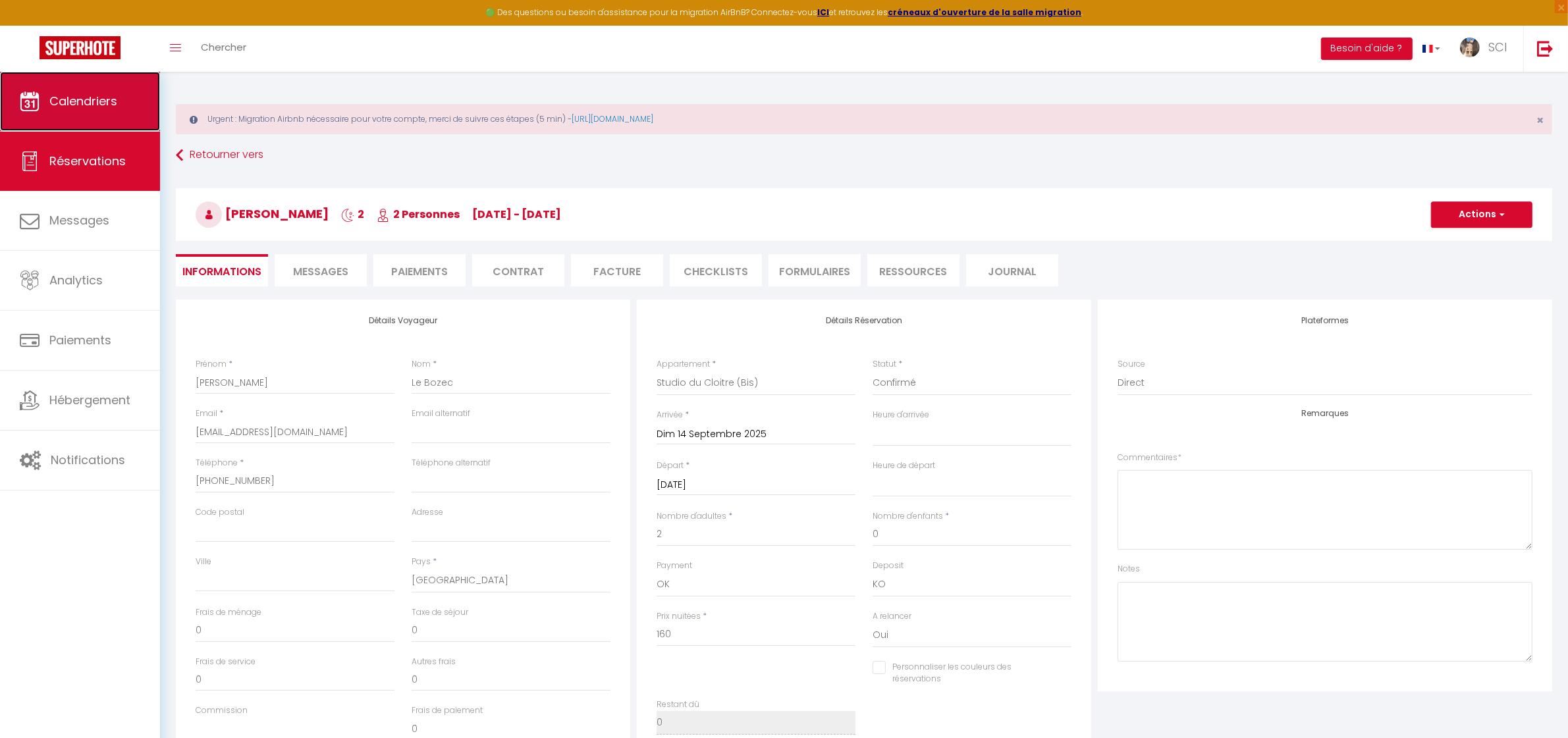
click at [90, 112] on link "Calendriers" at bounding box center [80, 101] width 160 height 59
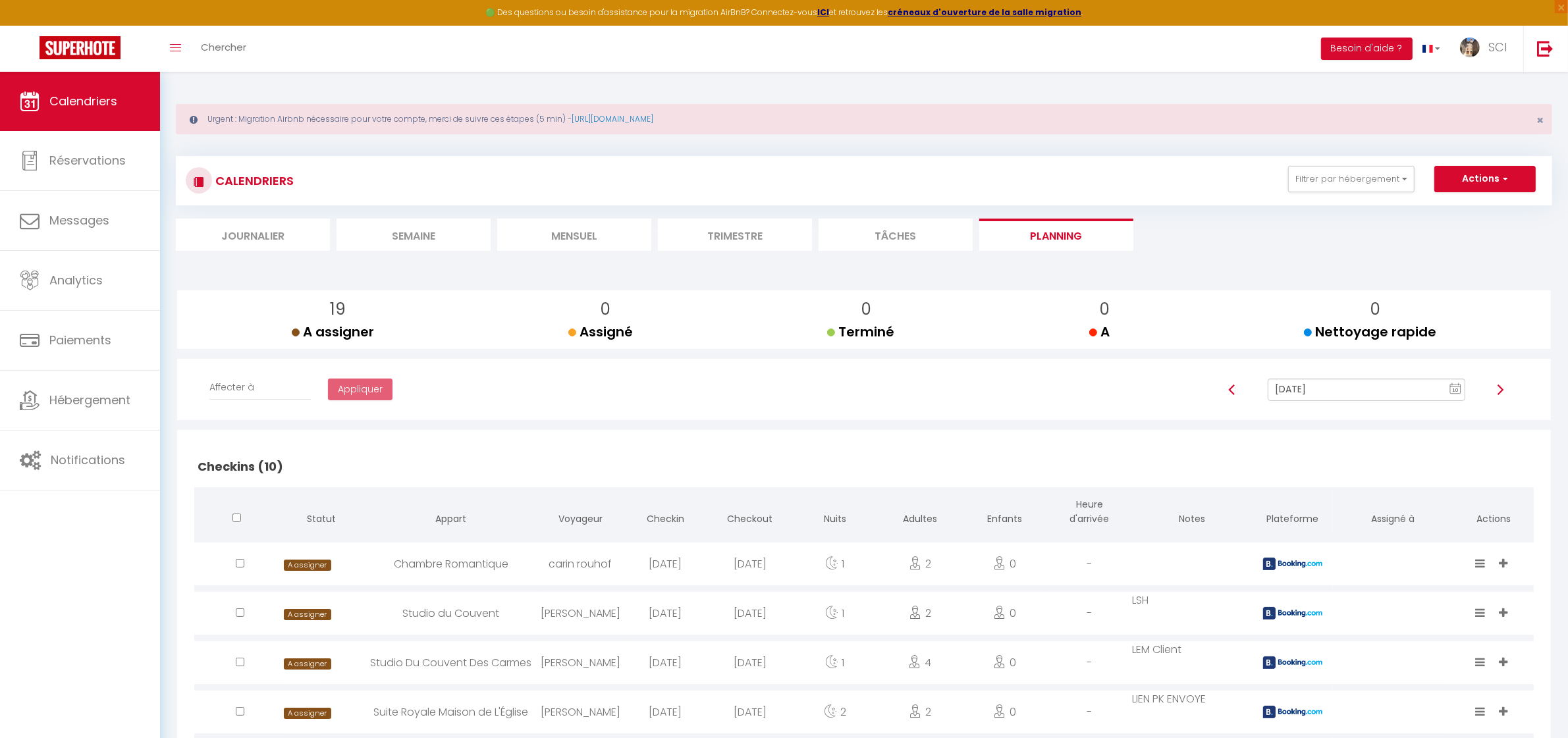
click at [1317, 392] on input "[DATE]" at bounding box center [1367, 390] width 197 height 23
click at [1315, 294] on td "14" at bounding box center [1320, 299] width 21 height 21
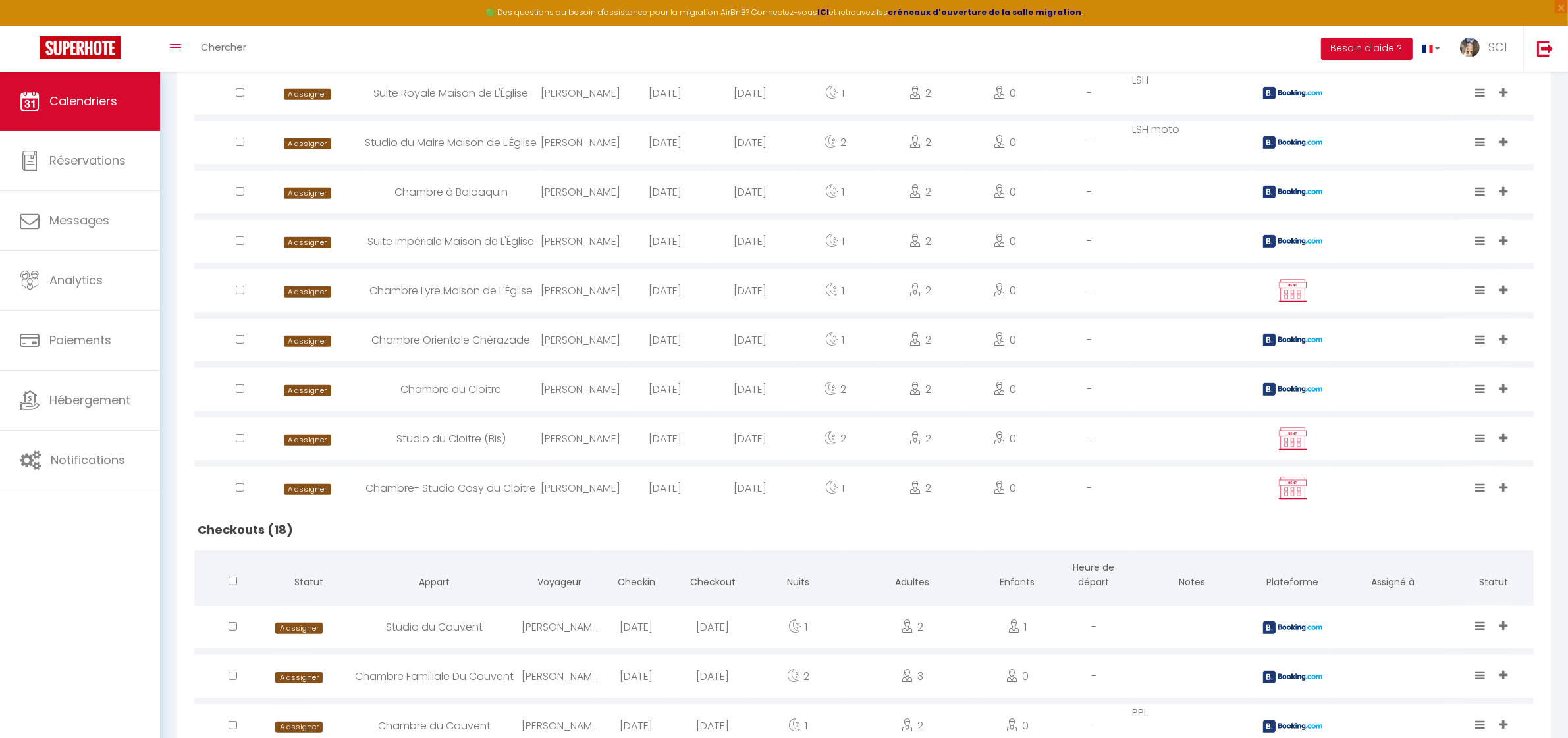
scroll to position [720, 0]
click at [432, 485] on div "Chambre- Studio Cosy du Cloitre" at bounding box center [451, 486] width 174 height 43
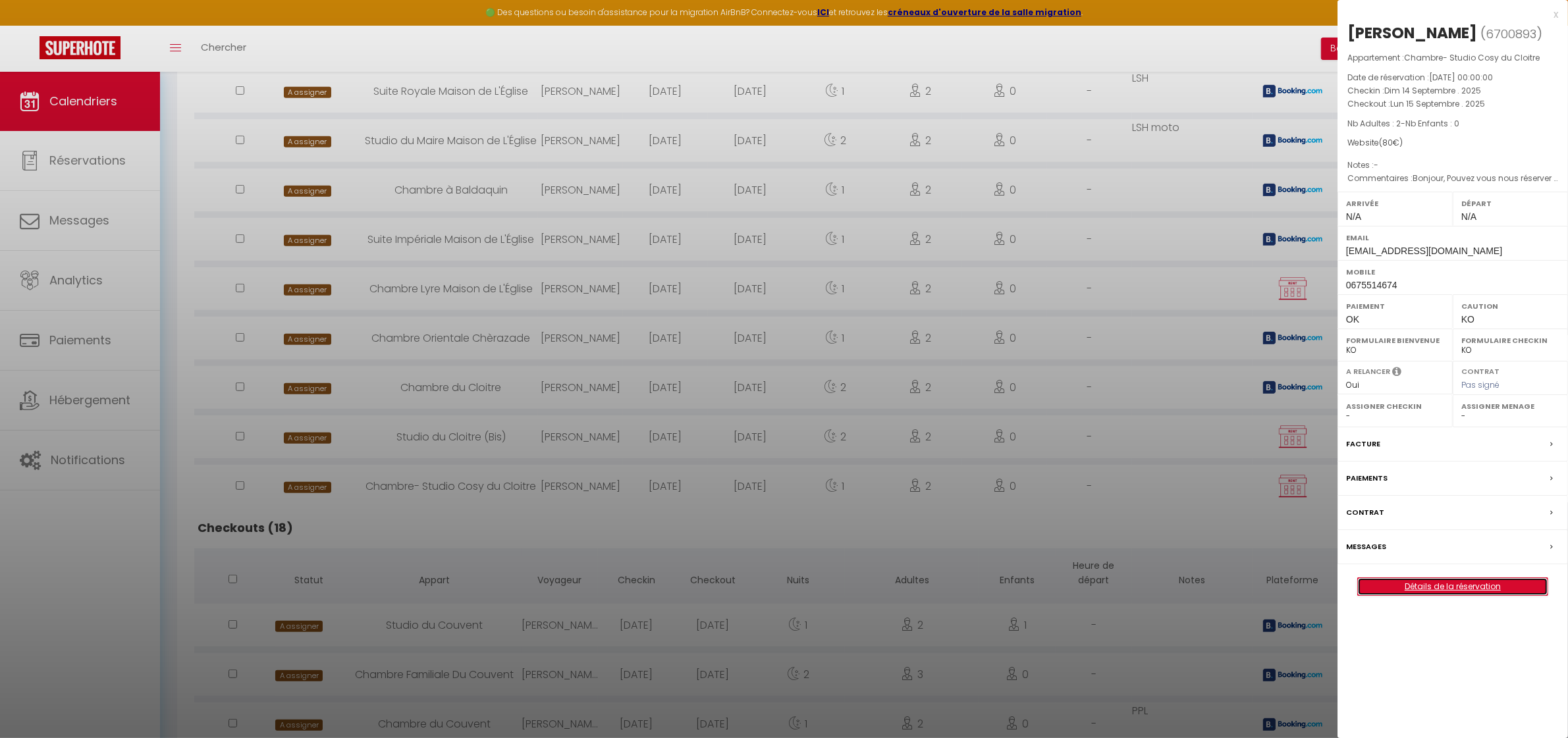
click at [1450, 596] on link "Détails de la réservation" at bounding box center [1453, 586] width 190 height 17
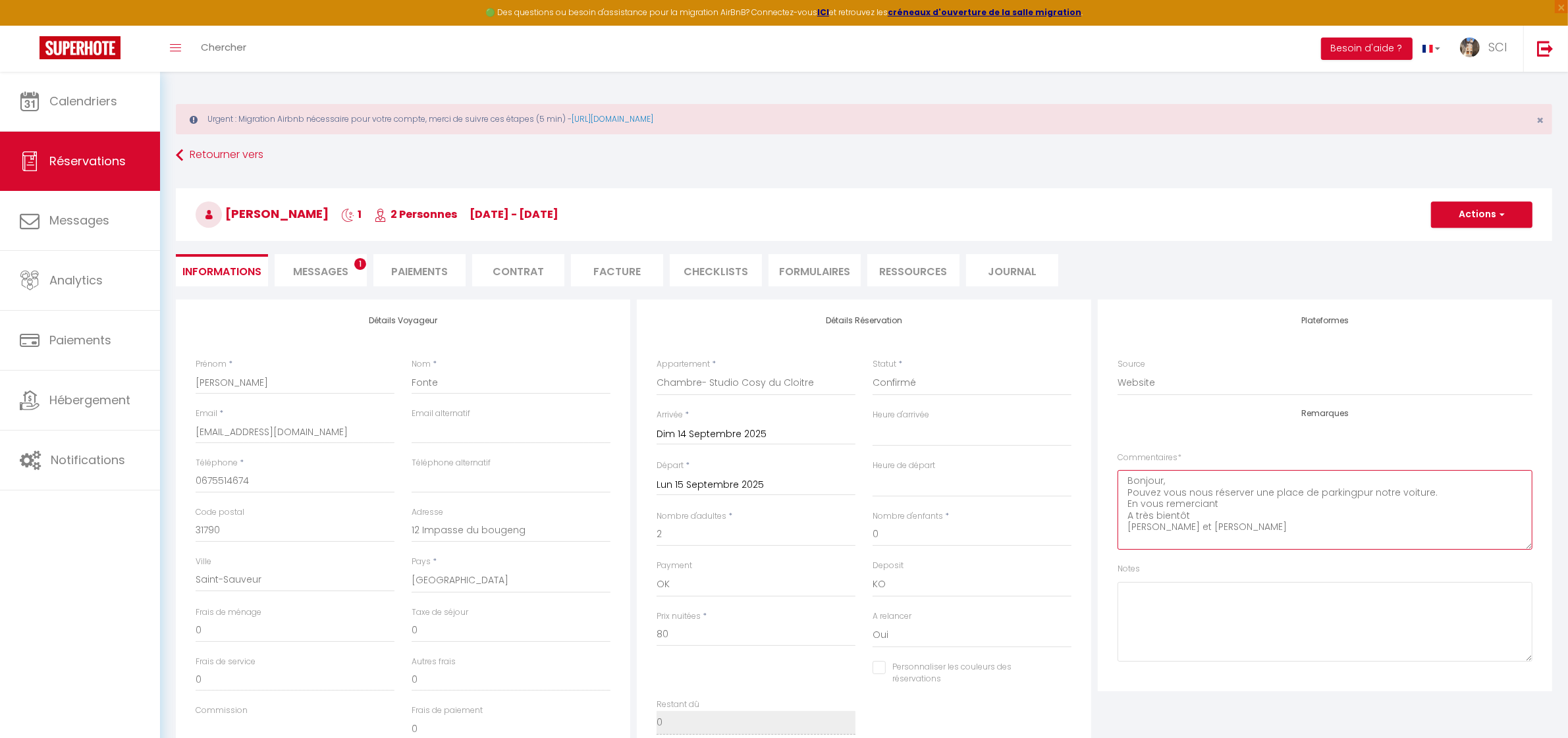
drag, startPoint x: 1421, startPoint y: 499, endPoint x: 1477, endPoint y: 633, distance: 145.2
click at [1424, 504] on textarea "Bonjour, Pouvez vous nous réserver une place de parkingpur notre voiture. En vo…" at bounding box center [1325, 510] width 415 height 80
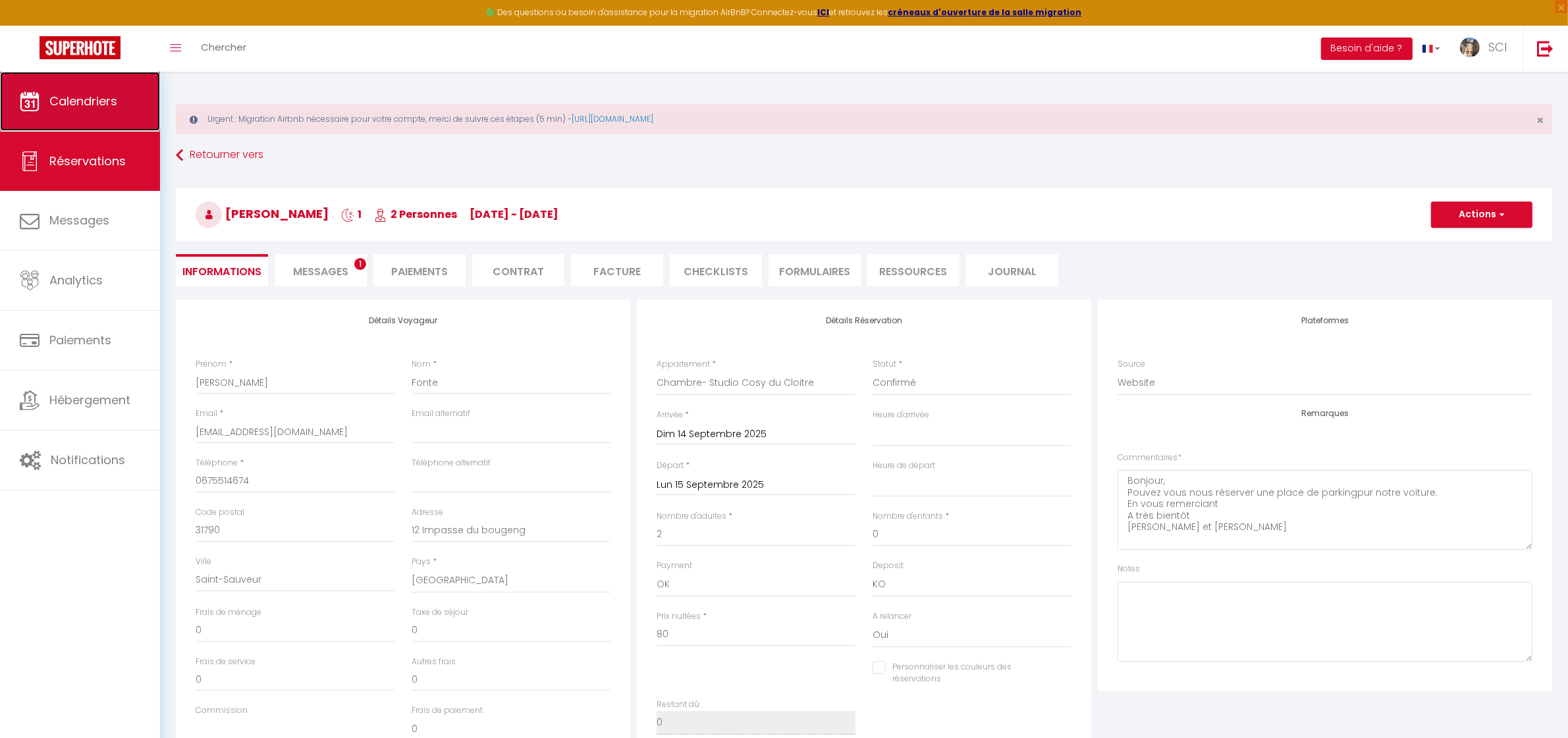
click at [74, 91] on link "Calendriers" at bounding box center [80, 101] width 160 height 59
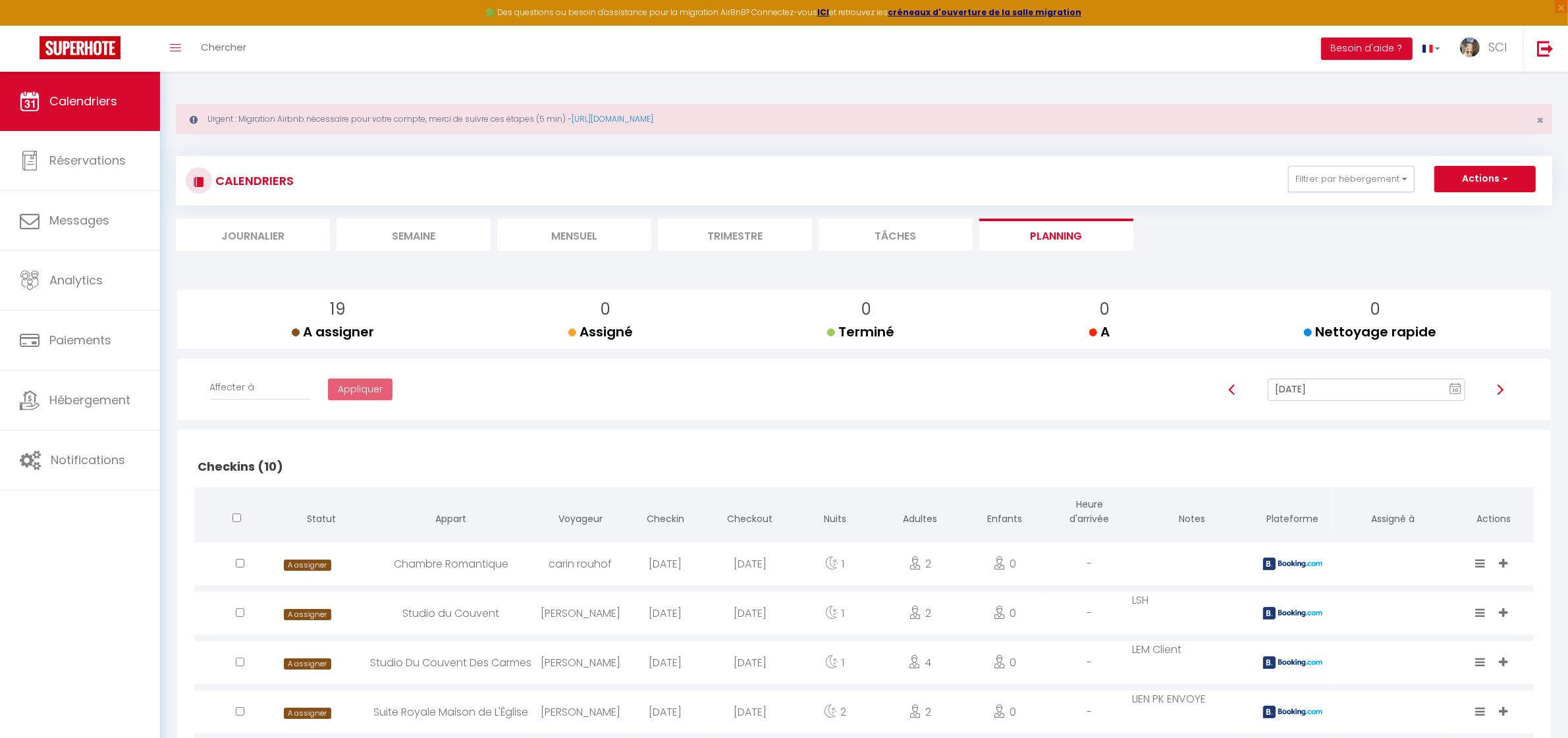
click at [1289, 386] on input "[DATE]" at bounding box center [1367, 390] width 197 height 23
click at [1319, 295] on td "14" at bounding box center [1320, 299] width 21 height 21
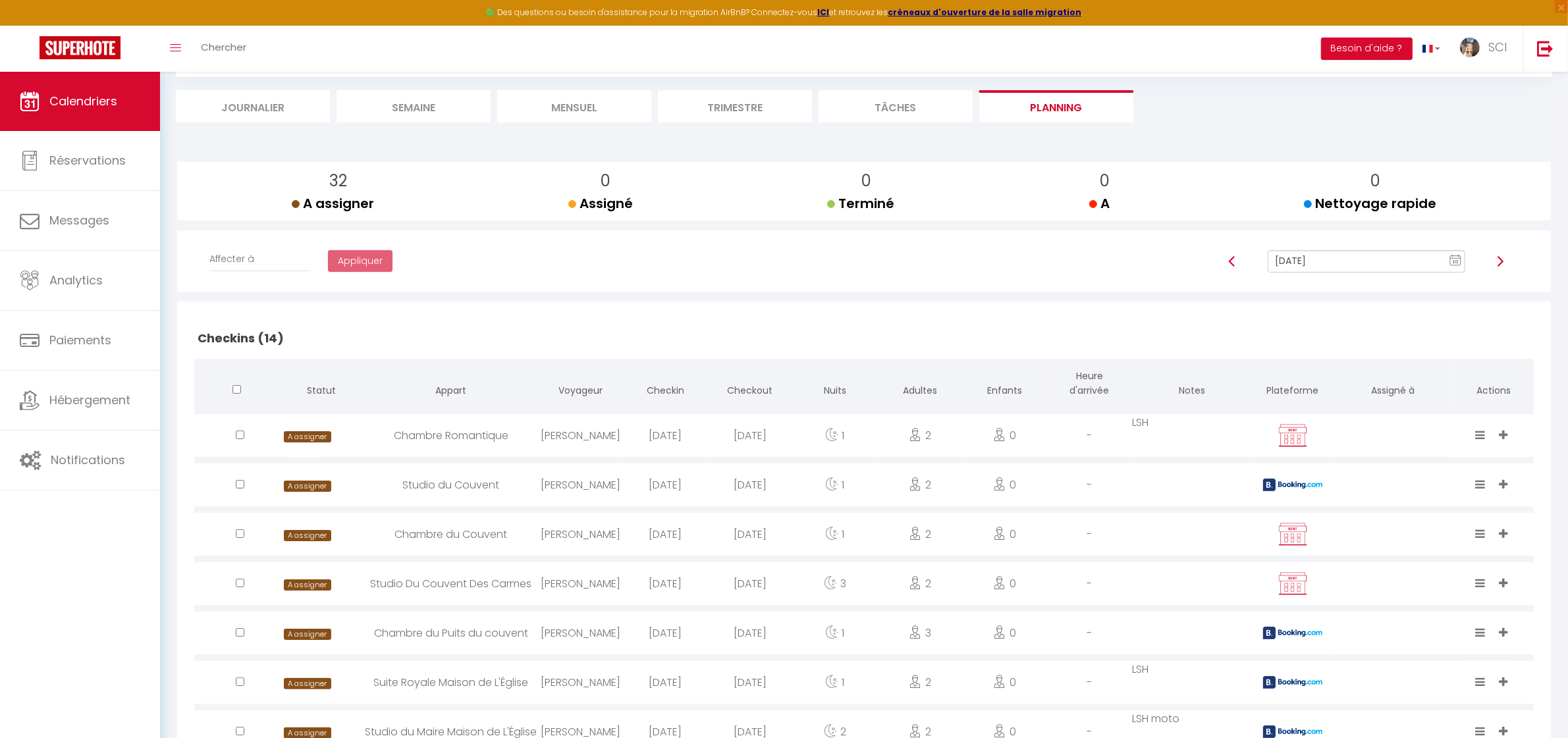
scroll to position [123, 0]
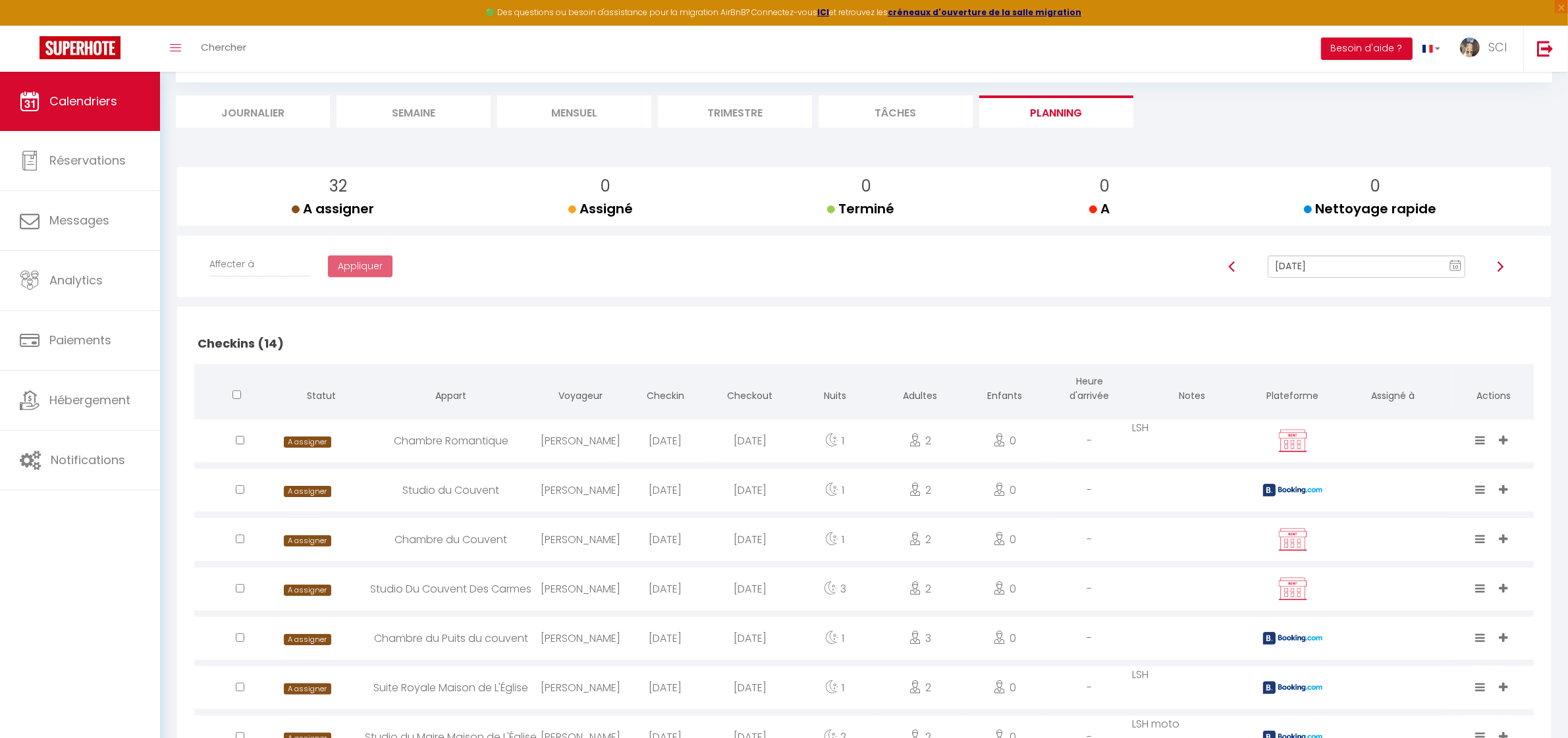
click at [480, 589] on div "Studio Du Couvent Des Carmes" at bounding box center [451, 589] width 174 height 43
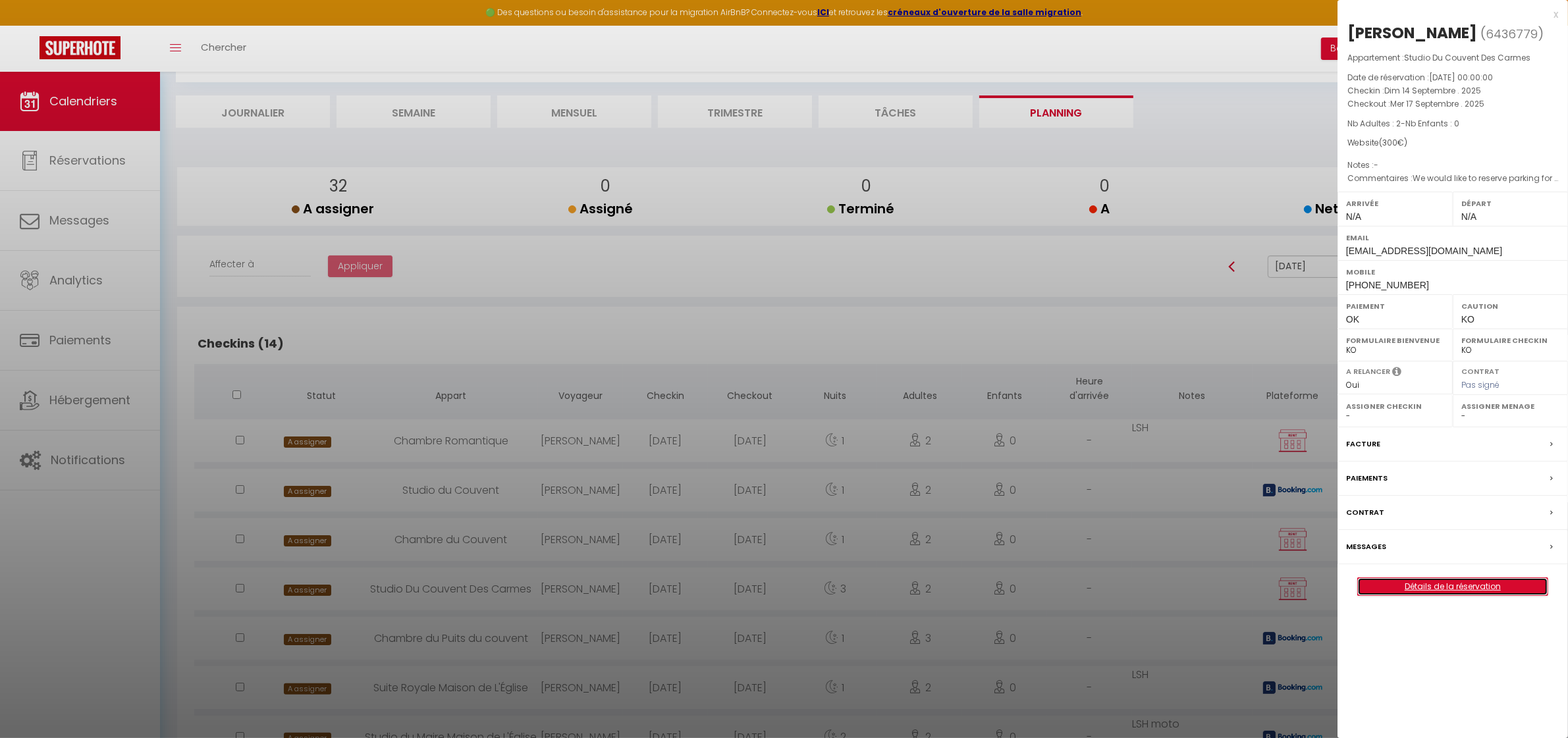
drag, startPoint x: 1463, startPoint y: 591, endPoint x: 1459, endPoint y: 584, distance: 8.1
click at [1463, 591] on link "Détails de la réservation" at bounding box center [1453, 586] width 190 height 17
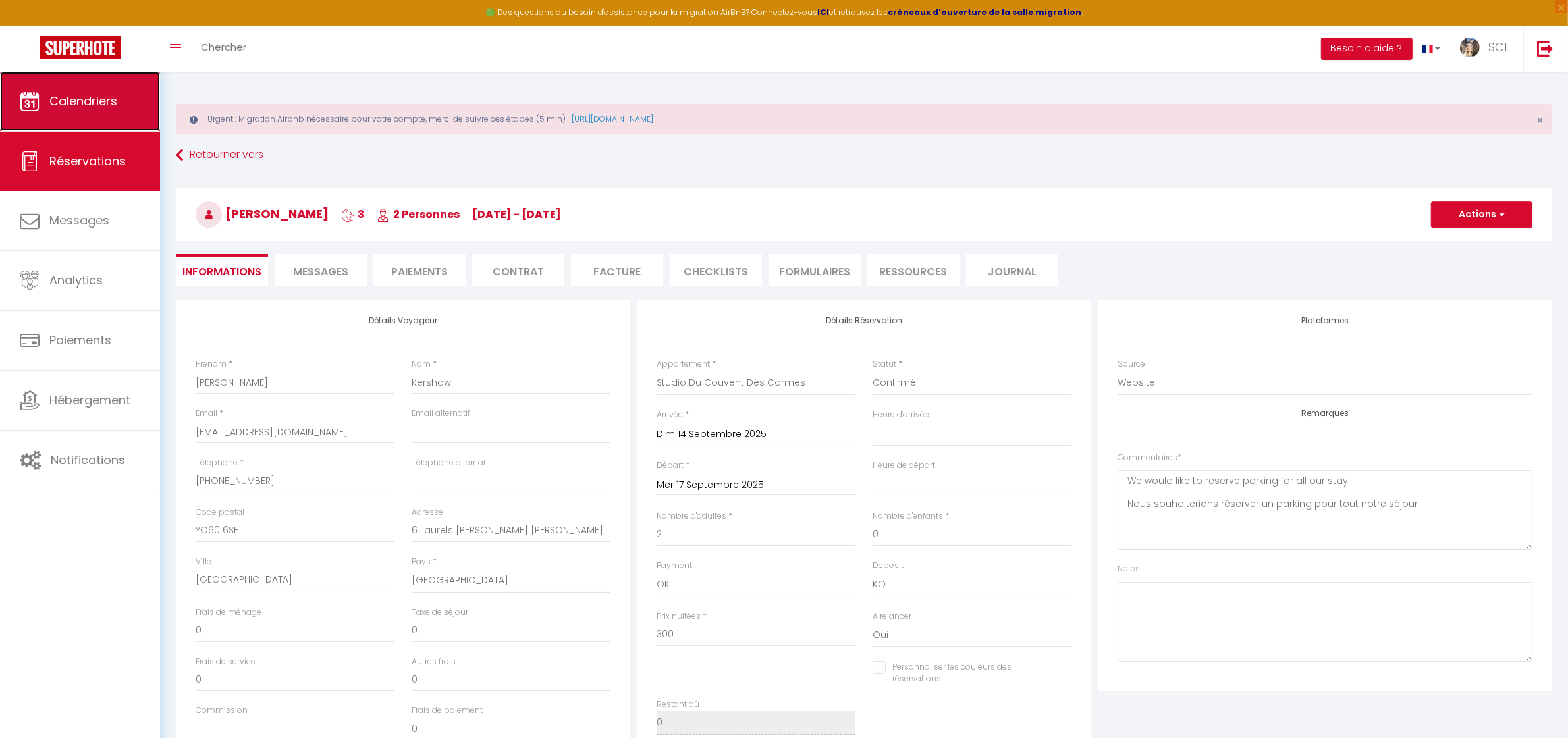
click at [87, 105] on span "Calendriers" at bounding box center [83, 101] width 68 height 17
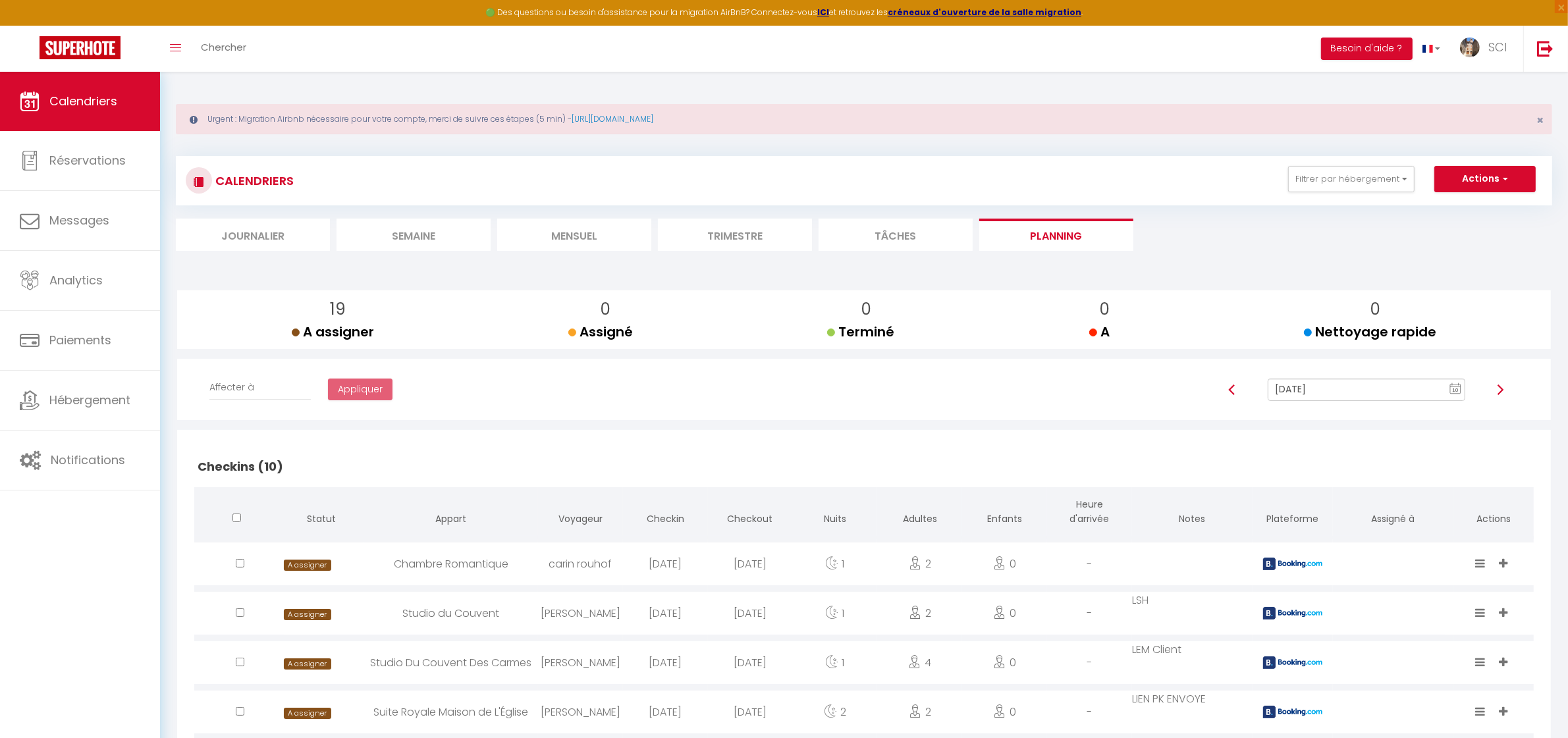
click at [1329, 390] on input "[DATE]" at bounding box center [1367, 390] width 197 height 23
click at [1321, 297] on td "14" at bounding box center [1320, 299] width 21 height 21
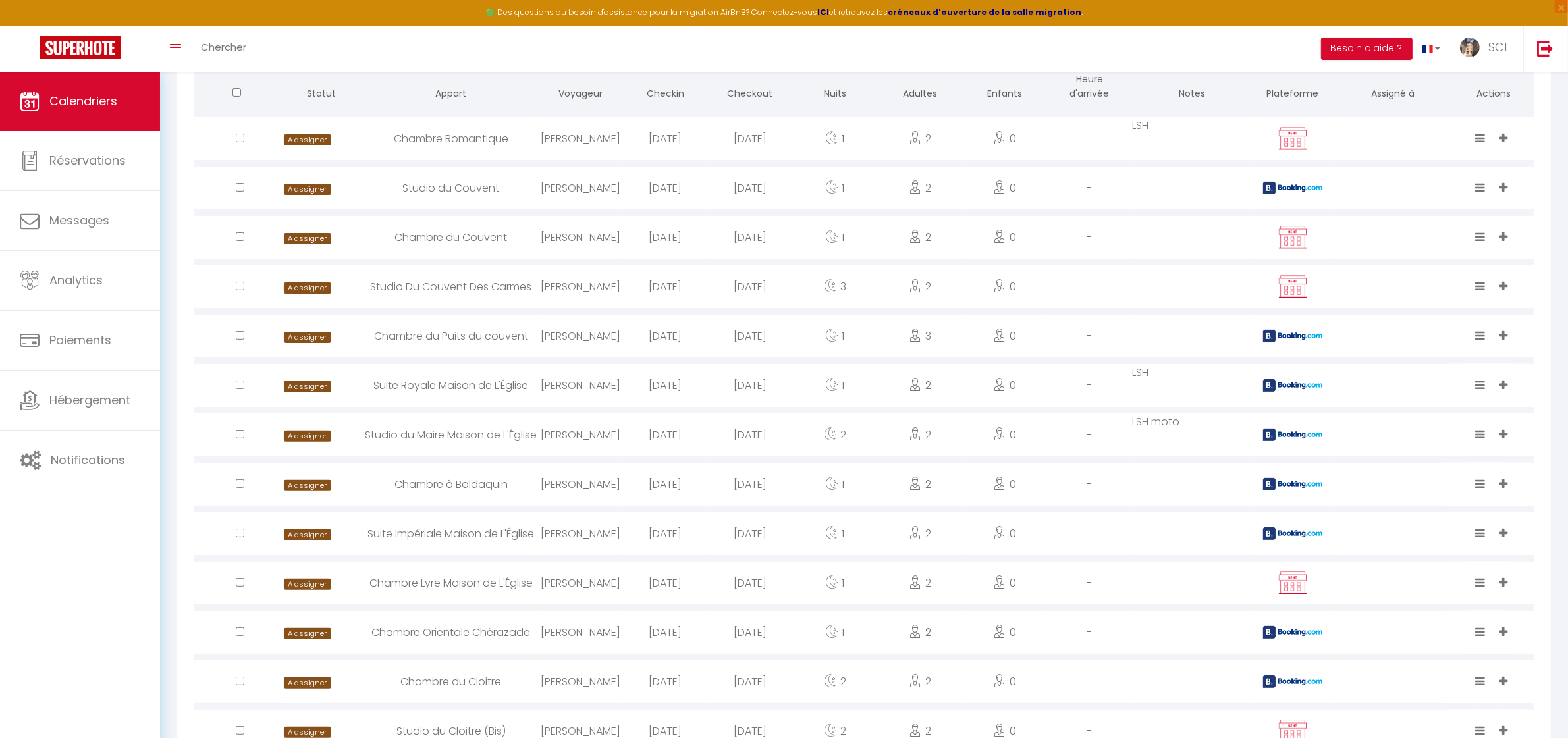
scroll to position [432, 0]
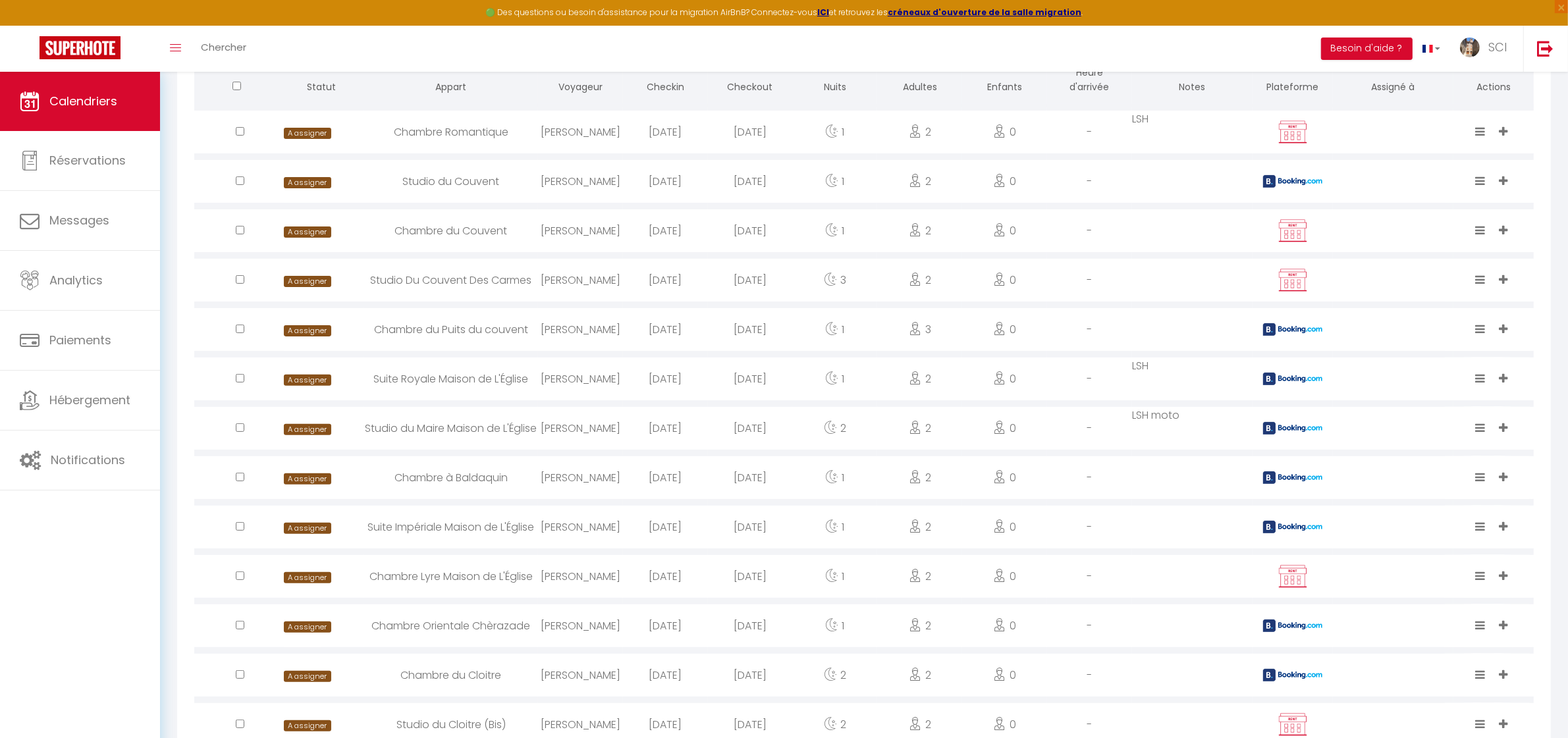
click at [453, 480] on div "Chambre à Baldaquin" at bounding box center [451, 477] width 174 height 43
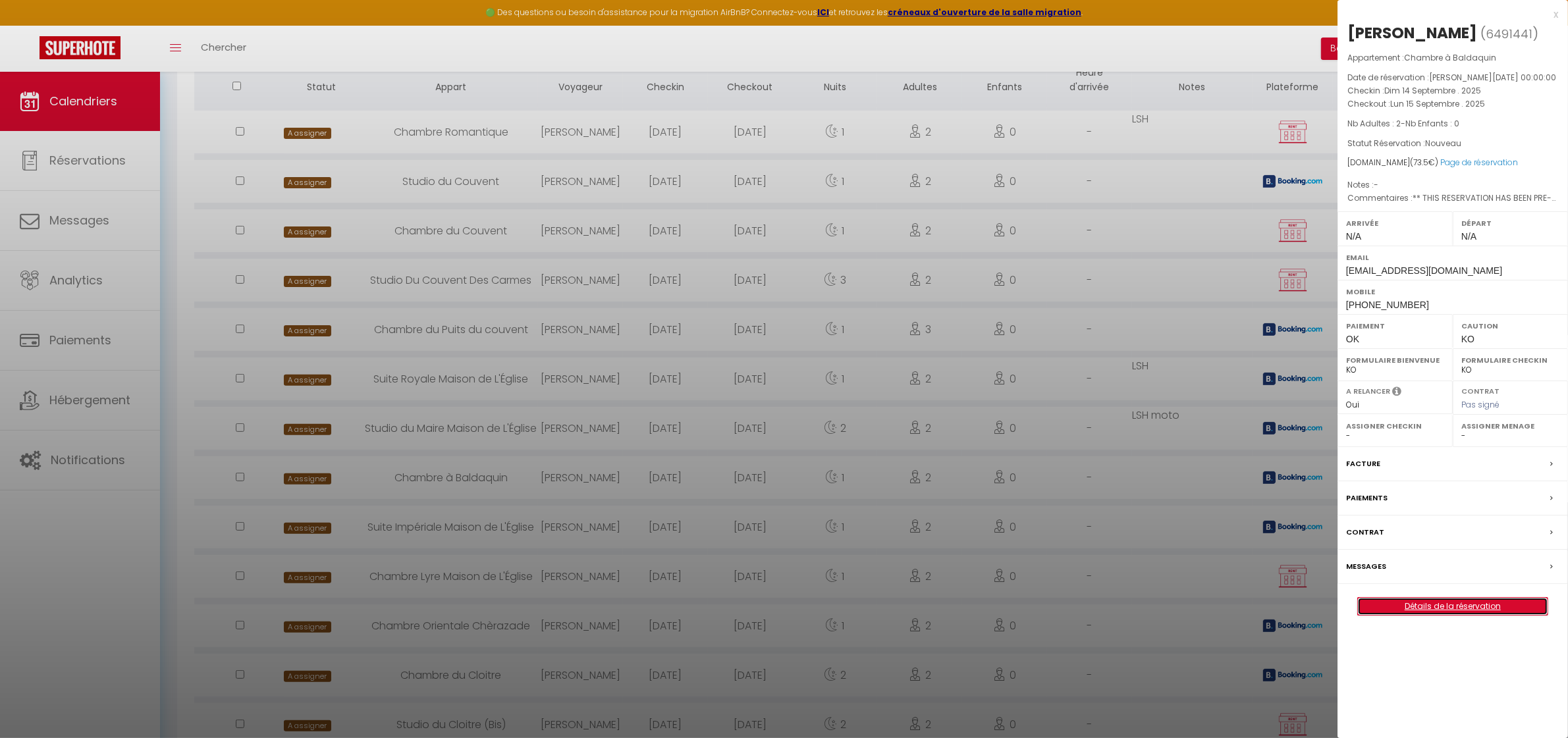
click at [1476, 604] on link "Détails de la réservation" at bounding box center [1453, 606] width 190 height 17
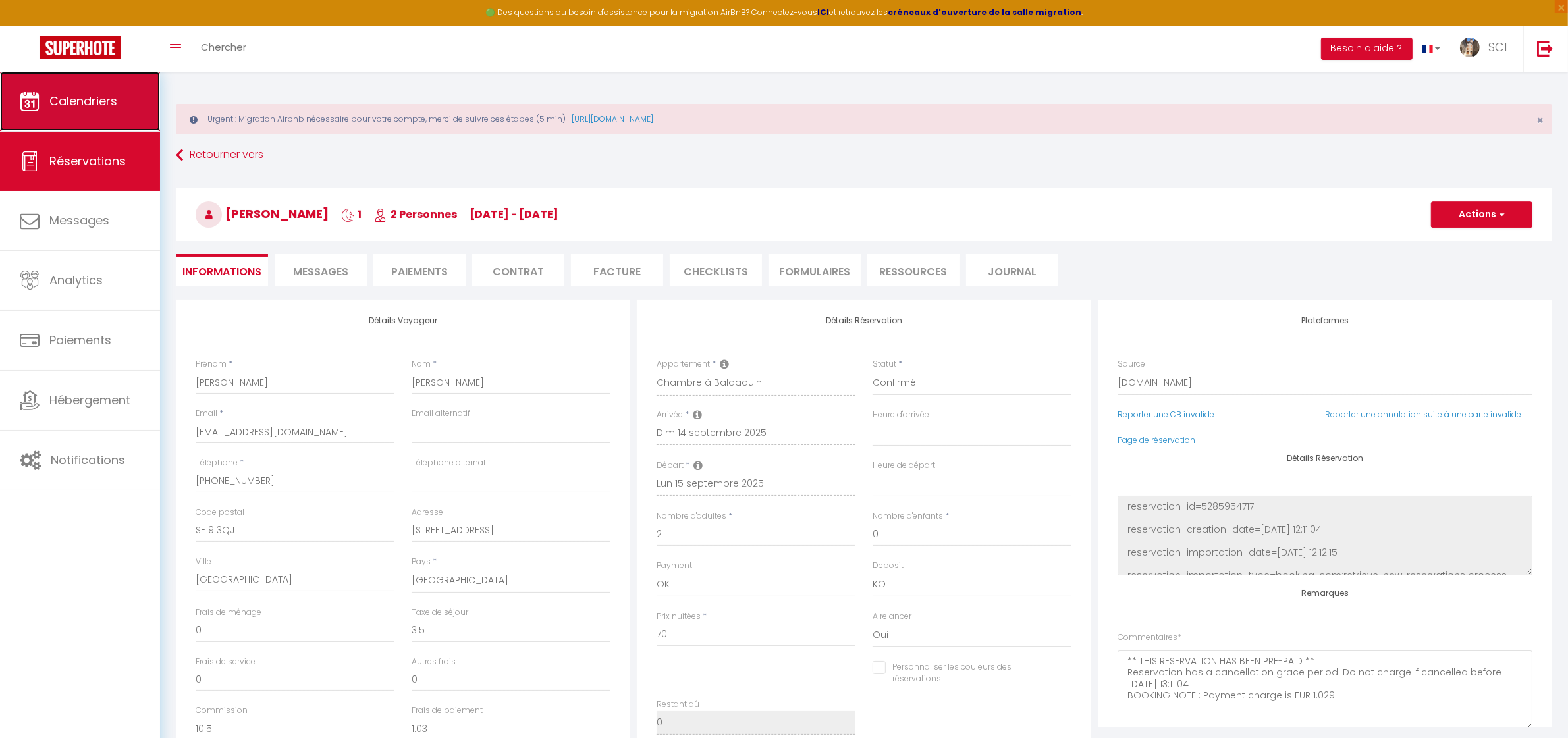
click at [84, 100] on span "Calendriers" at bounding box center [83, 101] width 68 height 17
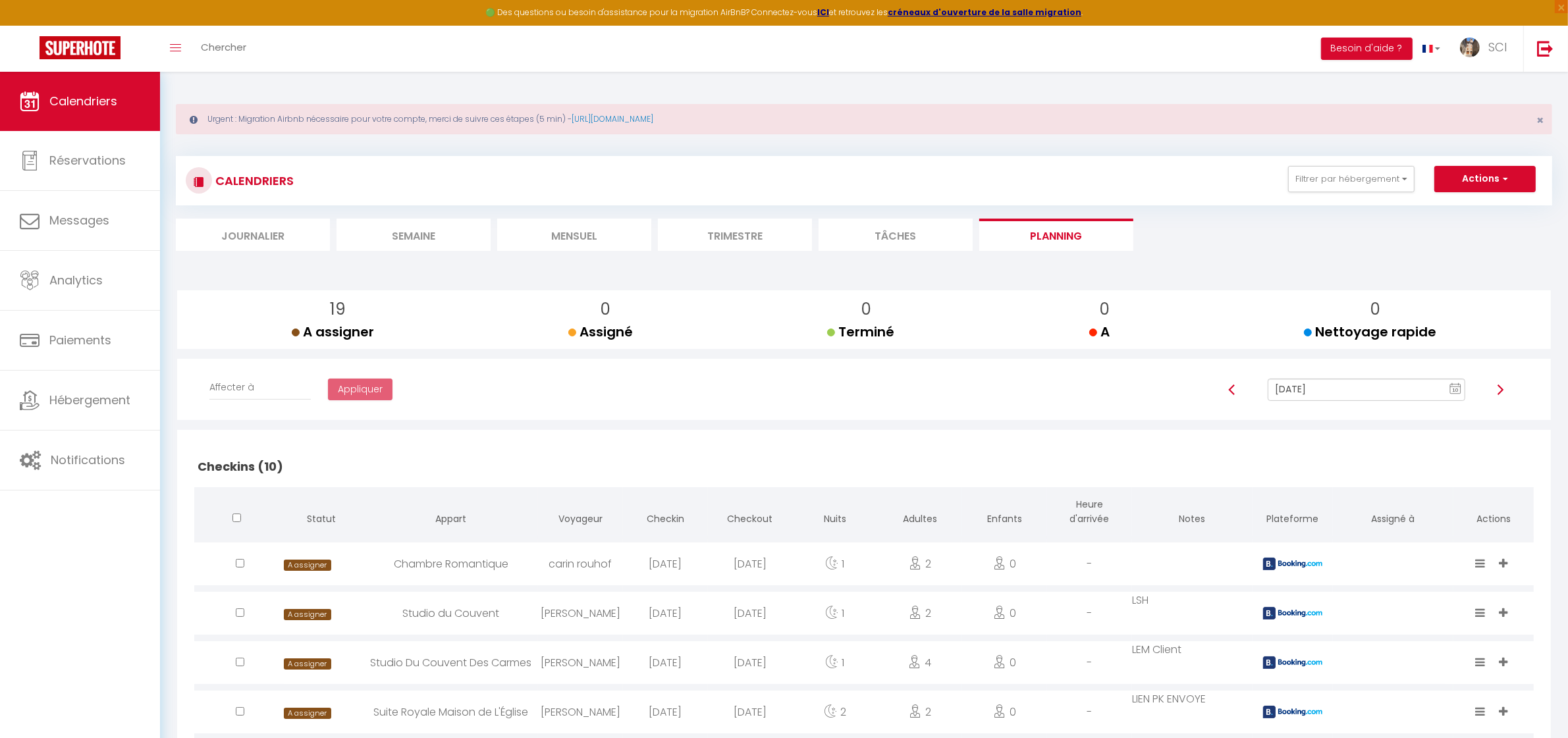
click at [1348, 395] on input "[DATE]" at bounding box center [1367, 390] width 197 height 23
click at [1323, 300] on td "14" at bounding box center [1320, 299] width 21 height 21
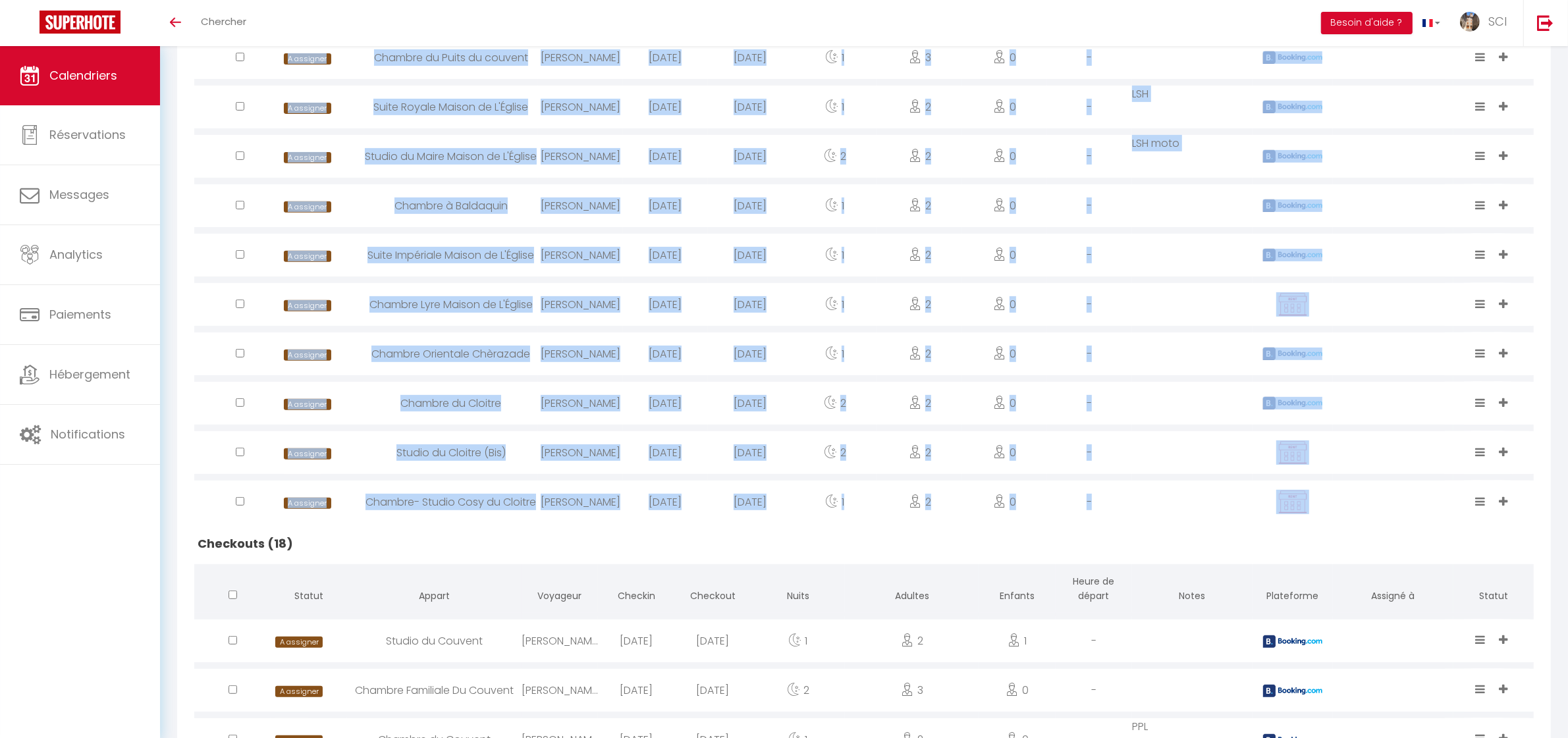
scroll to position [623, 0]
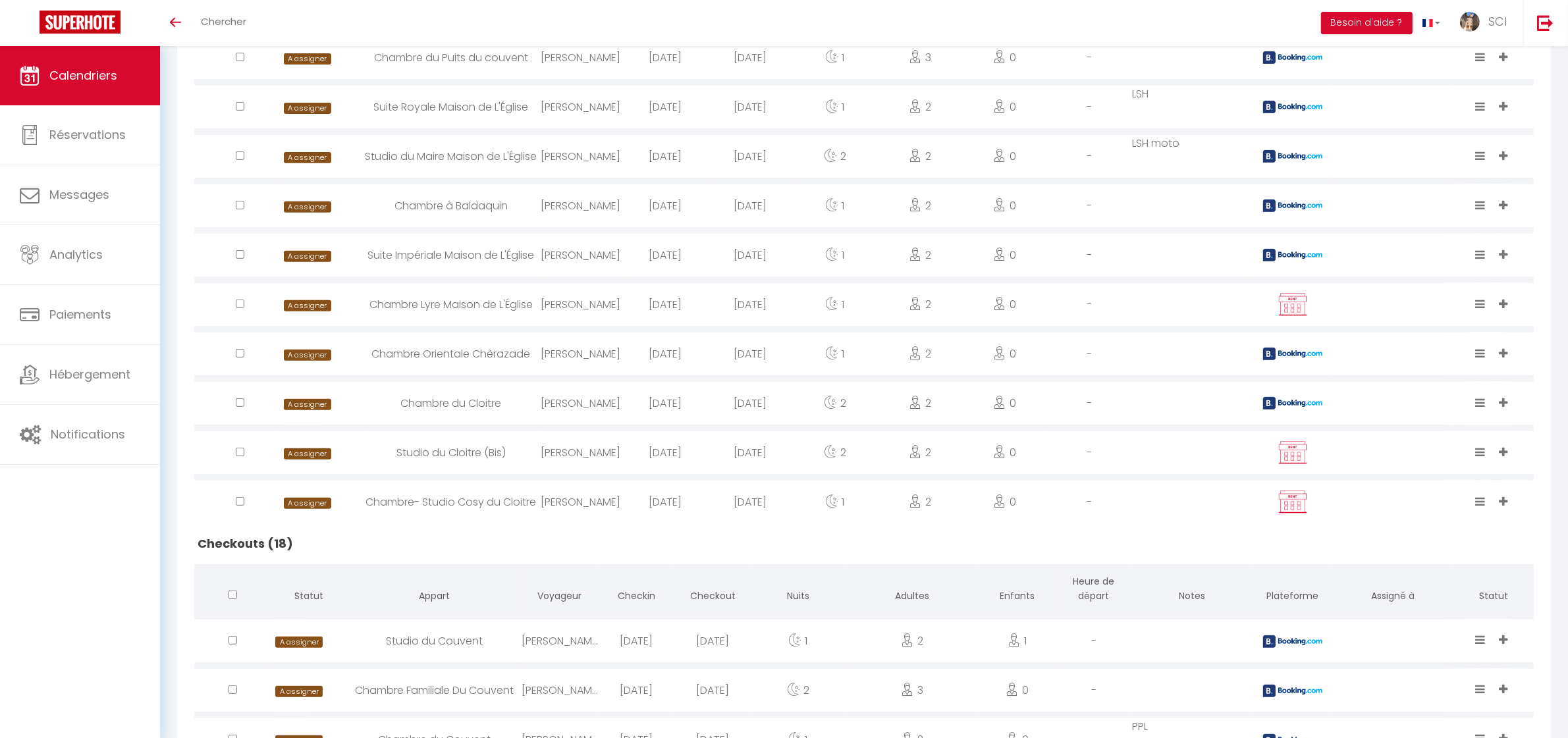
click at [431, 10] on div "Toggle menubar Chercher BUTTON Besoin d'aide ? SCI Paramètres Équipe" at bounding box center [827, 23] width 1463 height 46
click at [223, 8] on link "Chercher" at bounding box center [223, 23] width 65 height 46
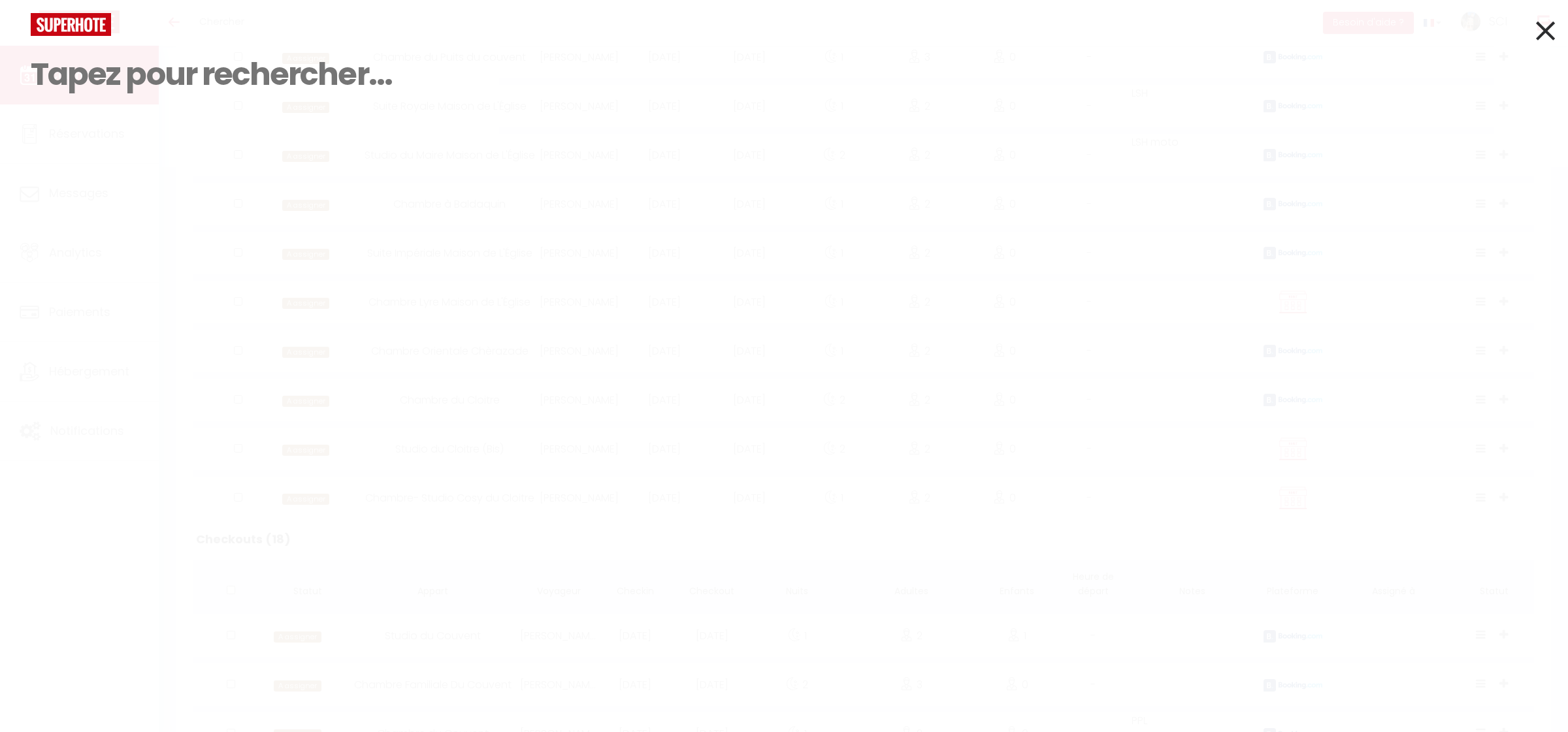
paste input "Sylvia Galindo"
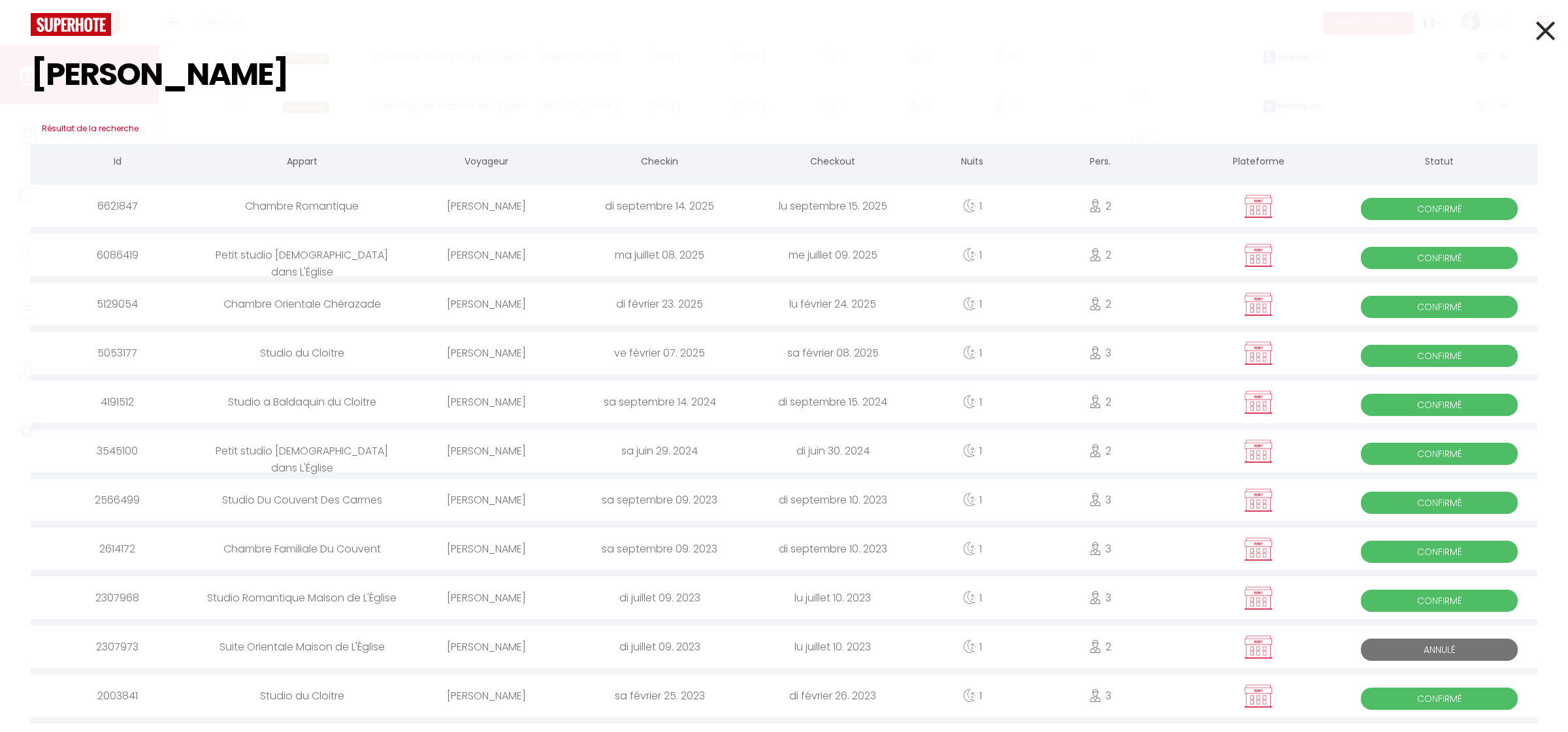
drag, startPoint x: 124, startPoint y: 77, endPoint x: 2, endPoint y: 83, distance: 122.1
click at [2, 83] on div "Sylvia Galindo Résultat de la recherche Id Appart Voyageur Checkin Checkout Nui…" at bounding box center [784, 366] width 1568 height 732
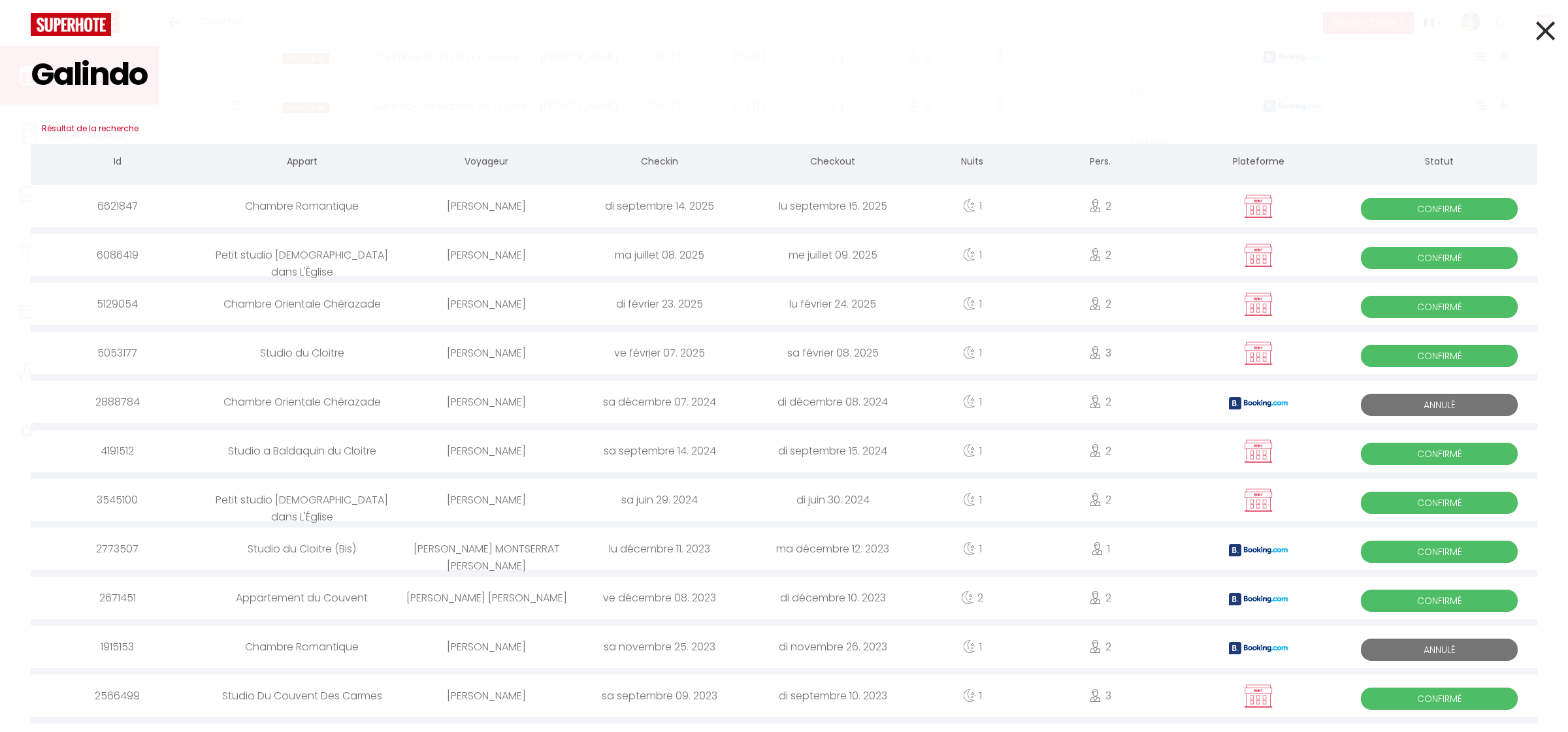
click at [164, 78] on input "Galindo" at bounding box center [784, 75] width 1506 height 77
type input "Galindo"
click at [637, 203] on div "di septembre 14. 2025" at bounding box center [659, 206] width 173 height 43
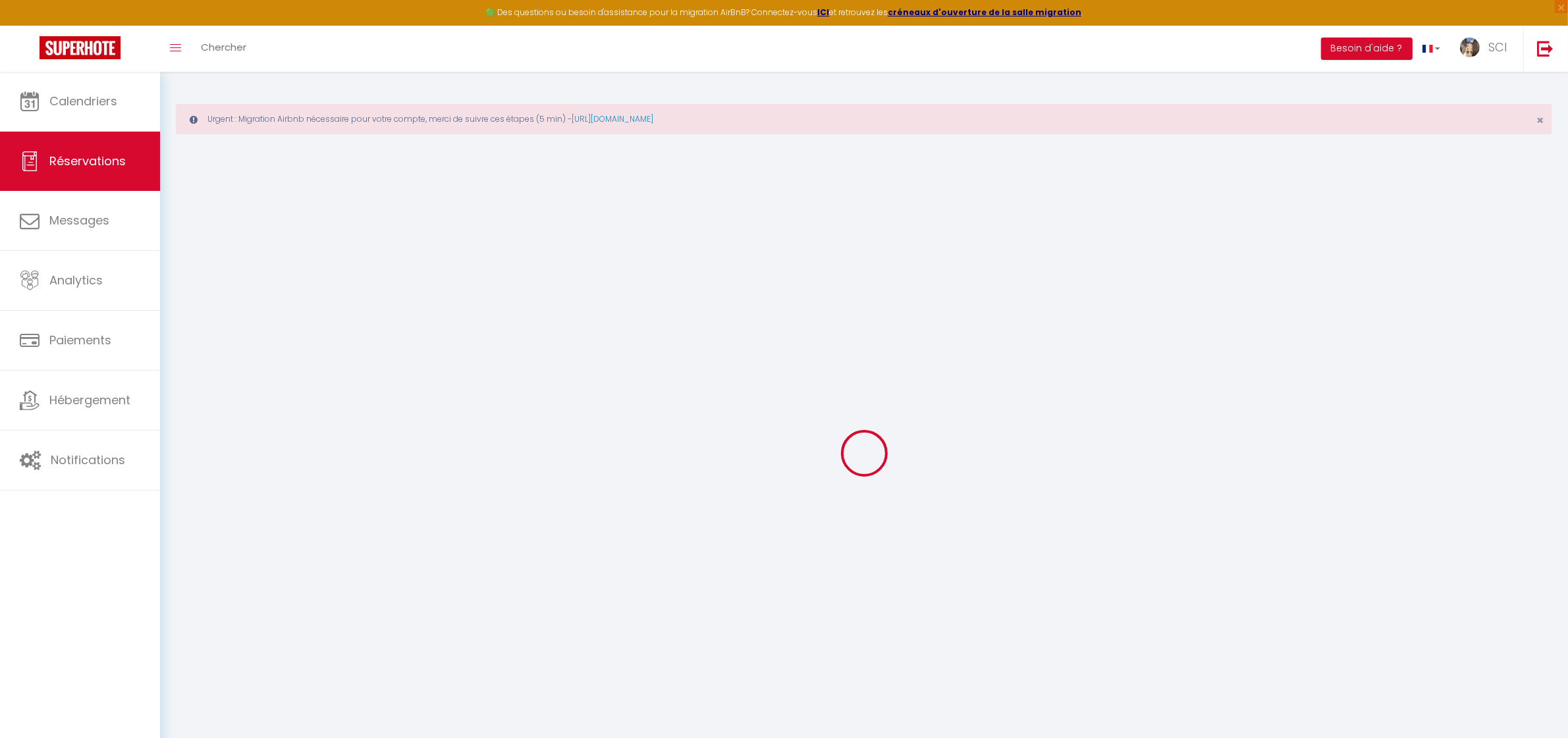
select select
select select "14"
checkbox input "false"
select select
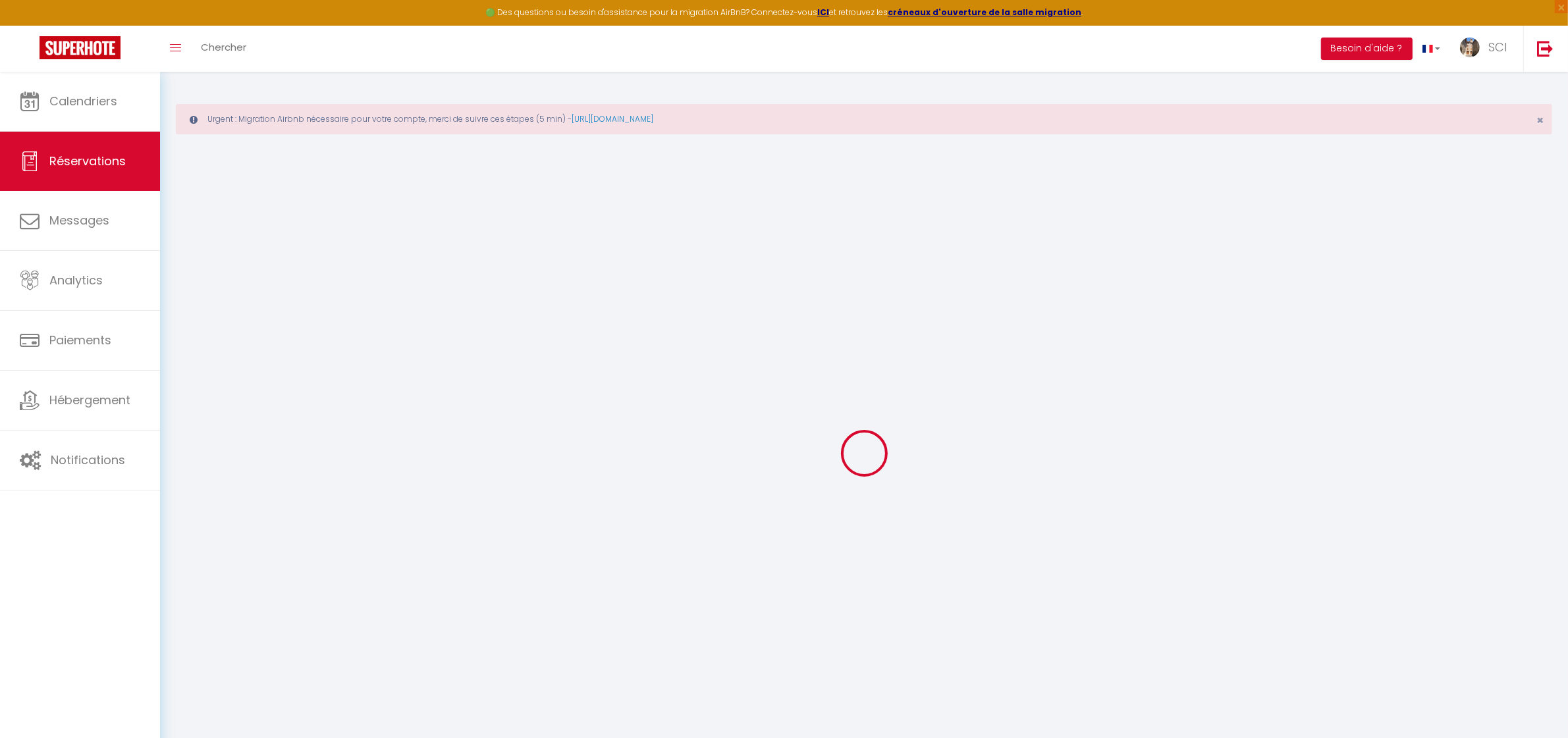
select select
checkbox input "false"
select select
checkbox input "false"
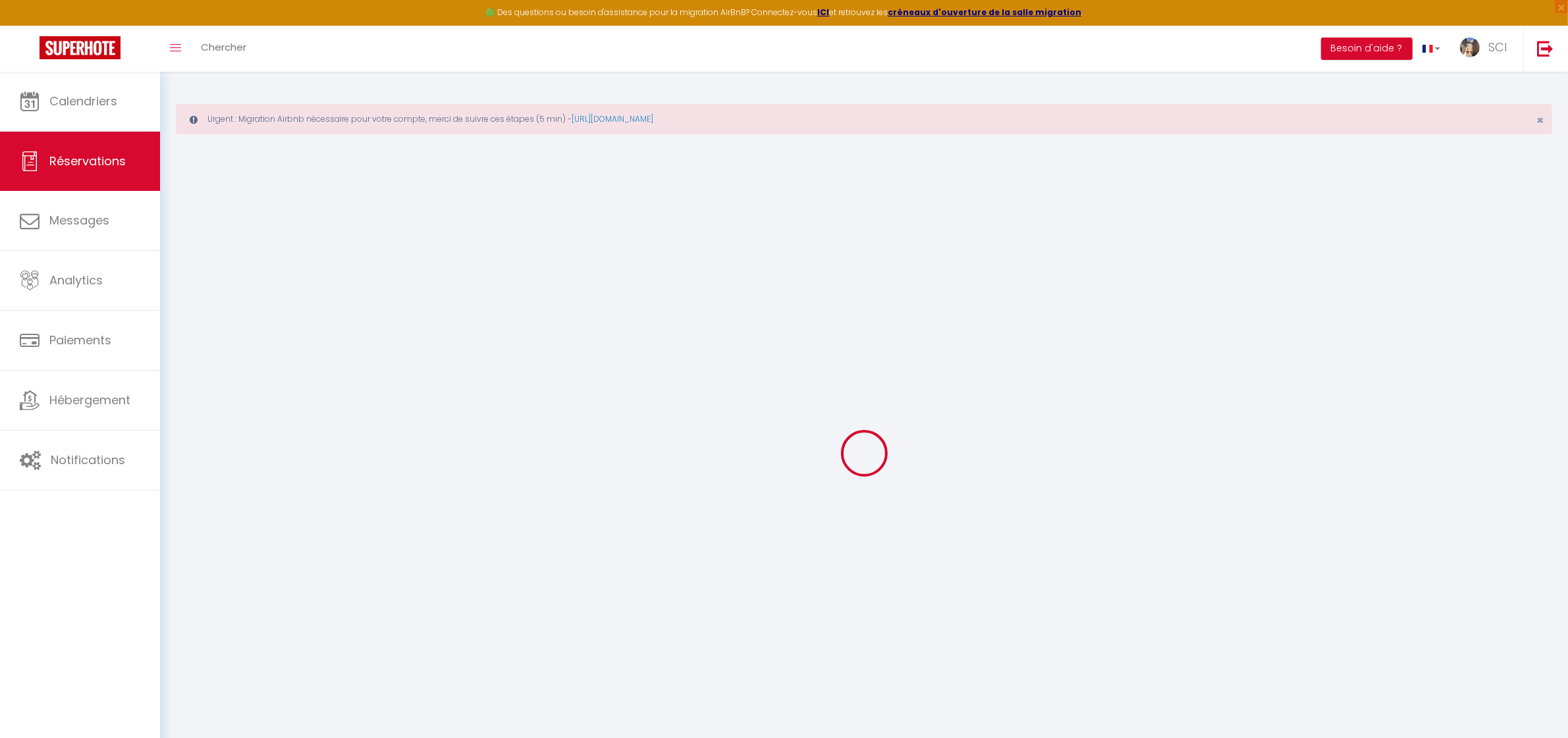
type textarea "aimerais également place de parking"
type textarea "LSH"
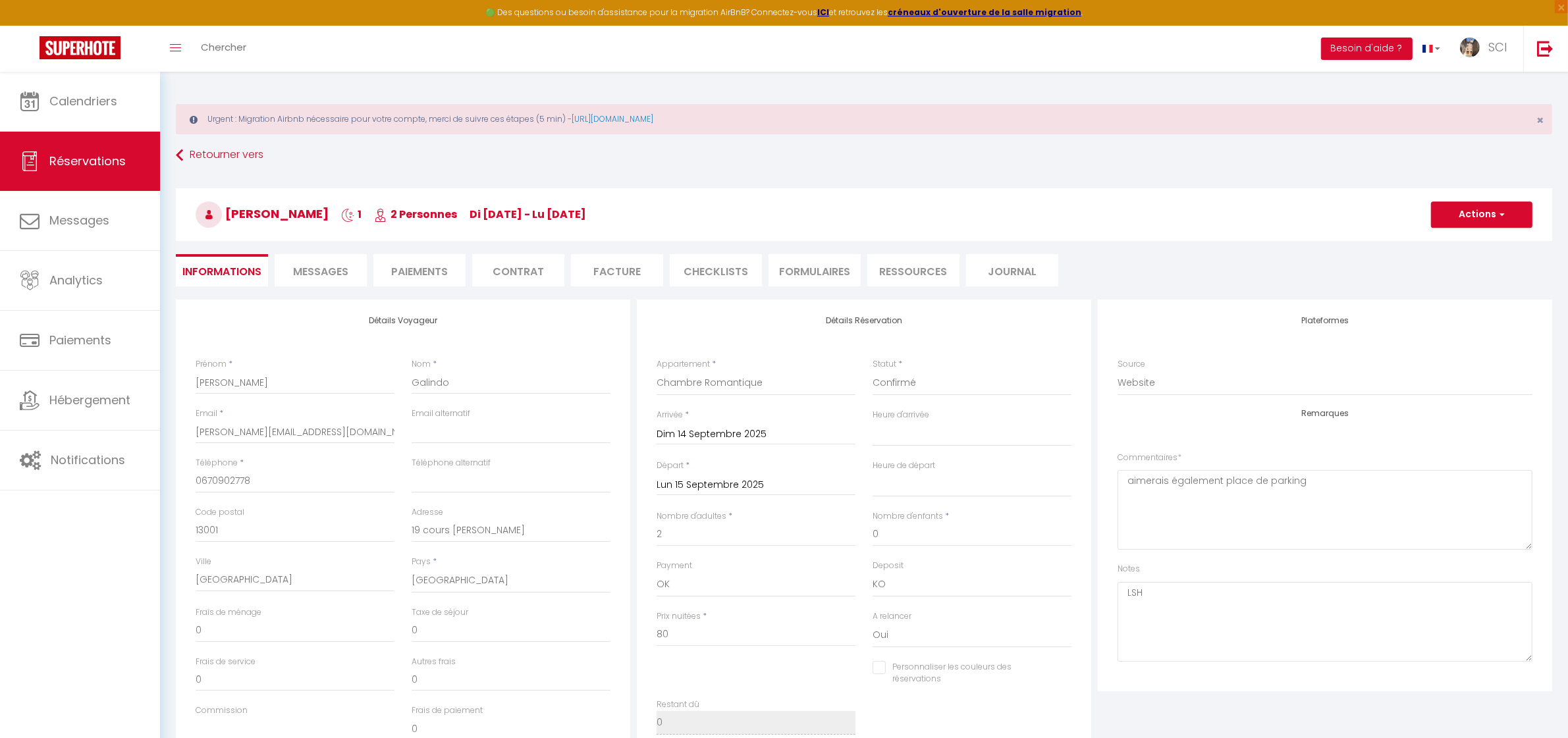
select select
checkbox input "false"
select select
